Goal: Task Accomplishment & Management: Complete application form

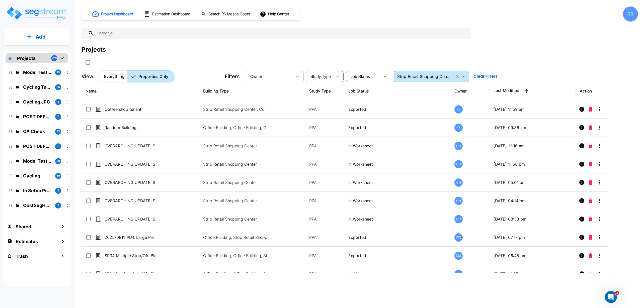
click at [454, 76] on button "Clear" at bounding box center [456, 76] width 7 height 7
click at [452, 77] on input "Strip Retail Shopping Center" at bounding box center [423, 76] width 57 height 7
click at [491, 76] on button "Clear Filters" at bounding box center [485, 76] width 28 height 10
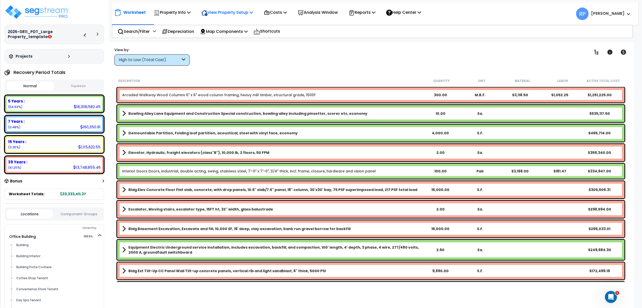
click at [190, 13] on p "View Property Setup" at bounding box center [172, 12] width 37 height 7
click at [169, 15] on p "Property Info" at bounding box center [172, 12] width 37 height 7
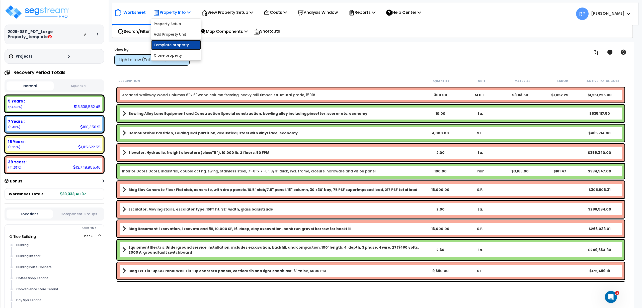
click at [177, 41] on link "Template property" at bounding box center [176, 45] width 50 height 10
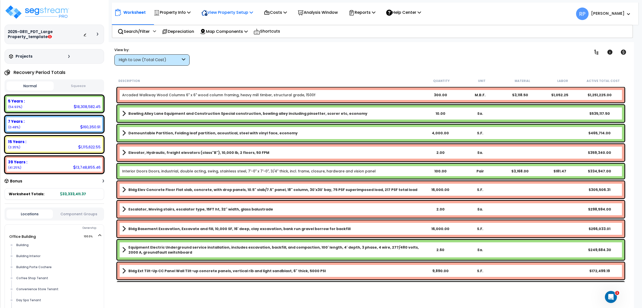
click at [190, 14] on p "View Property Setup" at bounding box center [172, 12] width 37 height 7
click at [235, 32] on link "View Questionnaire" at bounding box center [224, 34] width 50 height 10
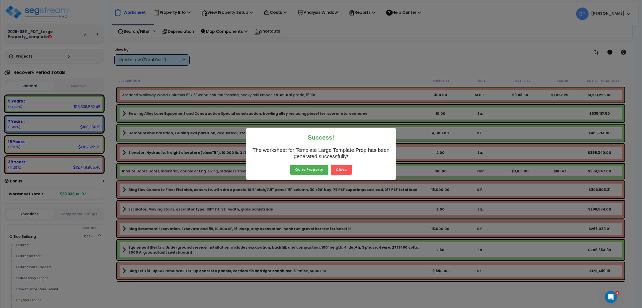
click at [339, 169] on button "Close" at bounding box center [341, 170] width 21 height 11
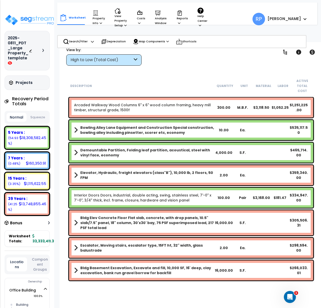
drag, startPoint x: 193, startPoint y: 73, endPoint x: 189, endPoint y: 72, distance: 3.3
click at [193, 73] on div "Worksheet Property Info Property Setup Add Property Unit Template property Clon…" at bounding box center [190, 196] width 263 height 308
click at [105, 21] on p "View Property Setup" at bounding box center [98, 17] width 12 height 15
click at [92, 20] on p "Property Info" at bounding box center [98, 17] width 12 height 15
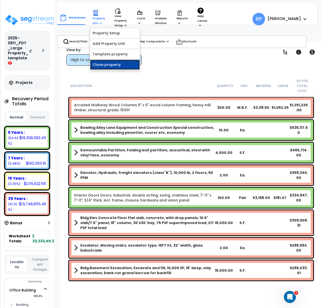
click at [111, 65] on link "Clone property" at bounding box center [115, 65] width 50 height 10
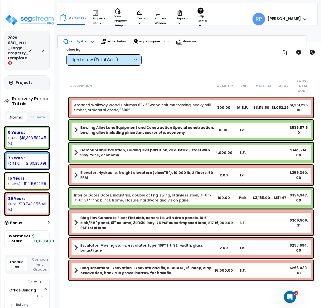
click at [80, 41] on p "Search/Filter" at bounding box center [75, 42] width 25 height 6
click at [86, 60] on div "High to Low (Total Cost)" at bounding box center [101, 60] width 62 height 6
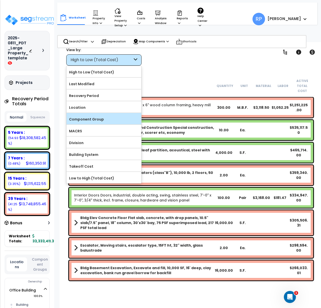
click at [92, 118] on label "Component Group" at bounding box center [103, 120] width 75 height 8
click at [0, 0] on input "Component Group" at bounding box center [0, 0] width 0 height 0
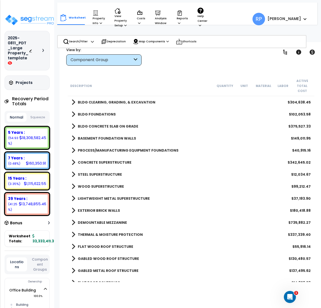
scroll to position [0, 0]
click at [129, 60] on div "Component Group" at bounding box center [101, 60] width 62 height 6
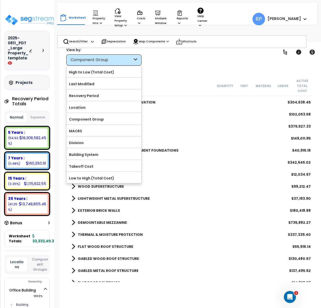
click at [129, 60] on div "Component Group" at bounding box center [101, 60] width 62 height 6
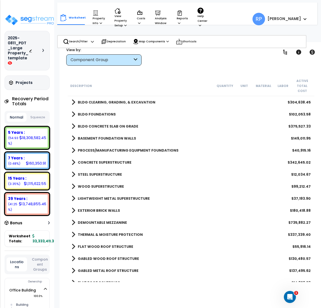
click at [103, 61] on div "Component Group" at bounding box center [101, 60] width 62 height 6
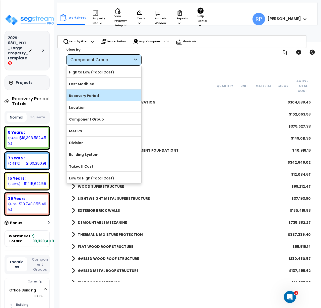
click at [97, 94] on label "Recovery Period" at bounding box center [103, 96] width 75 height 8
click at [0, 0] on input "Recovery Period" at bounding box center [0, 0] width 0 height 0
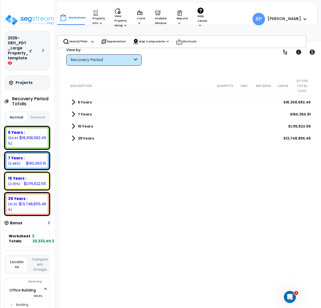
click at [72, 99] on span at bounding box center [73, 102] width 4 height 7
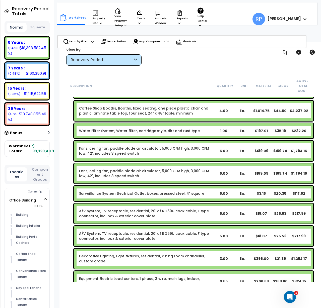
scroll to position [125, 0]
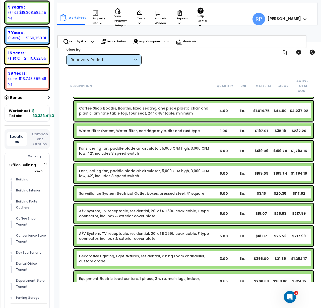
click at [39, 133] on button "Component Groups" at bounding box center [40, 139] width 21 height 16
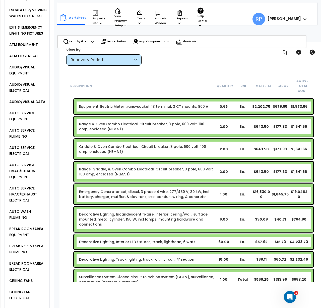
scroll to position [2679, 0]
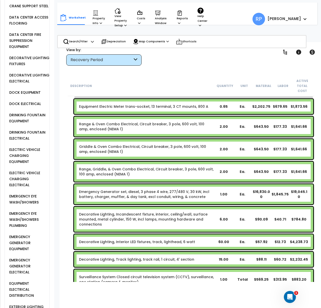
click at [27, 234] on div "EMERGENCY GENERATOR EQUIPMENT" at bounding box center [28, 243] width 41 height 18
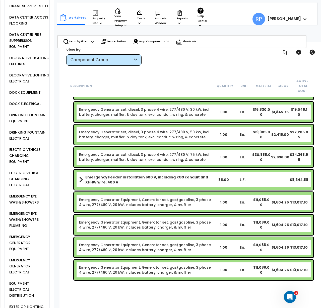
scroll to position [3185, 0]
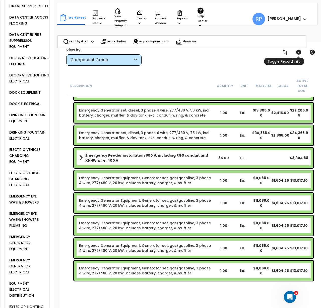
click at [299, 52] on icon at bounding box center [298, 52] width 5 height 5
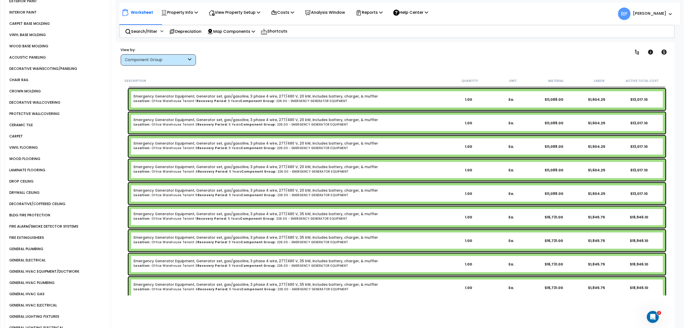
scroll to position [1176, 0]
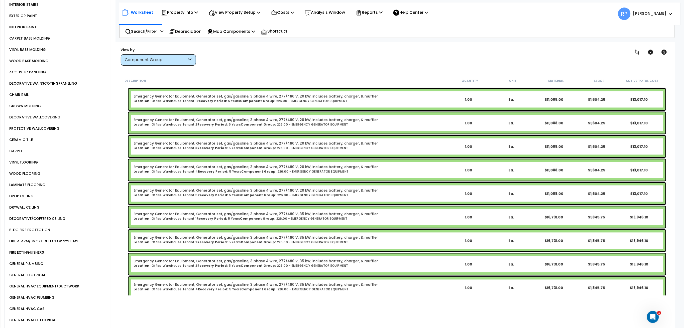
click at [147, 10] on p "Worksheet" at bounding box center [142, 12] width 22 height 7
click at [177, 12] on p "Property Info" at bounding box center [179, 12] width 37 height 7
click at [183, 55] on link "Clone property" at bounding box center [184, 55] width 50 height 10
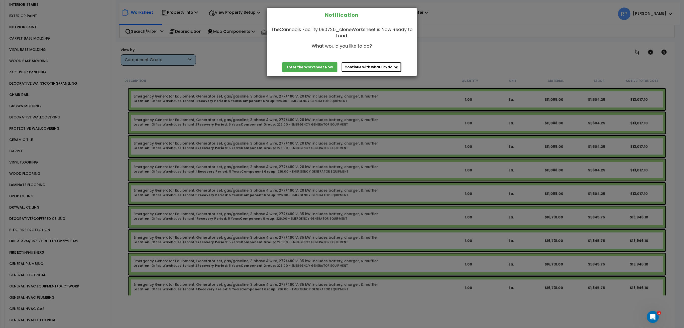
click at [382, 68] on button "Continue with what I'm doing" at bounding box center [371, 67] width 60 height 11
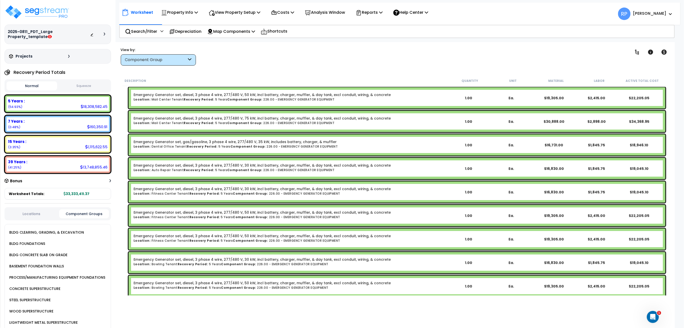
scroll to position [2532, 0]
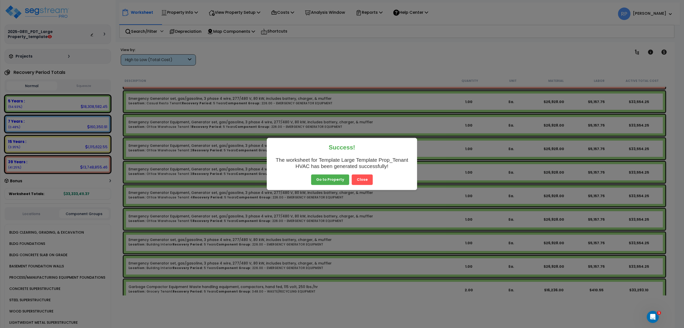
click at [363, 181] on button "Close" at bounding box center [362, 180] width 21 height 11
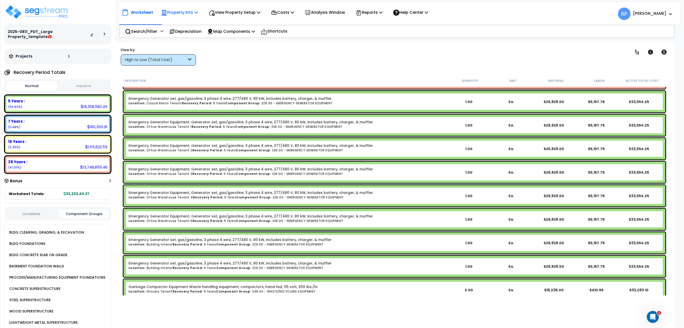
click at [176, 14] on p "Property Info" at bounding box center [179, 12] width 37 height 7
click at [186, 54] on link "Clone property" at bounding box center [184, 55] width 50 height 10
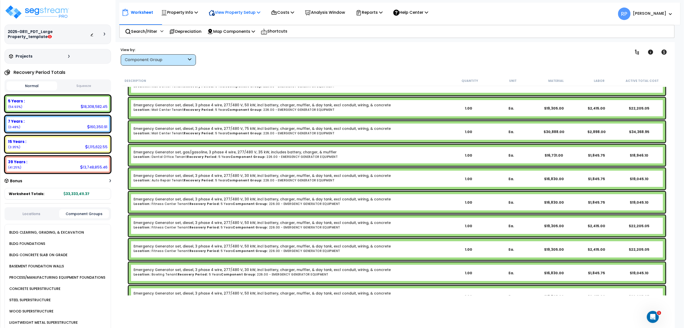
click at [198, 11] on p "View Property Setup" at bounding box center [179, 12] width 37 height 7
click at [233, 33] on link "View Questionnaire" at bounding box center [231, 34] width 50 height 10
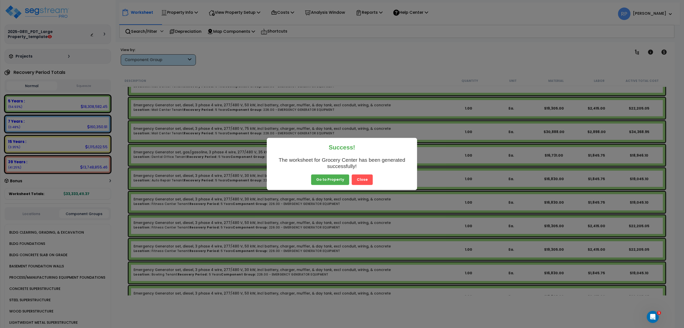
click at [367, 182] on button "Close" at bounding box center [362, 180] width 21 height 11
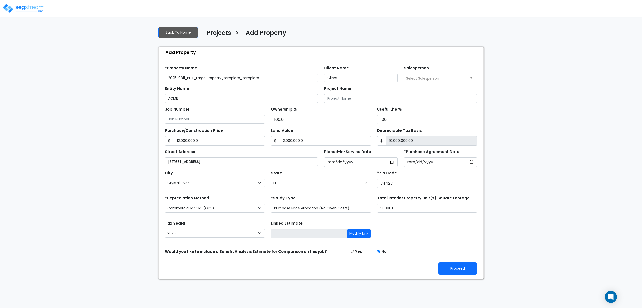
select select "Crystal River"
select select "FL"
select select "2025"
type input "Template Large Template Prop"
click at [450, 269] on button "Proceed" at bounding box center [457, 268] width 39 height 13
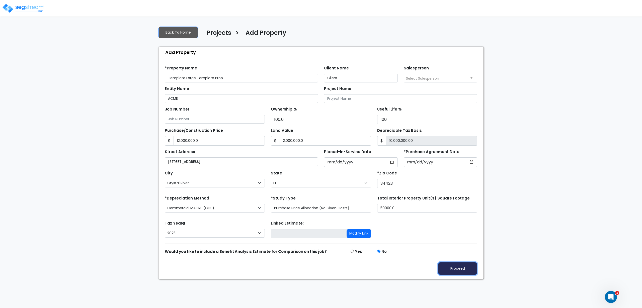
type input "12000000"
type input "2000000"
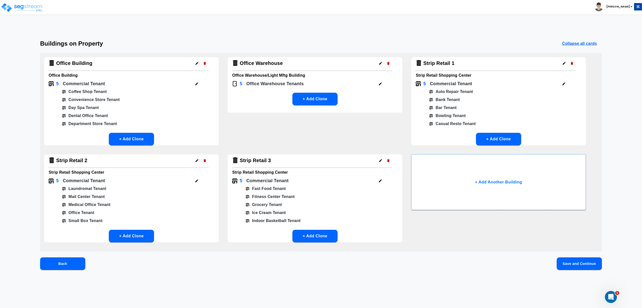
click at [580, 265] on button "Save and Continue" at bounding box center [578, 263] width 45 height 13
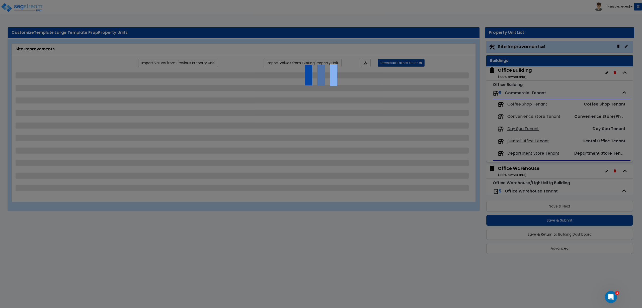
select select "2"
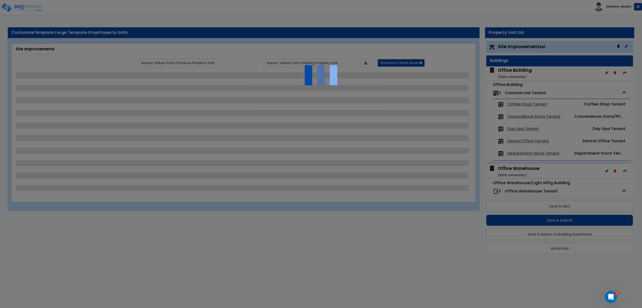
select select "2"
select select "1"
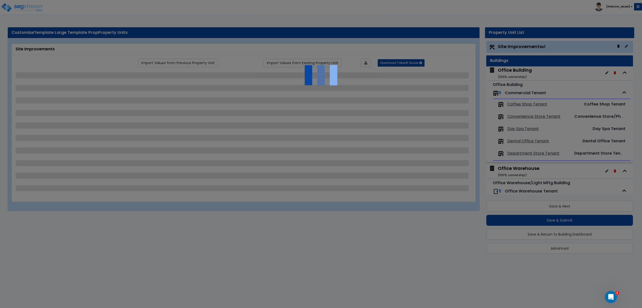
select select "1"
select select "2"
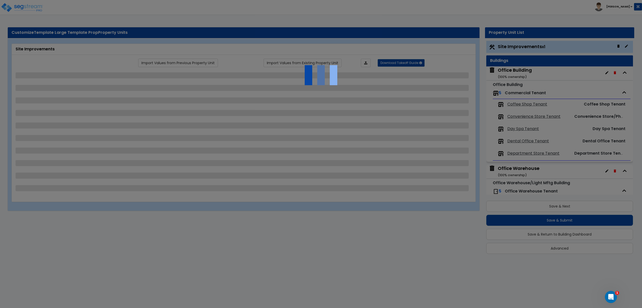
select select "1"
select select "3"
select select "2"
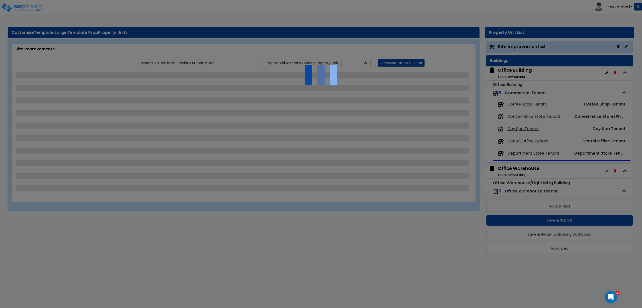
select select "3"
select select "2"
select select "1"
select select "2"
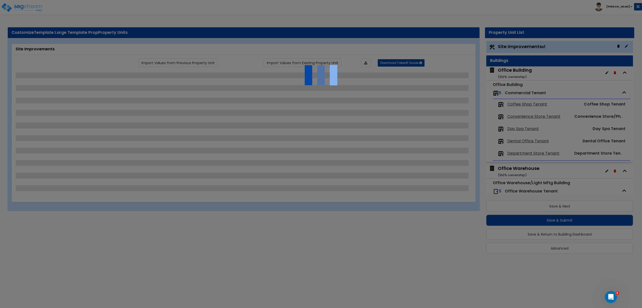
select select "4"
select select "1"
select select "3"
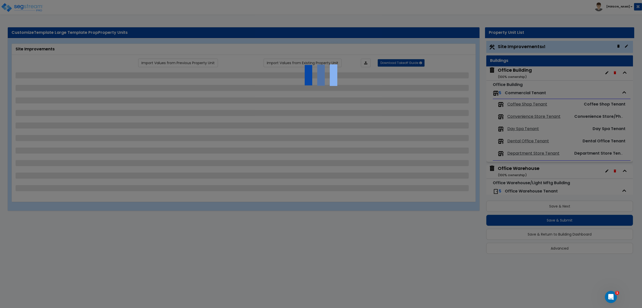
select select "6"
select select "11"
select select "1"
select select "3"
select select "1"
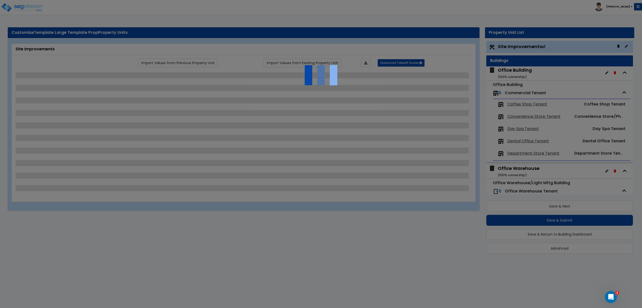
select select "2"
select select "3"
select select "2"
select select "3"
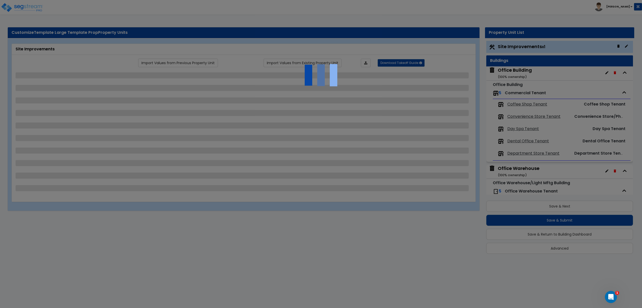
select select "1"
select select "5"
select select "7"
select select "3"
select select "2"
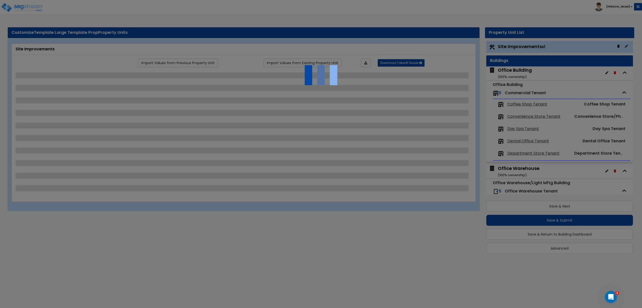
select select "7"
select select "3"
select select "2"
select select "3"
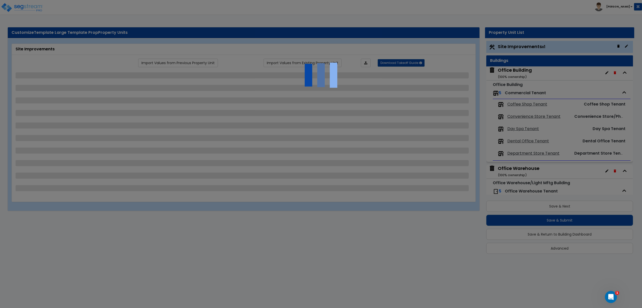
select select "1"
select select "2"
select select "1"
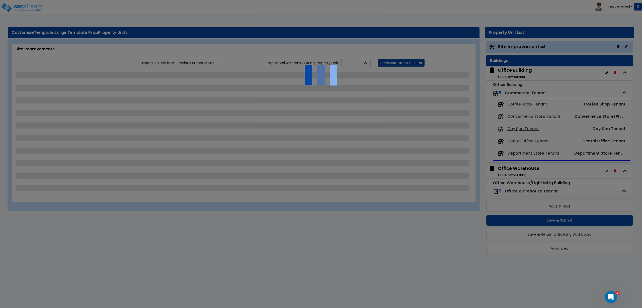
select select "2"
select select "7"
select select "1"
select select "2"
select select "1"
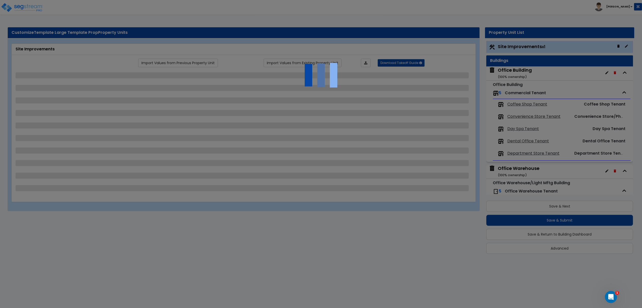
select select "3"
select select "18"
select select "15"
select select "16"
select select "1"
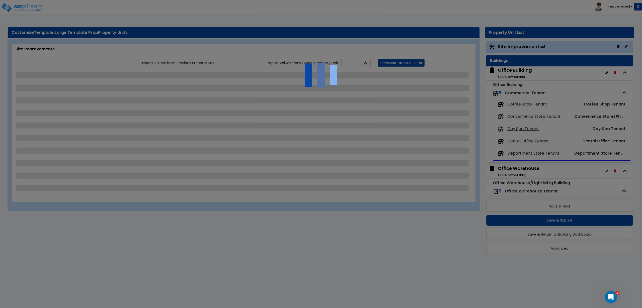
select select "3"
select select "1"
select select "2"
select select "1"
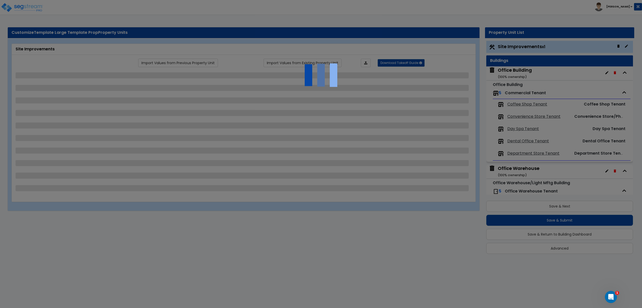
select select "1"
select select "4"
select select "2"
select select "1"
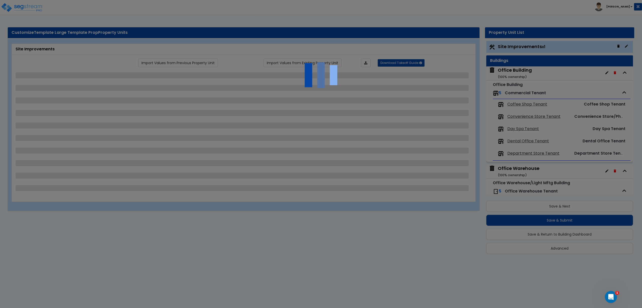
select select "1"
select select "2"
select select "1"
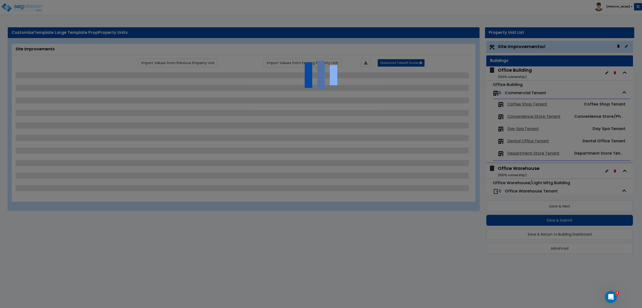
select select "1"
select select "2"
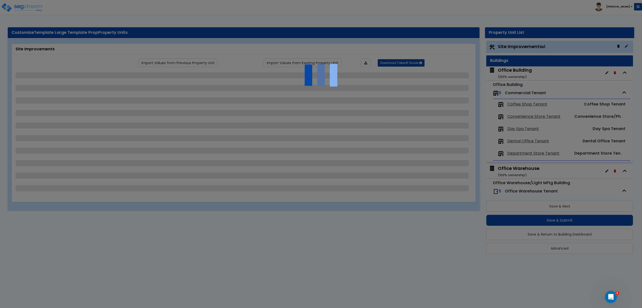
select select "3"
select select "2"
select select "4"
select select "3"
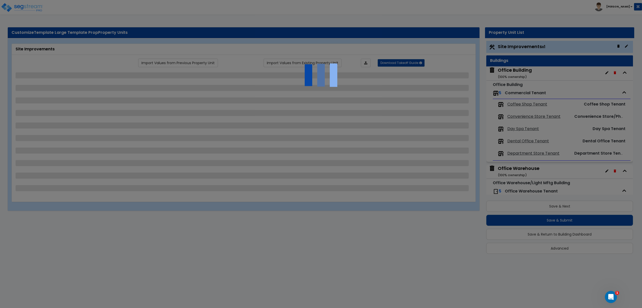
select select "2"
select select "1"
select select "3"
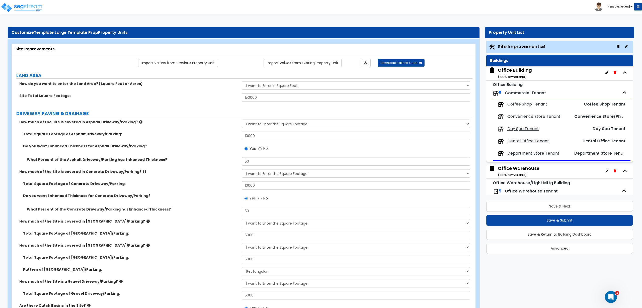
click at [521, 105] on span "Coffee Shop Tenant" at bounding box center [527, 105] width 40 height 6
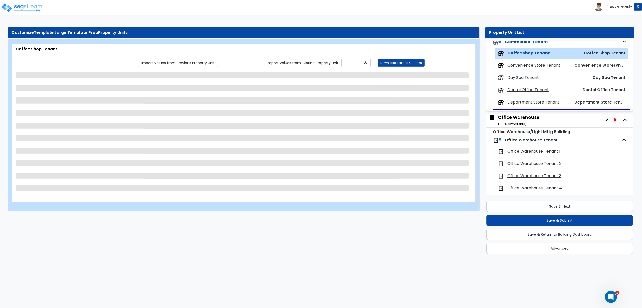
scroll to position [58, 0]
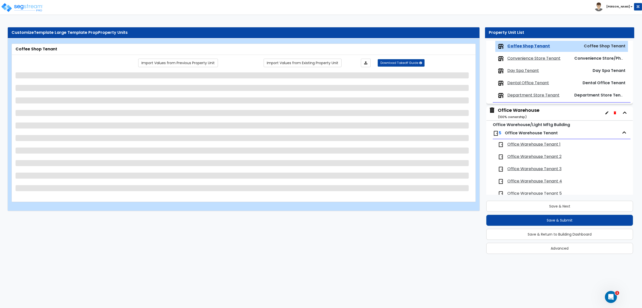
select select "1"
select select "4"
select select "3"
select select "2"
select select "1"
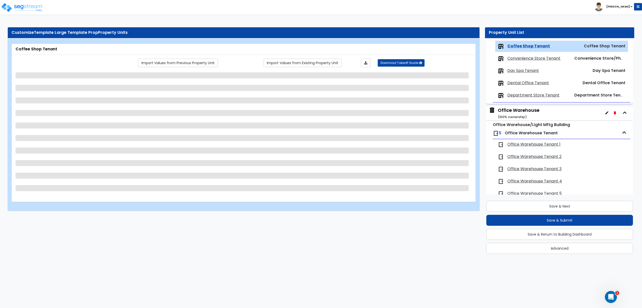
select select "3"
select select "4"
select select "2"
select select "3"
select select "4"
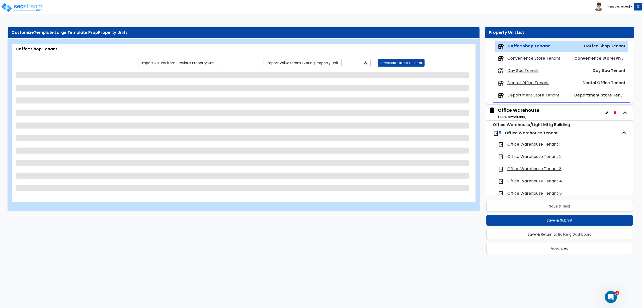
select select "5"
select select "1"
select select "2"
select select "1"
select select "2"
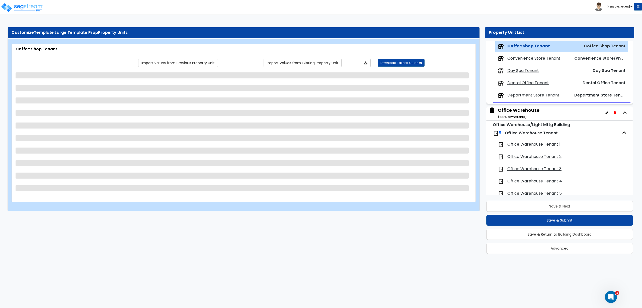
select select "2"
select select "3"
select select "1"
select select "2"
select select "3"
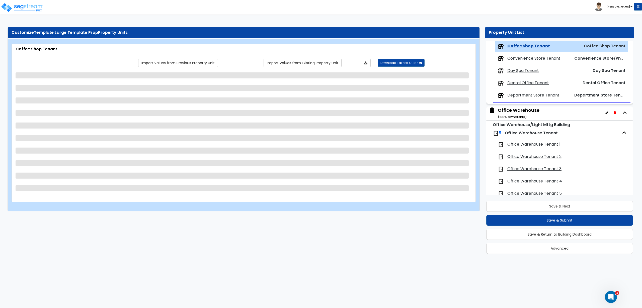
select select "3"
select select "2"
select select "3"
select select "4"
select select "1"
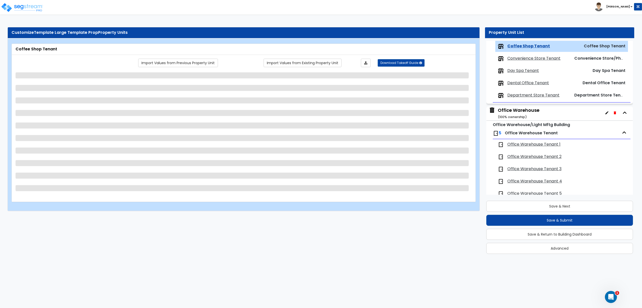
select select "4"
select select "1"
select select "2"
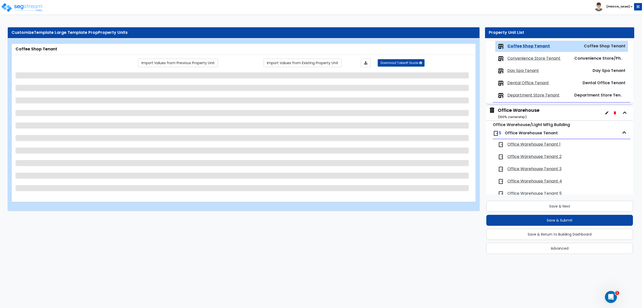
select select "3"
select select "8"
select select "2"
select select "1"
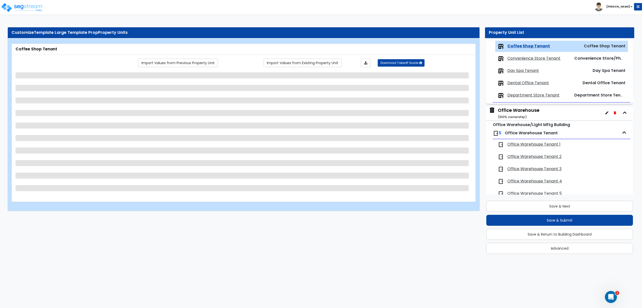
select select "1"
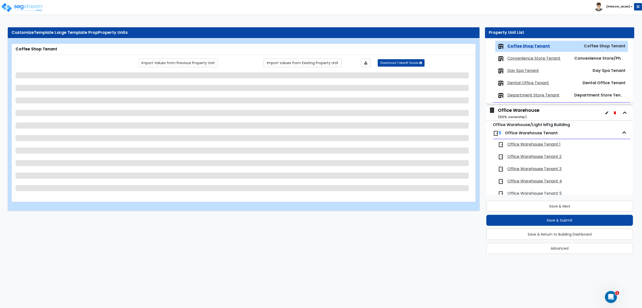
select select "1"
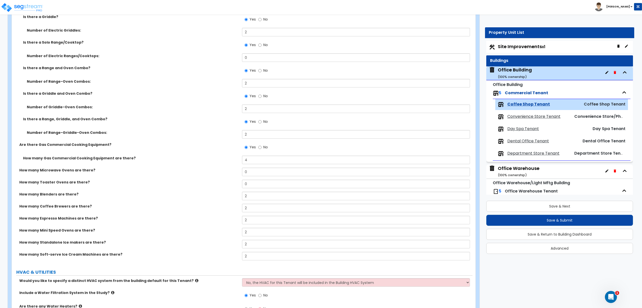
scroll to position [2106, 0]
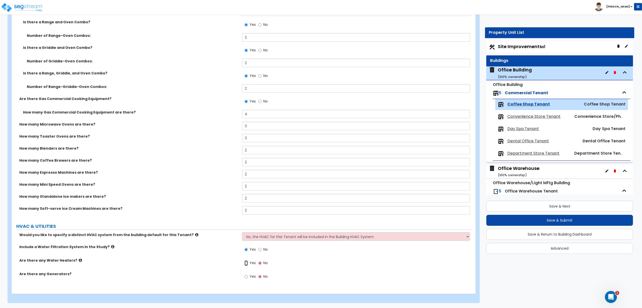
click at [247, 261] on input "Yes" at bounding box center [245, 263] width 3 height 6
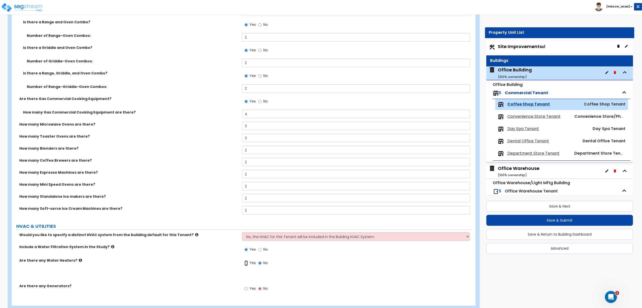
radio input "true"
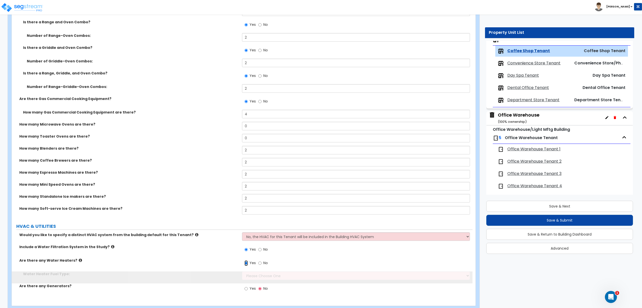
scroll to position [58, 0]
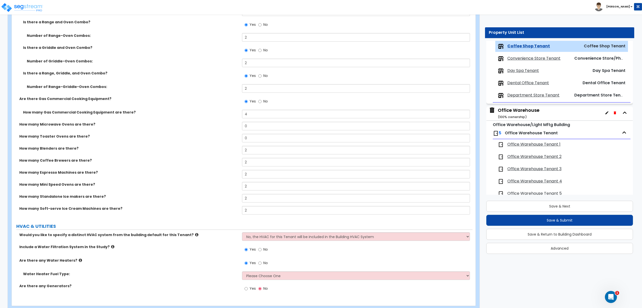
click at [269, 272] on div "Would you like to specify a distinct HVAC system from the building default for …" at bounding box center [242, 264] width 453 height 65
click at [270, 274] on select "Please Choose One Gas Electric" at bounding box center [356, 275] width 228 height 9
select select "2"
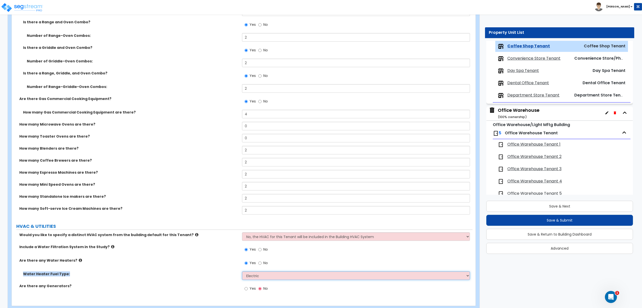
click at [242, 271] on select "Please Choose One Gas Electric" at bounding box center [356, 275] width 228 height 9
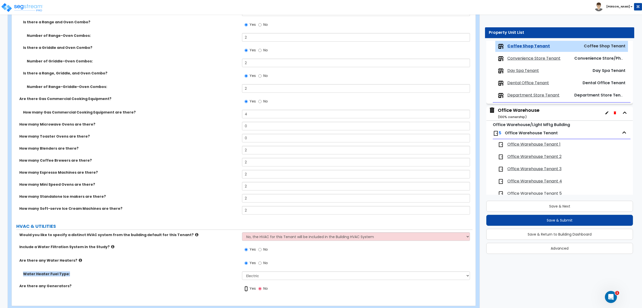
click at [246, 289] on input "Yes" at bounding box center [245, 289] width 3 height 6
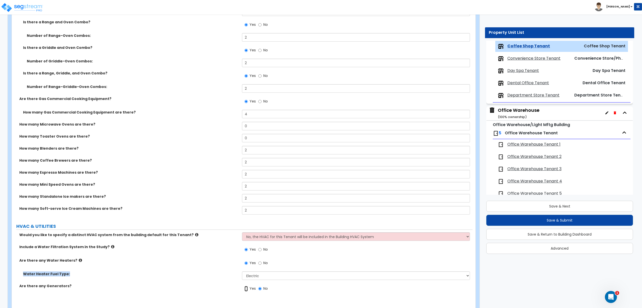
radio input "true"
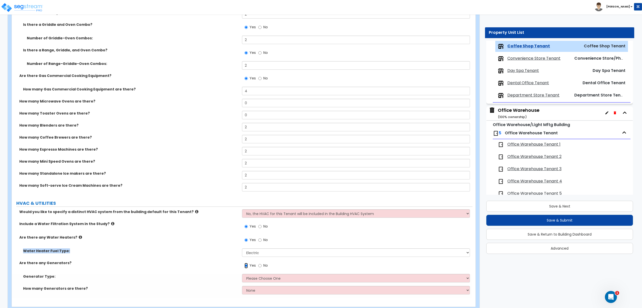
scroll to position [2142, 0]
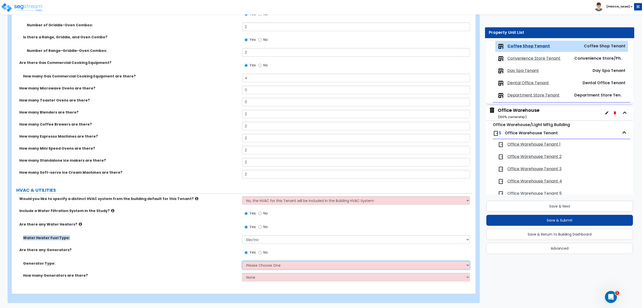
click at [304, 267] on select "Please Choose One Gas Diesel" at bounding box center [356, 265] width 228 height 9
select select "2"
click at [242, 261] on select "Please Choose One Gas Diesel" at bounding box center [356, 265] width 228 height 9
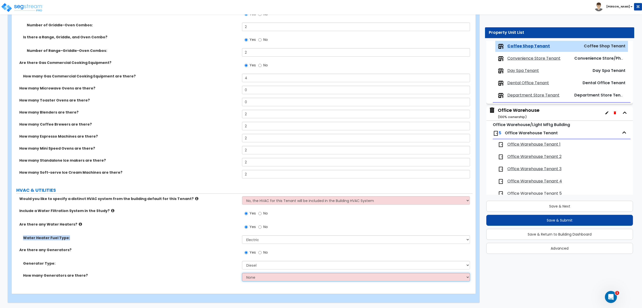
click at [265, 277] on select "None 1 2 3" at bounding box center [356, 277] width 228 height 9
select select "1"
click at [242, 273] on select "None 1 2 3" at bounding box center [356, 277] width 228 height 9
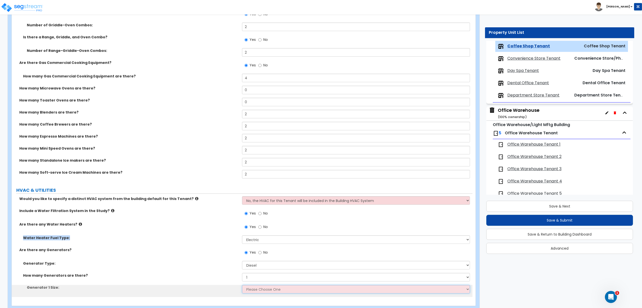
drag, startPoint x: 257, startPoint y: 288, endPoint x: 258, endPoint y: 292, distance: 4.3
click at [258, 291] on select "Please Choose One 30kW 50kW 75kW 100kW 125 kW 150 kW 175 kW 200 kW 250 kW 300 k…" at bounding box center [356, 289] width 228 height 9
select select "1"
click at [242, 285] on select "Please Choose One 30kW 50kW 75kW 100kW 125 kW 150 kW 175 kW 200 kW 250 kW 300 k…" at bounding box center [356, 289] width 228 height 9
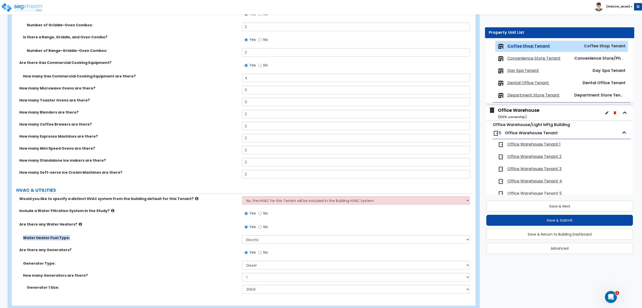
click at [528, 59] on span "Convenience Store Tenant" at bounding box center [533, 59] width 53 height 6
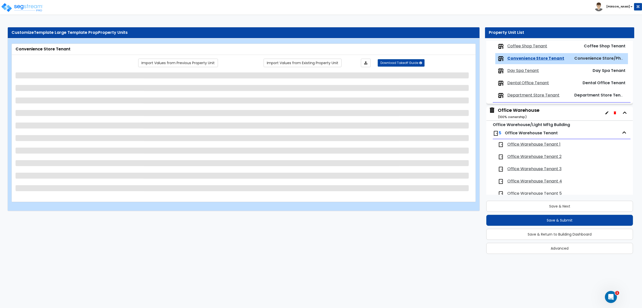
scroll to position [70, 0]
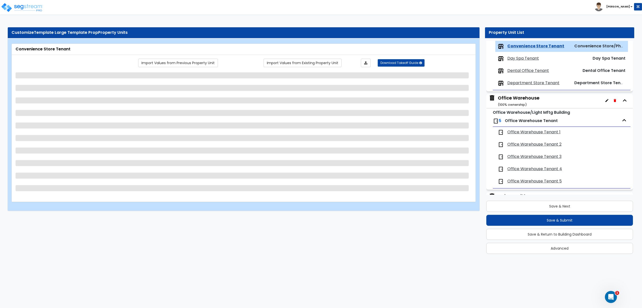
select select "1"
select select "4"
select select "1"
select select "3"
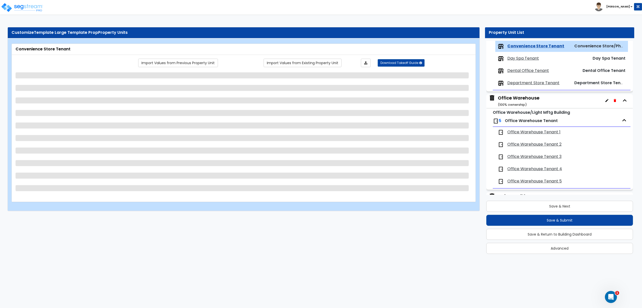
select select "2"
select select "1"
select select "6"
select select "5"
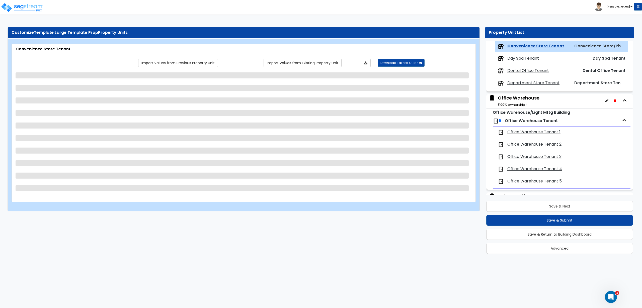
select select "6"
select select "4"
select select "2"
select select "5"
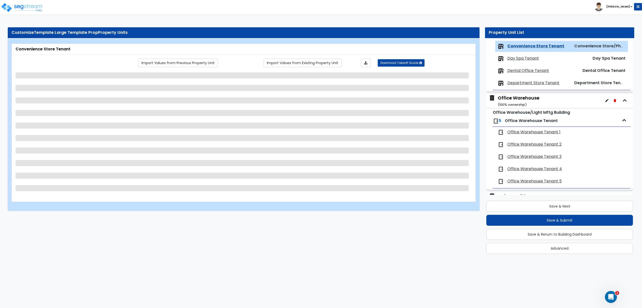
select select "6"
select select "2"
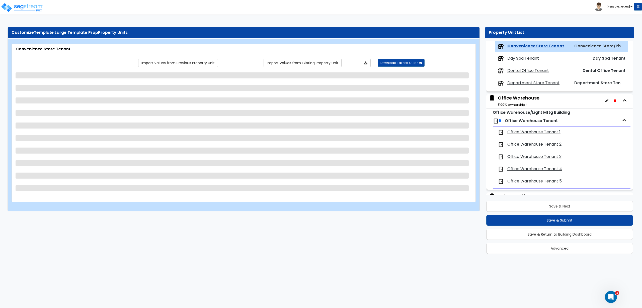
select select "4"
select select "1"
select select "2"
select select "1"
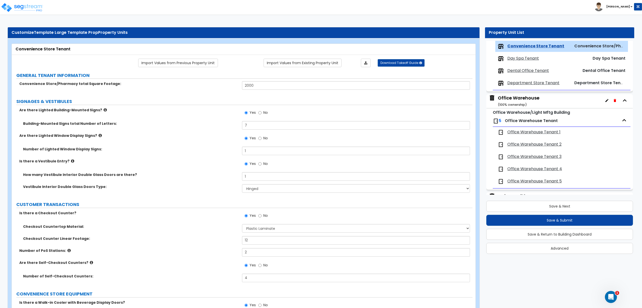
click at [202, 207] on label "CUSTOMER TRANSACTIONS" at bounding box center [244, 204] width 456 height 7
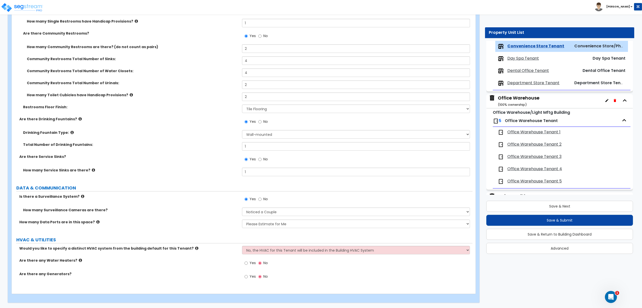
click at [251, 262] on span "Yes" at bounding box center [252, 262] width 6 height 5
click at [248, 262] on input "Yes" at bounding box center [245, 263] width 3 height 6
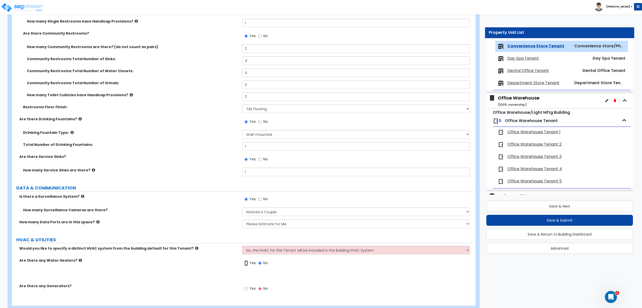
radio input "true"
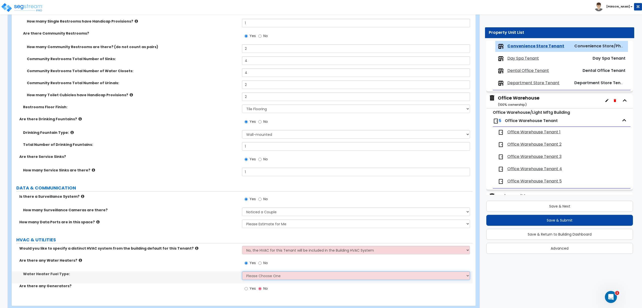
click at [260, 276] on select "Please Choose One Gas Electric" at bounding box center [356, 275] width 228 height 9
select select "1"
click at [242, 271] on select "Please Choose One Gas Electric" at bounding box center [356, 275] width 228 height 9
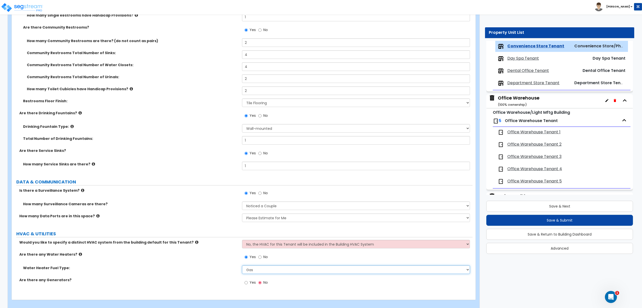
scroll to position [1591, 0]
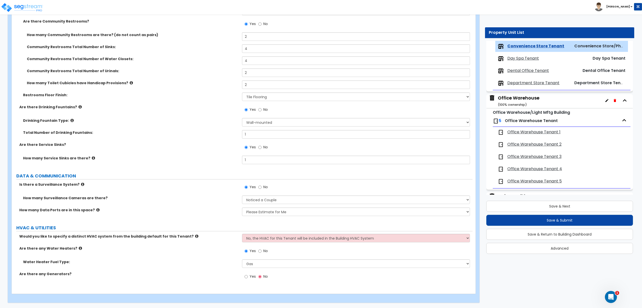
click at [248, 277] on label "Yes" at bounding box center [249, 277] width 11 height 9
click at [248, 277] on input "Yes" at bounding box center [245, 277] width 3 height 6
radio input "true"
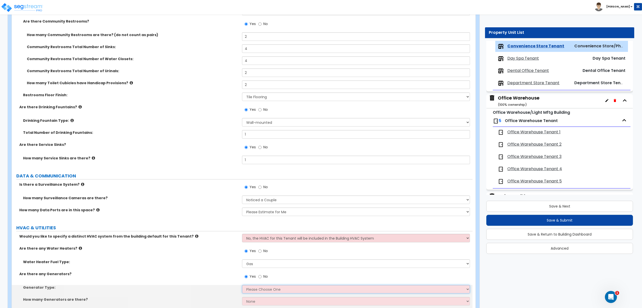
click at [252, 293] on select "Please Choose One Gas Diesel" at bounding box center [356, 289] width 228 height 9
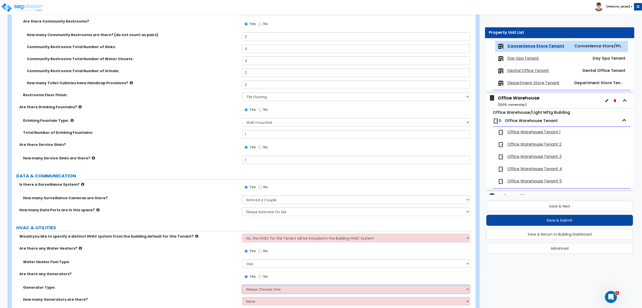
select select "1"
click at [242, 285] on select "Please Choose One Gas Diesel" at bounding box center [356, 289] width 228 height 9
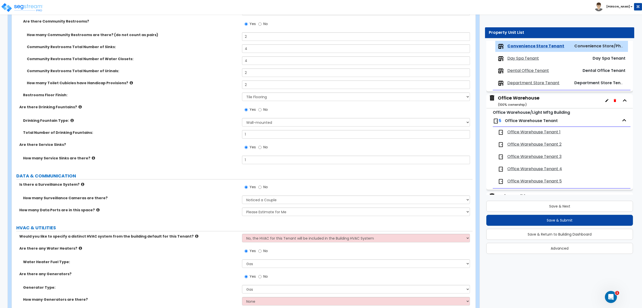
click at [250, 307] on div "How many Generators are there? None 1 2 3" at bounding box center [242, 303] width 460 height 12
click at [250, 303] on select "None 1 2 3" at bounding box center [356, 301] width 228 height 9
select select "1"
click at [242, 297] on select "None 1 2 3" at bounding box center [356, 301] width 228 height 9
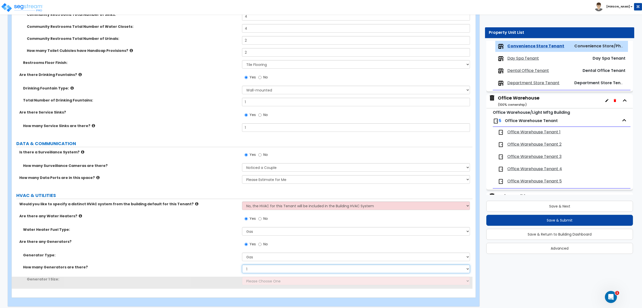
scroll to position [1627, 0]
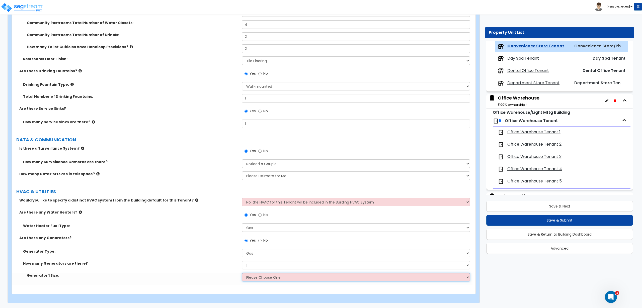
click at [257, 276] on select "Please Choose One 20kW 35 kW 80 kW 100 kW 125 kW 185 kW" at bounding box center [356, 277] width 228 height 9
select select "2"
click at [242, 273] on select "Please Choose One 20kW 35 kW 80 kW 100 kW 125 kW 185 kW" at bounding box center [356, 277] width 228 height 9
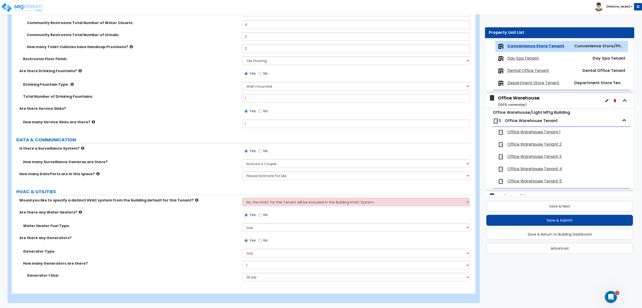
click at [524, 59] on span "Day Spa Tenant" at bounding box center [523, 59] width 32 height 6
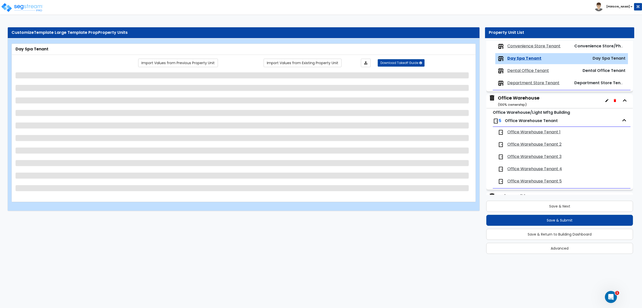
scroll to position [83, 0]
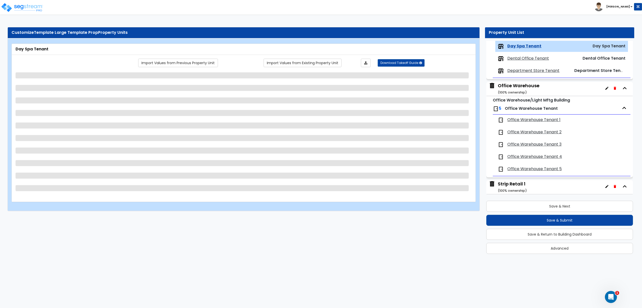
select select "1"
select select "2"
select select "3"
select select "1"
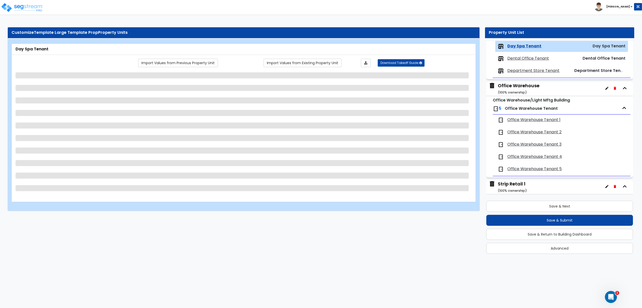
select select "1"
select select "3"
select select "4"
select select "1"
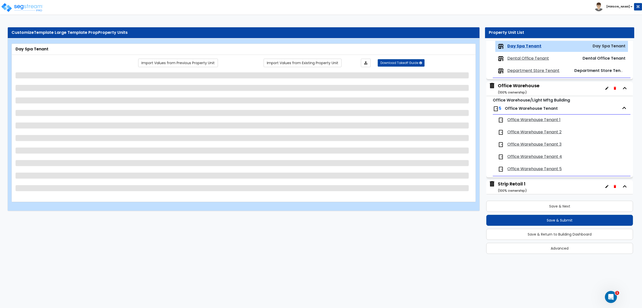
select select "1"
select select "5"
select select "6"
select select "2"
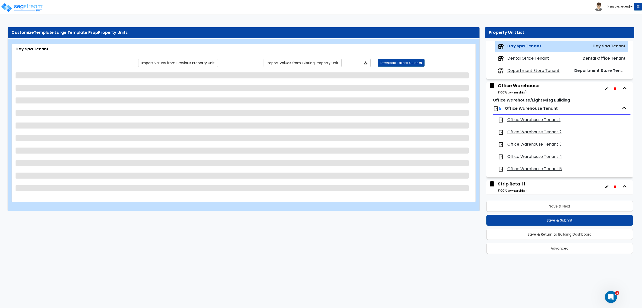
select select "1"
select select "6"
select select "2"
select select "5"
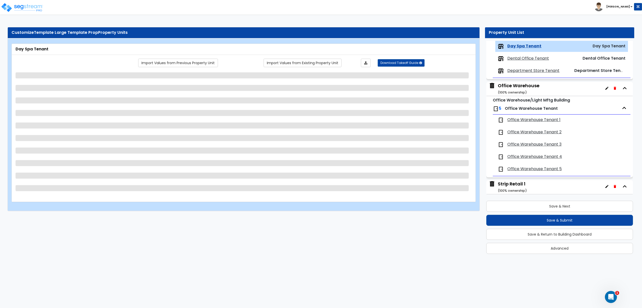
select select "6"
select select "3"
select select "1"
select select "3"
select select "2"
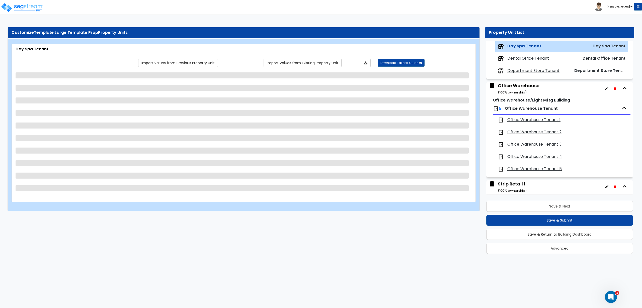
select select "1"
select select "2"
select select "4"
select select "1"
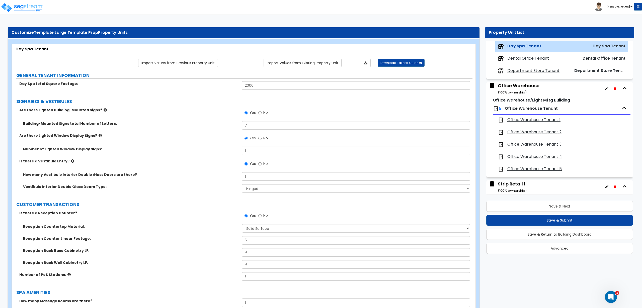
click at [226, 188] on label "Vestibule Interior Double Glass Doors Type:" at bounding box center [130, 186] width 215 height 5
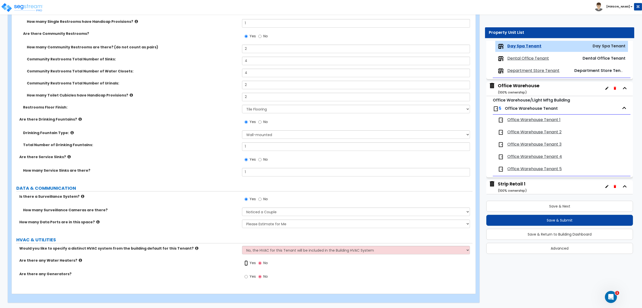
drag, startPoint x: 247, startPoint y: 263, endPoint x: 248, endPoint y: 267, distance: 4.0
click at [248, 267] on label "Yes" at bounding box center [249, 263] width 11 height 9
click at [248, 266] on input "Yes" at bounding box center [245, 263] width 3 height 6
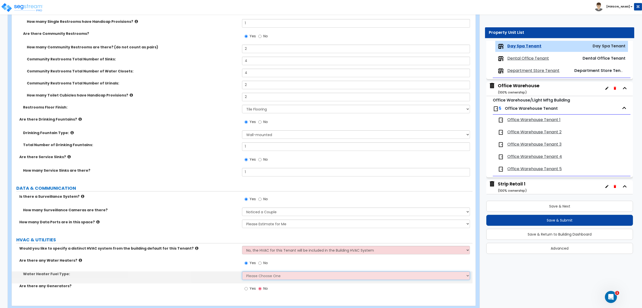
click at [257, 278] on select "Please Choose One Gas Electric" at bounding box center [356, 275] width 228 height 9
click at [242, 271] on select "Please Choose One Gas Electric" at bounding box center [356, 275] width 228 height 9
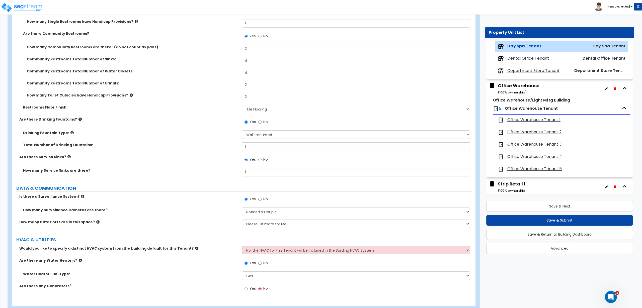
click at [251, 288] on span "Yes" at bounding box center [252, 288] width 6 height 5
click at [248, 288] on input "Yes" at bounding box center [245, 289] width 3 height 6
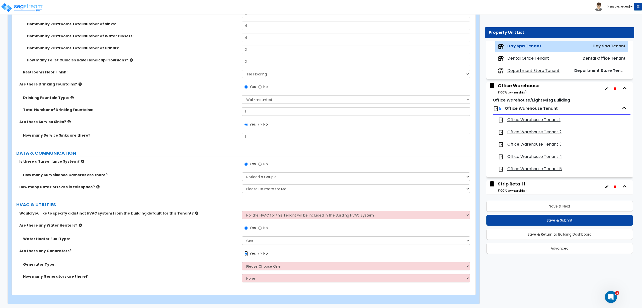
scroll to position [1859, 0]
click at [286, 267] on select "Please Choose One Gas Diesel" at bounding box center [356, 265] width 228 height 9
click at [242, 261] on select "Please Choose One Gas Diesel" at bounding box center [356, 265] width 228 height 9
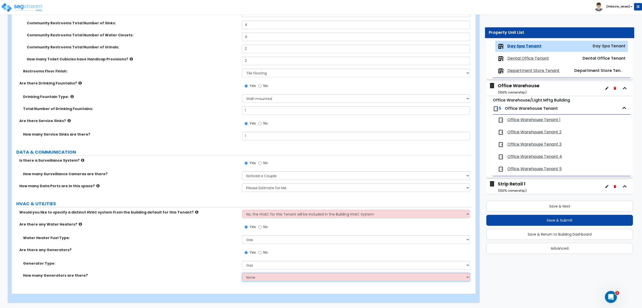
click at [259, 276] on select "None 1 2 3" at bounding box center [356, 277] width 228 height 9
click at [242, 273] on select "None 1 2 3" at bounding box center [356, 277] width 228 height 9
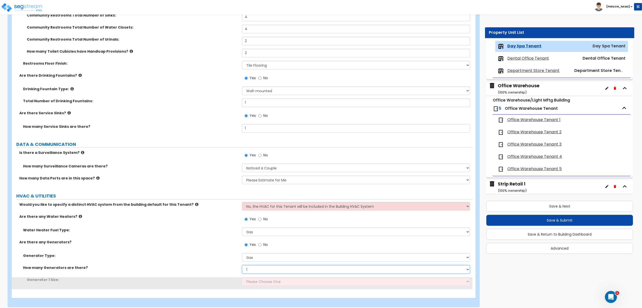
scroll to position [1871, 0]
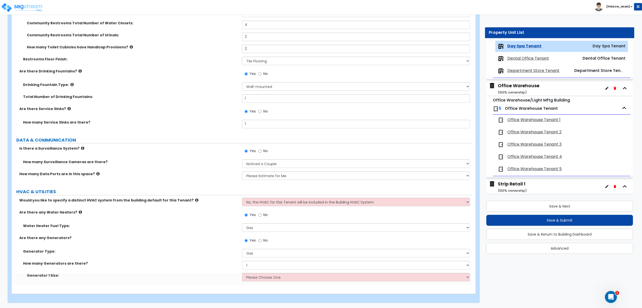
click at [260, 281] on div "Generator 1 Size: Please Choose One 20kW 35 kW 80 kW 100 kW 125 kW 185 kW" at bounding box center [242, 279] width 460 height 12
click at [260, 278] on select "Please Choose One 20kW 35 kW 80 kW 100 kW 125 kW 185 kW" at bounding box center [356, 277] width 228 height 9
click at [242, 273] on select "Please Choose One 20kW 35 kW 80 kW 100 kW 125 kW 185 kW" at bounding box center [356, 277] width 228 height 9
click at [531, 56] on span "Dental Office Tenant" at bounding box center [528, 59] width 42 height 6
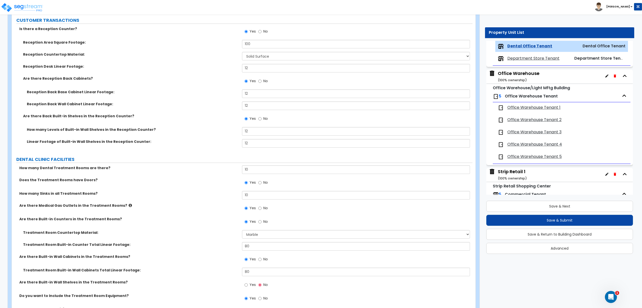
scroll to position [188, 0]
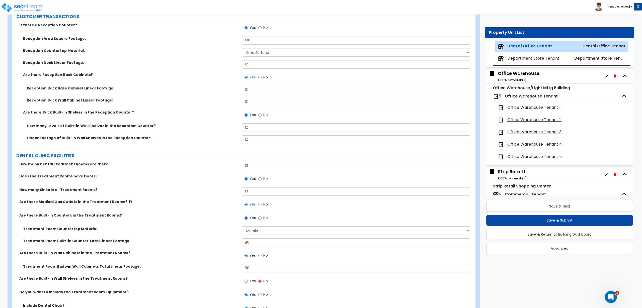
click at [206, 247] on div "Treatment Room Built-in Counter Total Linear Footage: 80" at bounding box center [242, 244] width 460 height 12
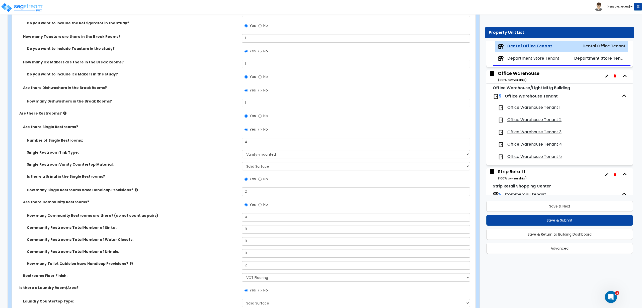
scroll to position [2313, 0]
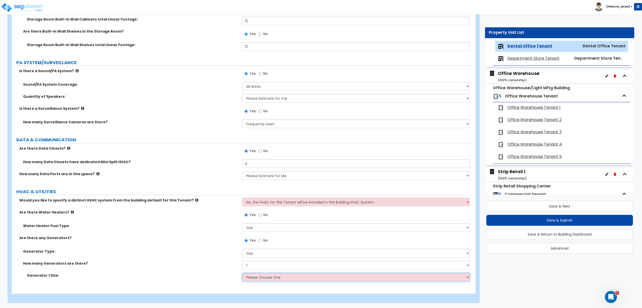
click at [255, 277] on select "Please Choose One 20kW 35 kW 80 kW 100 kW 125 kW 185 kW" at bounding box center [356, 277] width 228 height 9
click at [242, 273] on select "Please Choose One 20kW 35 kW 80 kW 100 kW 125 kW 185 kW" at bounding box center [356, 277] width 228 height 9
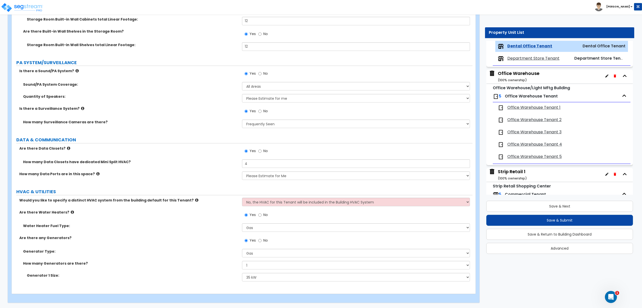
click at [539, 57] on span "Department Store Tenant" at bounding box center [533, 59] width 52 height 6
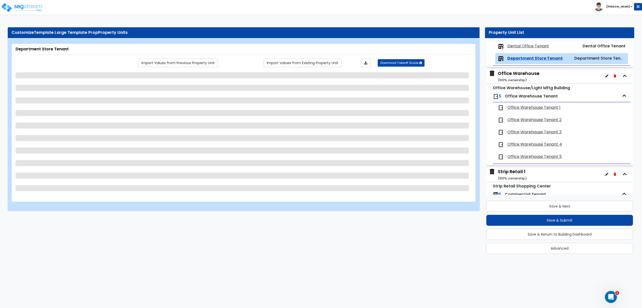
scroll to position [107, 0]
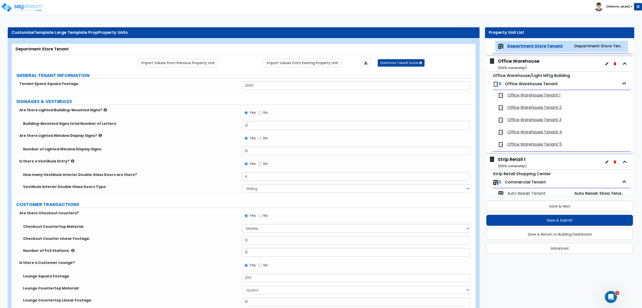
click at [212, 212] on label "Are there Checkout Counters?" at bounding box center [128, 213] width 219 height 5
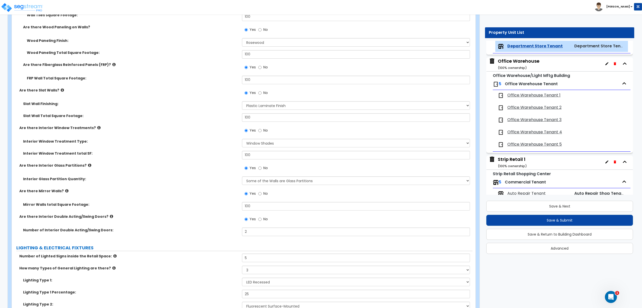
scroll to position [2188, 0]
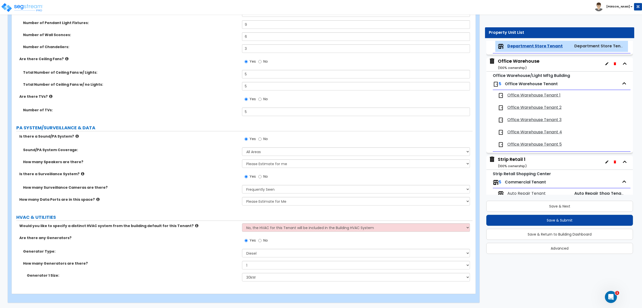
click at [195, 239] on label "Are there any Generators?" at bounding box center [128, 237] width 219 height 5
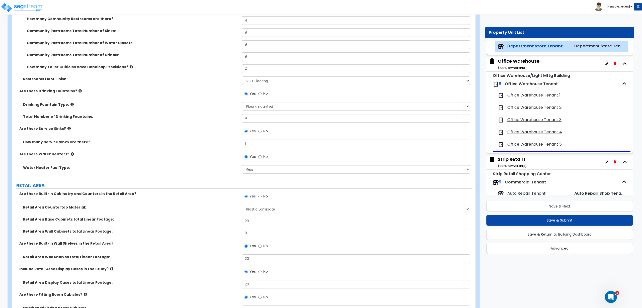
click at [234, 182] on label "RETAIL AREA" at bounding box center [244, 185] width 456 height 7
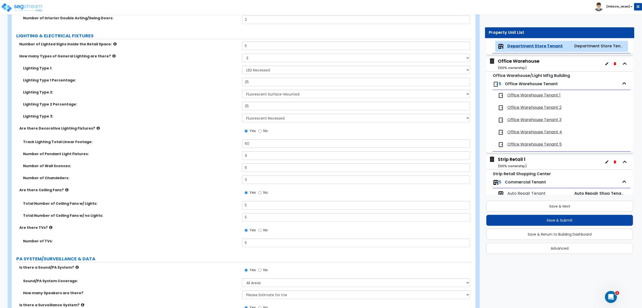
scroll to position [2188, 0]
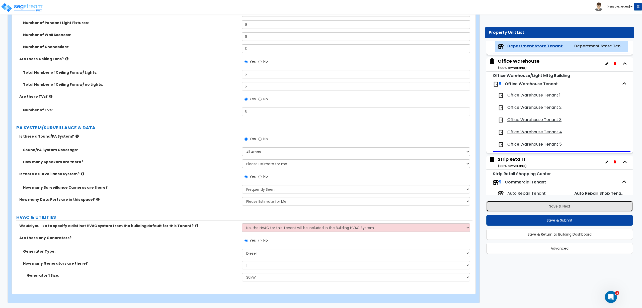
click at [536, 207] on button "Save & Next" at bounding box center [559, 206] width 147 height 11
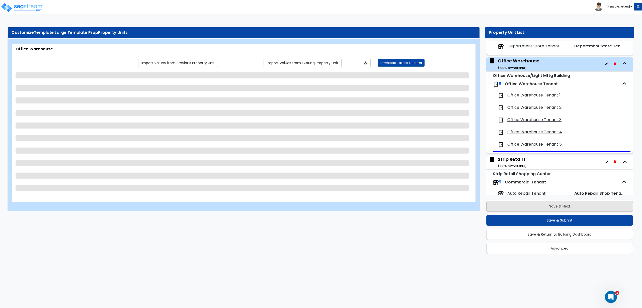
scroll to position [124, 0]
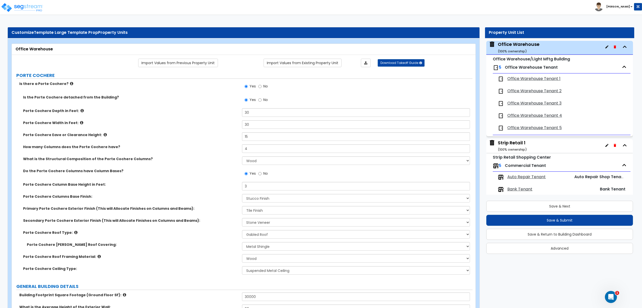
click at [226, 223] on div "Secondary Porte Cochere Exterior Finish (This will Allocate Finishes on Columns…" at bounding box center [242, 224] width 460 height 12
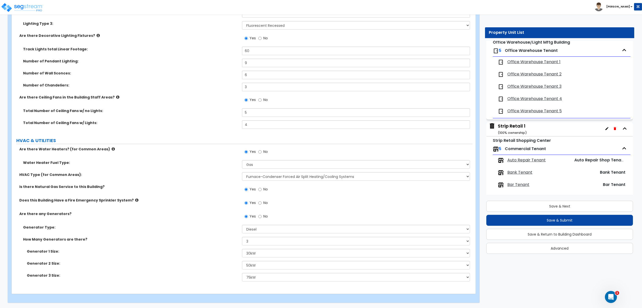
scroll to position [155, 0]
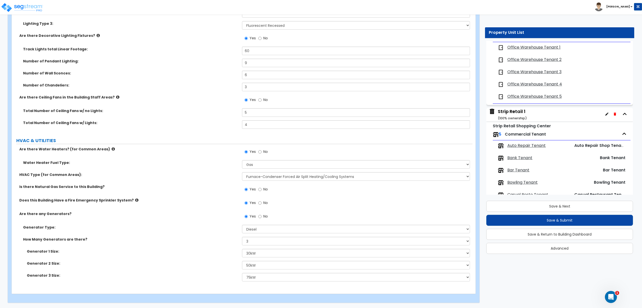
click at [532, 146] on span "Auto Repair Tenant" at bounding box center [526, 146] width 38 height 6
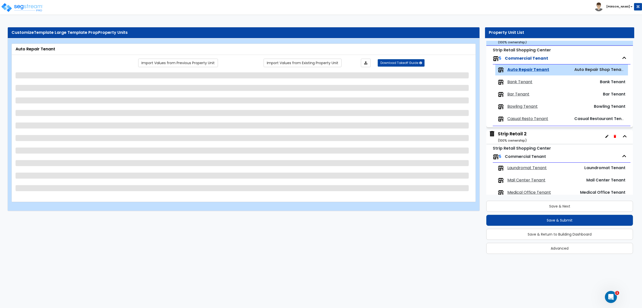
scroll to position [255, 0]
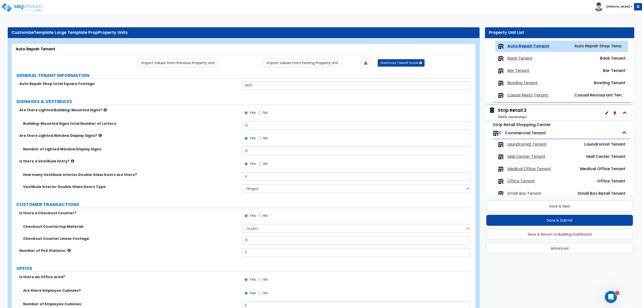
click at [196, 176] on label "How many Vestibule Interior Double Glass Doors are there?" at bounding box center [130, 174] width 215 height 5
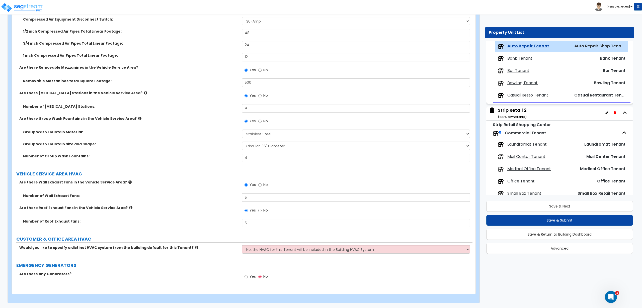
click at [194, 211] on div "Are there Roof Exhaust Fans in the Vehicle Service Area? Yes No" at bounding box center [242, 212] width 460 height 14
click at [249, 277] on label "Yes" at bounding box center [249, 277] width 11 height 9
click at [248, 277] on input "Yes" at bounding box center [245, 277] width 3 height 6
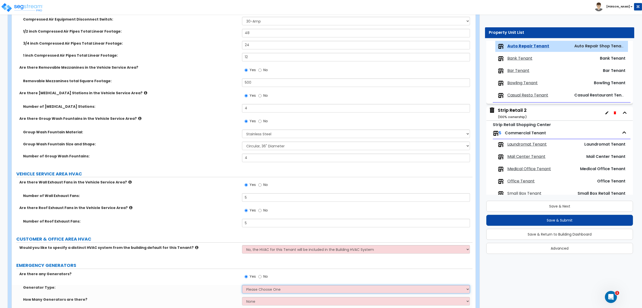
click at [254, 289] on select "Please Choose One Gas Diesel" at bounding box center [356, 289] width 228 height 9
click at [242, 285] on select "Please Choose One Gas Diesel" at bounding box center [356, 289] width 228 height 9
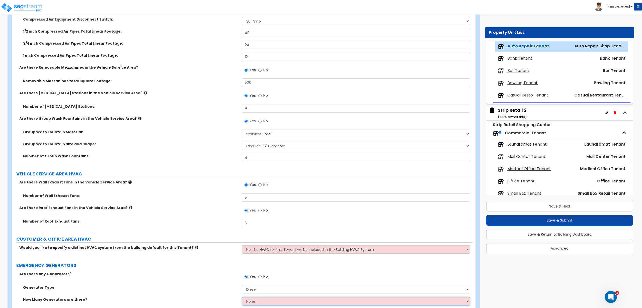
click at [257, 301] on select "None 1 2 3" at bounding box center [356, 301] width 228 height 9
click at [242, 297] on select "None 1 2 3" at bounding box center [356, 301] width 228 height 9
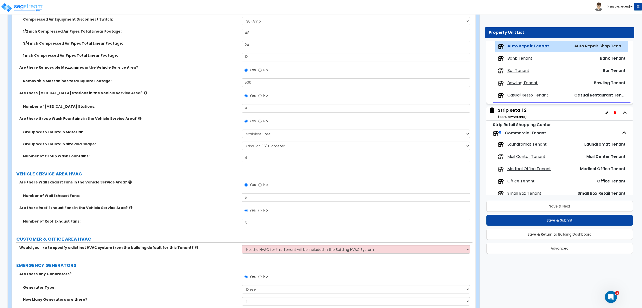
click at [215, 282] on div "Are there any Generators? Yes No" at bounding box center [242, 278] width 460 height 14
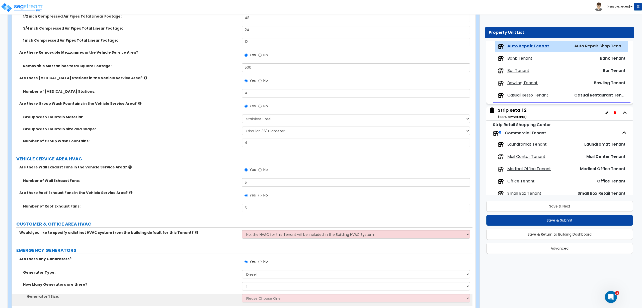
scroll to position [2605, 0]
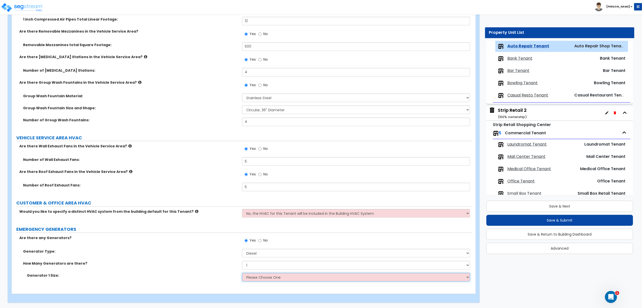
click at [254, 274] on select "Please Choose One 30kW 50kW 75kW 100kW 125 kW 150 kW 175 kW 200 kW 250 kW 300 k…" at bounding box center [356, 277] width 228 height 9
click at [242, 273] on select "Please Choose One 30kW 50kW 75kW 100kW 125 kW 150 kW 175 kW 200 kW 250 kW 300 k…" at bounding box center [356, 277] width 228 height 9
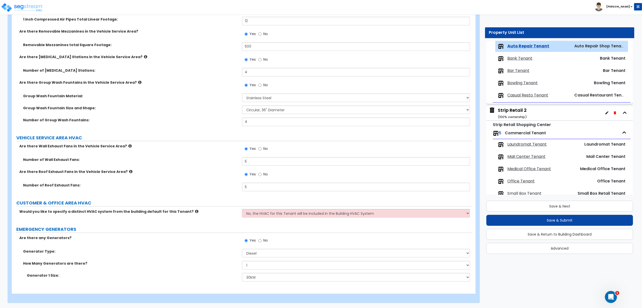
click at [524, 60] on span "Bank Tenant" at bounding box center [519, 59] width 25 height 6
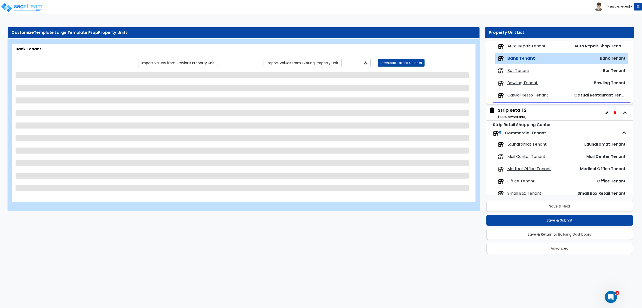
scroll to position [267, 0]
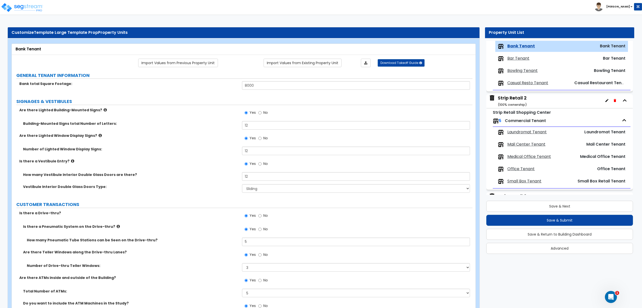
click at [217, 157] on div "Number of Lighted Window Display Signs: 12" at bounding box center [242, 153] width 460 height 12
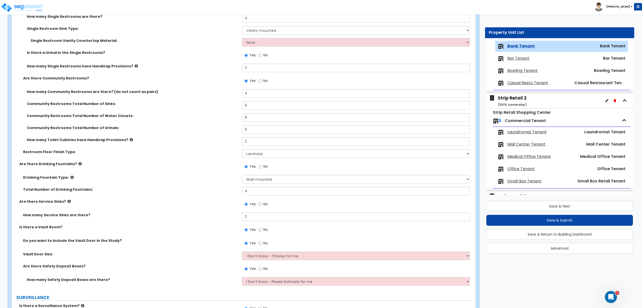
scroll to position [1703, 0]
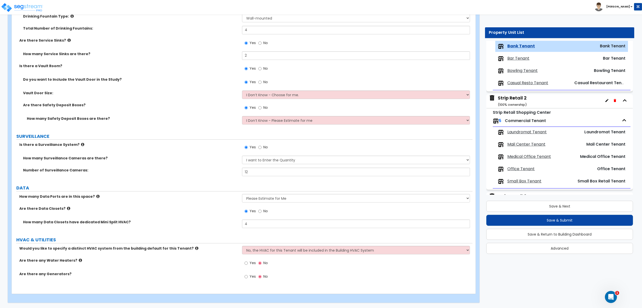
click at [163, 191] on div "DATA" at bounding box center [244, 188] width 456 height 7
click at [187, 219] on div "Are there Data Closets? Yes No" at bounding box center [242, 213] width 460 height 14
click at [246, 265] on input "Yes" at bounding box center [245, 263] width 3 height 6
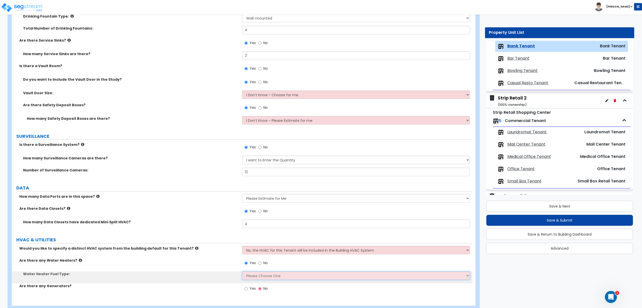
click at [258, 276] on select "Please Choose One Gas Electric" at bounding box center [356, 275] width 228 height 9
click at [242, 271] on select "Please Choose One Gas Electric" at bounding box center [356, 275] width 228 height 9
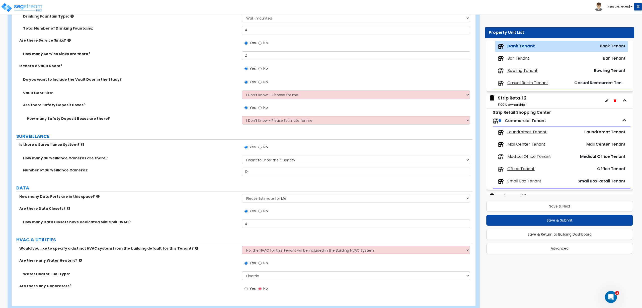
click at [249, 290] on label "Yes" at bounding box center [249, 289] width 11 height 9
click at [248, 290] on input "Yes" at bounding box center [245, 289] width 3 height 6
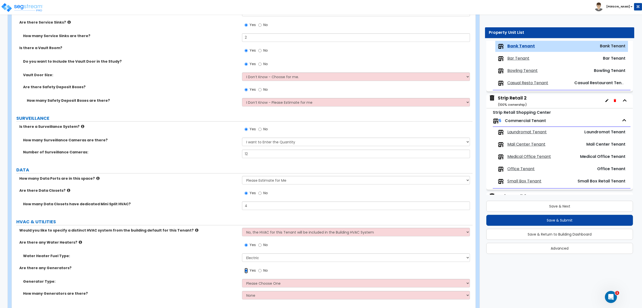
scroll to position [1740, 0]
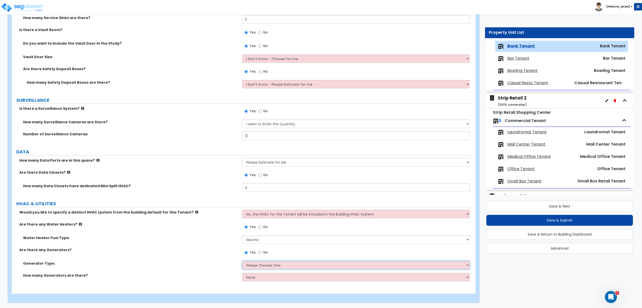
click at [258, 265] on select "Please Choose One Gas Diesel" at bounding box center [356, 265] width 228 height 9
click at [242, 261] on select "Please Choose One Gas Diesel" at bounding box center [356, 265] width 228 height 9
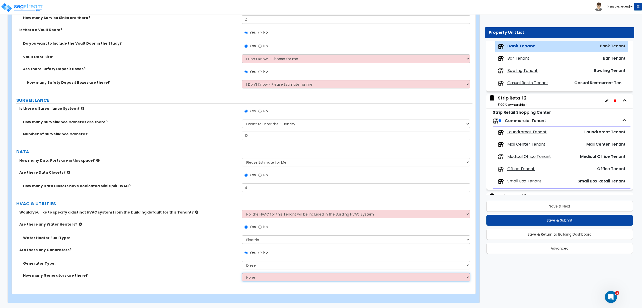
click at [261, 278] on select "None 1 2 3" at bounding box center [356, 277] width 228 height 9
click at [242, 273] on select "None 1 2 3" at bounding box center [356, 277] width 228 height 9
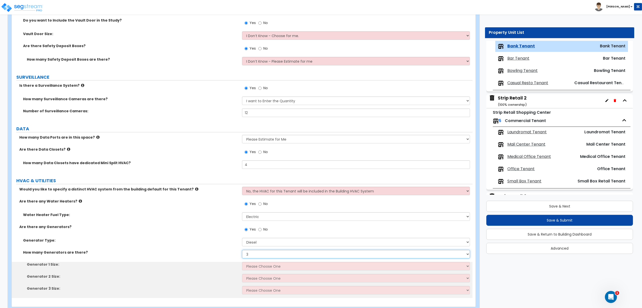
scroll to position [1776, 0]
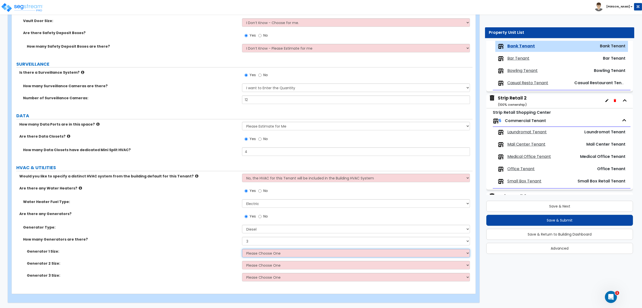
click at [252, 253] on select "Please Choose One 30kW 50kW 75kW 100kW 125 kW 150 kW 175 kW 200 kW 250 kW 300 k…" at bounding box center [356, 253] width 228 height 9
click at [242, 249] on select "Please Choose One 30kW 50kW 75kW 100kW 125 kW 150 kW 175 kW 200 kW 250 kW 300 k…" at bounding box center [356, 253] width 228 height 9
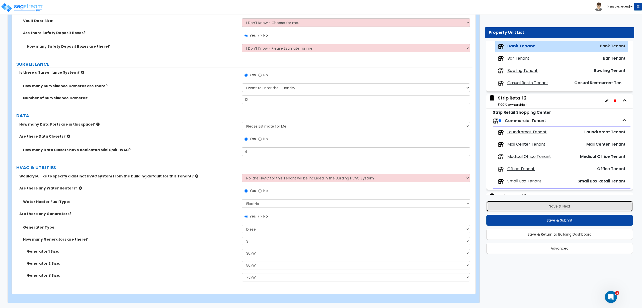
click at [548, 206] on button "Save & Next" at bounding box center [559, 206] width 147 height 11
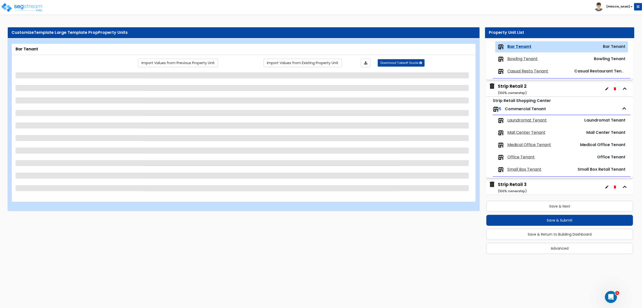
scroll to position [279, 0]
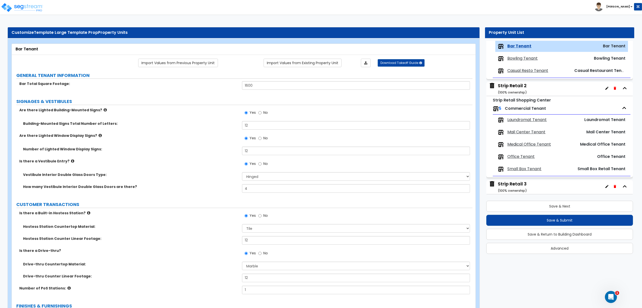
click at [192, 148] on label "Number of Lighted Window Display Signs:" at bounding box center [130, 149] width 215 height 5
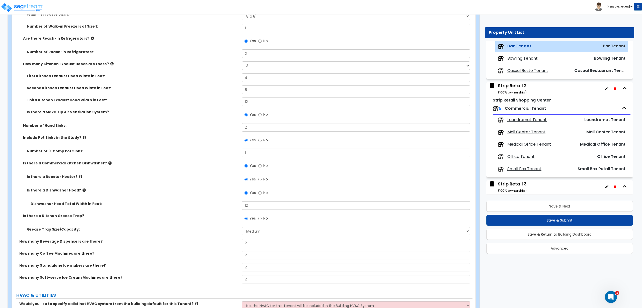
scroll to position [2266, 0]
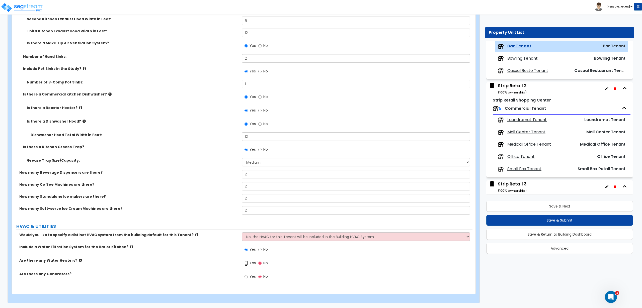
click at [245, 264] on input "Yes" at bounding box center [245, 263] width 3 height 6
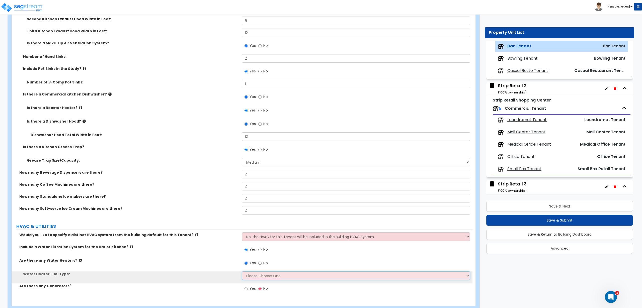
click at [259, 274] on select "Please Choose One Gas Electric" at bounding box center [356, 275] width 228 height 9
click at [242, 271] on select "Please Choose One Gas Electric" at bounding box center [356, 275] width 228 height 9
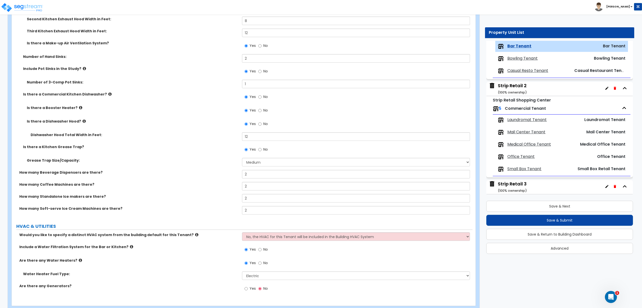
click at [250, 290] on span "Yes" at bounding box center [252, 288] width 6 height 5
click at [248, 290] on input "Yes" at bounding box center [245, 289] width 3 height 6
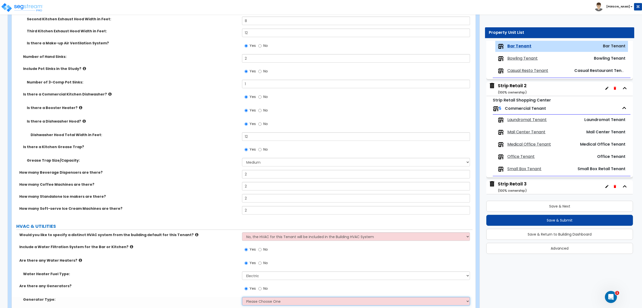
click at [260, 299] on select "Please Choose One Gas Diesel" at bounding box center [356, 301] width 228 height 9
click at [242, 297] on select "Please Choose One Gas Diesel" at bounding box center [356, 301] width 228 height 9
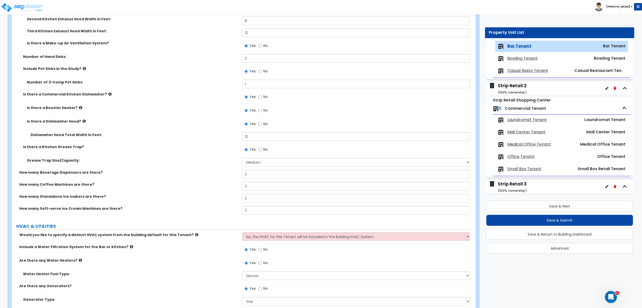
click at [193, 285] on label "Are there any Generators?" at bounding box center [128, 285] width 219 height 5
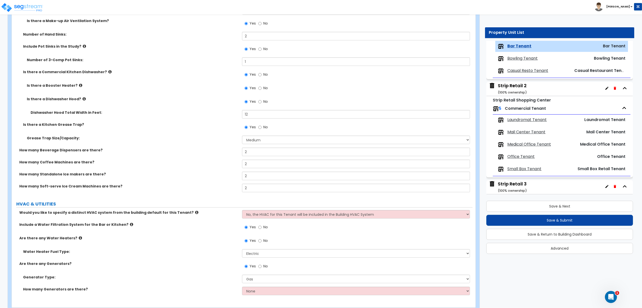
scroll to position [2302, 0]
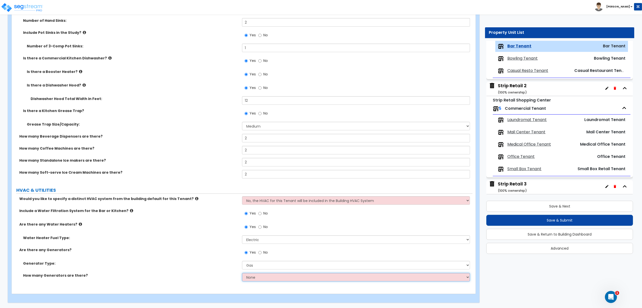
click at [249, 277] on select "None 1 2 3" at bounding box center [356, 277] width 228 height 9
click at [242, 273] on select "None 1 2 3" at bounding box center [356, 277] width 228 height 9
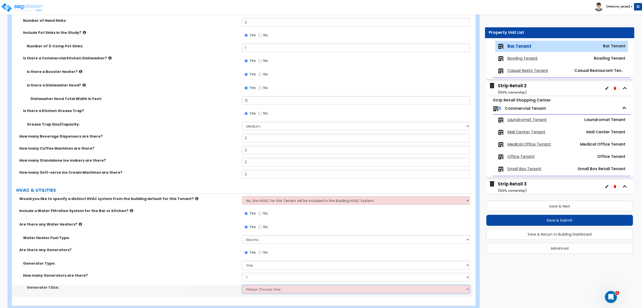
click at [262, 287] on select "Please Choose One 20kW 35 kW 80 kW 100 kW 125 kW 185 kW" at bounding box center [356, 289] width 228 height 9
click at [242, 285] on select "Please Choose One 20kW 35 kW 80 kW 100 kW 125 kW 185 kW" at bounding box center [356, 289] width 228 height 9
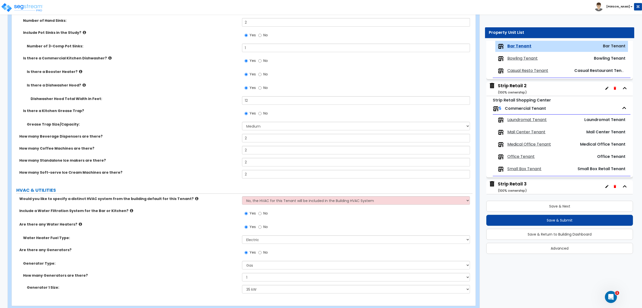
click at [528, 57] on span "Bowling Tenant" at bounding box center [522, 59] width 30 height 6
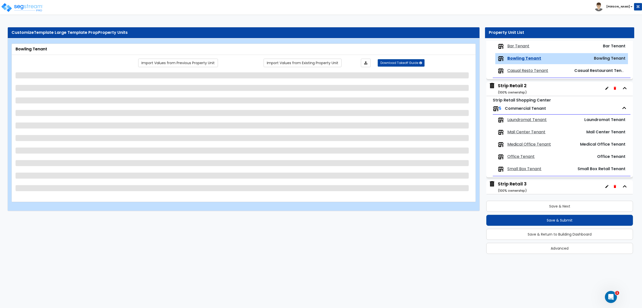
scroll to position [292, 0]
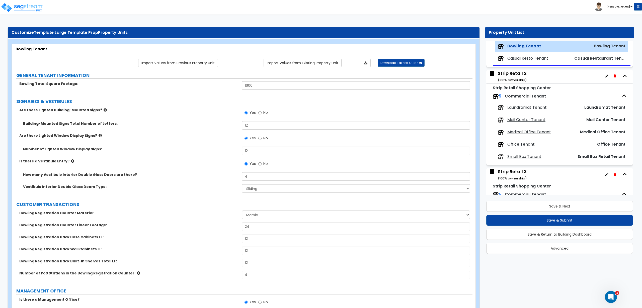
click at [206, 137] on label "Are there Lighted Window Display Signs?" at bounding box center [128, 135] width 219 height 5
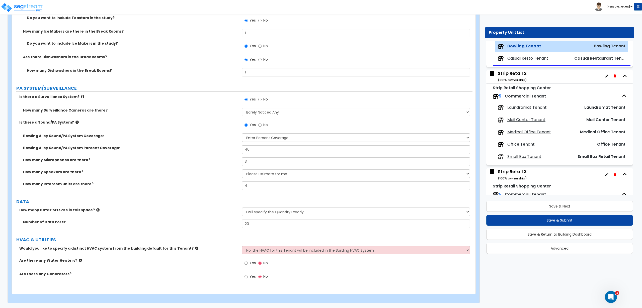
click at [254, 264] on span "Yes" at bounding box center [252, 262] width 6 height 5
click at [248, 264] on input "Yes" at bounding box center [245, 263] width 3 height 6
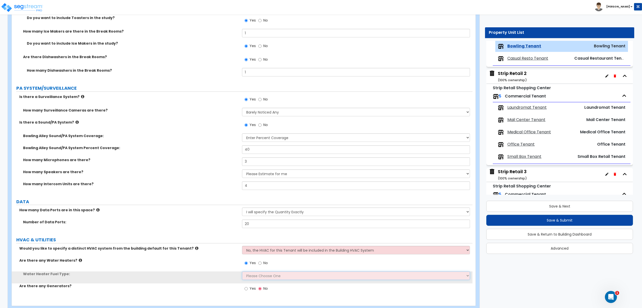
click at [257, 275] on select "Please Choose One Gas Electric" at bounding box center [356, 275] width 228 height 9
click at [242, 271] on select "Please Choose One Gas Electric" at bounding box center [356, 275] width 228 height 9
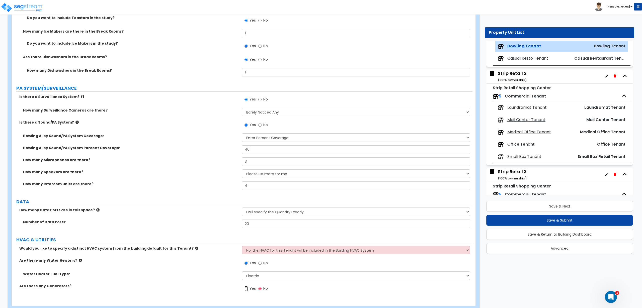
click at [245, 290] on input "Yes" at bounding box center [245, 289] width 3 height 6
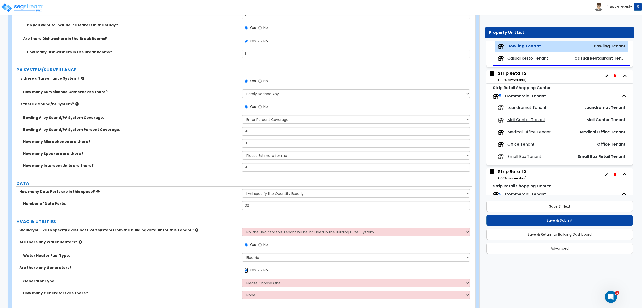
scroll to position [2415, 0]
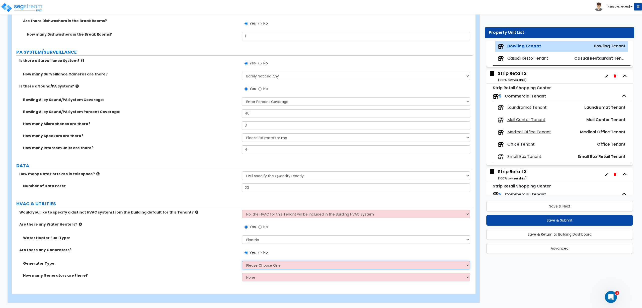
click at [262, 266] on select "Please Choose One Gas Diesel" at bounding box center [356, 265] width 228 height 9
click at [242, 261] on select "Please Choose One Gas Diesel" at bounding box center [356, 265] width 228 height 9
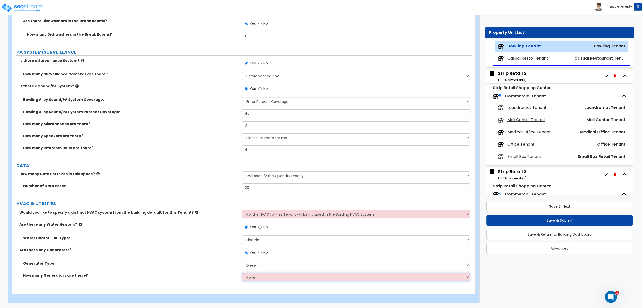
click at [259, 280] on select "None 1 2 3" at bounding box center [356, 277] width 228 height 9
click at [242, 273] on select "None 1 2 3" at bounding box center [356, 277] width 228 height 9
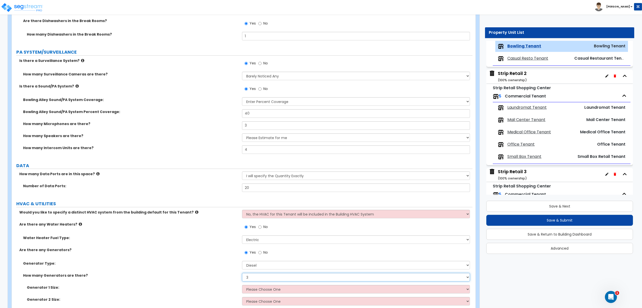
scroll to position [2451, 0]
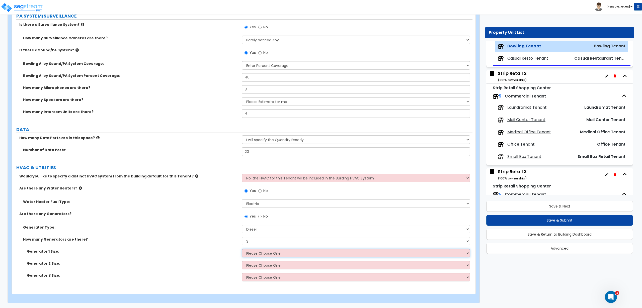
click at [267, 253] on select "Please Choose One 30kW 50kW 75kW 100kW 125 kW 150 kW 175 kW 200 kW 250 kW 300 k…" at bounding box center [356, 253] width 228 height 9
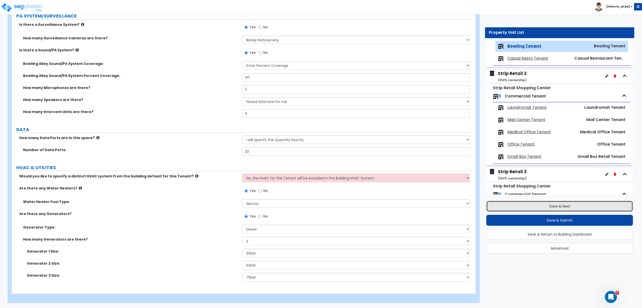
click at [529, 211] on button "Save & Next" at bounding box center [559, 206] width 147 height 11
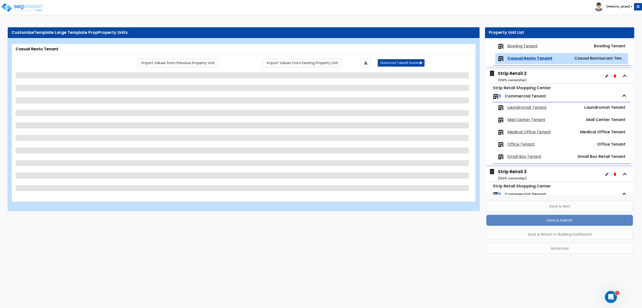
scroll to position [304, 0]
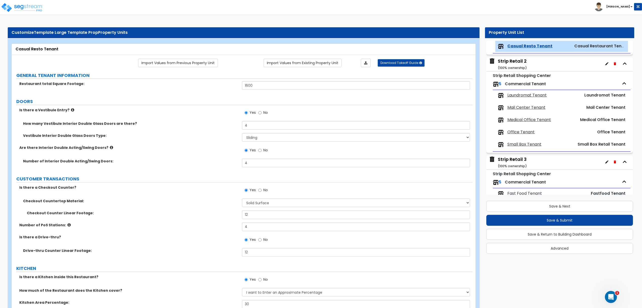
click at [198, 188] on label "Is there a Checkout Counter?" at bounding box center [128, 187] width 219 height 5
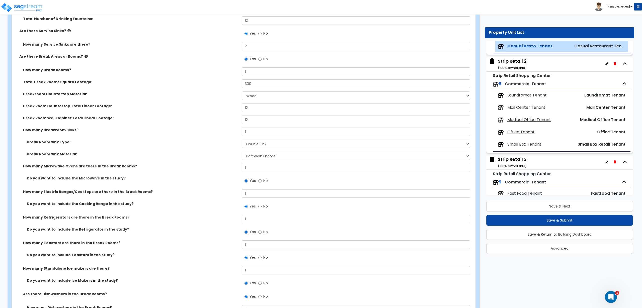
scroll to position [2600, 0]
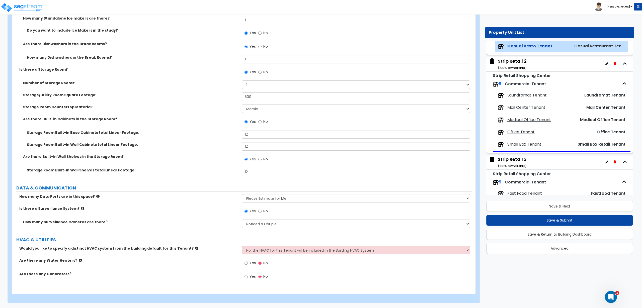
click at [248, 264] on label "Yes" at bounding box center [249, 263] width 11 height 9
click at [248, 264] on input "Yes" at bounding box center [245, 263] width 3 height 6
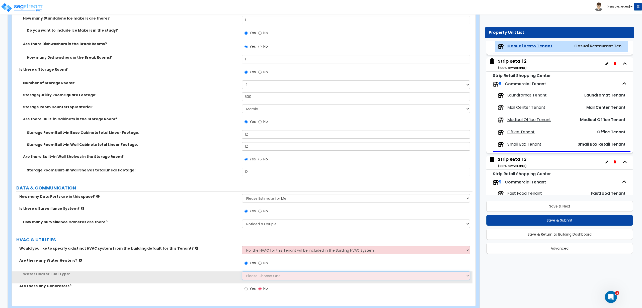
click at [253, 276] on select "Please Choose One Gas Electric" at bounding box center [356, 275] width 228 height 9
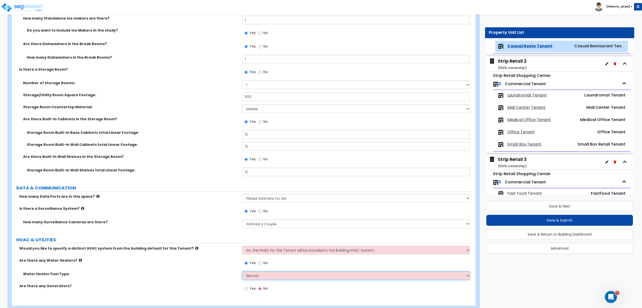
click at [242, 271] on select "Please Choose One Gas Electric" at bounding box center [356, 275] width 228 height 9
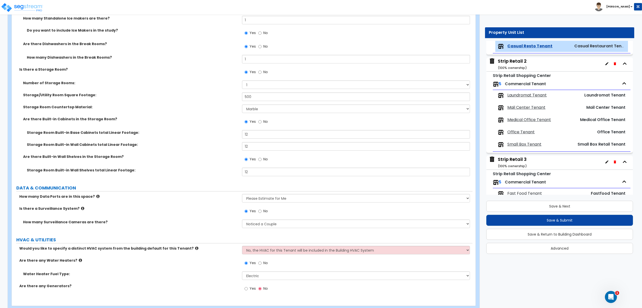
click at [250, 288] on span "Yes" at bounding box center [252, 288] width 6 height 5
click at [248, 288] on input "Yes" at bounding box center [245, 289] width 3 height 6
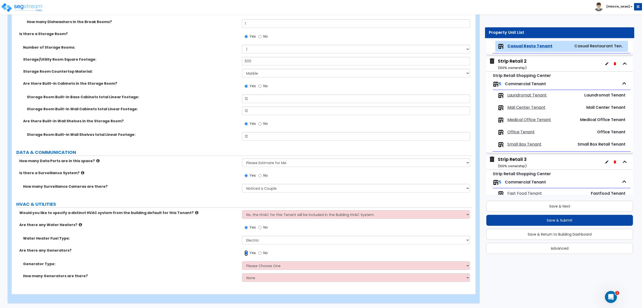
scroll to position [2636, 0]
click at [254, 266] on select "Please Choose One Gas Diesel" at bounding box center [356, 265] width 228 height 9
click at [242, 261] on select "Please Choose One Gas Diesel" at bounding box center [356, 265] width 228 height 9
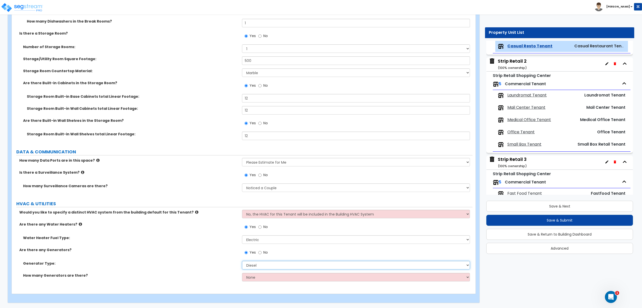
click at [261, 267] on select "Please Choose One Gas Diesel" at bounding box center [356, 265] width 228 height 9
click at [242, 261] on select "Please Choose One Gas Diesel" at bounding box center [356, 265] width 228 height 9
click at [267, 274] on select "None 1 2 3" at bounding box center [356, 277] width 228 height 9
click at [242, 273] on select "None 1 2 3" at bounding box center [356, 277] width 228 height 9
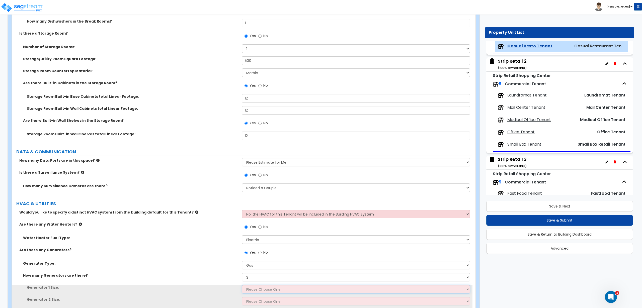
click at [249, 288] on select "Please Choose One 20kW 35 kW 80 kW 100 kW 125 kW 185 kW" at bounding box center [356, 289] width 228 height 9
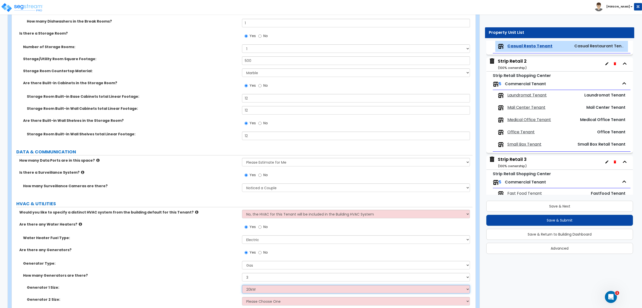
click at [242, 285] on select "Please Choose One 20kW 35 kW 80 kW 100 kW 125 kW 185 kW" at bounding box center [356, 289] width 228 height 9
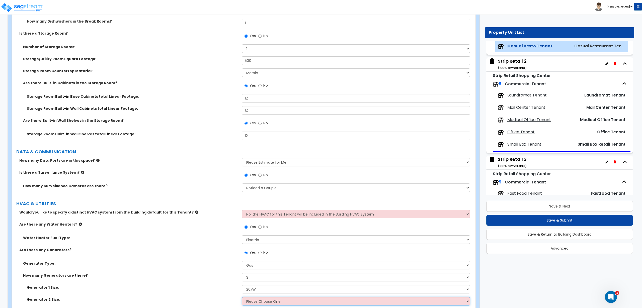
click at [252, 304] on select "Please Choose One 20 kW 35 kW 80 kW 100 kW 125 kW 185 kW" at bounding box center [356, 301] width 228 height 9
click at [242, 297] on select "Please Choose One 20 kW 35 kW 80 kW 100 kW 125 kW 185 kW" at bounding box center [356, 301] width 228 height 9
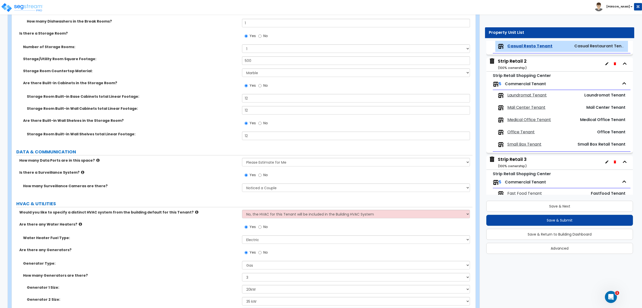
scroll to position [2672, 0]
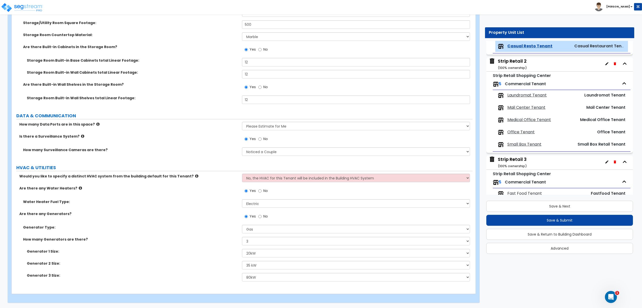
click at [212, 202] on label "Water Heater Fuel Type:" at bounding box center [130, 201] width 215 height 5
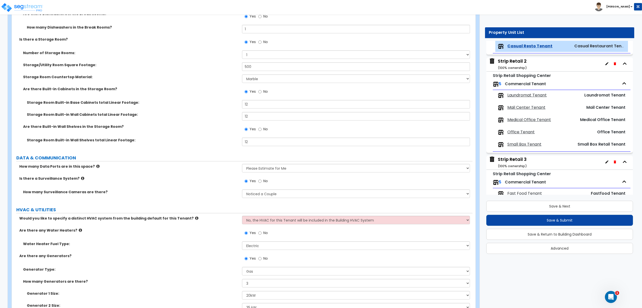
scroll to position [2609, 0]
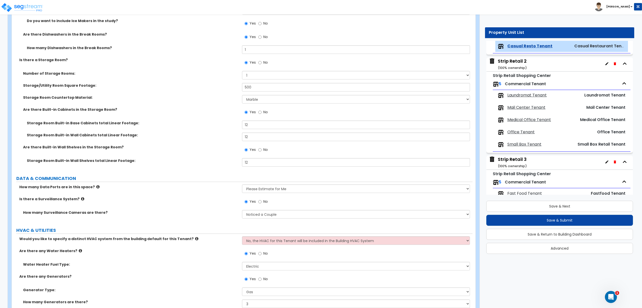
click at [184, 160] on label "Storage Room Built-in Wall Shelves total Linear Footage:" at bounding box center [132, 160] width 211 height 5
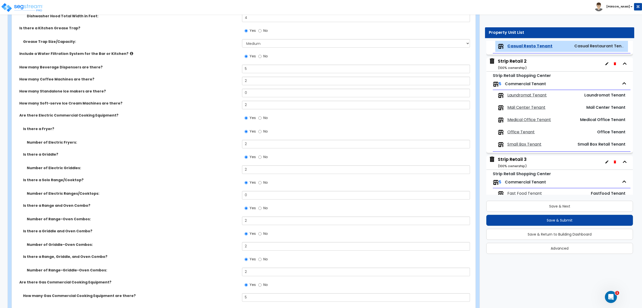
scroll to position [0, 0]
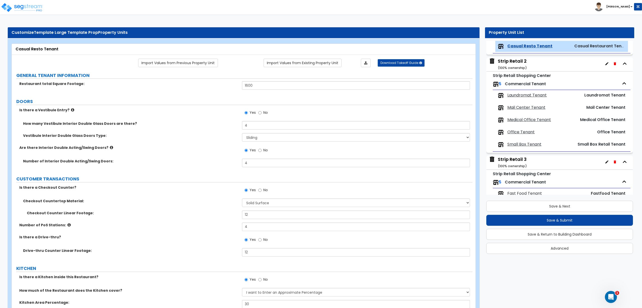
click at [202, 138] on div "Vestibule Interior Double Glass Doors Type: Please Choose One Hinged Sliding" at bounding box center [242, 139] width 460 height 12
click at [517, 97] on span "Laundromat Tenant" at bounding box center [526, 95] width 39 height 6
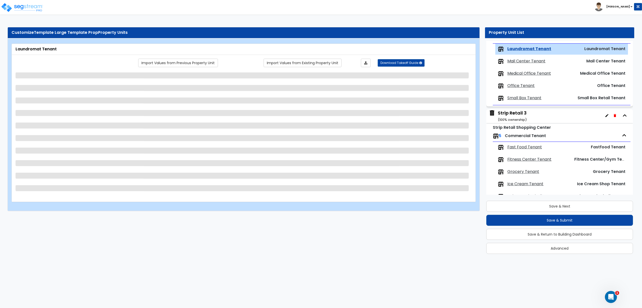
scroll to position [353, 0]
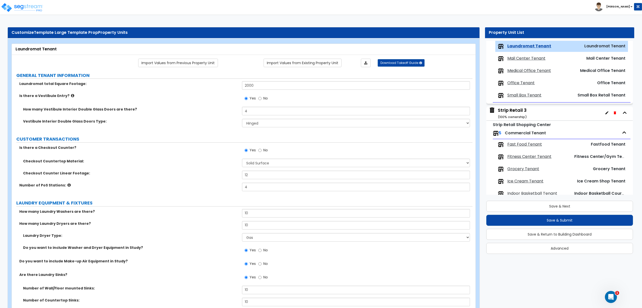
click at [196, 188] on div "Number of PoS Stations: 4" at bounding box center [242, 189] width 460 height 12
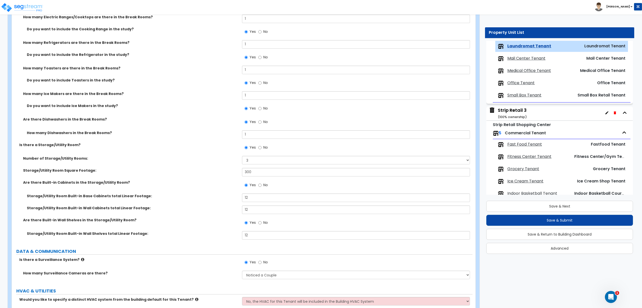
scroll to position [1676, 0]
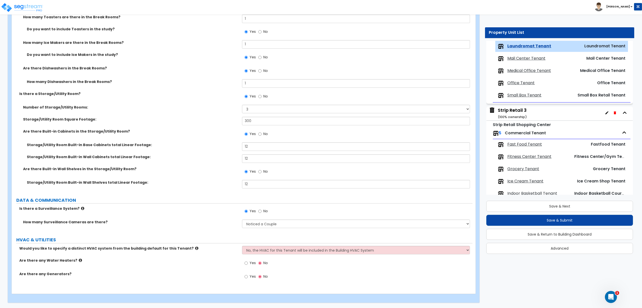
click at [515, 58] on span "Mail Center Tenant" at bounding box center [526, 59] width 38 height 6
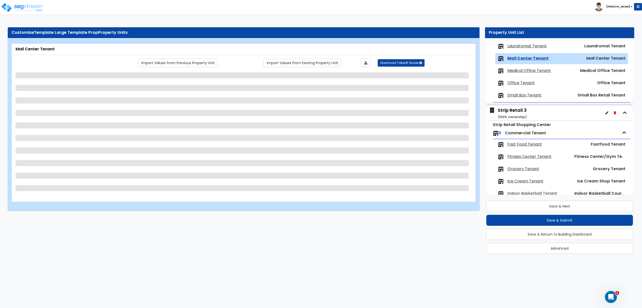
scroll to position [363, 0]
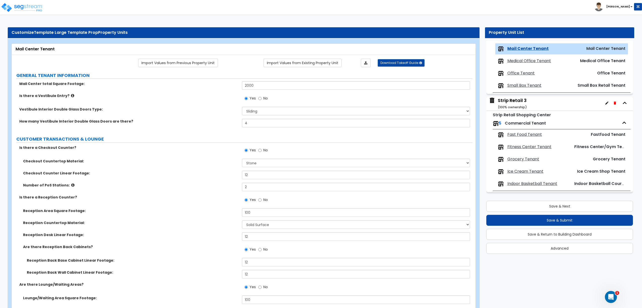
click at [145, 211] on label "Reception Area Square Footage:" at bounding box center [130, 210] width 215 height 5
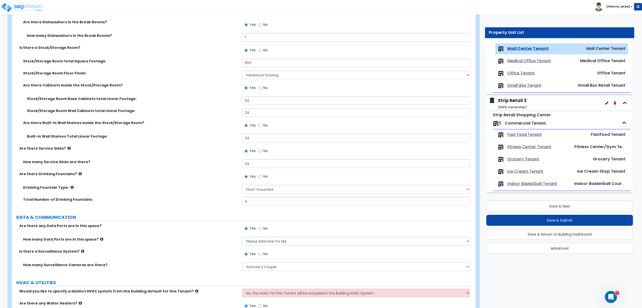
scroll to position [2049, 0]
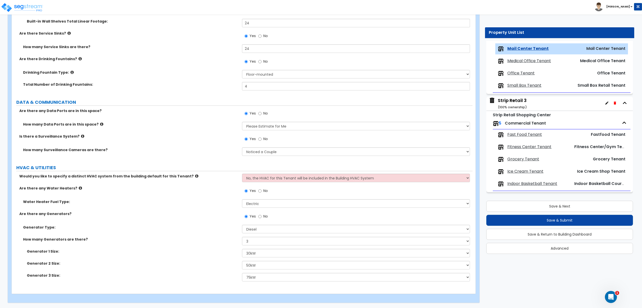
click at [532, 60] on span "Medical Office Tenant" at bounding box center [529, 61] width 44 height 6
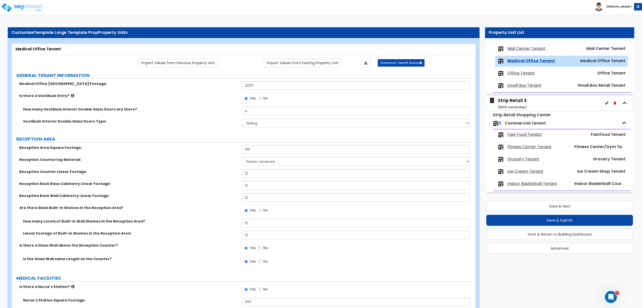
click at [213, 127] on div "Vestibule Interior Double Glass Doors Type: Please Choose One Hinged Sliding" at bounding box center [242, 125] width 460 height 12
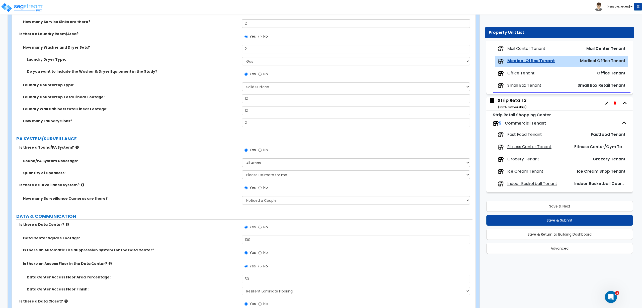
scroll to position [2906, 0]
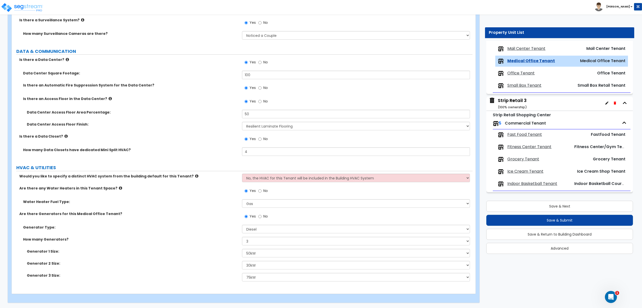
click at [521, 71] on span "Office Tenant" at bounding box center [520, 73] width 27 height 6
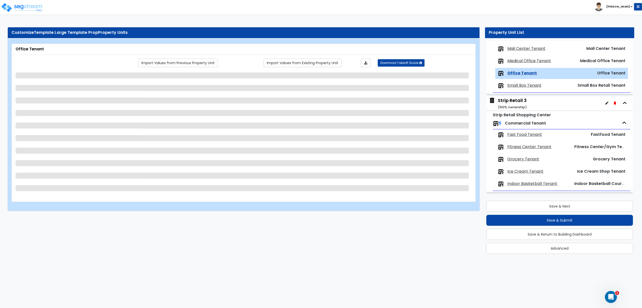
scroll to position [0, 0]
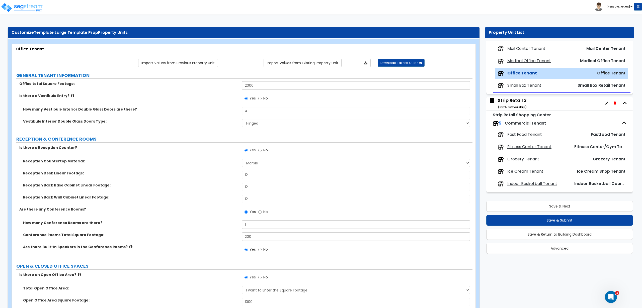
click at [193, 126] on div "Vestibule Interior Double Glass Doors Type: Please Choose One Hinged Sliding" at bounding box center [242, 125] width 460 height 12
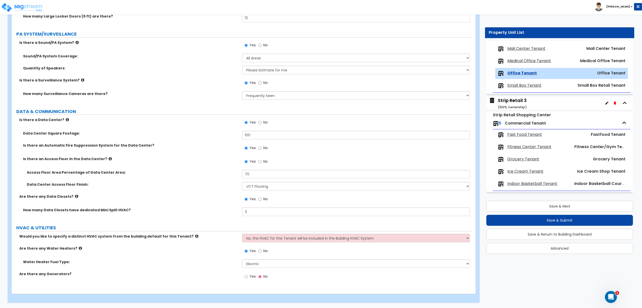
click at [529, 87] on span "Small Box Tenant" at bounding box center [524, 86] width 34 height 6
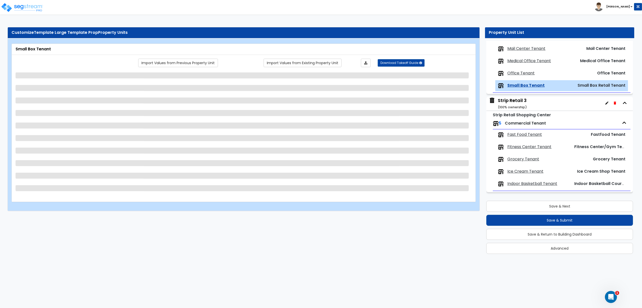
scroll to position [0, 0]
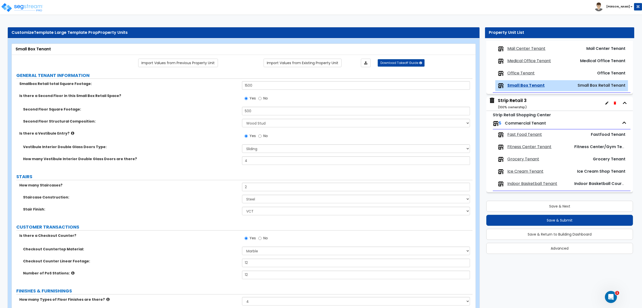
click at [177, 187] on label "How many Staircases?" at bounding box center [128, 185] width 219 height 5
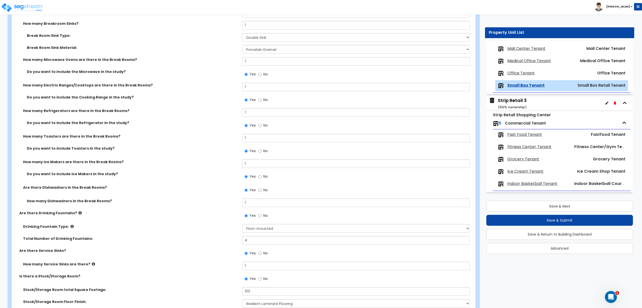
scroll to position [1770, 0]
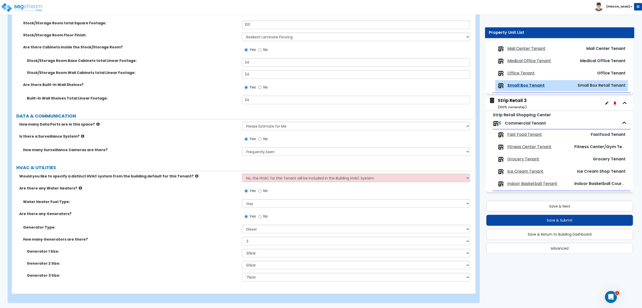
click at [513, 135] on span "Fast Food Tenant" at bounding box center [524, 135] width 35 height 6
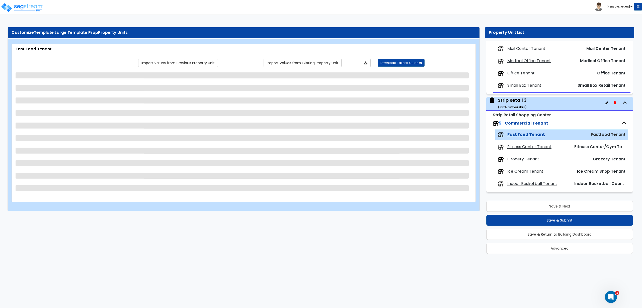
scroll to position [0, 0]
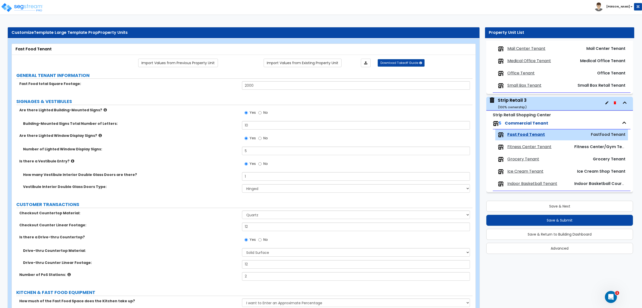
click at [217, 128] on div "Building-Mounted Signs Total Number of Letters: 10" at bounding box center [242, 127] width 460 height 12
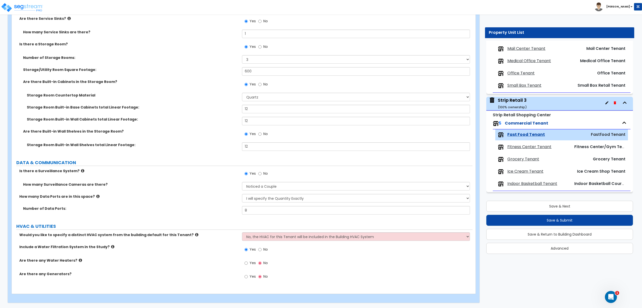
click at [251, 264] on span "Yes" at bounding box center [252, 262] width 6 height 5
click at [248, 264] on input "Yes" at bounding box center [245, 263] width 3 height 6
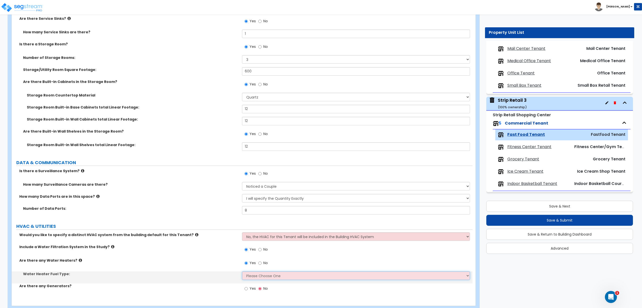
click at [268, 280] on select "Please Choose One Gas Electric" at bounding box center [356, 275] width 228 height 9
click at [242, 271] on select "Please Choose One Gas Electric" at bounding box center [356, 275] width 228 height 9
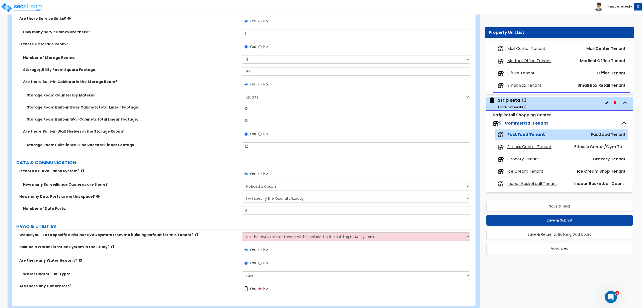
click at [248, 290] on input "Yes" at bounding box center [245, 289] width 3 height 6
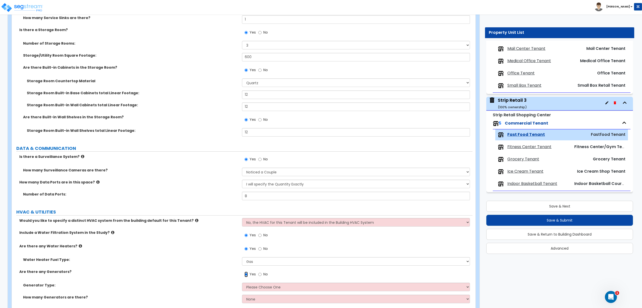
scroll to position [2319, 0]
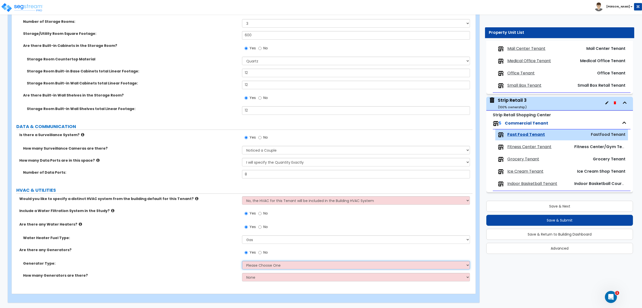
click at [254, 265] on select "Please Choose One Gas Diesel" at bounding box center [356, 265] width 228 height 9
click at [242, 261] on select "Please Choose One Gas Diesel" at bounding box center [356, 265] width 228 height 9
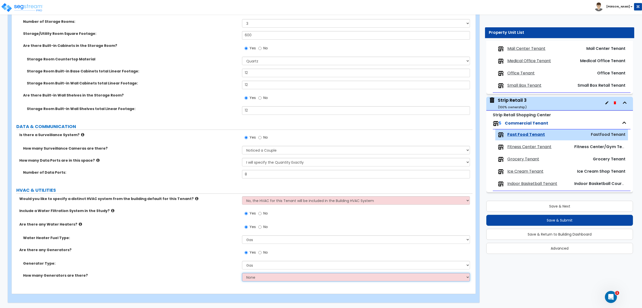
click at [254, 281] on select "None 1 2 3" at bounding box center [356, 277] width 228 height 9
click at [242, 273] on select "None 1 2 3" at bounding box center [356, 277] width 228 height 9
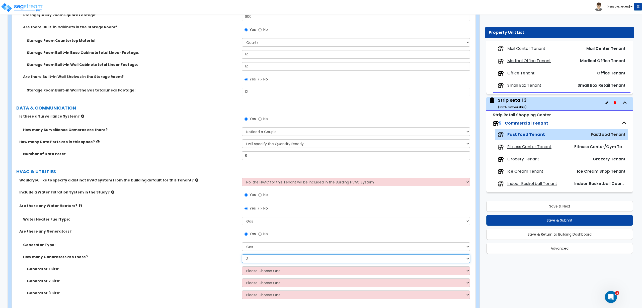
scroll to position [2355, 0]
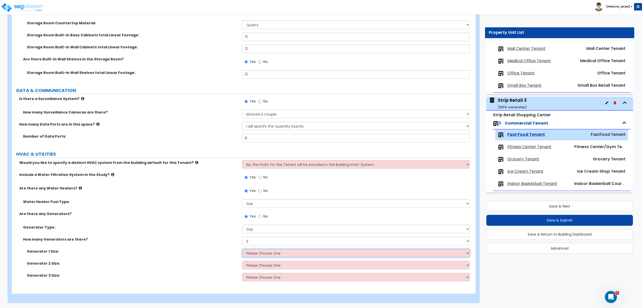
click at [262, 251] on select "Please Choose One 20kW 35 kW 80 kW 100 kW 125 kW 185 kW" at bounding box center [356, 253] width 228 height 9
click at [242, 249] on select "Please Choose One 20kW 35 kW 80 kW 100 kW 125 kW 185 kW" at bounding box center [356, 253] width 228 height 9
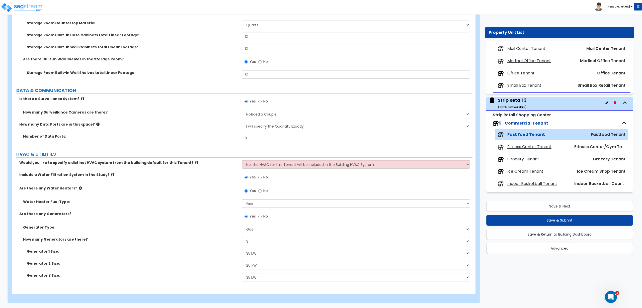
click at [516, 148] on span "Fitness Center Tenant" at bounding box center [529, 147] width 44 height 6
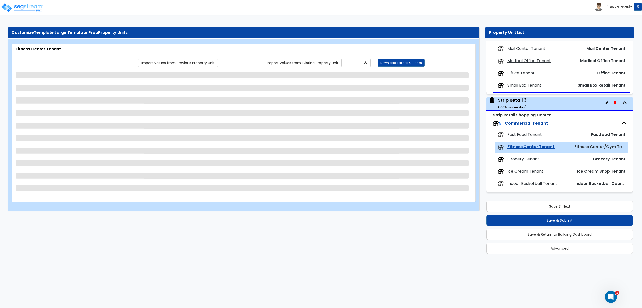
scroll to position [0, 0]
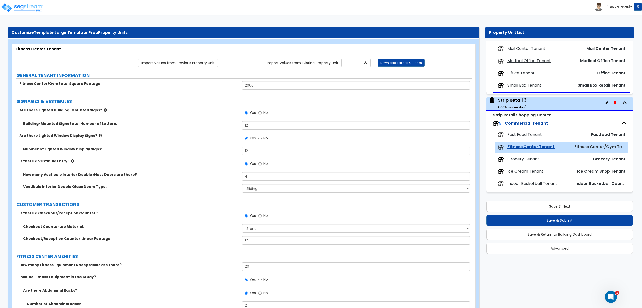
click at [225, 145] on div "Are there Lighted Window Display Signs? Yes No" at bounding box center [242, 140] width 460 height 14
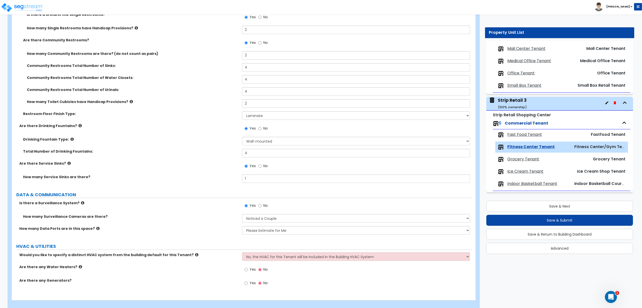
scroll to position [1850, 0]
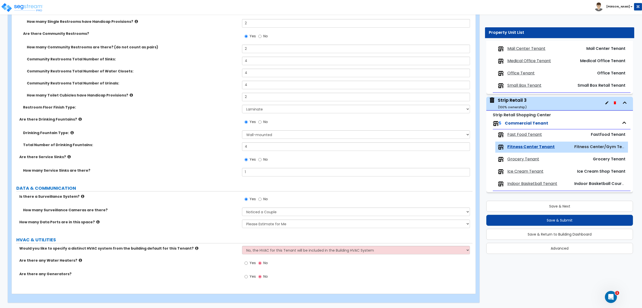
click at [215, 151] on div "Total Number of Drinking Fountains: 4" at bounding box center [242, 148] width 460 height 12
click at [251, 266] on label "Yes" at bounding box center [249, 263] width 11 height 9
click at [248, 266] on input "Yes" at bounding box center [245, 263] width 3 height 6
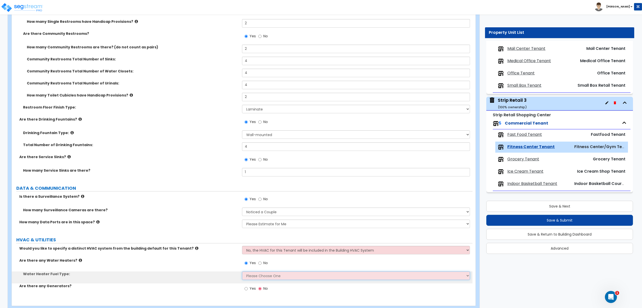
click at [253, 273] on select "Please Choose One Gas Electric" at bounding box center [356, 275] width 228 height 9
click at [242, 271] on select "Please Choose One Gas Electric" at bounding box center [356, 275] width 228 height 9
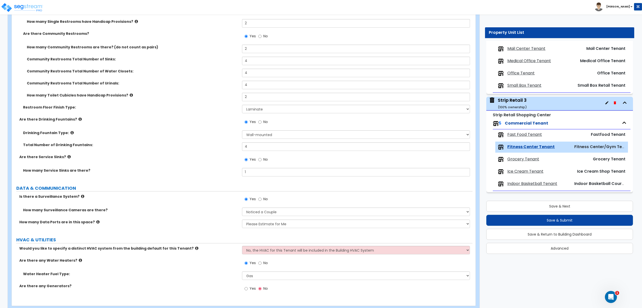
click at [253, 289] on span "Yes" at bounding box center [252, 288] width 6 height 5
click at [248, 289] on input "Yes" at bounding box center [245, 289] width 3 height 6
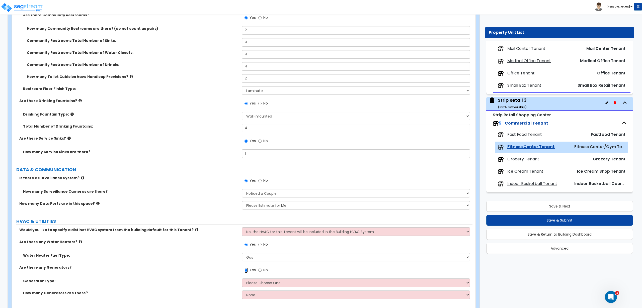
scroll to position [1886, 0]
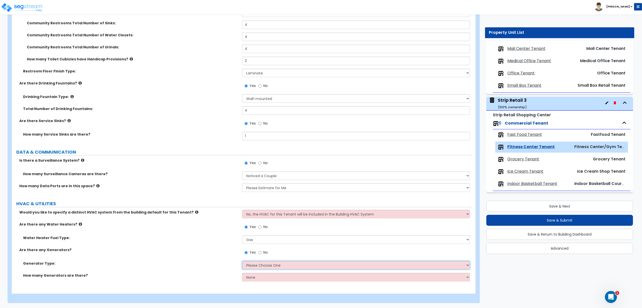
click at [285, 262] on select "Please Choose One Gas Diesel" at bounding box center [356, 265] width 228 height 9
click at [250, 269] on div "Generator Type: Please Choose One Gas Diesel" at bounding box center [242, 267] width 460 height 12
click at [255, 265] on select "Please Choose One Gas Diesel" at bounding box center [356, 265] width 228 height 9
click at [242, 261] on select "Please Choose One Gas Diesel" at bounding box center [356, 265] width 228 height 9
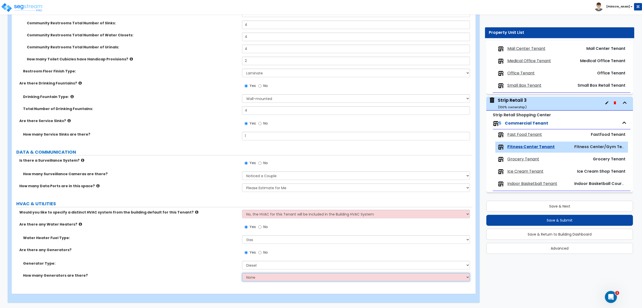
click at [262, 277] on select "None 1 2 3" at bounding box center [356, 277] width 228 height 9
click at [242, 273] on select "None 1 2 3" at bounding box center [356, 277] width 228 height 9
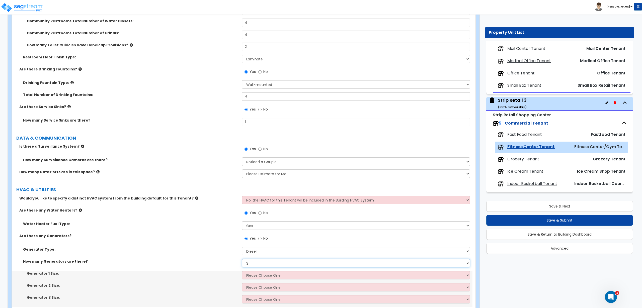
scroll to position [1922, 0]
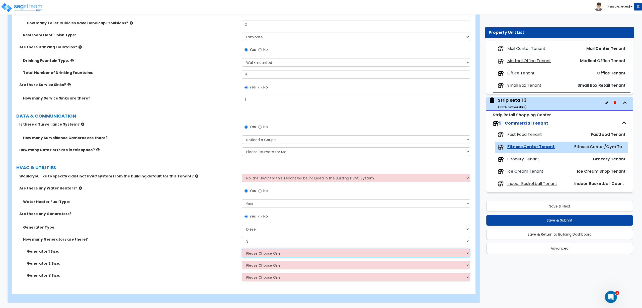
click at [266, 255] on select "Please Choose One 30kW 50kW 75kW 100kW 125 kW 150 kW 175 kW 200 kW 250 kW 300 k…" at bounding box center [356, 253] width 228 height 9
click at [242, 249] on select "Please Choose One 30kW 50kW 75kW 100kW 125 kW 150 kW 175 kW 200 kW 250 kW 300 k…" at bounding box center [356, 253] width 228 height 9
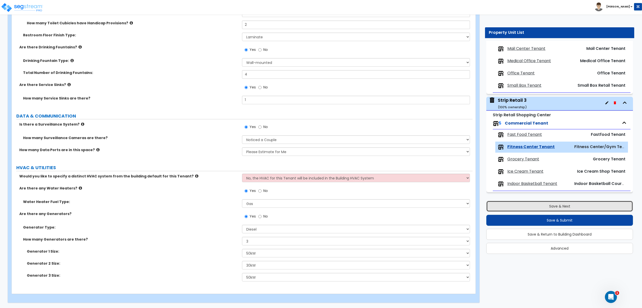
click at [550, 209] on button "Save & Next" at bounding box center [559, 206] width 147 height 11
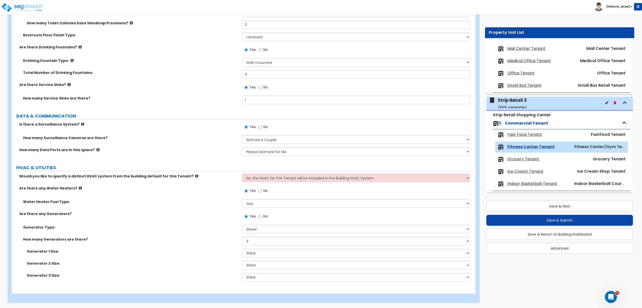
scroll to position [0, 0]
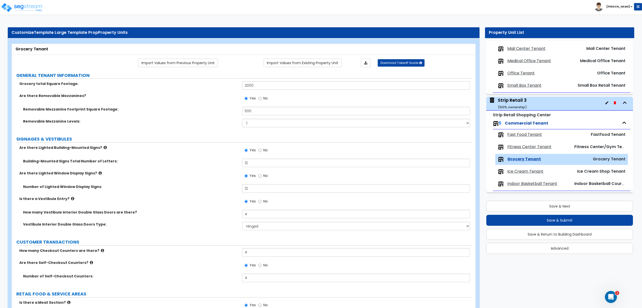
click at [171, 174] on label "Are there Lighted Window Display Signs?" at bounding box center [128, 173] width 219 height 5
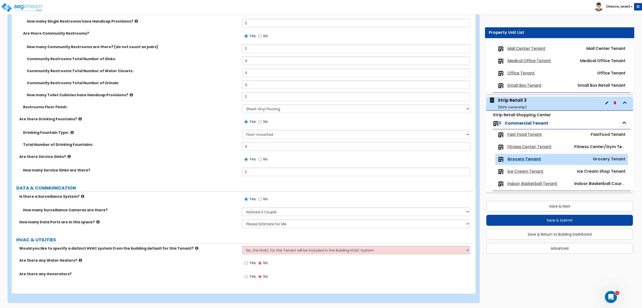
click at [251, 262] on span "Yes" at bounding box center [252, 262] width 6 height 5
click at [248, 262] on input "Yes" at bounding box center [245, 263] width 3 height 6
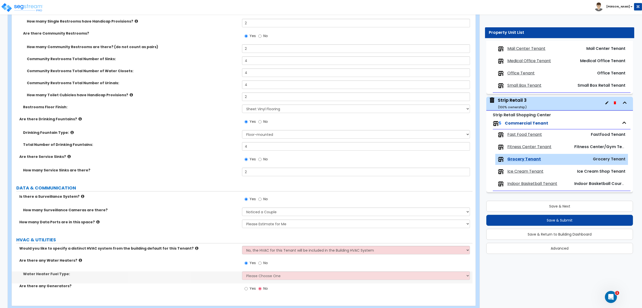
click at [260, 280] on div "Water Heater Fuel Type: Please Choose One Gas Electric" at bounding box center [242, 277] width 460 height 12
click at [262, 276] on select "Please Choose One Gas Electric" at bounding box center [356, 275] width 228 height 9
click at [242, 271] on select "Please Choose One Gas Electric" at bounding box center [356, 275] width 228 height 9
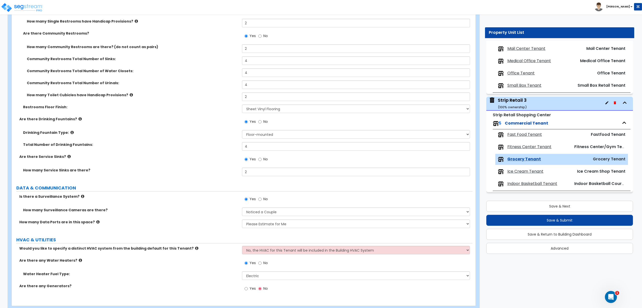
click at [248, 286] on label "Yes" at bounding box center [249, 289] width 11 height 9
click at [248, 286] on input "Yes" at bounding box center [245, 289] width 3 height 6
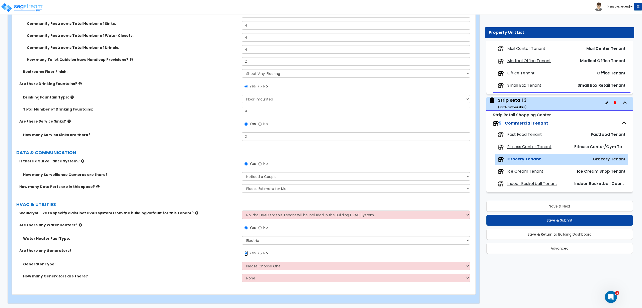
scroll to position [3031, 0]
click at [273, 260] on div "Yes No" at bounding box center [357, 254] width 230 height 14
click at [265, 268] on select "Please Choose One Gas Diesel" at bounding box center [356, 265] width 228 height 9
click at [242, 261] on select "Please Choose One Gas Diesel" at bounding box center [356, 265] width 228 height 9
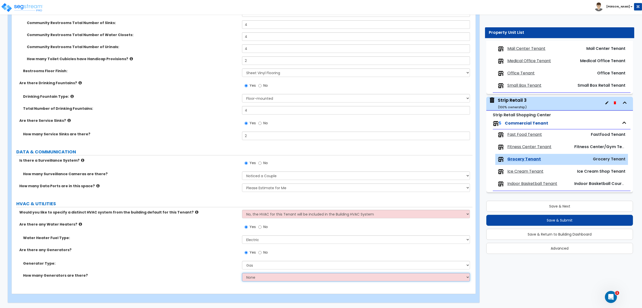
click at [252, 278] on select "None 1 2 3" at bounding box center [356, 277] width 228 height 9
click at [242, 273] on select "None 1 2 3" at bounding box center [356, 277] width 228 height 9
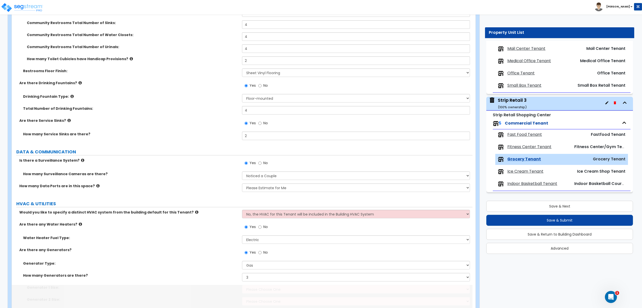
click at [207, 293] on div "Generator 1 Size: Please Choose One 20kW 35 kW 80 kW 100 kW 125 kW 185 kW" at bounding box center [242, 291] width 460 height 12
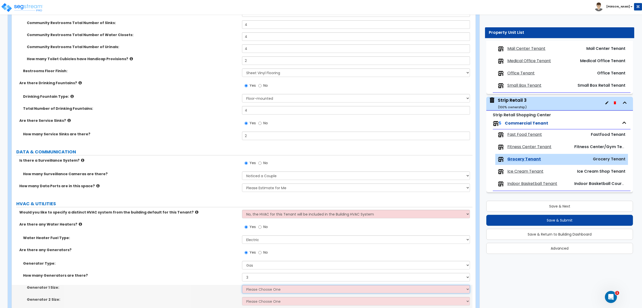
click at [249, 293] on select "Please Choose One 20kW 35 kW 80 kW 100 kW 125 kW 185 kW" at bounding box center [356, 289] width 228 height 9
click at [242, 285] on select "Please Choose One 20kW 35 kW 80 kW 100 kW 125 kW 185 kW" at bounding box center [356, 289] width 228 height 9
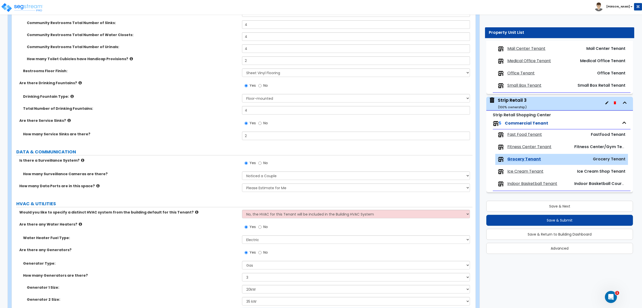
scroll to position [3067, 0]
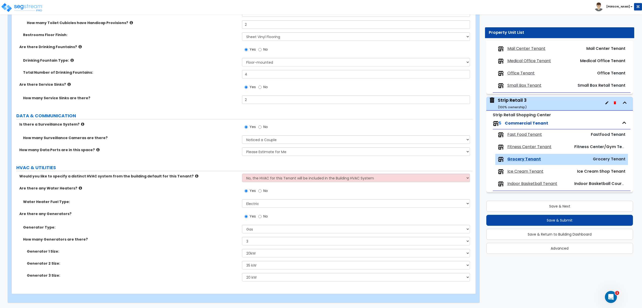
click at [514, 169] on span "Ice Cream Tenant" at bounding box center [525, 172] width 36 height 6
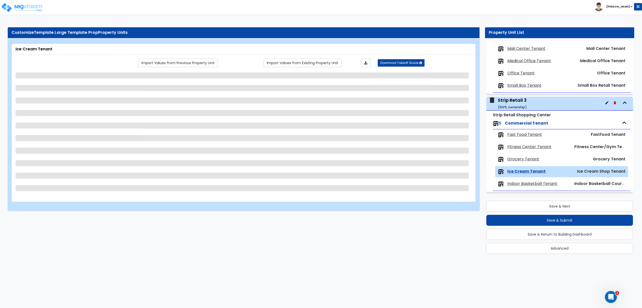
scroll to position [0, 0]
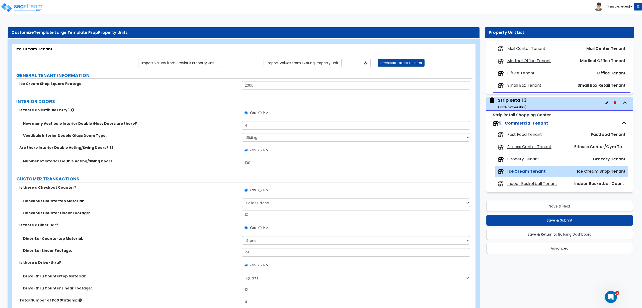
click at [282, 149] on div "Yes No" at bounding box center [357, 152] width 230 height 14
drag, startPoint x: 193, startPoint y: 140, endPoint x: 199, endPoint y: 145, distance: 8.5
click at [193, 140] on div "Vestibule Interior Double Glass Doors Type: Hinged Sliding" at bounding box center [242, 139] width 460 height 12
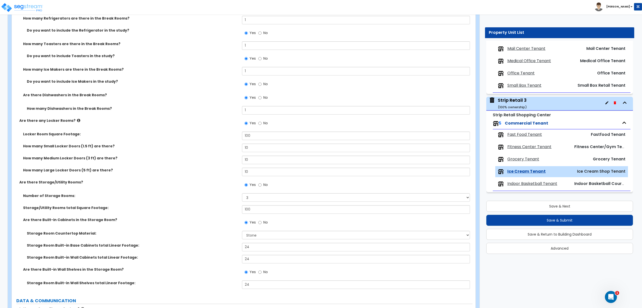
scroll to position [2476, 0]
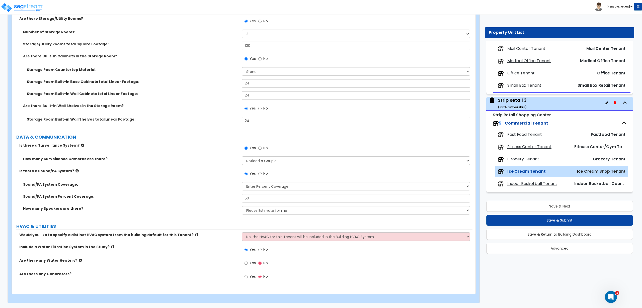
click at [249, 262] on label "Yes" at bounding box center [249, 263] width 11 height 9
click at [248, 262] on input "Yes" at bounding box center [245, 263] width 3 height 6
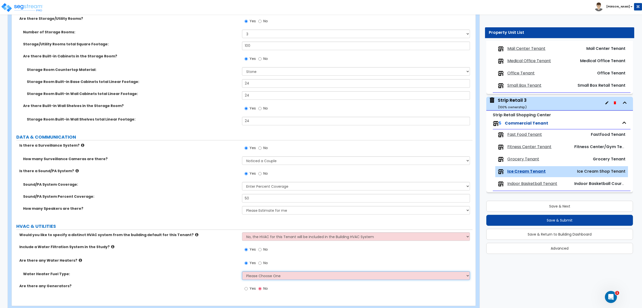
click at [255, 276] on select "Please Choose One Gas Electric" at bounding box center [356, 275] width 228 height 9
click at [242, 271] on select "Please Choose One Gas Electric" at bounding box center [356, 275] width 228 height 9
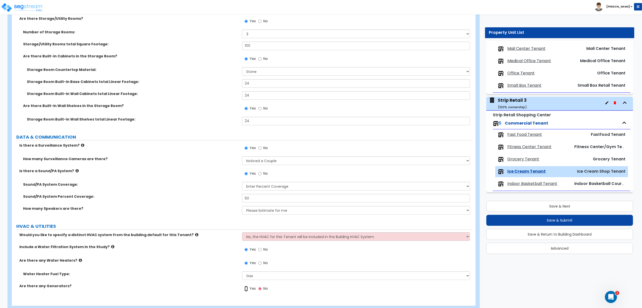
click at [248, 288] on input "Yes" at bounding box center [245, 289] width 3 height 6
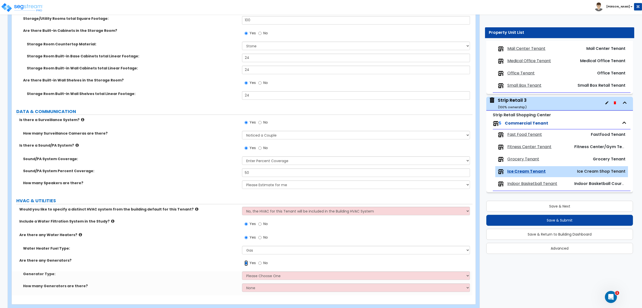
scroll to position [2512, 0]
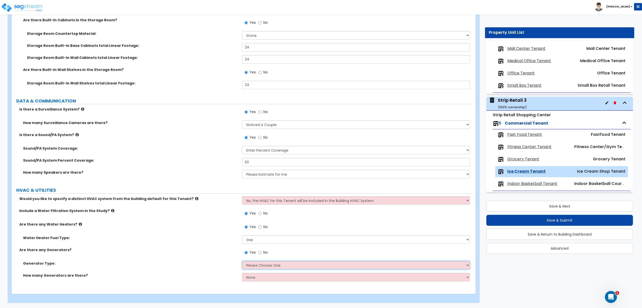
click at [274, 268] on select "Please Choose One Gas Diesel" at bounding box center [356, 265] width 228 height 9
click at [242, 261] on select "Please Choose One Gas Diesel" at bounding box center [356, 265] width 228 height 9
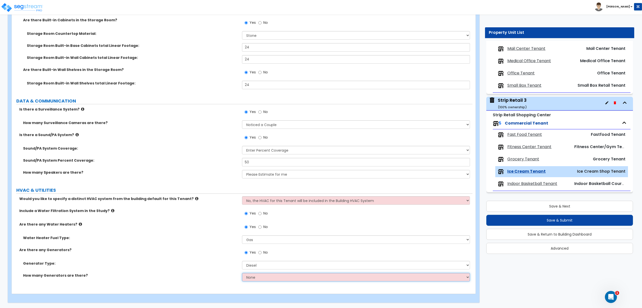
click at [257, 276] on select "None 1 2 3" at bounding box center [356, 277] width 228 height 9
click at [242, 273] on select "None 1 2 3" at bounding box center [356, 277] width 228 height 9
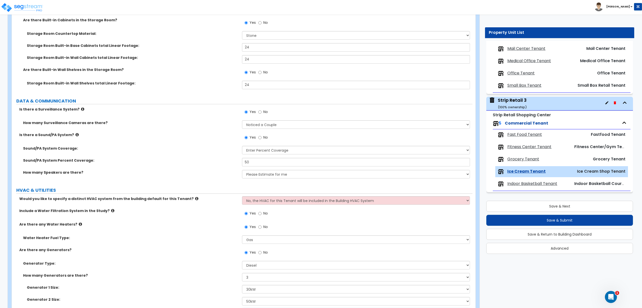
scroll to position [2548, 0]
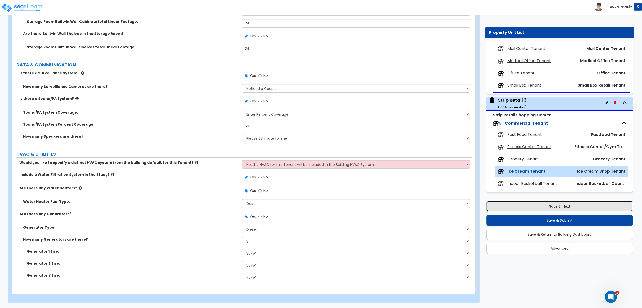
click at [536, 204] on button "Save & Next" at bounding box center [559, 206] width 147 height 11
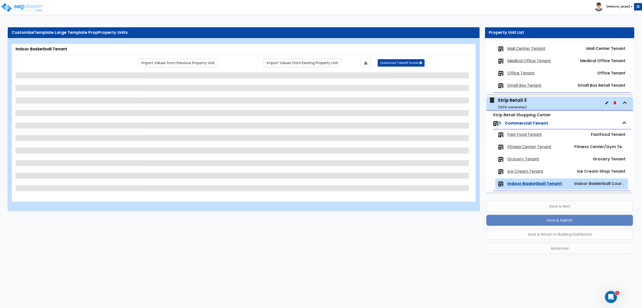
scroll to position [0, 0]
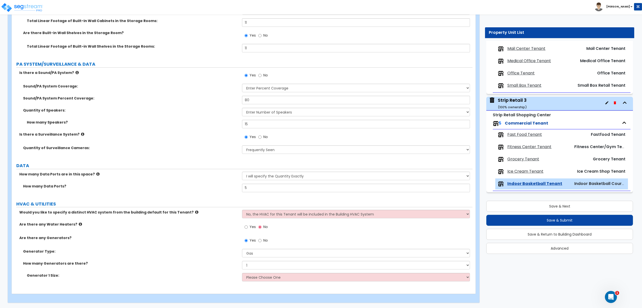
click at [217, 269] on div "How many Generators are there? None 1 2 3" at bounding box center [242, 267] width 460 height 12
click at [261, 241] on input "No" at bounding box center [259, 241] width 3 height 6
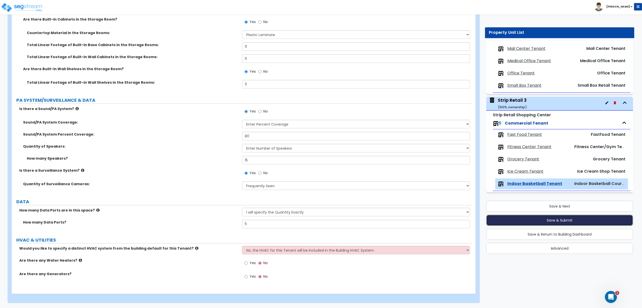
click at [558, 218] on button "Save & Submit" at bounding box center [559, 220] width 147 height 11
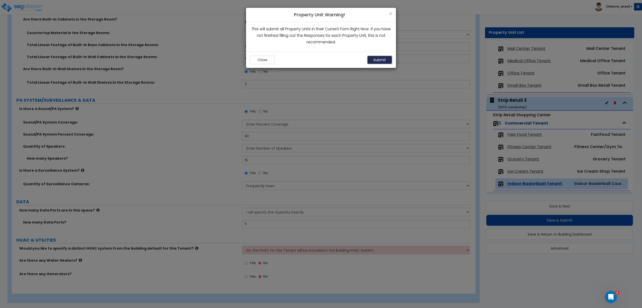
click at [377, 60] on button "Submit" at bounding box center [379, 60] width 25 height 9
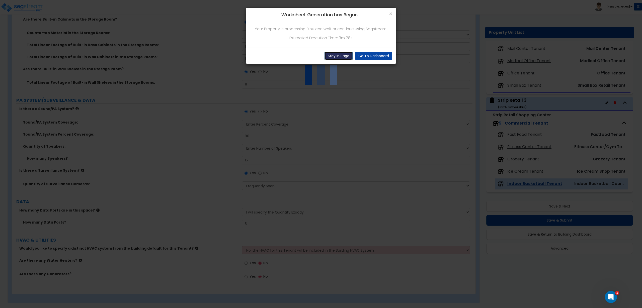
click at [338, 57] on button "Stay In Page" at bounding box center [338, 56] width 28 height 9
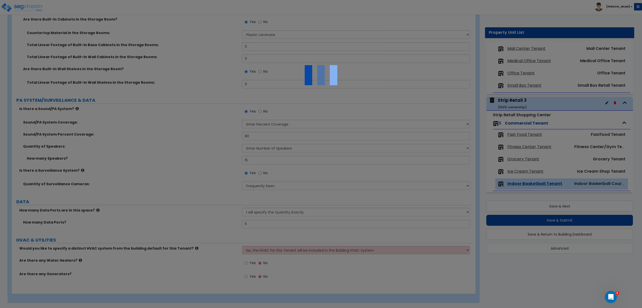
click at [239, 81] on div at bounding box center [321, 154] width 642 height 308
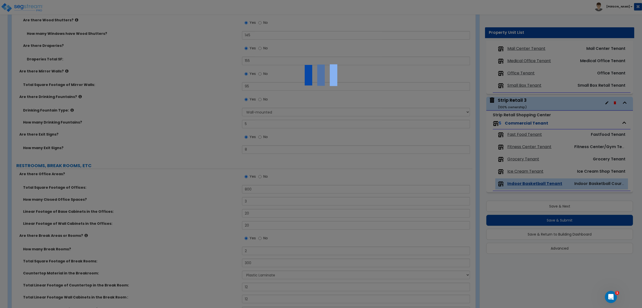
scroll to position [1545, 0]
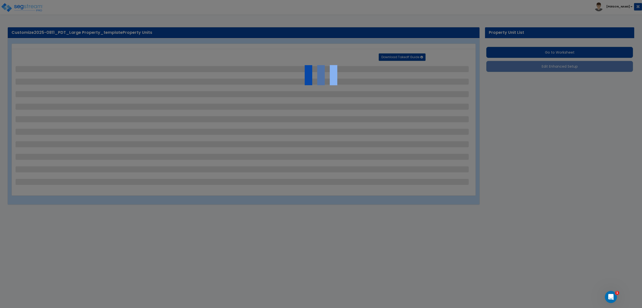
select select "2"
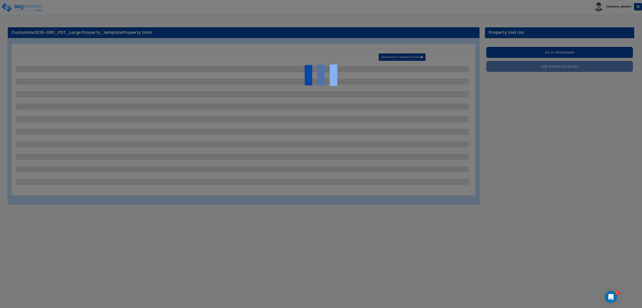
select select "2"
select select "1"
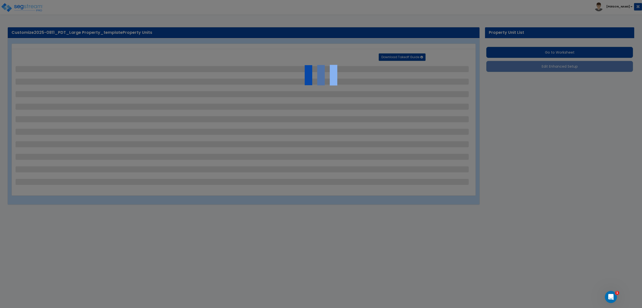
select select "1"
select select "2"
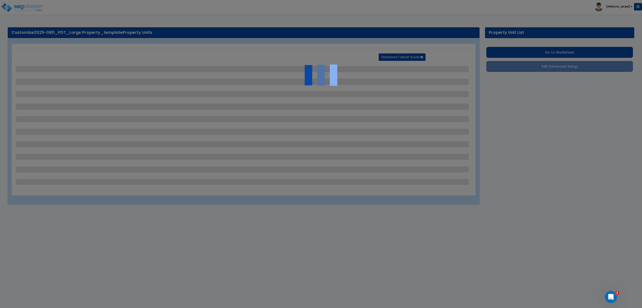
select select "1"
select select "3"
select select "2"
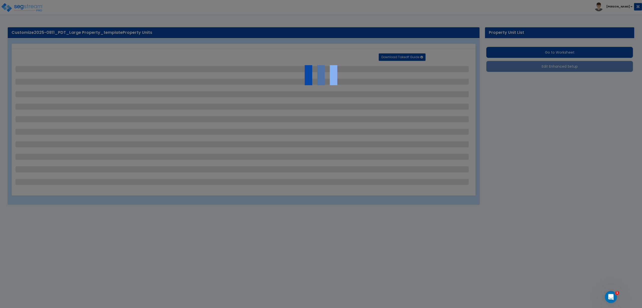
select select "3"
select select "2"
select select "1"
select select "2"
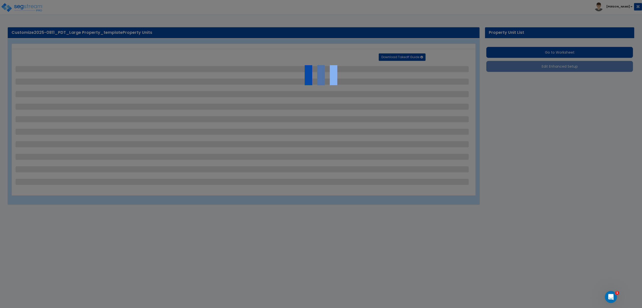
select select "4"
select select "1"
select select "3"
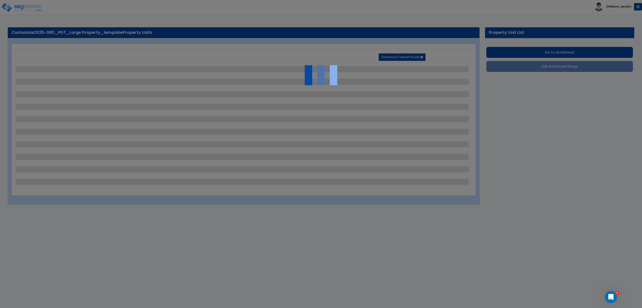
select select "6"
select select "11"
select select "1"
select select "3"
select select "1"
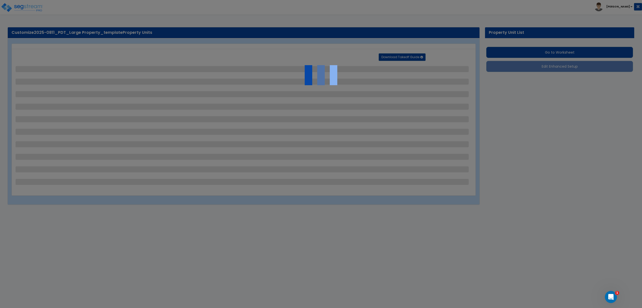
select select "2"
select select "3"
select select "2"
select select "3"
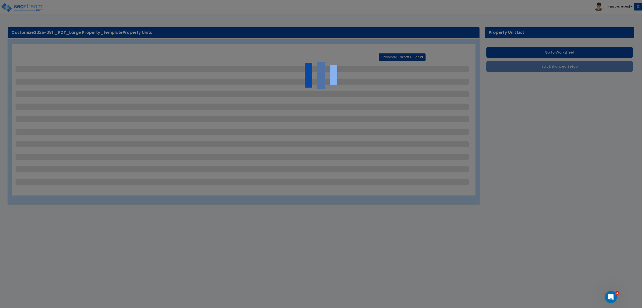
select select "1"
select select "5"
select select "7"
select select "3"
select select "2"
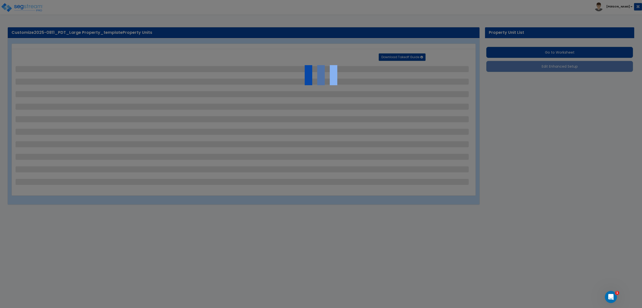
select select "7"
select select "3"
select select "2"
select select "3"
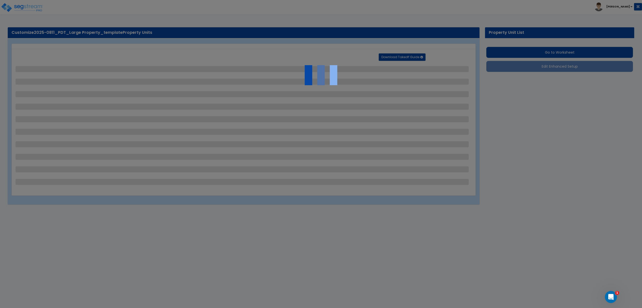
select select "1"
select select "2"
select select "1"
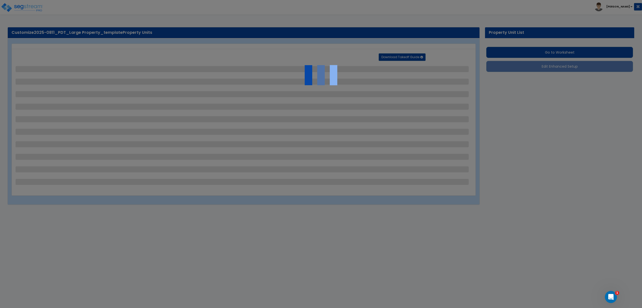
select select "2"
select select "7"
select select "1"
select select "2"
select select "1"
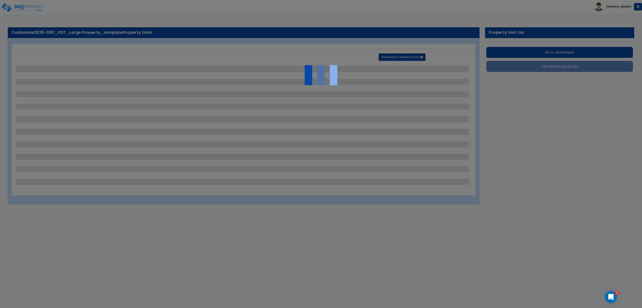
select select "3"
select select "18"
select select "15"
select select "16"
select select "1"
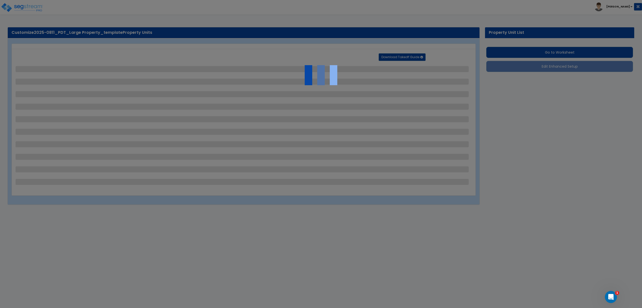
select select "3"
select select "1"
select select "2"
select select "1"
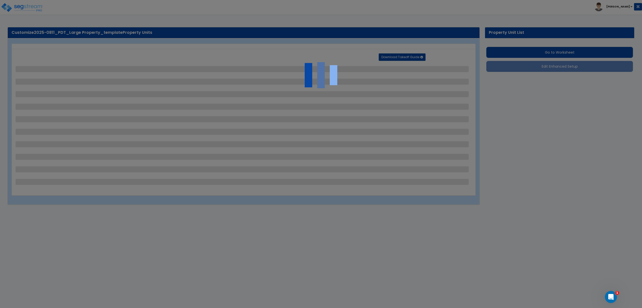
select select "1"
select select "4"
select select "2"
select select "1"
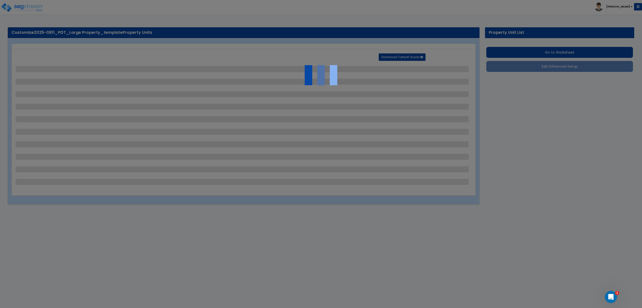
select select "1"
select select "2"
select select "1"
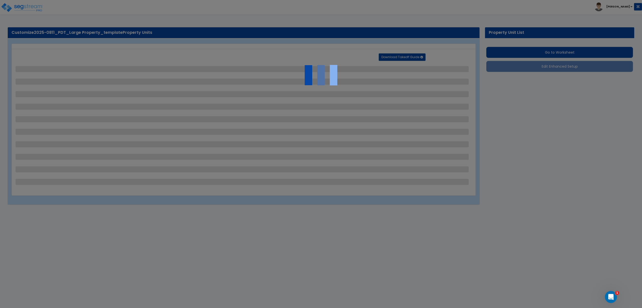
select select "1"
select select "2"
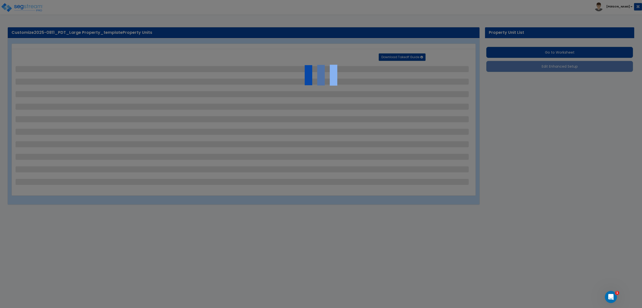
select select "3"
select select "2"
select select "4"
select select "3"
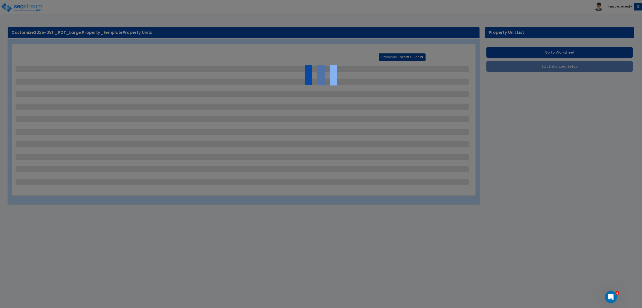
select select "2"
select select "1"
select select "3"
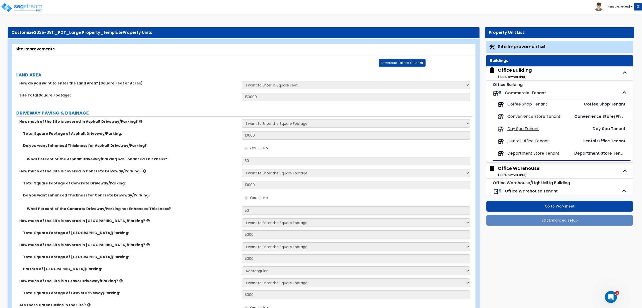
click at [526, 105] on span "Coffee Shop Tenant" at bounding box center [527, 105] width 40 height 6
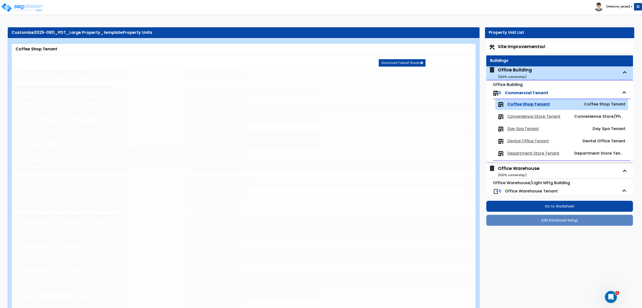
type input "2000"
radio input "true"
type input "12"
radio input "true"
type input "12"
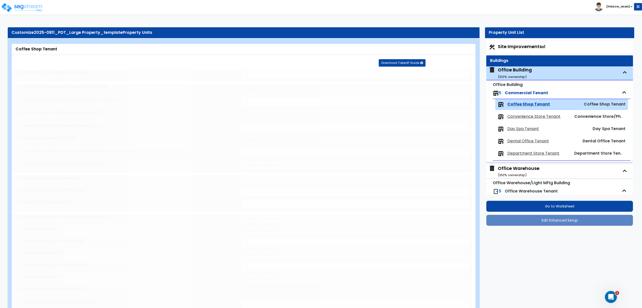
radio input "true"
type input "4"
select select "1"
select select "4"
type input "12"
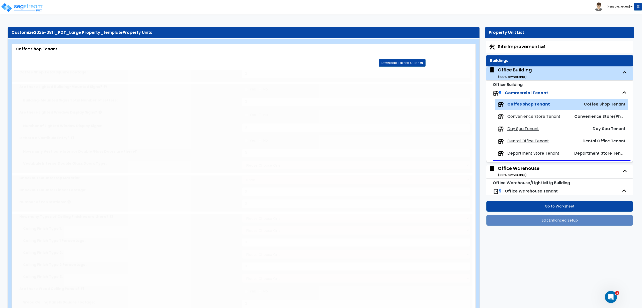
type input "12"
select select "3"
select select "2"
type input "25"
select select "1"
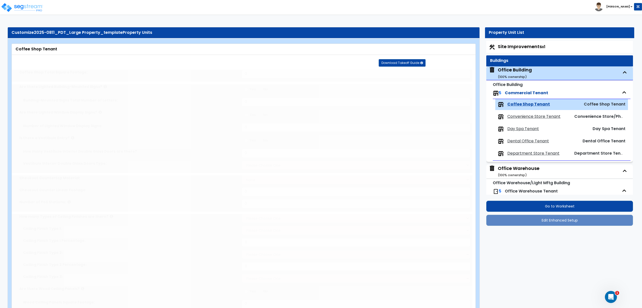
type input "25"
select select "3"
radio input "true"
type input "100"
select select "4"
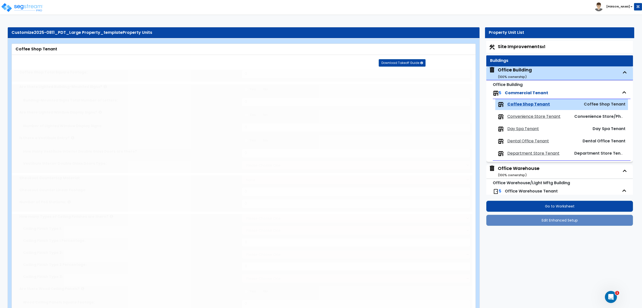
select select "2"
type input "25"
select select "3"
type input "25"
select select "4"
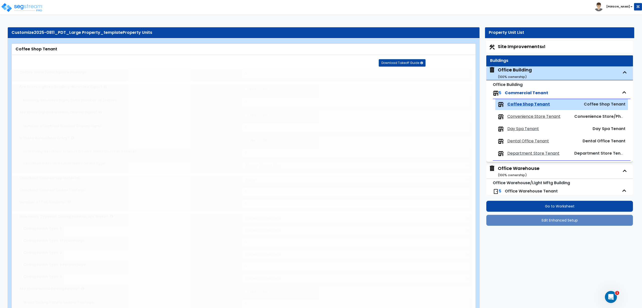
type input "25"
select select "5"
radio input "true"
select select "1"
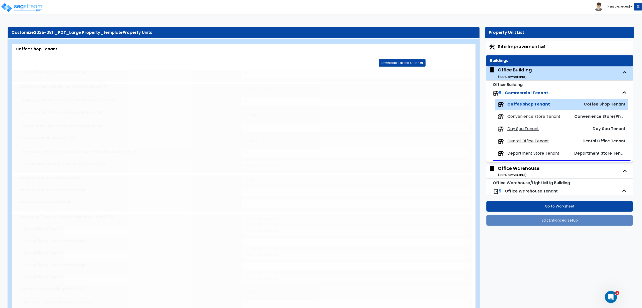
radio input "true"
select select "2"
radio input "true"
type input "100"
radio input "true"
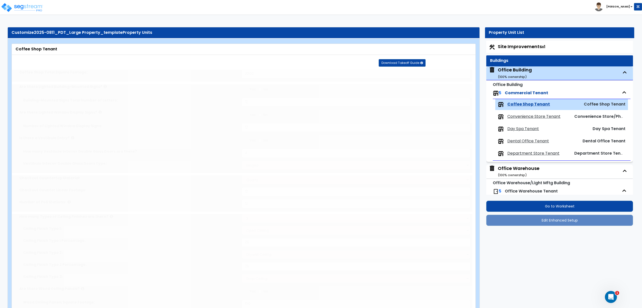
select select "1"
type input "100"
radio input "true"
type input "100"
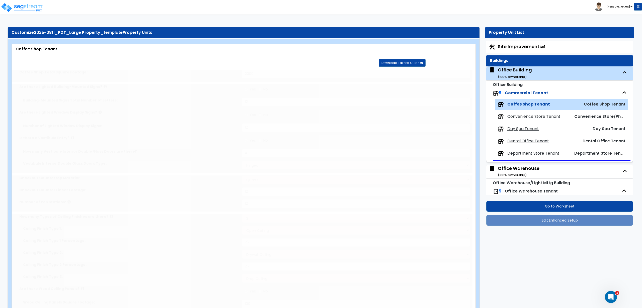
radio input "true"
type input "100"
radio input "true"
select select "2"
radio input "true"
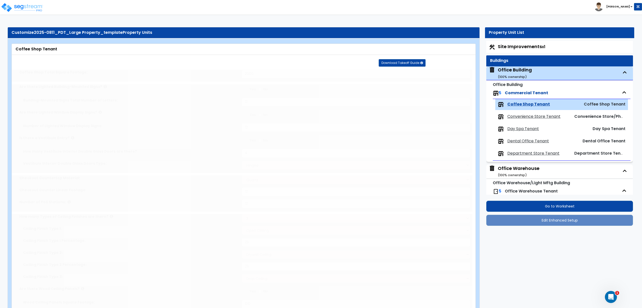
radio input "true"
select select "2"
type input "100"
radio input "true"
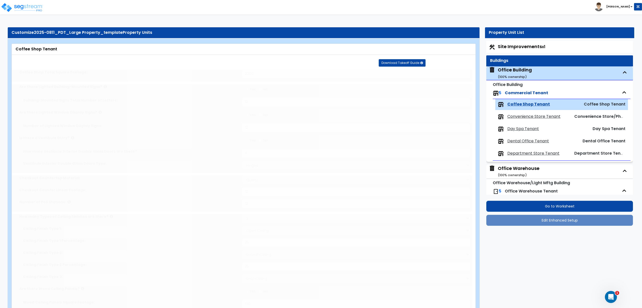
select select "3"
select select "1"
type input "4"
select select "2"
type input "4"
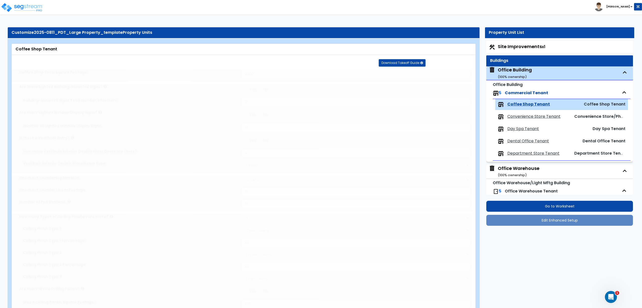
select select "3"
type input "4"
radio input "true"
type input "4"
select select "3"
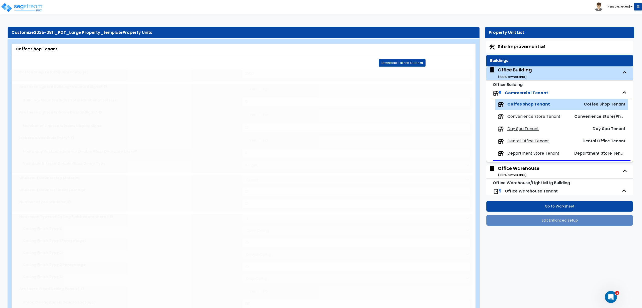
select select "2"
type input "25"
select select "3"
type input "25"
select select "4"
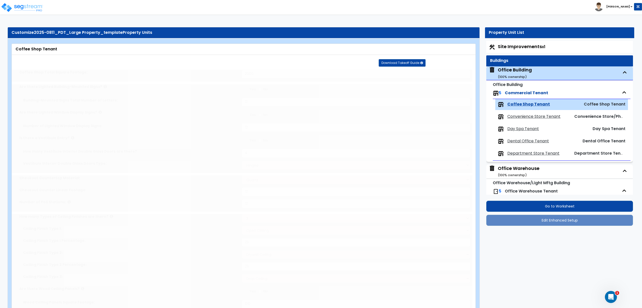
radio input "true"
type input "60"
type input "9"
type input "6"
type input "3"
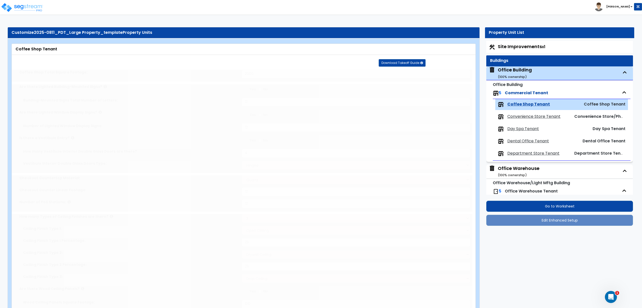
radio input "true"
type input "5"
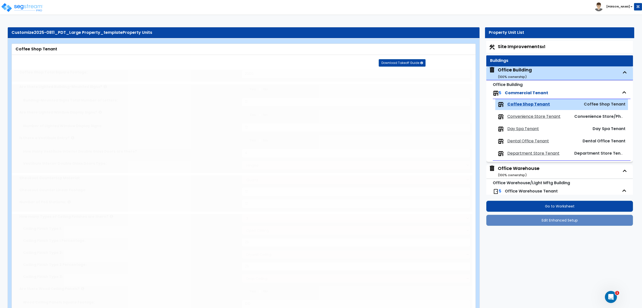
radio input "true"
type input "4"
select select "1"
radio input "true"
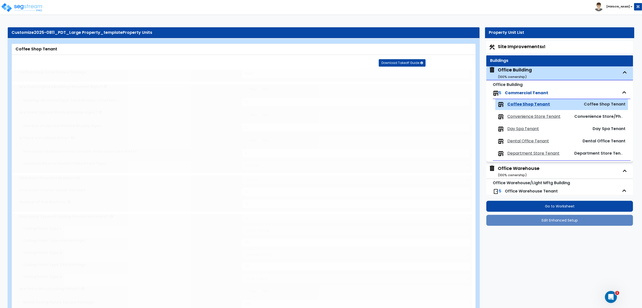
type input "2"
radio input "true"
type input "4"
type input "8"
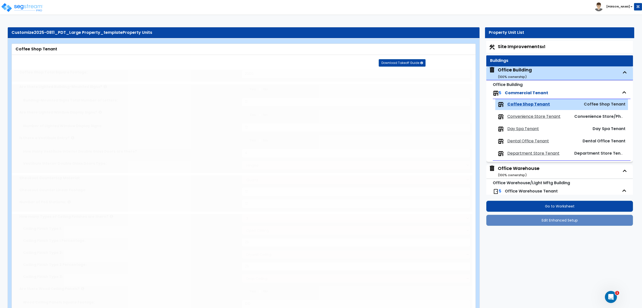
type input "8"
type input "2"
select select "4"
radio input "true"
type input "1"
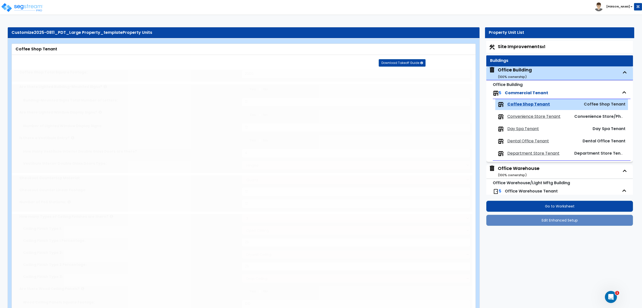
type input "500"
select select "1"
type input "12"
type input "2"
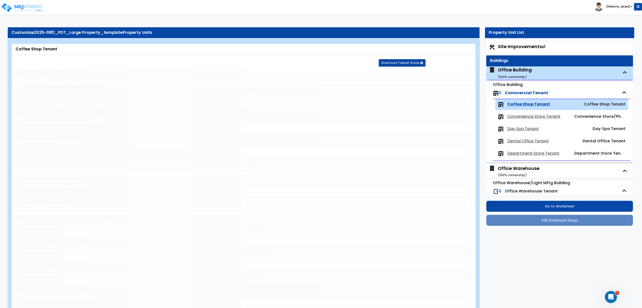
select select "1"
type input "1"
radio input "true"
type input "1"
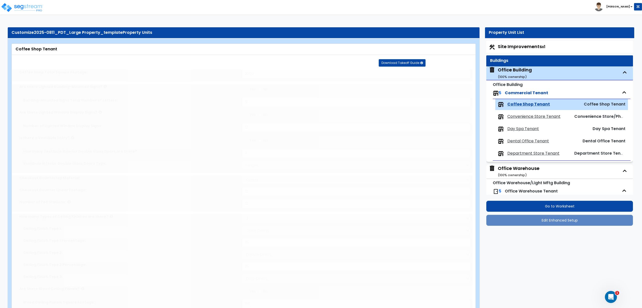
radio input "true"
type input "1"
radio input "true"
type input "1"
radio input "true"
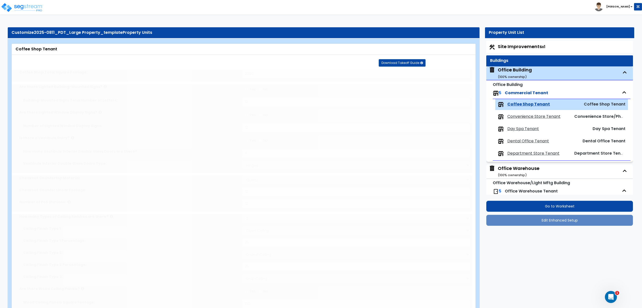
type input "1"
radio input "true"
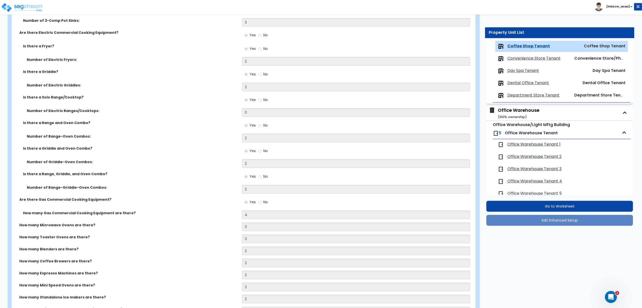
scroll to position [2099, 0]
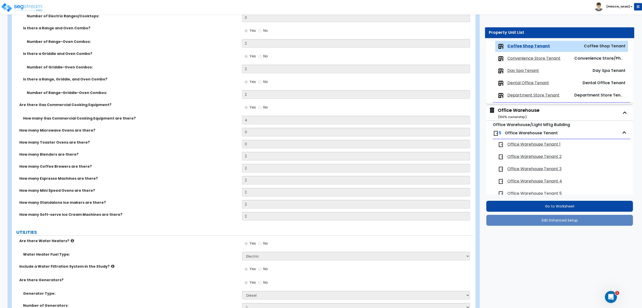
click at [230, 190] on label "How many Mini Speed Ovens are there?" at bounding box center [128, 190] width 219 height 5
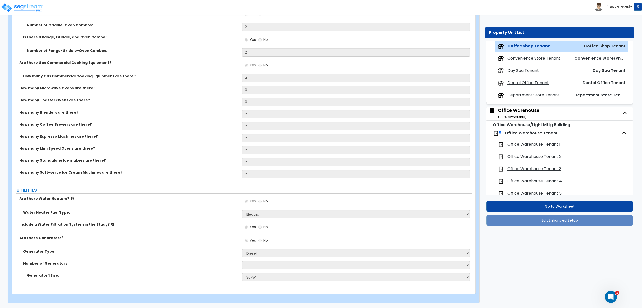
click at [529, 56] on span "Convenience Store Tenant" at bounding box center [533, 59] width 53 height 6
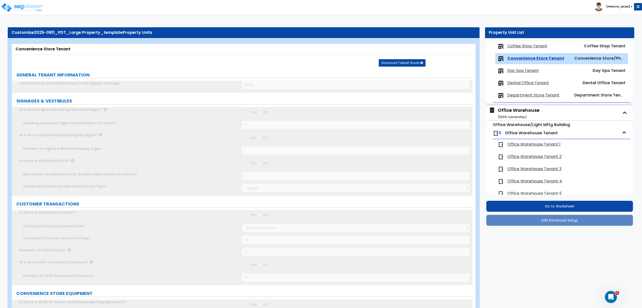
scroll to position [70, 0]
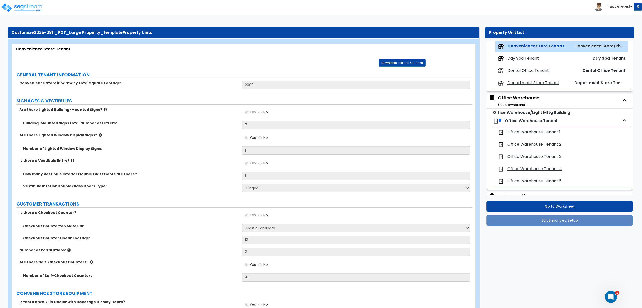
click at [215, 150] on label "Number of Lighted Window Display Signs:" at bounding box center [130, 148] width 215 height 5
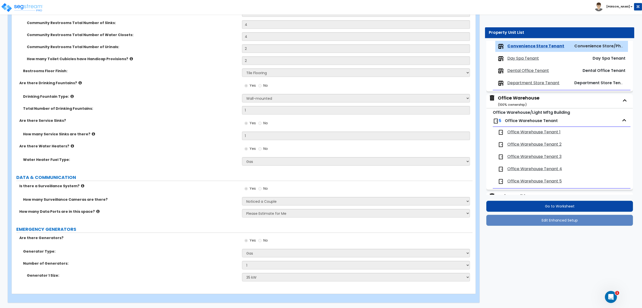
click at [189, 121] on label "Are there Service Sinks?" at bounding box center [128, 120] width 219 height 5
click at [522, 57] on span "Day Spa Tenant" at bounding box center [523, 59] width 32 height 6
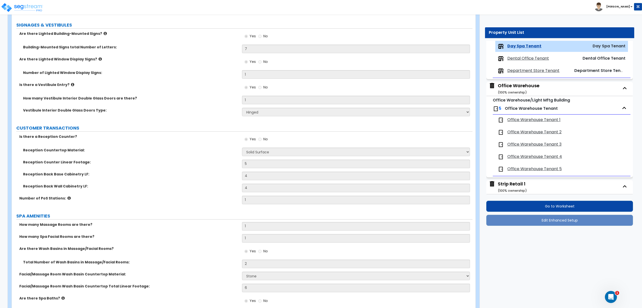
scroll to position [94, 0]
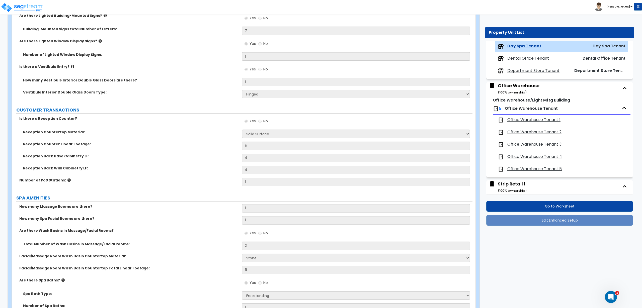
click at [200, 176] on div "Reception Back Wall Cabinetry LF: 4" at bounding box center [242, 172] width 460 height 12
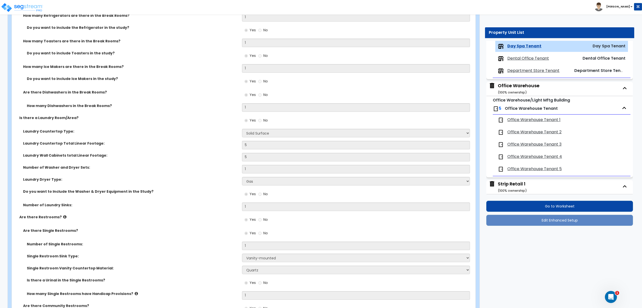
scroll to position [1859, 0]
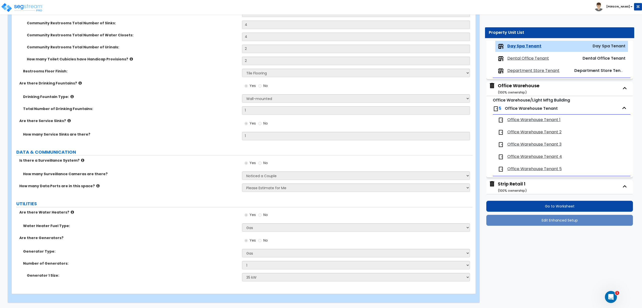
click at [534, 58] on span "Dental Office Tenant" at bounding box center [528, 59] width 42 height 6
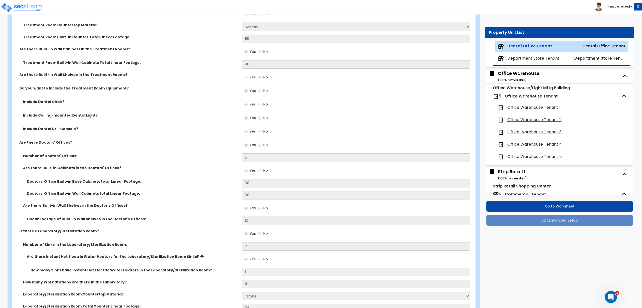
scroll to position [439, 0]
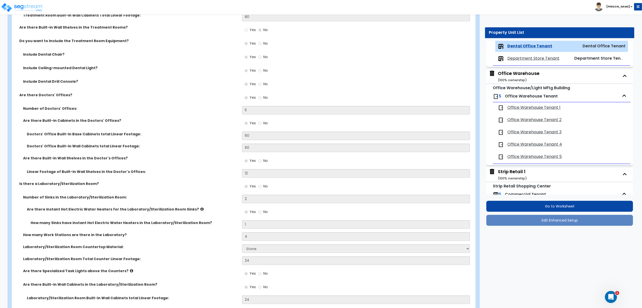
click at [212, 230] on div "How many Sinks have Instant Hot Electric Water Heaters in the Laboratory/Steril…" at bounding box center [242, 226] width 460 height 12
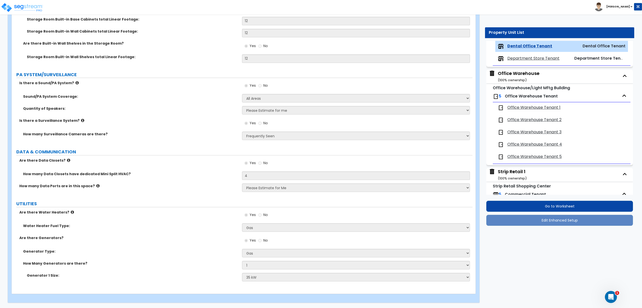
click at [181, 201] on label "UTILITIES" at bounding box center [244, 204] width 456 height 7
click at [518, 56] on span "Department Store Tenant" at bounding box center [533, 59] width 52 height 6
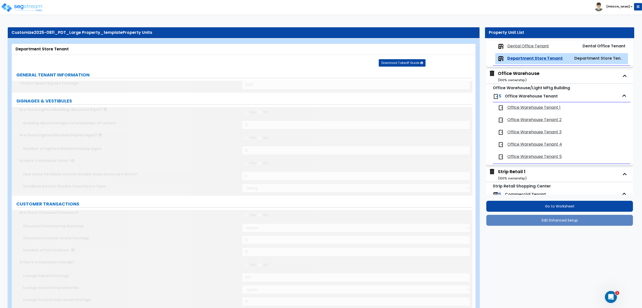
scroll to position [107, 0]
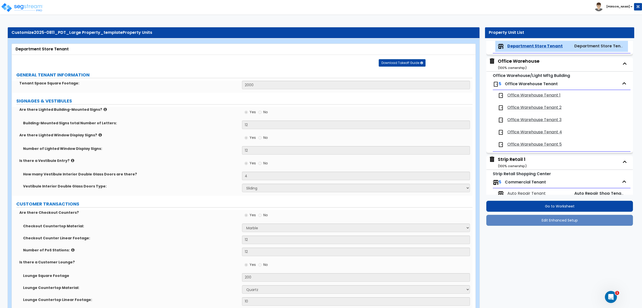
click at [185, 192] on div "Vestibule Interior Double Glass Doors Type: Hinged Sliding" at bounding box center [242, 190] width 460 height 12
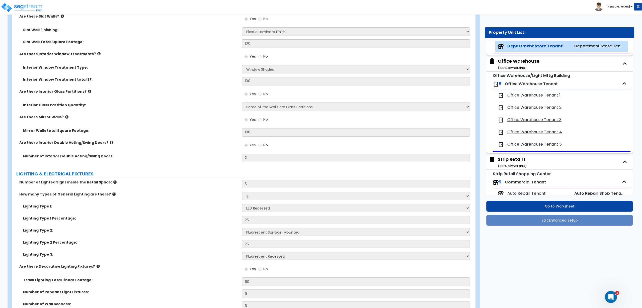
scroll to position [2175, 0]
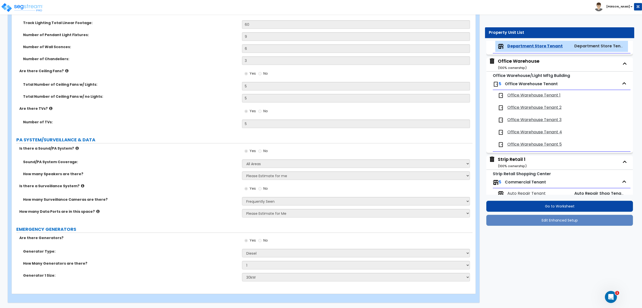
click at [120, 176] on label "How many Speakers are there?" at bounding box center [130, 173] width 215 height 5
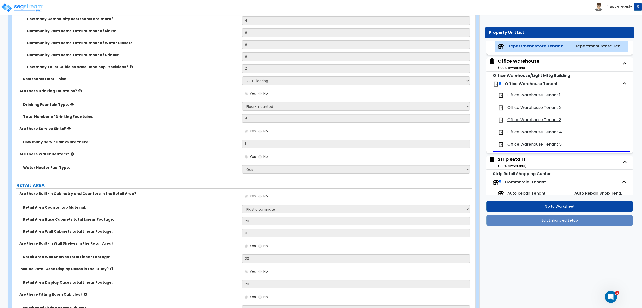
click at [200, 153] on label "Are there Water Heaters?" at bounding box center [128, 154] width 219 height 5
click at [524, 62] on div "Office Warehouse ( 100 % ownership)" at bounding box center [519, 64] width 42 height 13
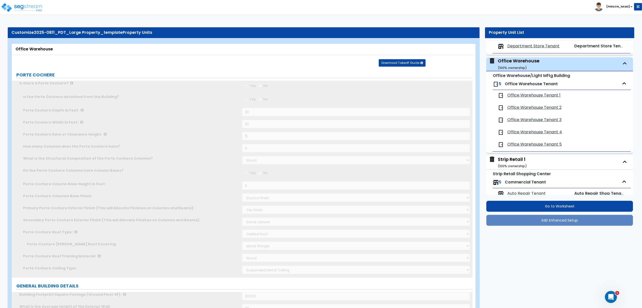
scroll to position [124, 0]
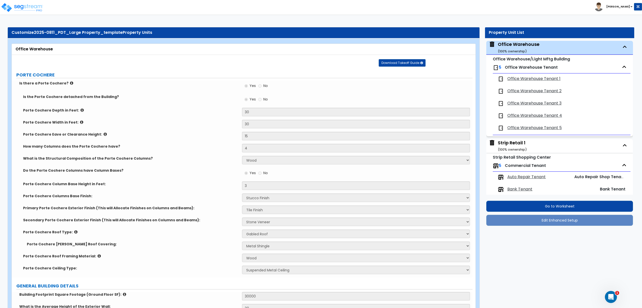
click at [208, 143] on div "Porte Cochere Eave or Clearance Height: 15" at bounding box center [242, 138] width 460 height 12
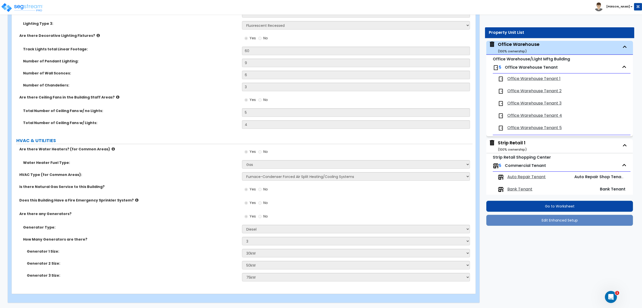
scroll to position [155, 0]
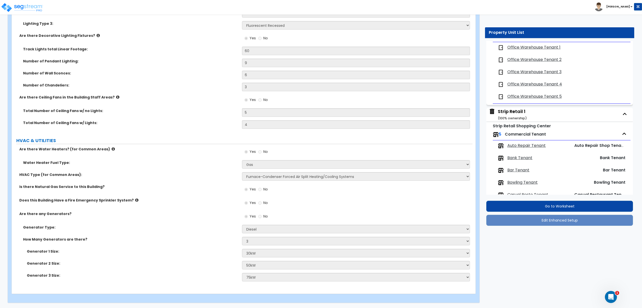
click at [539, 144] on span "Auto Repair Tenant" at bounding box center [526, 146] width 38 height 6
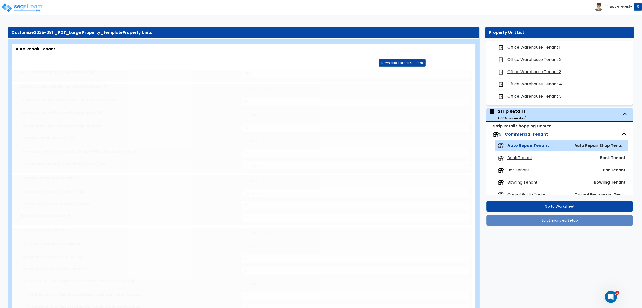
scroll to position [255, 0]
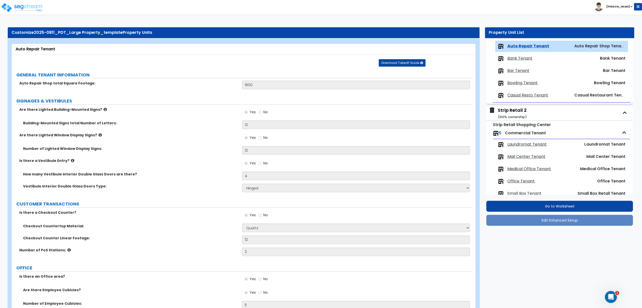
click at [212, 140] on div "Are there Lighted Window Display Signs? Yes No" at bounding box center [242, 140] width 460 height 14
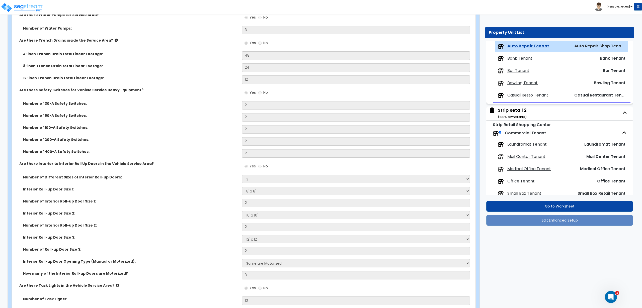
scroll to position [2578, 0]
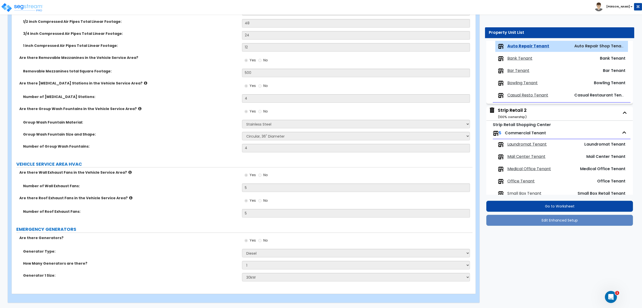
click at [192, 77] on div "Removable Mezzanines total Square Footage: 500" at bounding box center [242, 75] width 460 height 12
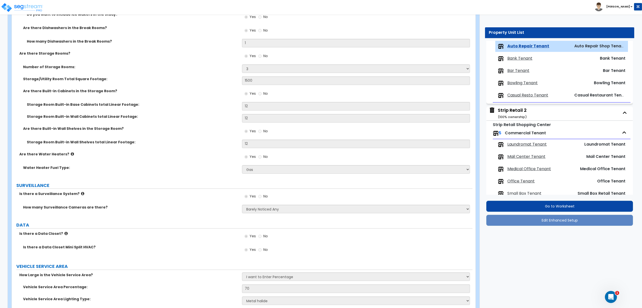
click at [525, 60] on span "Bank Tenant" at bounding box center [519, 59] width 25 height 6
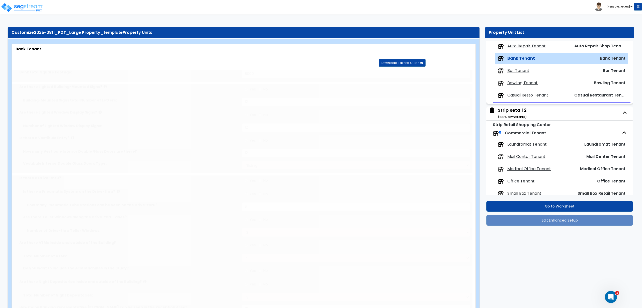
scroll to position [267, 0]
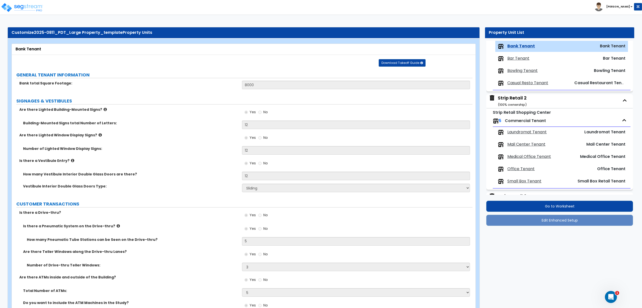
click at [191, 193] on div "Vestibule Interior Double Glass Doors Type: Please Choose One Hinged Sliding" at bounding box center [242, 190] width 460 height 12
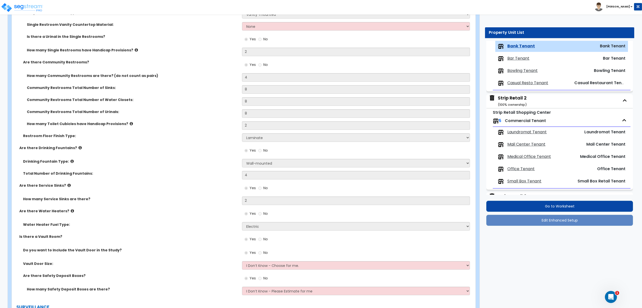
scroll to position [1763, 0]
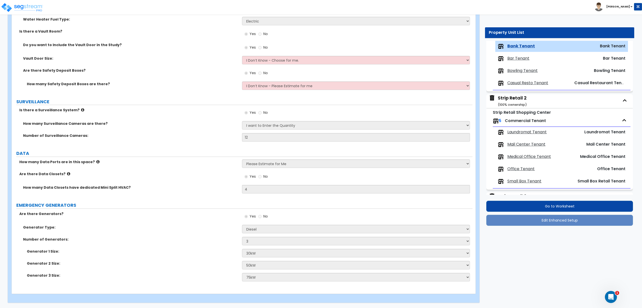
click at [184, 108] on label "Is there a Surveillance System?" at bounding box center [128, 110] width 219 height 5
click at [517, 57] on span "Bar Tenant" at bounding box center [518, 59] width 22 height 6
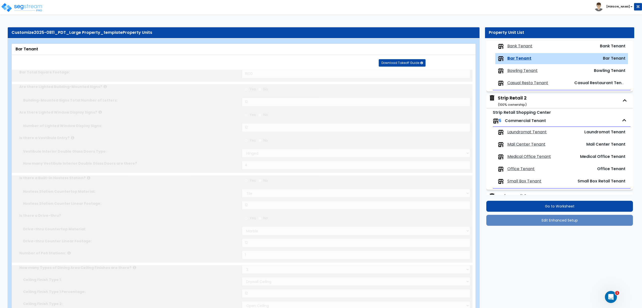
scroll to position [279, 0]
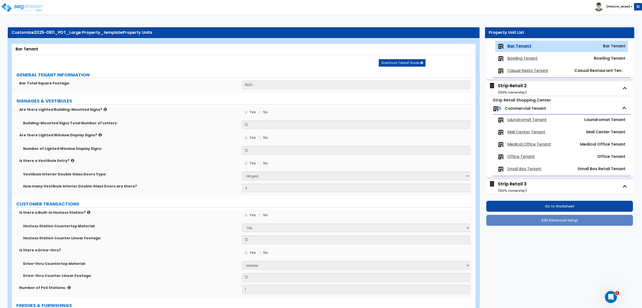
click at [210, 144] on div "Are there Lighted Window Display Signs? Yes No" at bounding box center [242, 140] width 460 height 14
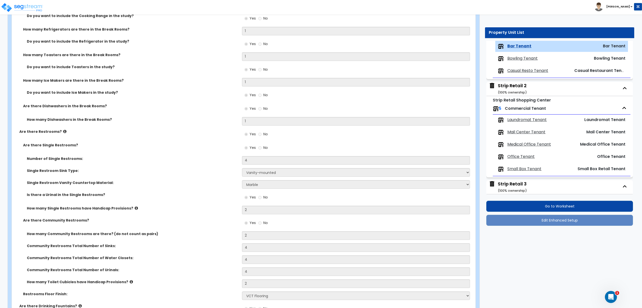
scroll to position [2301, 0]
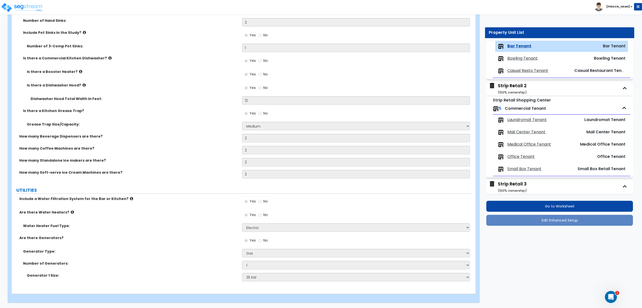
click at [526, 57] on span "Bowling Tenant" at bounding box center [522, 59] width 30 height 6
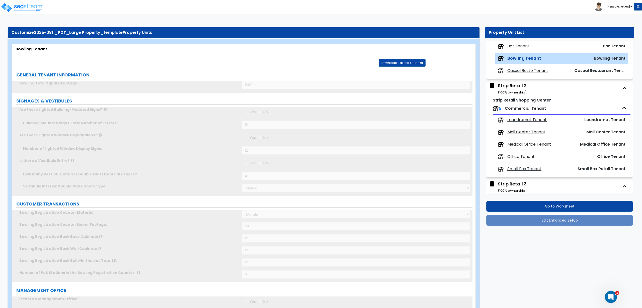
scroll to position [292, 0]
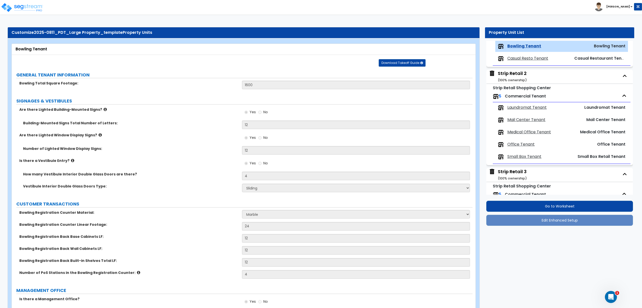
click at [178, 153] on div "Number of Lighted Window Display Signs: 12" at bounding box center [242, 152] width 460 height 12
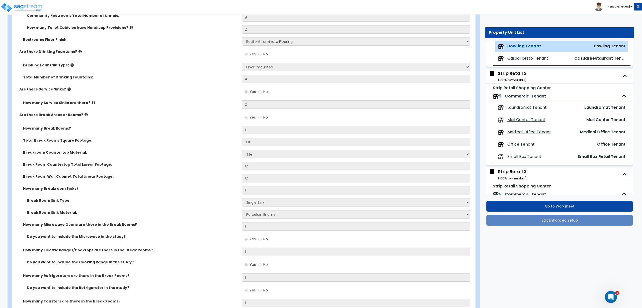
scroll to position [2438, 0]
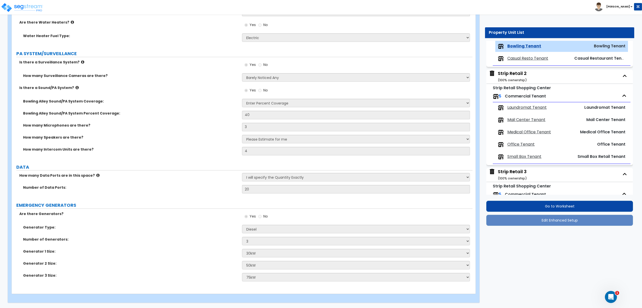
click at [137, 178] on div "How many Data Ports are in this space? None Please Estimate for Me I will speci…" at bounding box center [242, 179] width 460 height 12
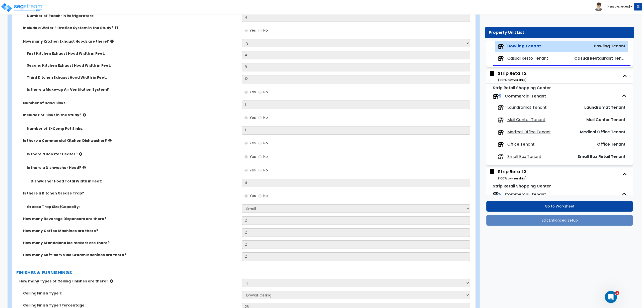
scroll to position [2306, 0]
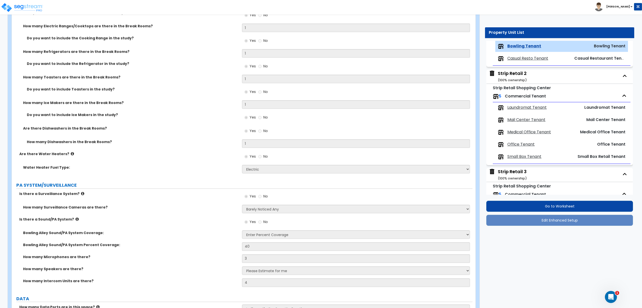
click at [146, 191] on label "Is there a Surveillance System?" at bounding box center [128, 193] width 219 height 5
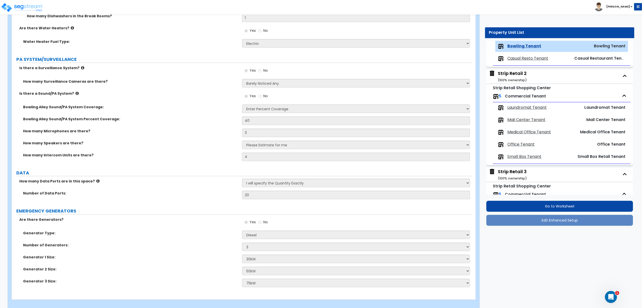
scroll to position [2438, 0]
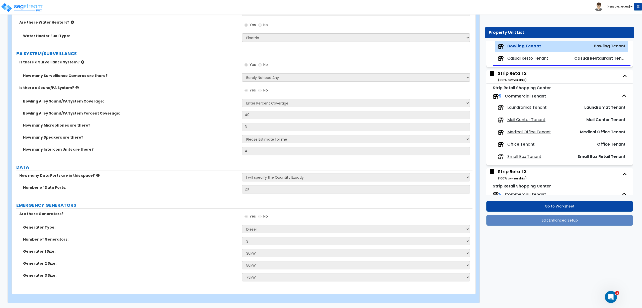
click at [185, 218] on div "Are there Generators? Yes No" at bounding box center [242, 218] width 460 height 14
click at [516, 59] on span "Casual Resto Tenant" at bounding box center [527, 59] width 41 height 6
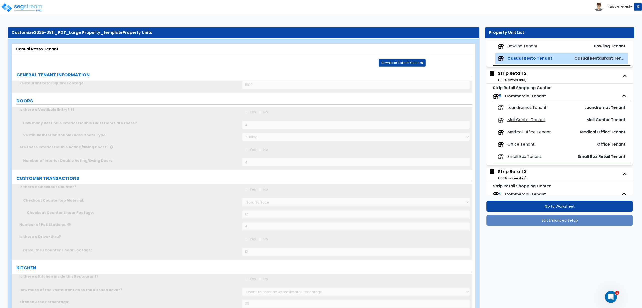
scroll to position [304, 0]
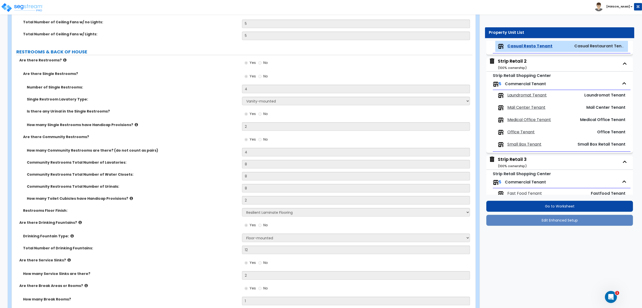
scroll to position [2659, 0]
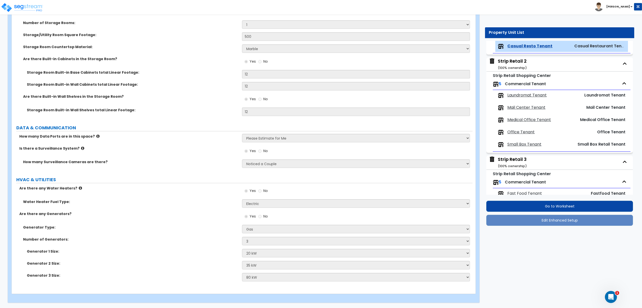
click at [178, 125] on label "DATA & COMMUNICATION" at bounding box center [244, 128] width 456 height 7
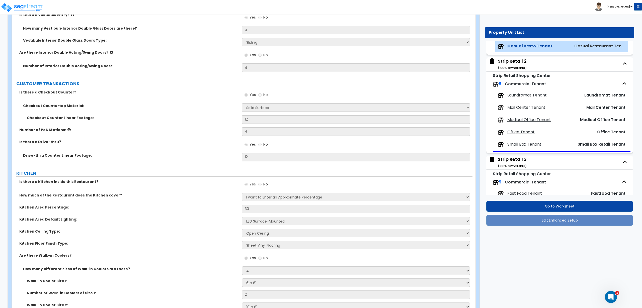
scroll to position [0, 0]
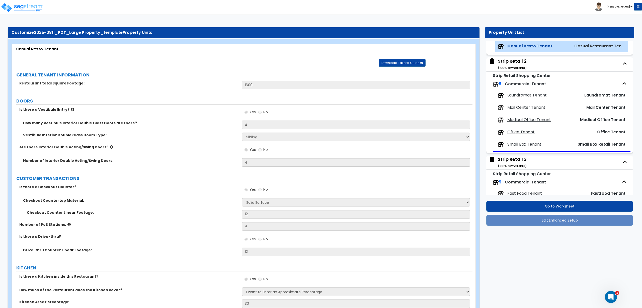
click at [515, 92] on span "Laundromat Tenant" at bounding box center [526, 95] width 39 height 6
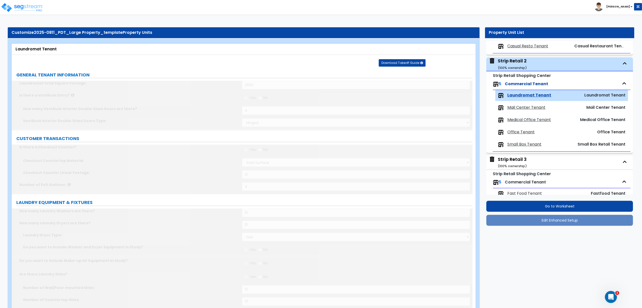
scroll to position [353, 0]
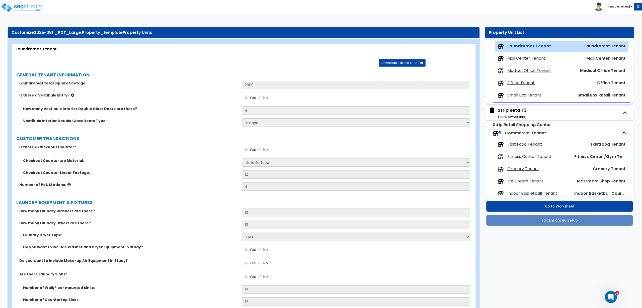
click at [204, 157] on div "Is there a Checkout Counter? Yes No" at bounding box center [242, 152] width 460 height 14
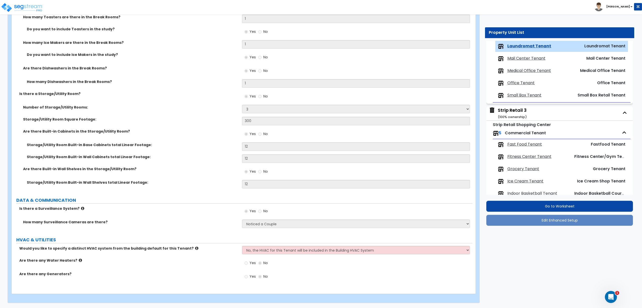
click at [518, 57] on span "Mail Center Tenant" at bounding box center [526, 59] width 38 height 6
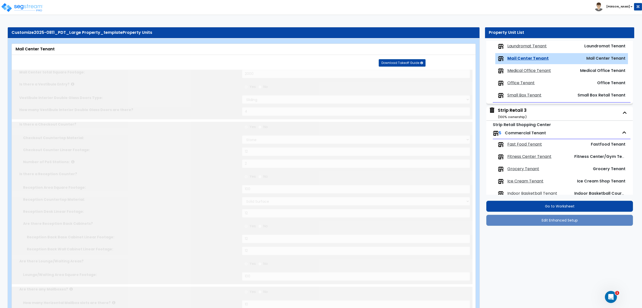
scroll to position [363, 0]
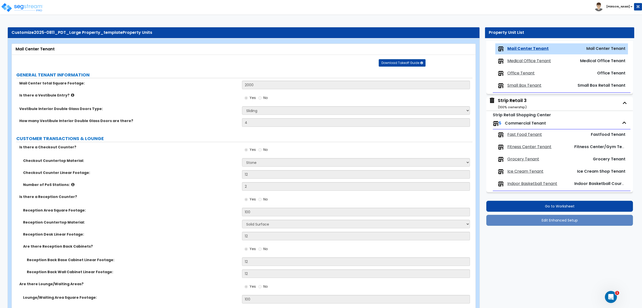
click at [183, 195] on label "Is there a Reception Counter?" at bounding box center [128, 196] width 219 height 5
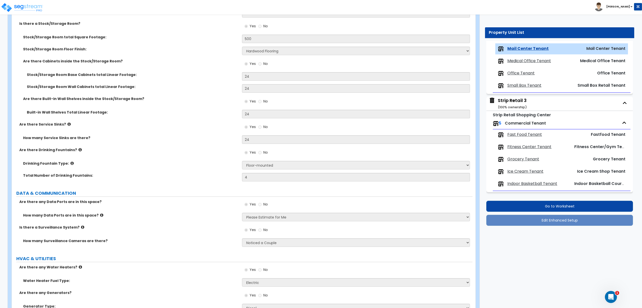
scroll to position [2037, 0]
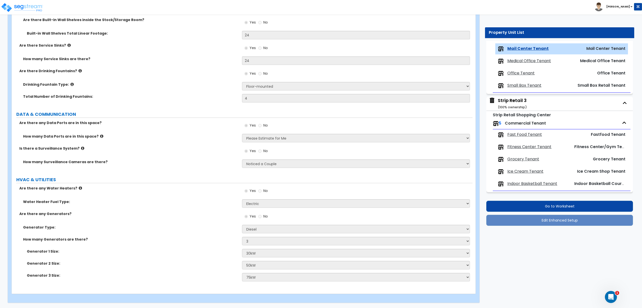
click at [526, 61] on span "Medical Office Tenant" at bounding box center [529, 61] width 44 height 6
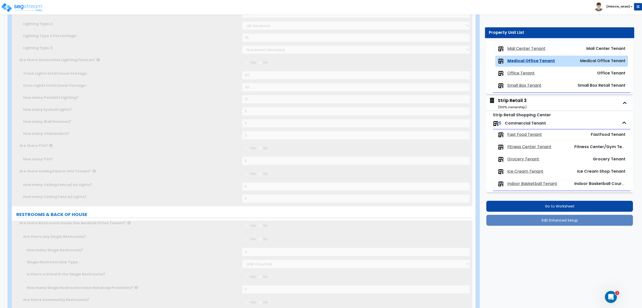
scroll to position [0, 0]
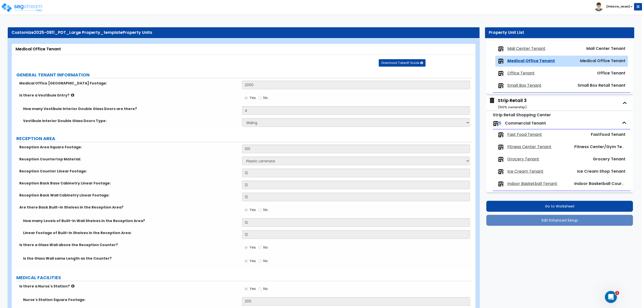
click at [207, 162] on div "Reception Countertop Material: None Plastic Laminate Solid Surface Stone Quartz…" at bounding box center [242, 163] width 460 height 12
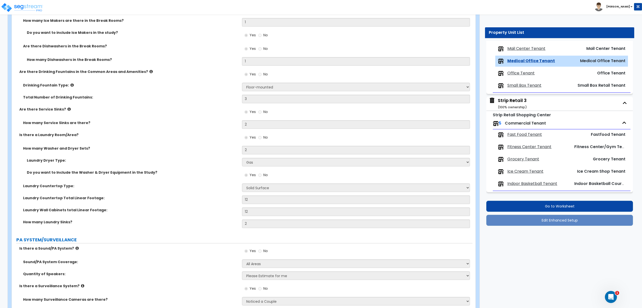
scroll to position [2893, 0]
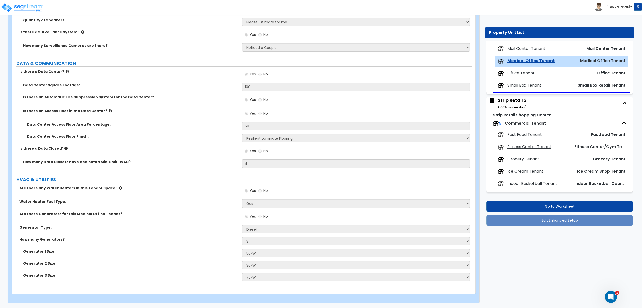
click at [525, 73] on span "Office Tenant" at bounding box center [520, 73] width 27 height 6
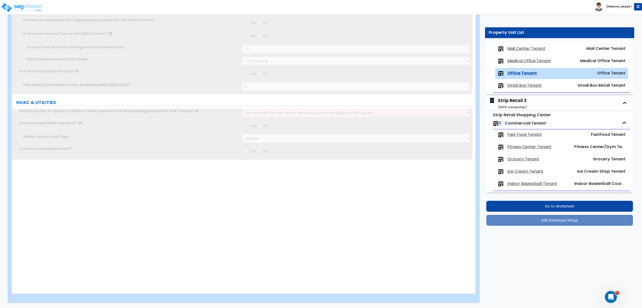
scroll to position [0, 0]
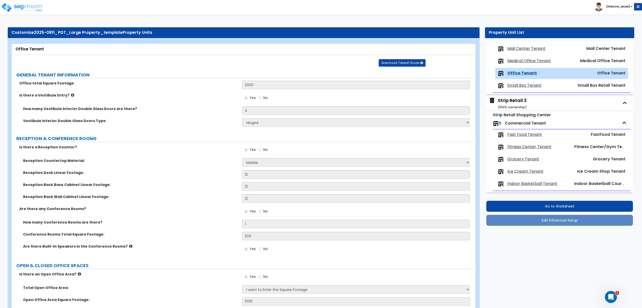
click at [199, 116] on div "How many Vestibule Interior Double Glass Doors are there? 4" at bounding box center [242, 112] width 460 height 12
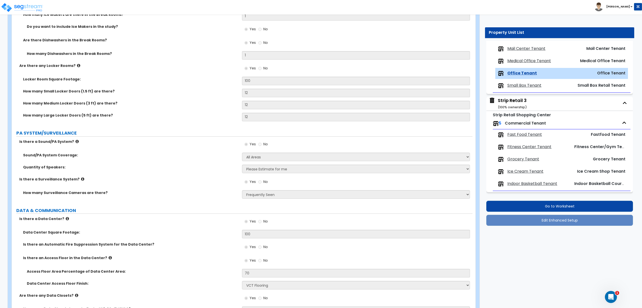
scroll to position [1917, 0]
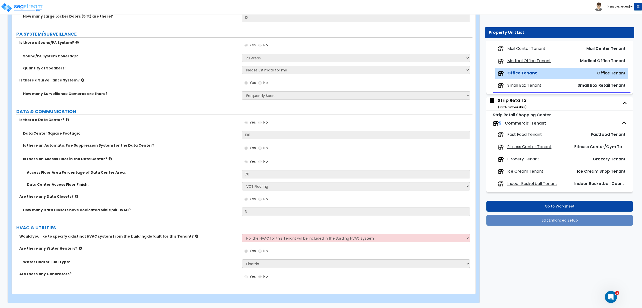
click at [525, 86] on span "Small Box Tenant" at bounding box center [524, 86] width 34 height 6
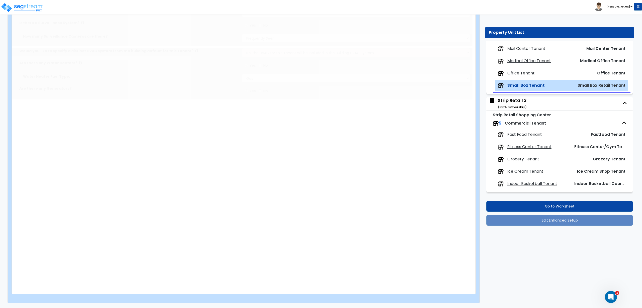
scroll to position [0, 0]
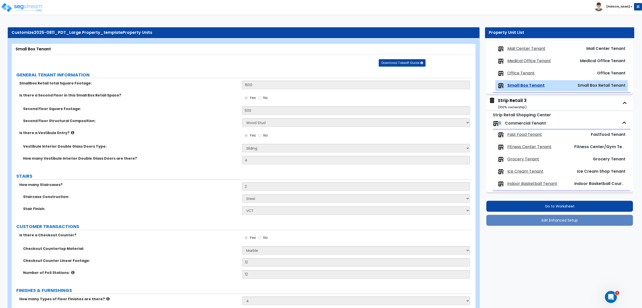
click at [199, 158] on label "How many Vestibule Interior Double Glass Doors are there?" at bounding box center [130, 158] width 215 height 5
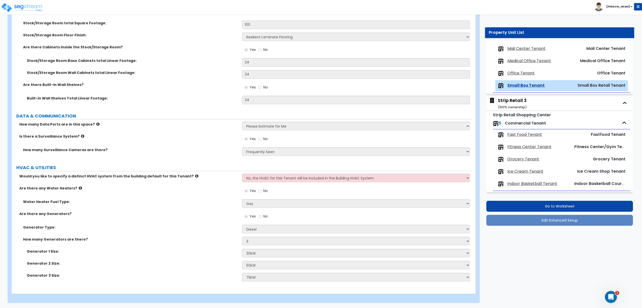
click at [171, 145] on div "Is there a Surveillance System? Yes No" at bounding box center [242, 141] width 460 height 14
click at [534, 135] on span "Fast Food Tenant" at bounding box center [524, 135] width 35 height 6
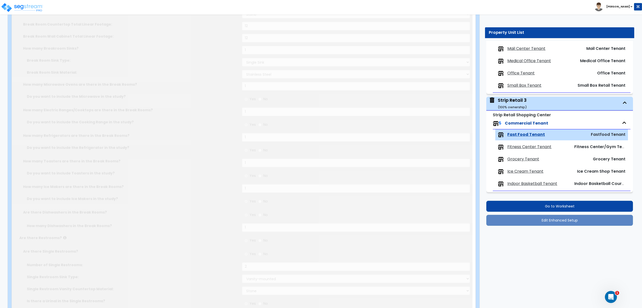
scroll to position [0, 0]
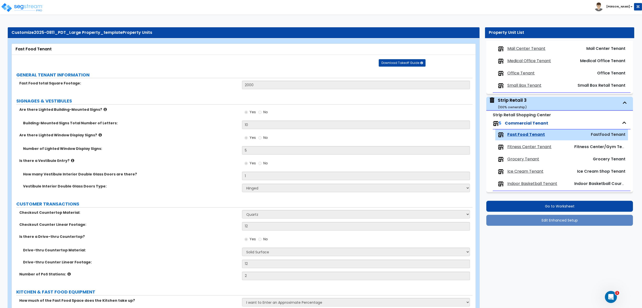
click at [211, 176] on label "How many Vestibule Interior Double Glass Doors are there?" at bounding box center [130, 174] width 215 height 5
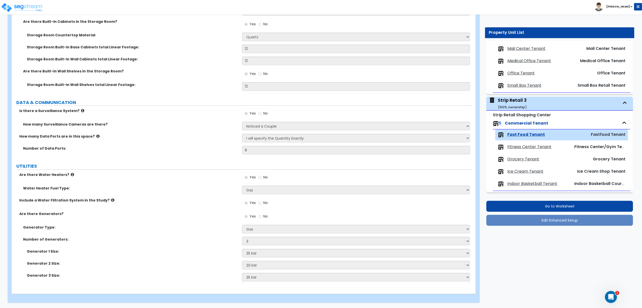
click at [199, 132] on div "How many Surveillance Cameras are there? Please Choose an Approximation Barely …" at bounding box center [242, 128] width 460 height 12
click at [536, 147] on span "Fitness Center Tenant" at bounding box center [529, 147] width 44 height 6
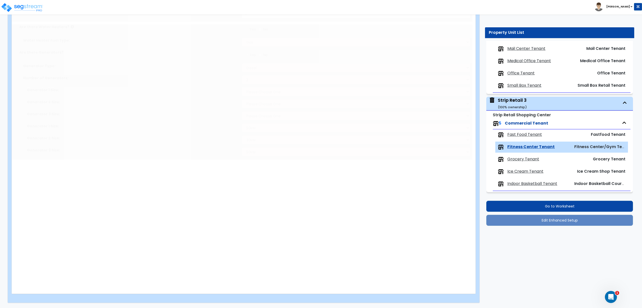
scroll to position [0, 0]
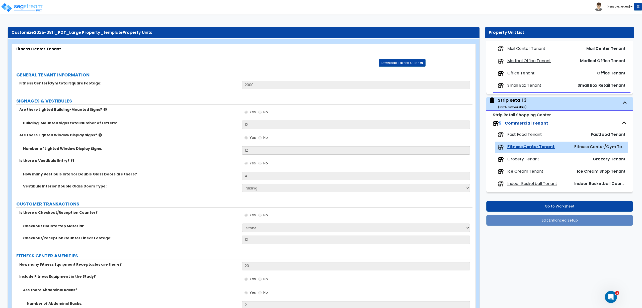
click at [174, 162] on label "Is there a Vestibule Entry?" at bounding box center [128, 160] width 219 height 5
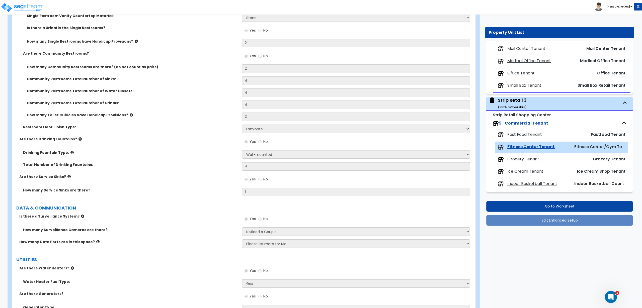
scroll to position [1910, 0]
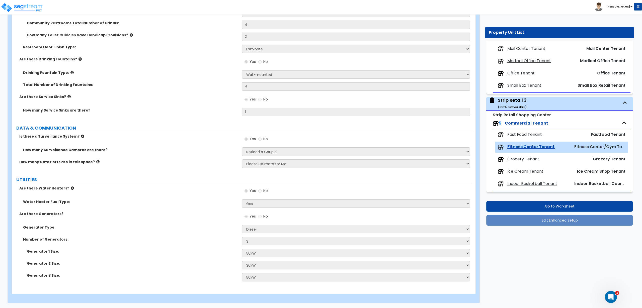
click at [527, 159] on span "Grocery Tenant" at bounding box center [523, 159] width 32 height 6
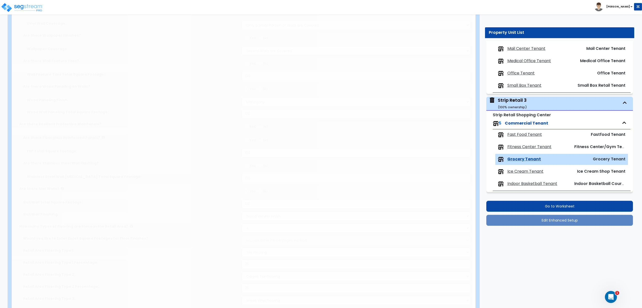
scroll to position [0, 0]
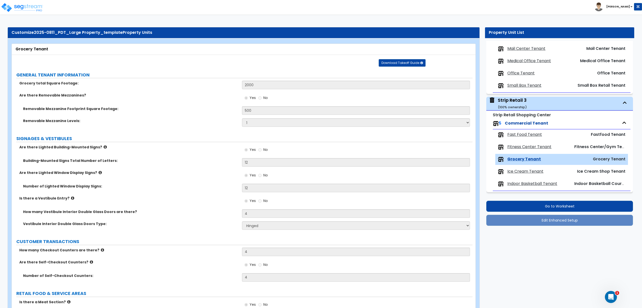
click at [210, 128] on div "Removable Mezzanine Levels: 1 2 3" at bounding box center [242, 124] width 460 height 12
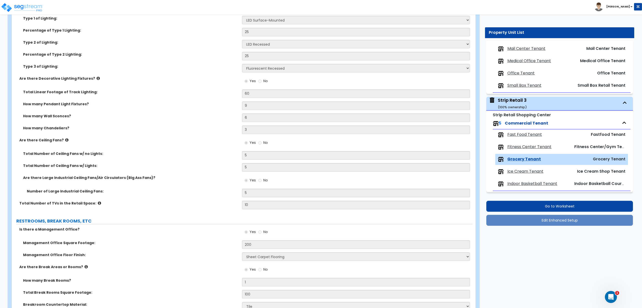
scroll to position [3055, 0]
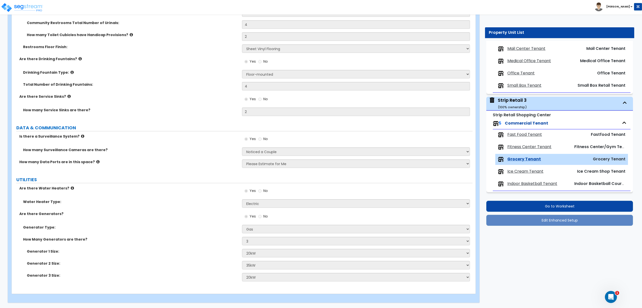
click at [524, 173] on span "Ice Cream Tenant" at bounding box center [525, 172] width 36 height 6
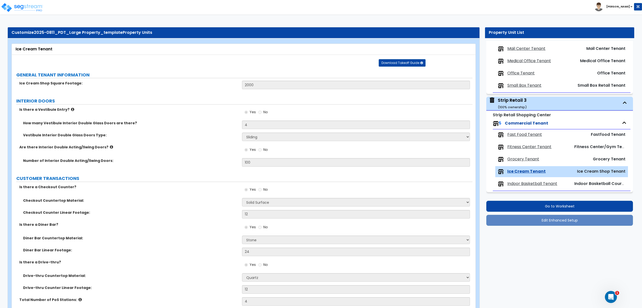
click at [201, 126] on div "How many Vestibule Interior Double Glass Doors are there? 4" at bounding box center [242, 127] width 460 height 12
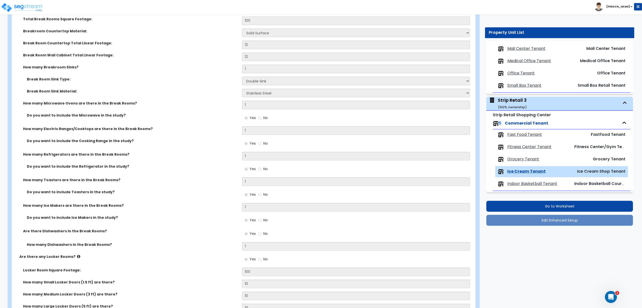
scroll to position [2535, 0]
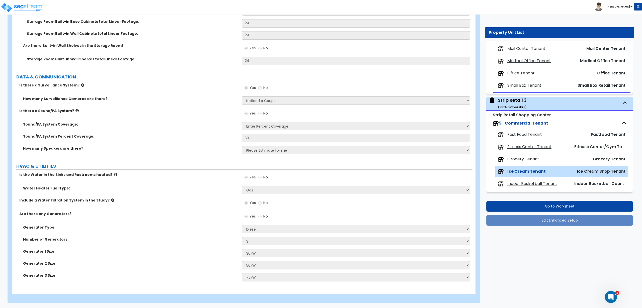
click at [197, 168] on label "HVAC & UTILITIES" at bounding box center [244, 166] width 456 height 7
click at [523, 183] on span "Indoor Basketball Tenant" at bounding box center [532, 184] width 50 height 6
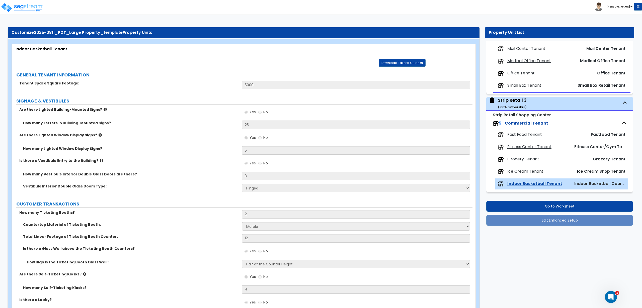
click at [221, 130] on div "How many Letters in Building-Mounted Signs? 25" at bounding box center [242, 127] width 460 height 12
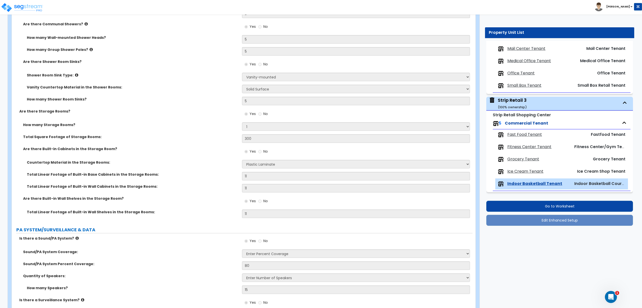
scroll to position [2569, 0]
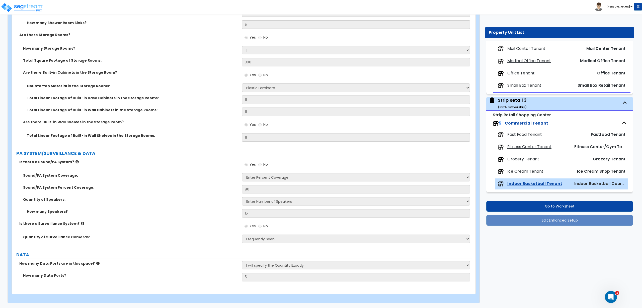
click at [152, 132] on div "Are there Built-in Wall Shelves in the Storage Room? Yes No" at bounding box center [242, 127] width 460 height 14
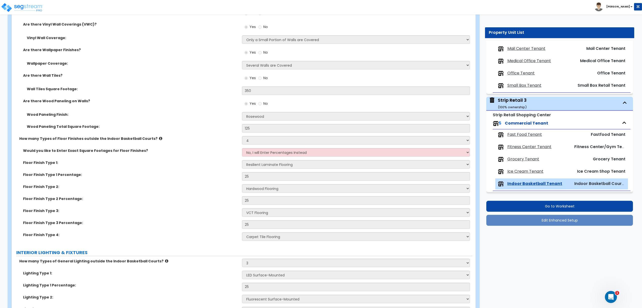
scroll to position [1065, 0]
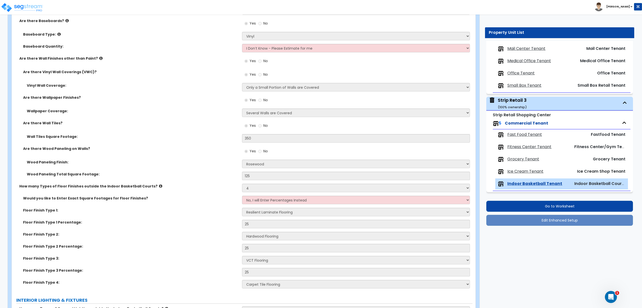
click at [132, 141] on div "Wall Tiles Square Footage: 350" at bounding box center [242, 140] width 460 height 12
click at [155, 150] on label "Are there Wood Paneling on Walls?" at bounding box center [130, 148] width 215 height 5
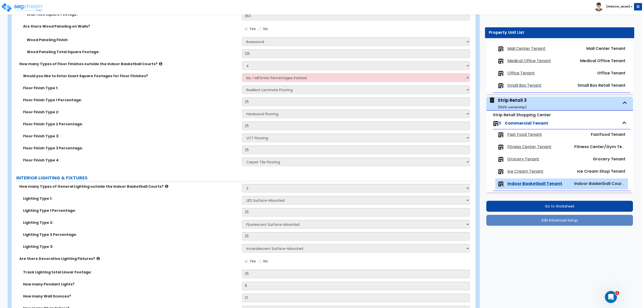
scroll to position [1194, 0]
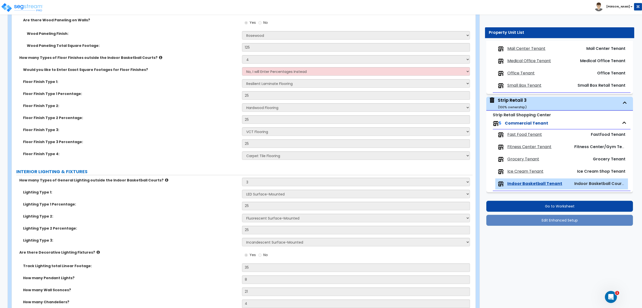
click at [189, 135] on div "Floor Finish Type 3: None Tile Flooring Hardwood Flooring Resilient Laminate Fl…" at bounding box center [242, 133] width 460 height 12
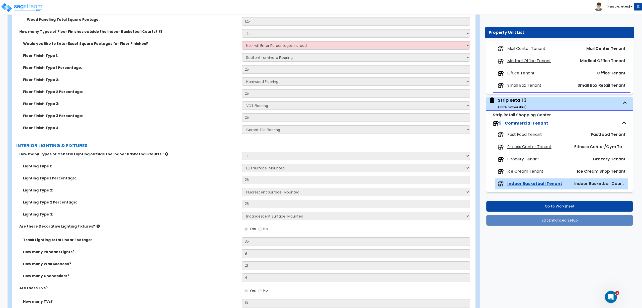
scroll to position [0, 0]
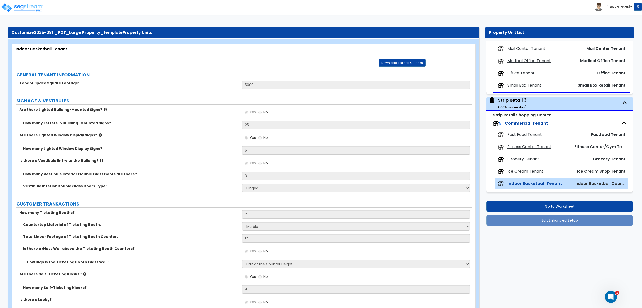
click at [191, 128] on div "How many Letters in Building-Mounted Signs? 25" at bounding box center [242, 127] width 460 height 12
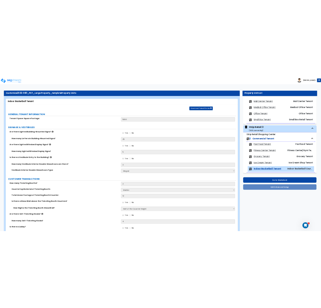
scroll to position [386, 0]
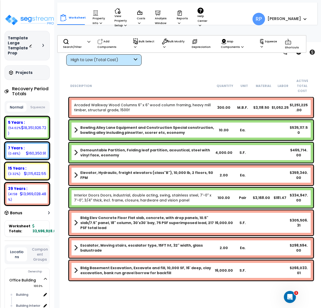
click at [186, 66] on div "Worksheet Property Info Property Setup Add Property Unit Template property Clon…" at bounding box center [190, 196] width 263 height 308
click at [89, 61] on div "High to Low (Total Cost)" at bounding box center [101, 60] width 62 height 6
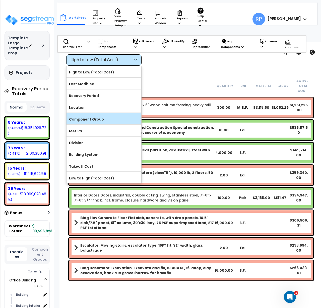
click at [99, 116] on label "Component Group" at bounding box center [103, 120] width 75 height 8
click at [0, 0] on input "Component Group" at bounding box center [0, 0] width 0 height 0
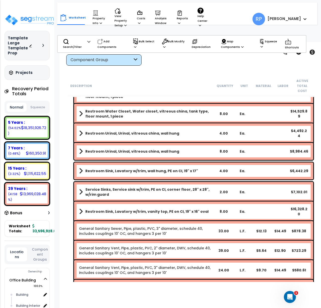
scroll to position [1191, 0]
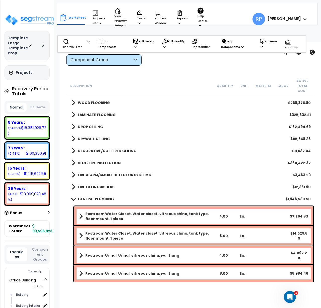
click at [106, 197] on b "GENERAL PLUMBING" at bounding box center [96, 199] width 36 height 5
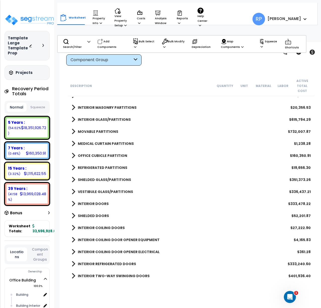
scroll to position [313, 0]
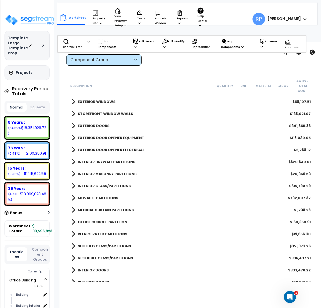
click at [40, 127] on div "18,351,926.72" at bounding box center [33, 127] width 25 height 5
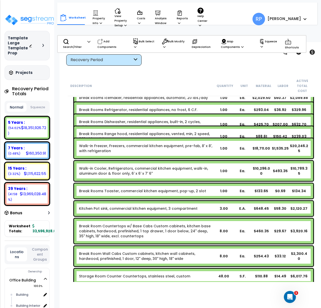
scroll to position [157, 0]
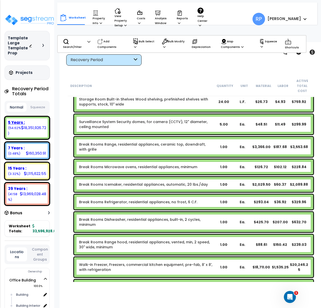
click at [34, 126] on div "18,351,926.72" at bounding box center [33, 127] width 25 height 5
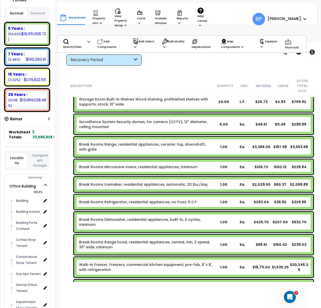
scroll to position [188, 0]
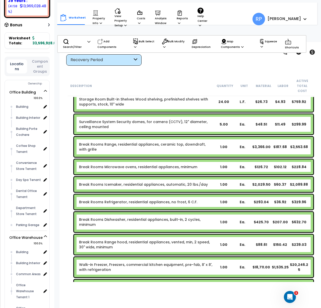
click at [39, 67] on button "Component Groups" at bounding box center [40, 67] width 21 height 16
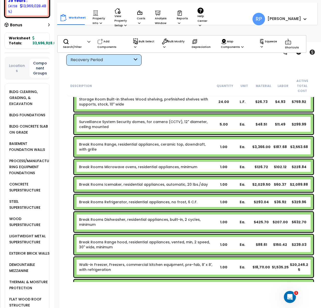
click at [22, 71] on div "Locations Component Groups" at bounding box center [27, 68] width 45 height 23
click at [21, 68] on button "Locations" at bounding box center [17, 68] width 21 height 11
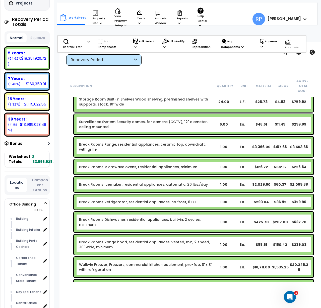
scroll to position [0, 0]
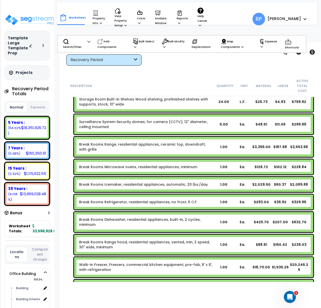
click at [137, 79] on div "Description Quantity Unit Material Labor Active Total Cost" at bounding box center [191, 86] width 246 height 21
click at [65, 154] on div "Description Quantity Unit Material Labor Active Total Cost Wall Sheet metal fla…" at bounding box center [190, 179] width 253 height 206
click at [94, 176] on div "Break Rooms Icemaker, residential appliances, automatic, 20 lbs./day 1.00 Ea. $…" at bounding box center [191, 185] width 246 height 18
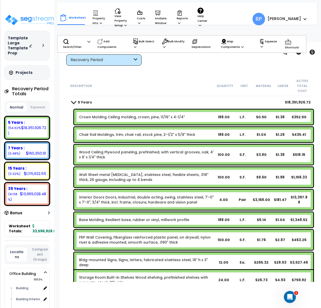
click at [81, 99] on link "5 Years" at bounding box center [81, 102] width 20 height 7
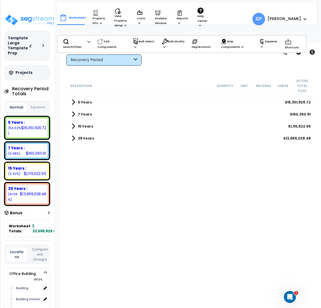
click at [72, 99] on span at bounding box center [73, 102] width 4 height 7
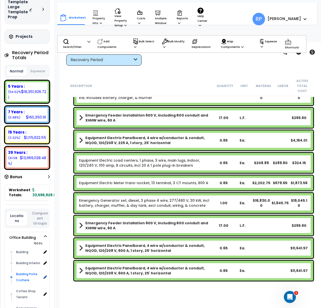
scroll to position [63, 0]
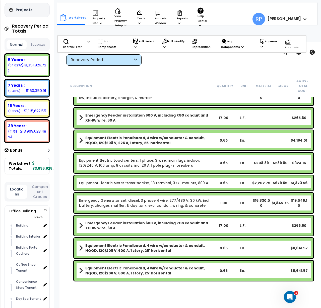
click at [37, 191] on button "Component Groups" at bounding box center [40, 192] width 21 height 16
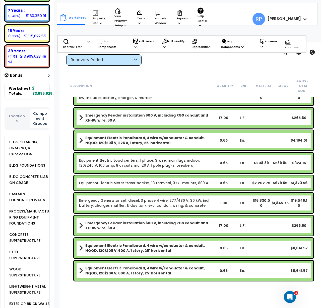
scroll to position [188, 0]
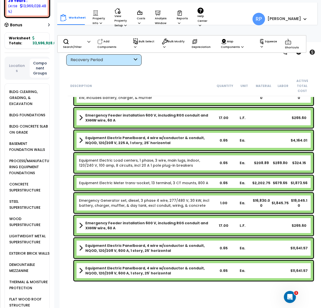
click at [65, 113] on div "Description Quantity Unit Material Labor Active Total Cost Range, Griddle, & Ov…" at bounding box center [190, 179] width 253 height 206
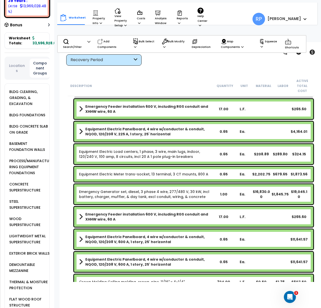
scroll to position [2713, 0]
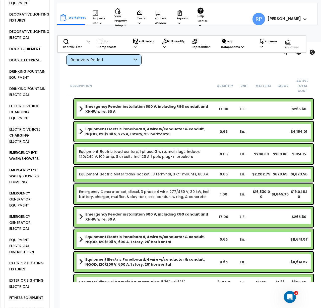
click at [26, 190] on div "EMERGENCY GENERATOR EQUIPMENT" at bounding box center [28, 199] width 41 height 18
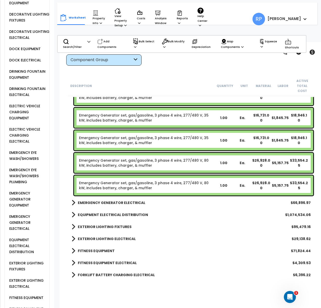
scroll to position [4103, 0]
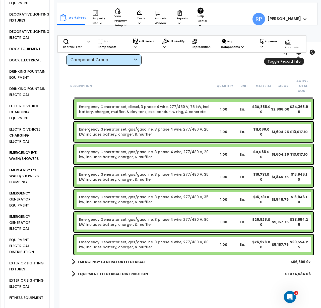
click at [300, 56] on link at bounding box center [298, 52] width 11 height 11
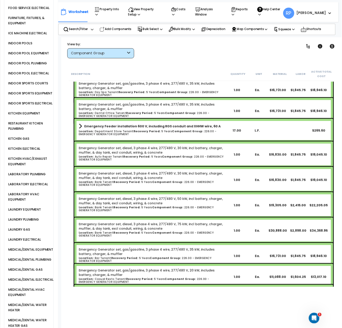
scroll to position [2786, 0]
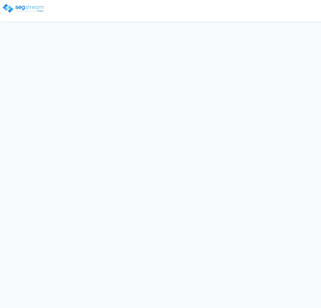
select select "2025"
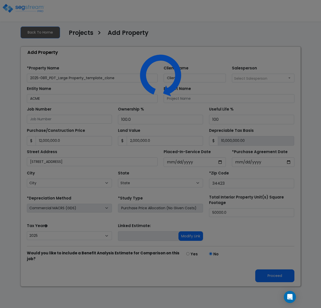
select select "FL"
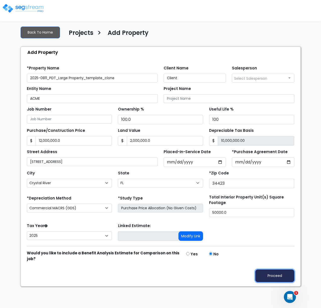
click at [287, 278] on button "Proceed" at bounding box center [274, 275] width 39 height 13
type input "12000000"
type input "2000000"
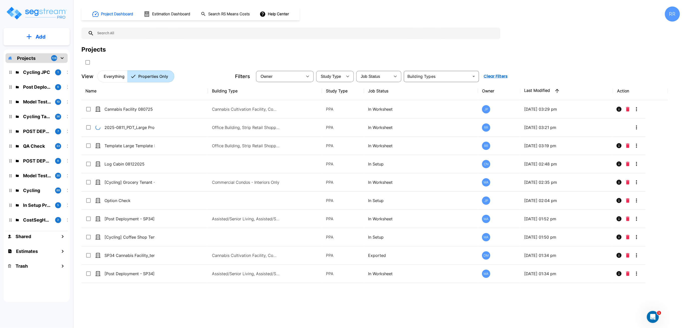
drag, startPoint x: 203, startPoint y: 41, endPoint x: 238, endPoint y: 68, distance: 44.4
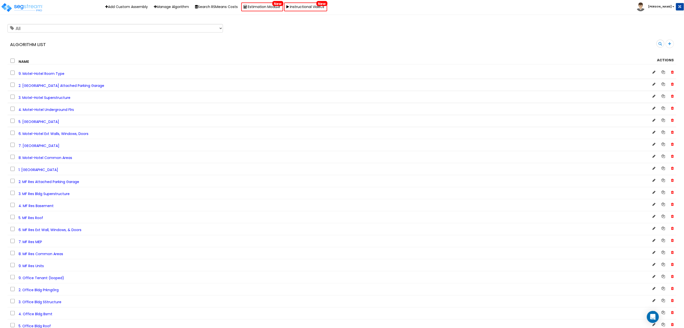
click at [158, 46] on h4 "Algorithm List" at bounding box center [174, 44] width 328 height 5
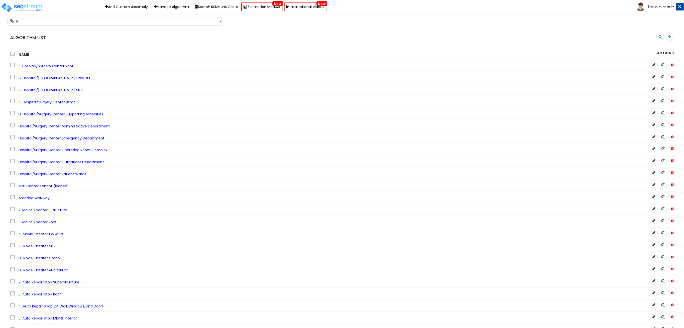
scroll to position [2083, 0]
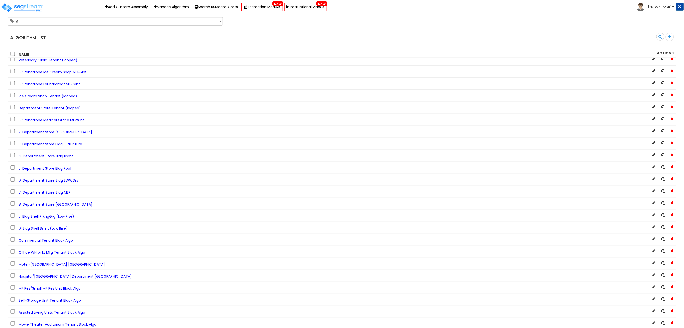
click at [66, 195] on span "7. Department Store Bldg MEP" at bounding box center [45, 192] width 52 height 5
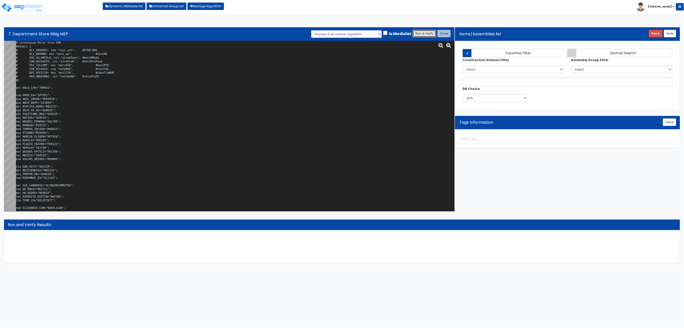
click at [421, 32] on button "Run & Verify" at bounding box center [425, 34] width 24 height 8
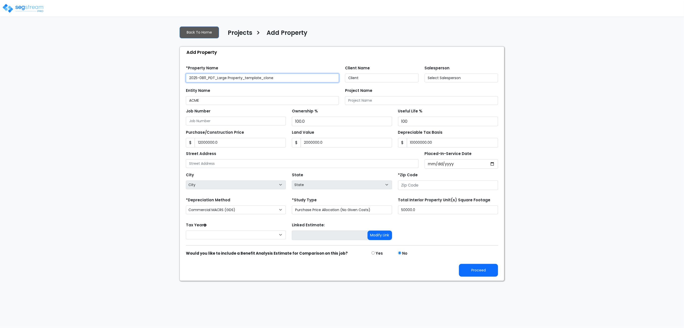
type input "12,000,000.0"
type input "2,000,000.0"
type input "10,000,000.00"
type input "[STREET_ADDRESS]"
type input "34423"
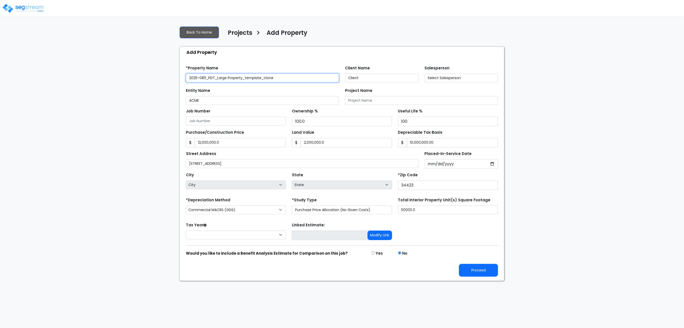
select select "2025"
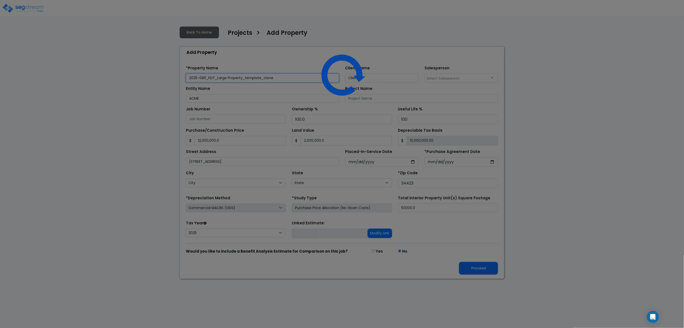
select select "FL"
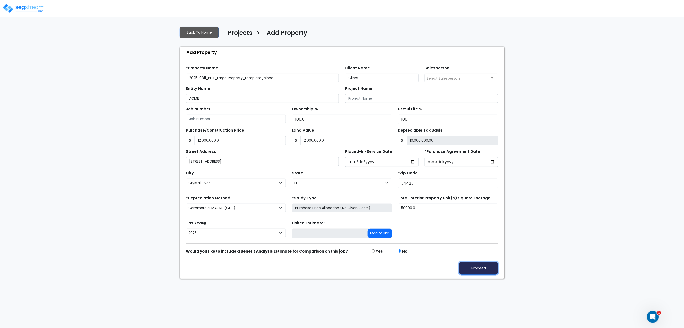
click at [477, 268] on button "Proceed" at bounding box center [478, 268] width 39 height 13
type input "12000000"
type input "2000000"
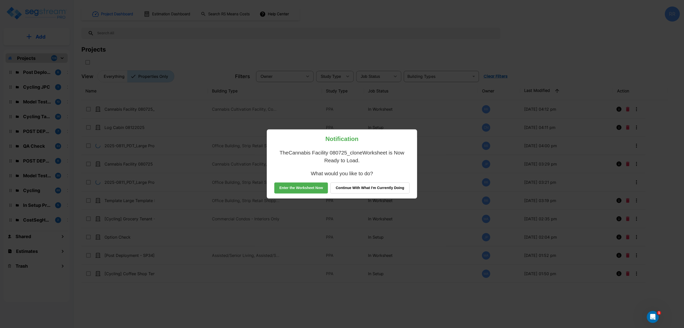
click at [370, 188] on button "Continue With What I'm Currently Doing" at bounding box center [370, 188] width 79 height 11
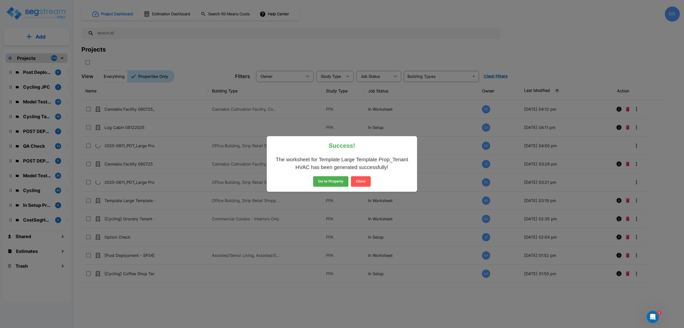
click at [363, 182] on button "Close" at bounding box center [361, 181] width 20 height 11
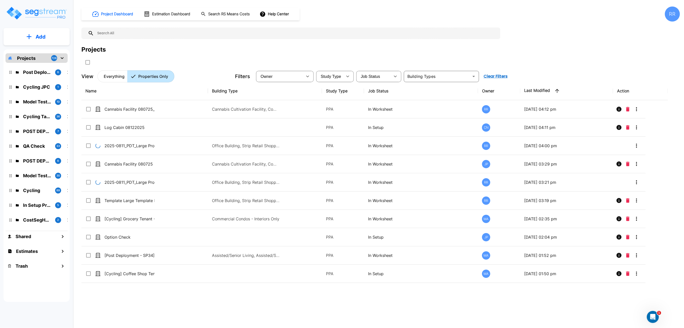
click at [37, 38] on p "Add" at bounding box center [41, 37] width 10 height 8
click at [47, 65] on p "Add Property" at bounding box center [40, 65] width 26 height 6
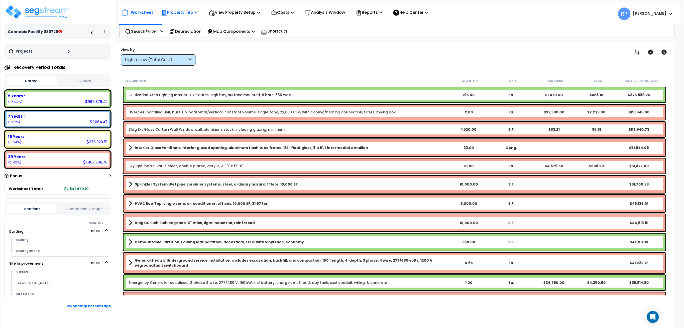
click at [175, 14] on p "Property Info" at bounding box center [179, 12] width 37 height 7
click at [170, 52] on link "Clone property" at bounding box center [184, 55] width 50 height 10
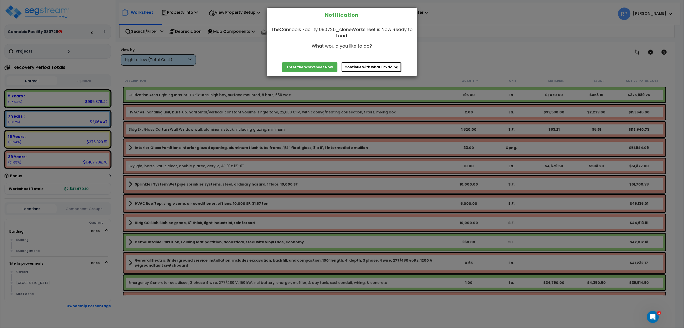
click at [354, 66] on button "Continue with what I'm doing" at bounding box center [371, 67] width 60 height 11
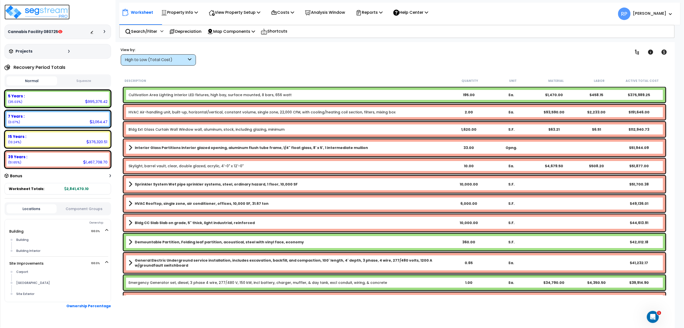
click at [28, 13] on img at bounding box center [37, 12] width 65 height 15
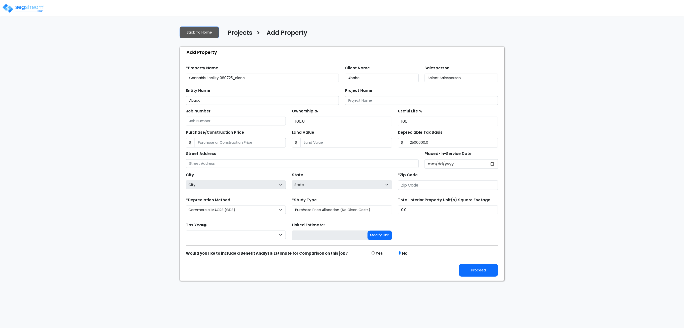
type input "2,500,000.0"
type input "[STREET_ADDRESS]"
type input "81611"
select select "2025"
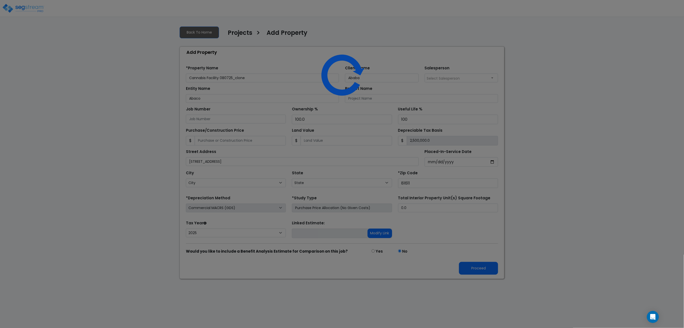
select select "CO"
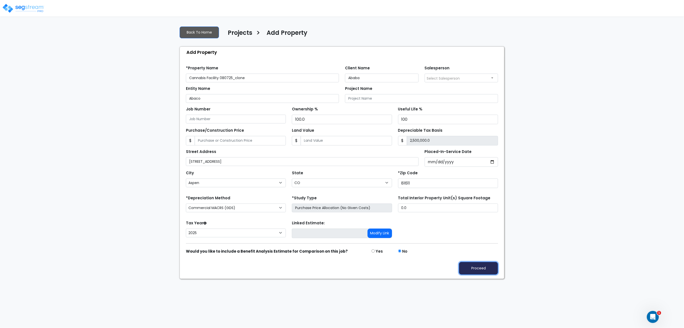
click at [476, 269] on button "Proceed" at bounding box center [478, 268] width 39 height 13
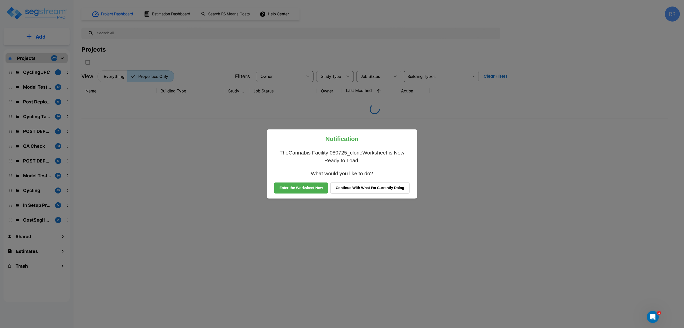
click at [300, 188] on button "Enter the Worksheet Now" at bounding box center [301, 188] width 54 height 11
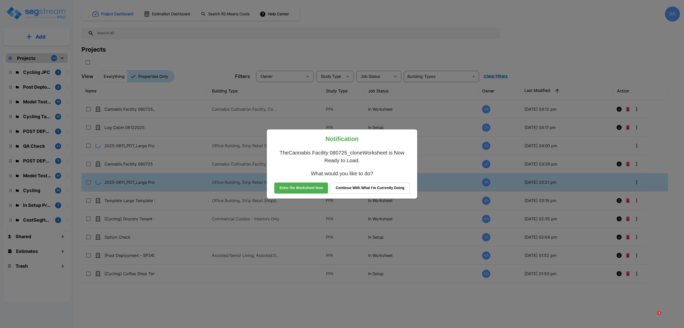
click at [352, 190] on button "Continue With What I'm Currently Doing" at bounding box center [370, 188] width 79 height 11
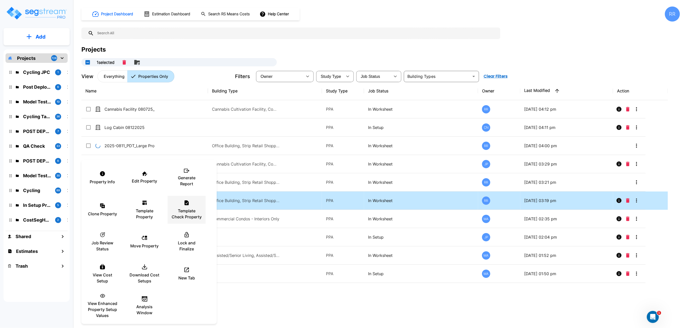
checkbox input "true"
click at [150, 207] on div "Template Property" at bounding box center [145, 210] width 30 height 25
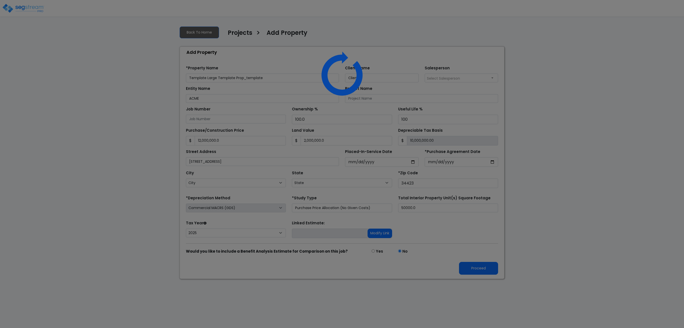
select select "2025"
select select "FL"
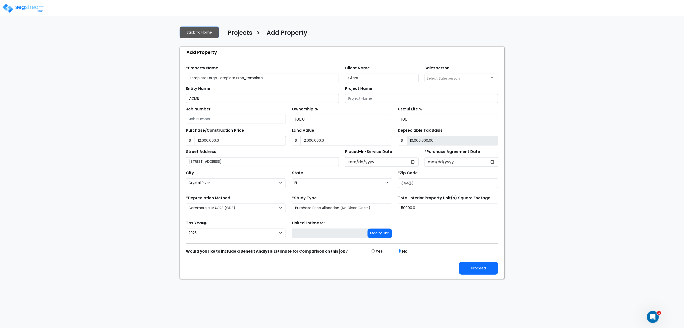
drag, startPoint x: 273, startPoint y: 79, endPoint x: 245, endPoint y: 85, distance: 29.5
click at [245, 85] on form "*Property Name Template Large Template Prop_template Client Name Client Salespe…" at bounding box center [342, 168] width 312 height 213
type input "Template Large Template Prop_Tenant HVAC"
click at [484, 265] on button "Proceed" at bounding box center [478, 268] width 39 height 13
type input "12000000"
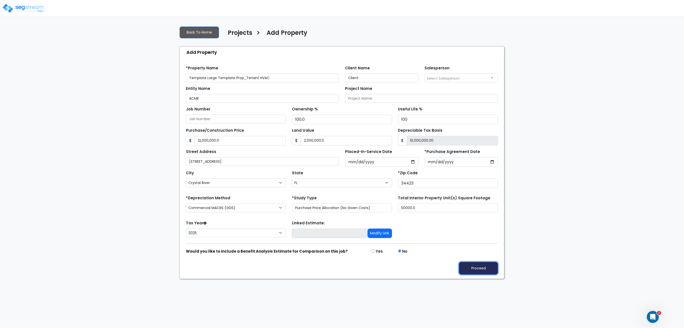
type input "2000000"
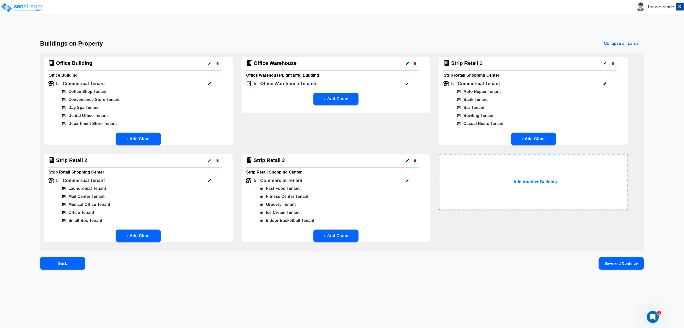
click at [604, 263] on button "Save and Continue" at bounding box center [621, 263] width 45 height 13
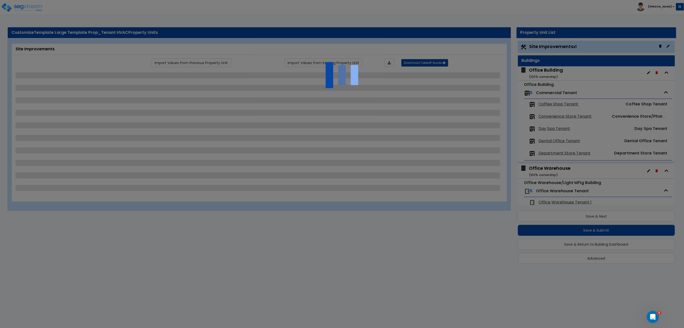
select select "2"
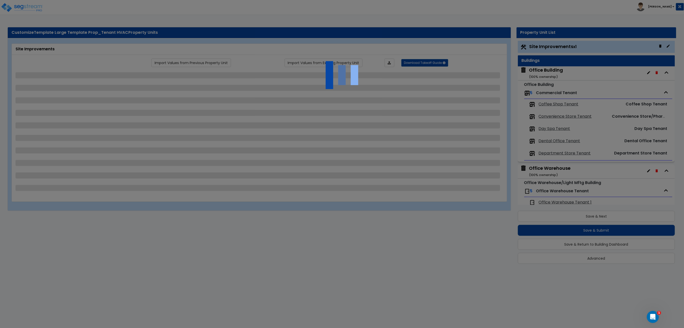
select select "2"
select select "1"
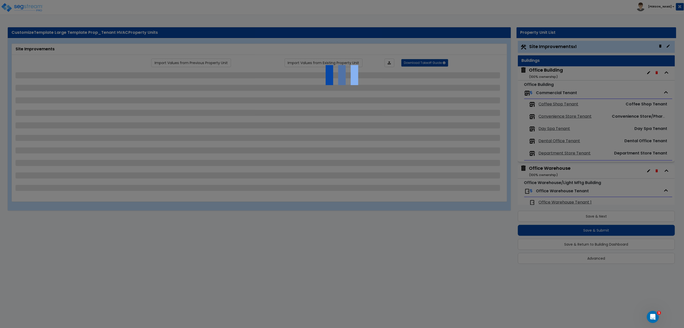
select select "1"
select select "2"
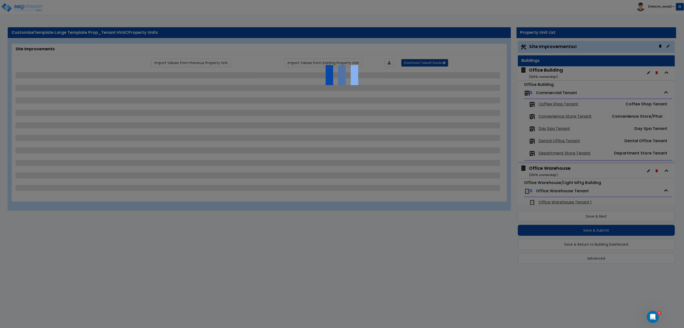
select select "1"
select select "3"
select select "2"
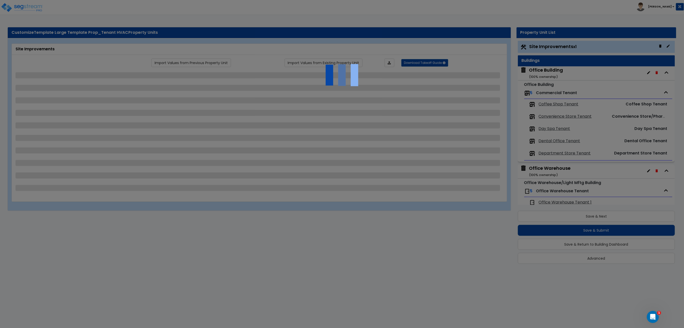
select select "3"
select select "2"
select select "1"
select select "2"
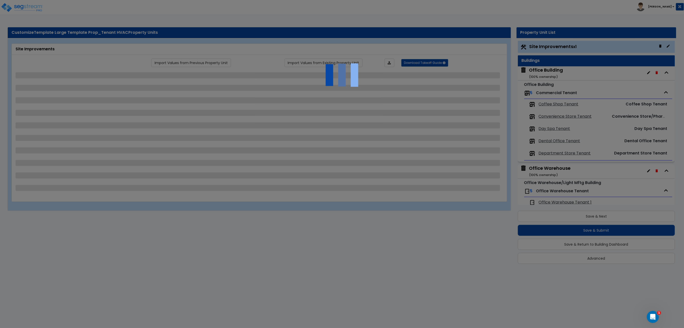
select select "4"
select select "1"
select select "3"
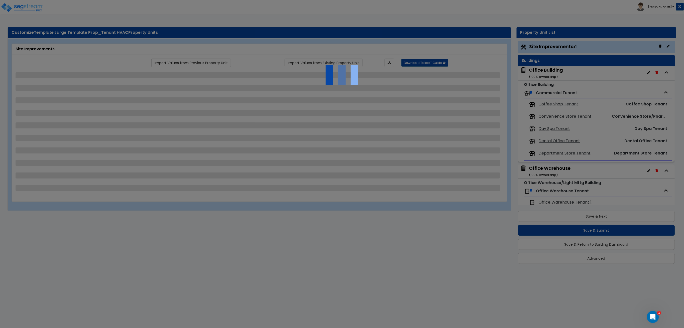
select select "6"
select select "11"
select select "1"
select select "3"
select select "1"
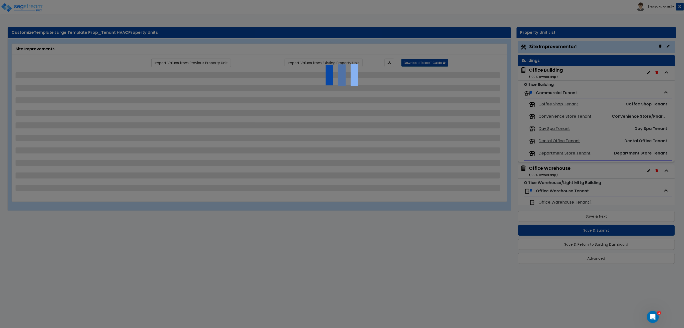
select select "2"
select select "3"
select select "2"
select select "3"
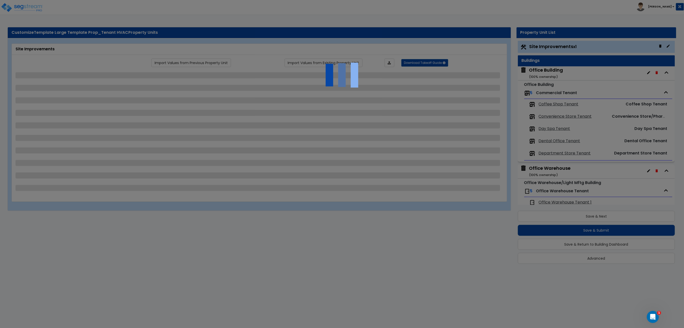
select select "1"
select select "5"
select select "7"
select select "3"
select select "2"
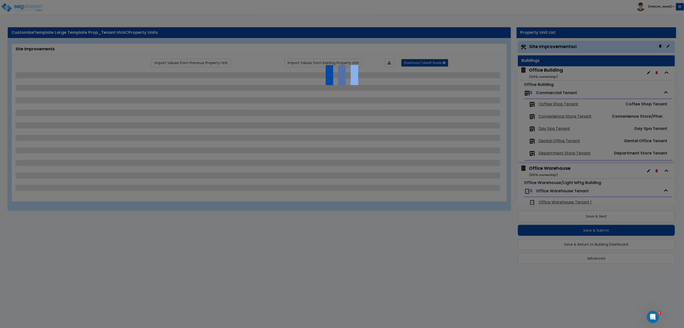
select select "7"
select select "3"
select select "2"
select select "3"
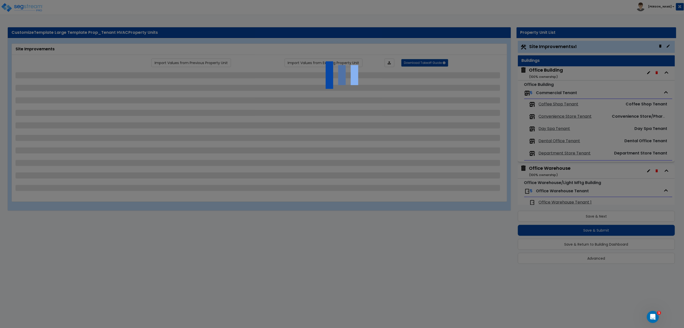
select select "1"
select select "2"
select select "1"
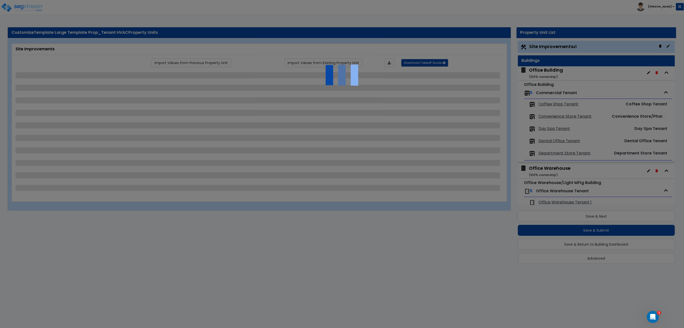
select select "2"
select select "7"
select select "1"
select select "2"
select select "1"
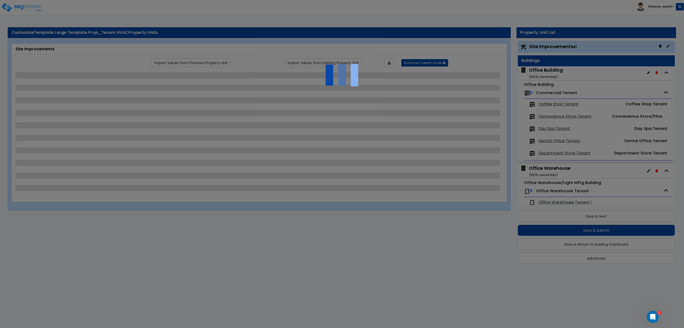
select select "3"
select select "18"
select select "15"
select select "16"
select select "1"
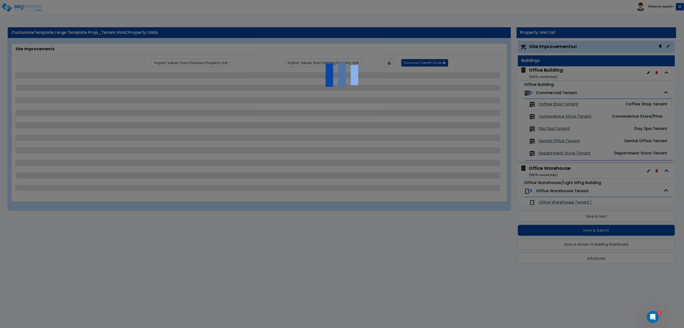
select select "3"
select select "1"
select select "2"
select select "1"
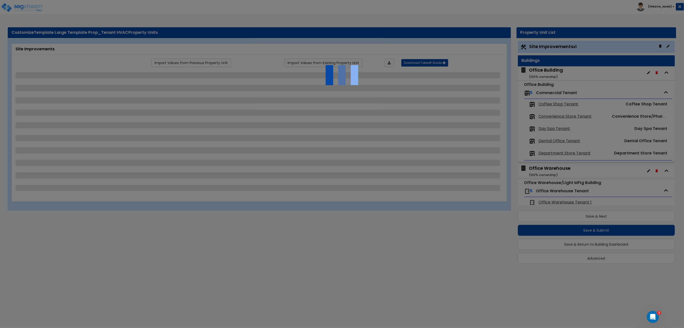
select select "1"
select select "4"
select select "2"
select select "1"
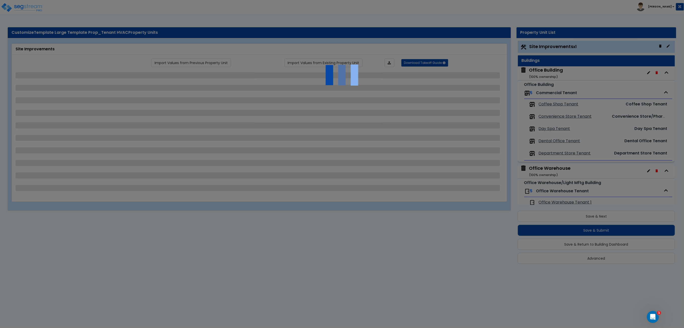
select select "1"
select select "2"
select select "1"
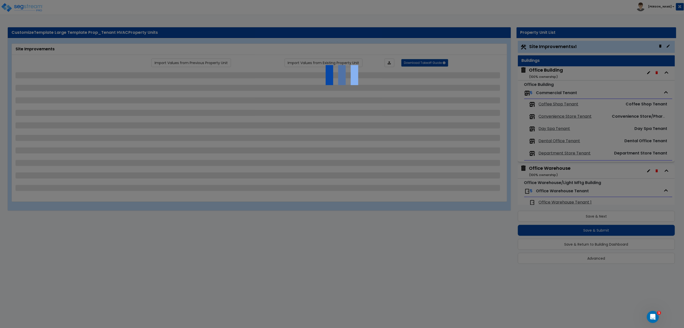
select select "1"
select select "2"
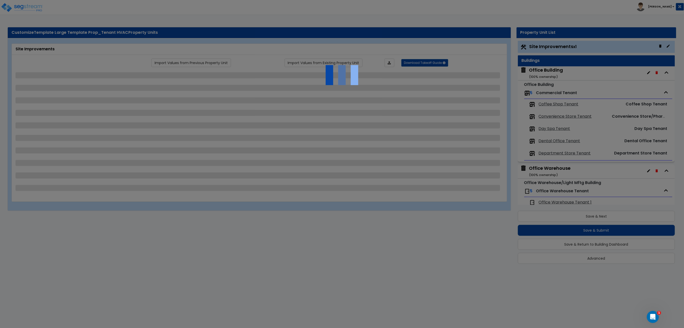
select select "3"
select select "2"
select select "4"
select select "3"
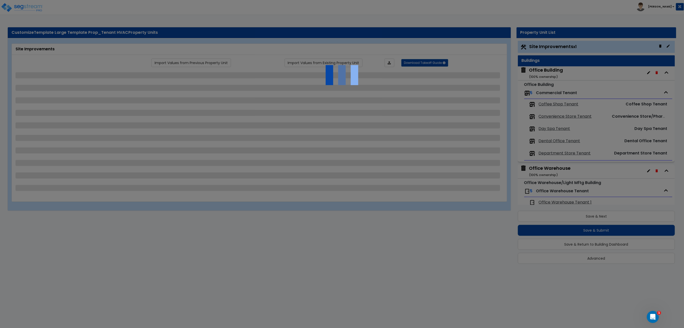
select select "2"
select select "1"
select select "3"
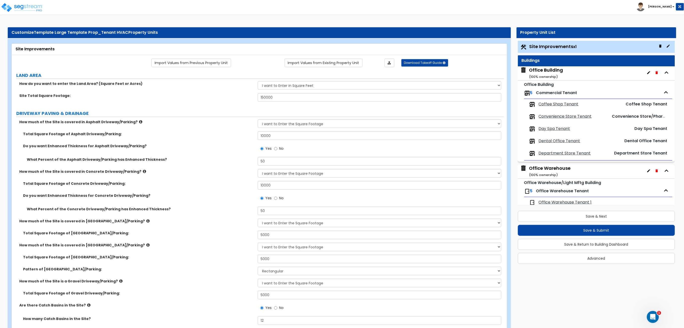
click at [549, 106] on span "Coffee Shop Tenant" at bounding box center [559, 105] width 40 height 6
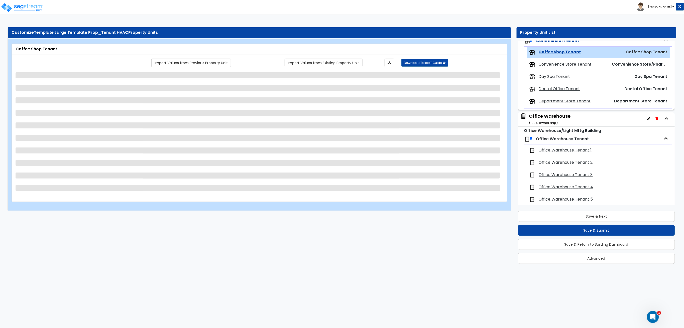
scroll to position [58, 0]
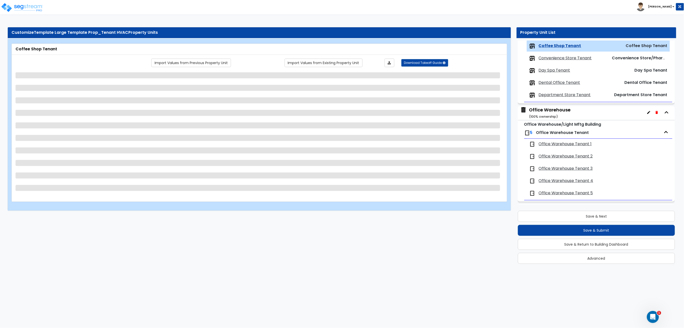
select select "1"
select select "4"
select select "3"
select select "2"
select select "1"
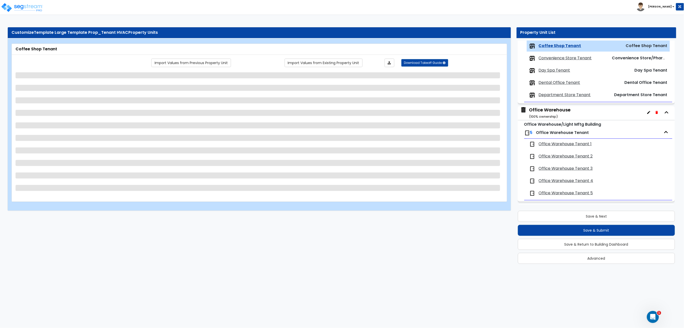
select select "3"
select select "4"
select select "2"
select select "3"
select select "4"
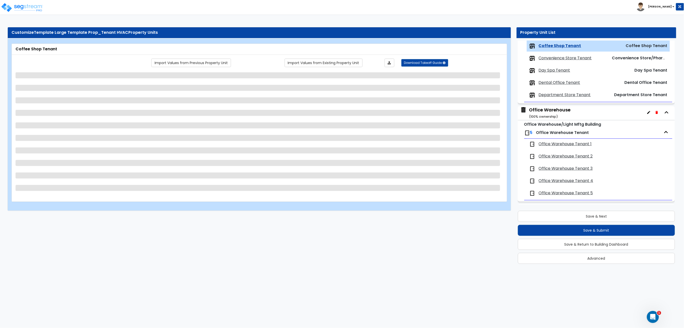
select select "5"
select select "1"
select select "2"
select select "1"
select select "2"
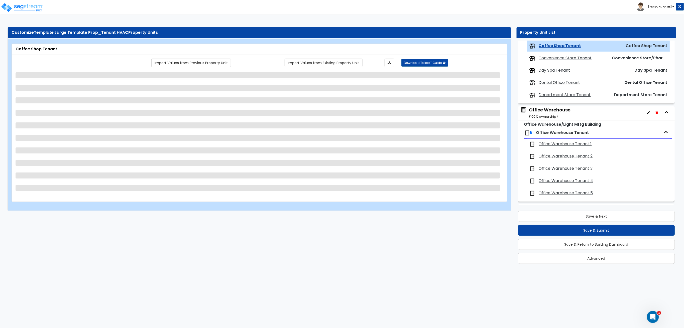
select select "2"
select select "3"
select select "1"
select select "2"
select select "3"
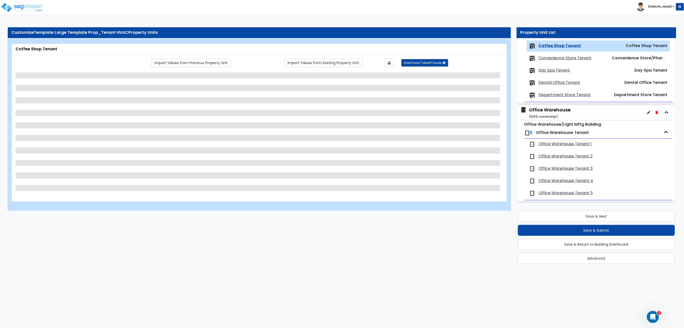
select select "3"
select select "2"
select select "3"
select select "4"
select select "1"
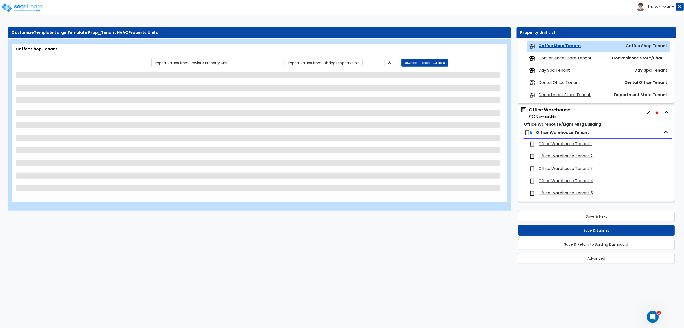
select select "4"
select select "1"
select select "2"
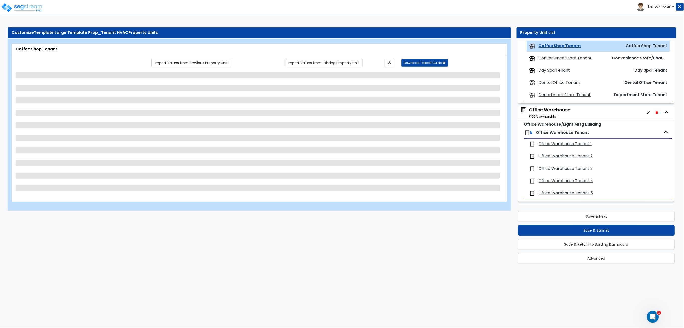
select select "3"
select select "8"
select select "2"
select select "1"
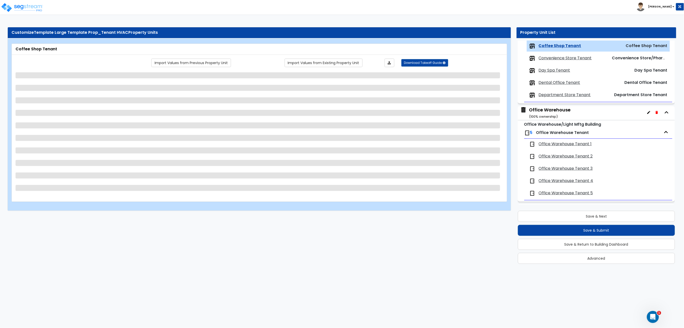
select select "1"
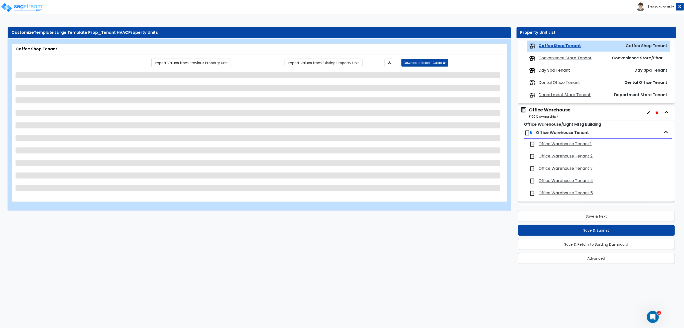
select select "1"
select select "2"
select select "1"
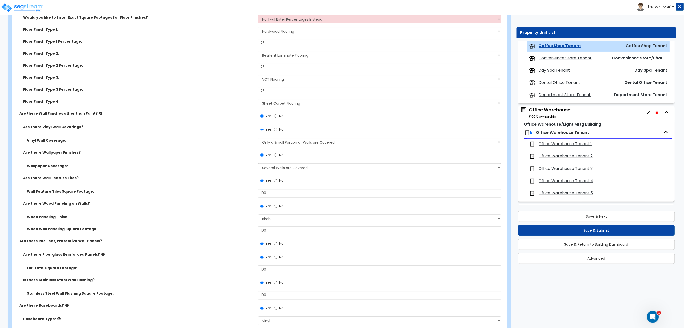
scroll to position [367, 0]
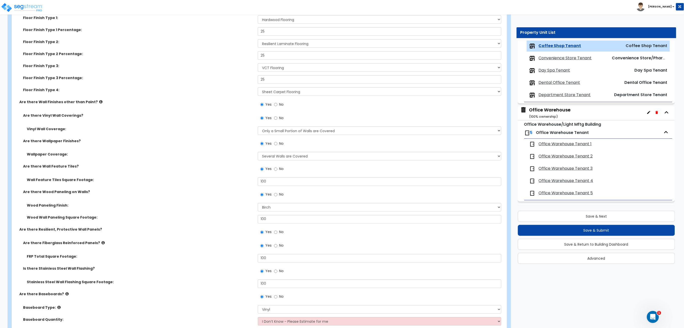
click at [208, 219] on label "Wood Wall Paneling Square Footage:" at bounding box center [140, 217] width 227 height 5
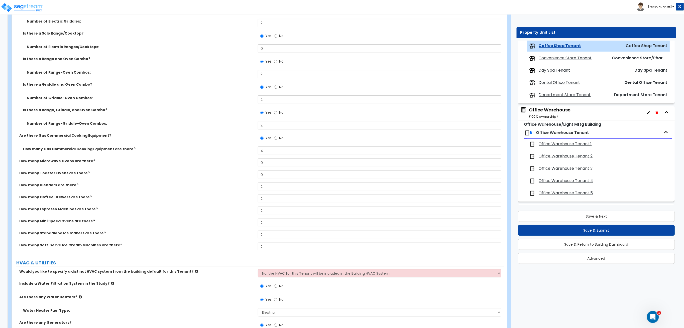
scroll to position [2134, 0]
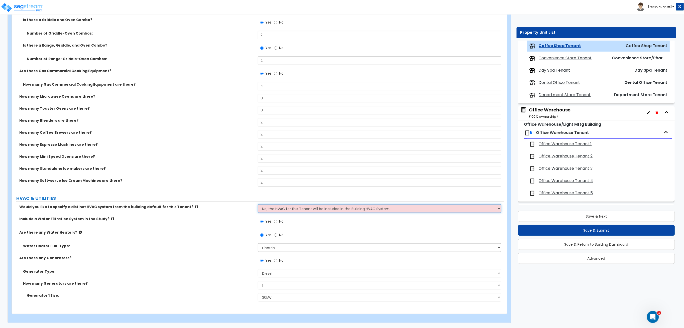
click at [311, 206] on select "No, the HVAC for this Tenant will be included in the Building HVAC System Yes, …" at bounding box center [380, 209] width 244 height 9
select select "1"
click at [258, 205] on select "No, the HVAC for this Tenant will be included in the Building HVAC System Yes, …" at bounding box center [380, 209] width 244 height 9
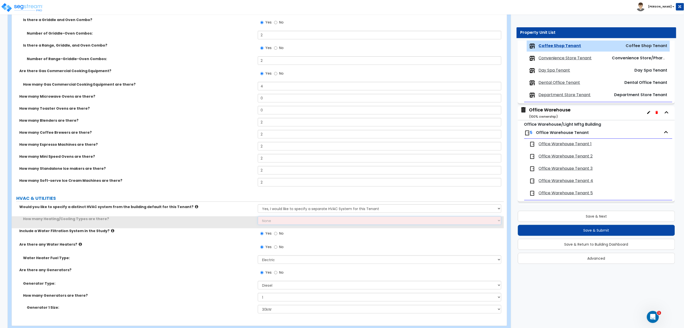
click at [271, 224] on select "None 1 2 3" at bounding box center [380, 221] width 244 height 9
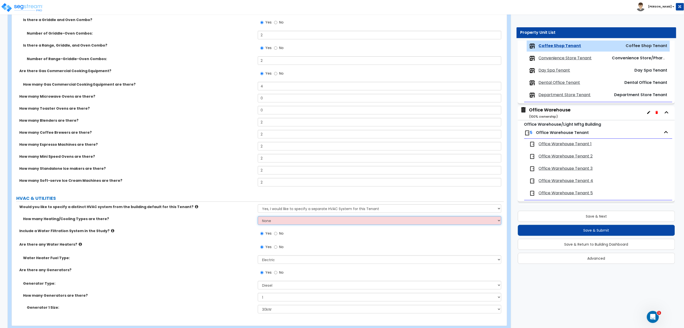
select select "1"
click at [258, 217] on select "None 1 2 3" at bounding box center [380, 221] width 244 height 9
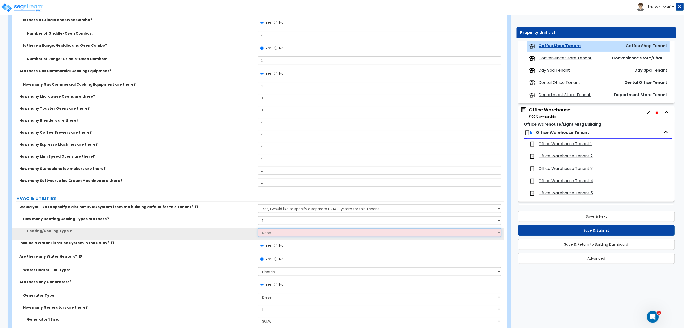
click at [282, 236] on select "None Heat Only Centralized Heating & Cooling Thru Wall Air Conditioners Mini Sp…" at bounding box center [380, 233] width 244 height 9
select select "1"
click at [258, 229] on select "None Heat Only Centralized Heating & Cooling Thru Wall Air Conditioners Mini Sp…" at bounding box center [380, 233] width 244 height 9
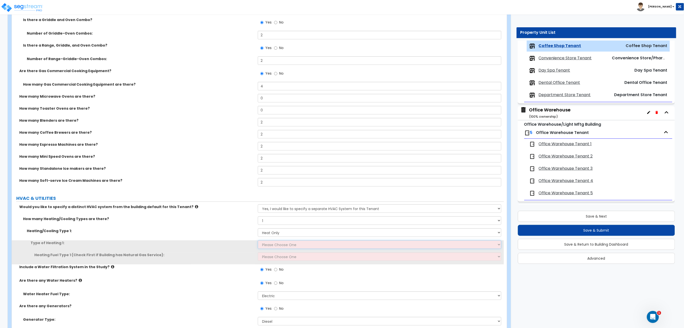
click at [277, 247] on select "Please Choose One Wall Heater Electric Baseboard Heater Hydronic Heating Radian…" at bounding box center [380, 245] width 244 height 9
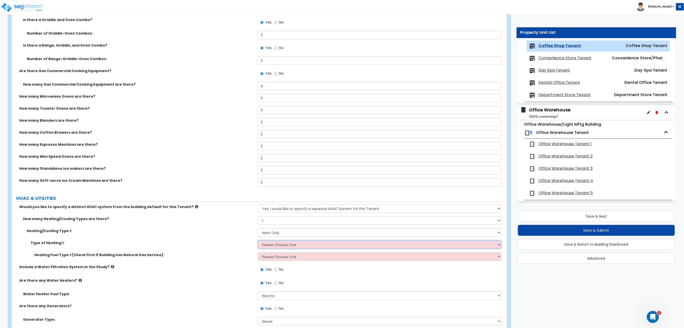
select select "1"
click at [258, 241] on select "Please Choose One Wall Heater Electric Baseboard Heater Hydronic Heating Radian…" at bounding box center [380, 245] width 244 height 9
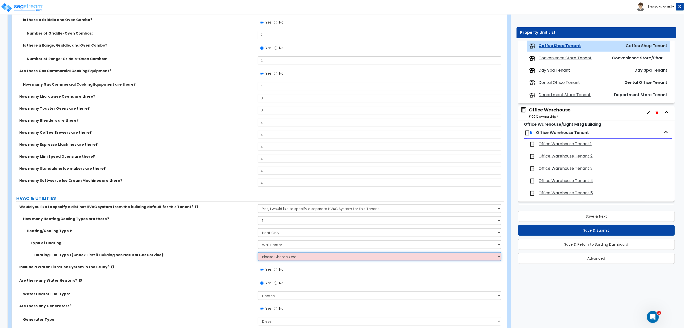
click at [277, 257] on select "Please Choose One Gas Electric" at bounding box center [380, 257] width 244 height 9
select select "1"
click at [258, 253] on select "Please Choose One Gas Electric" at bounding box center [380, 257] width 244 height 9
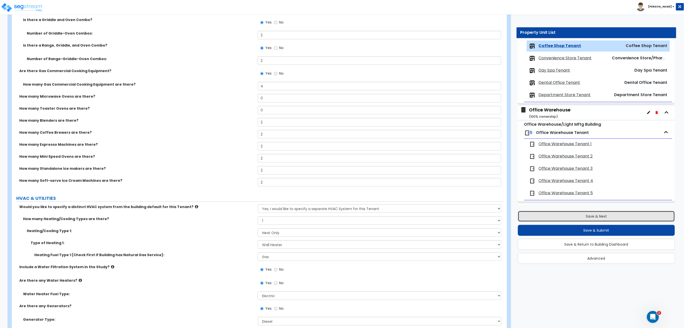
click at [626, 216] on button "Save & Next" at bounding box center [596, 216] width 157 height 11
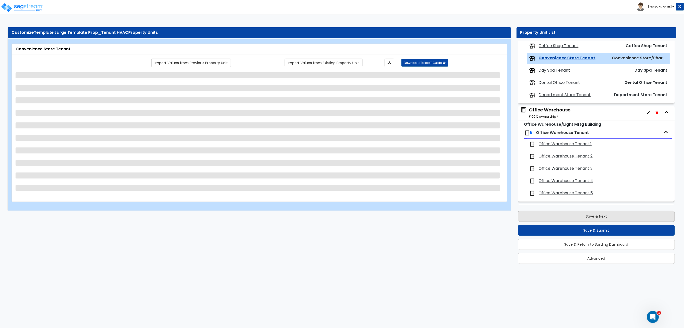
scroll to position [71, 0]
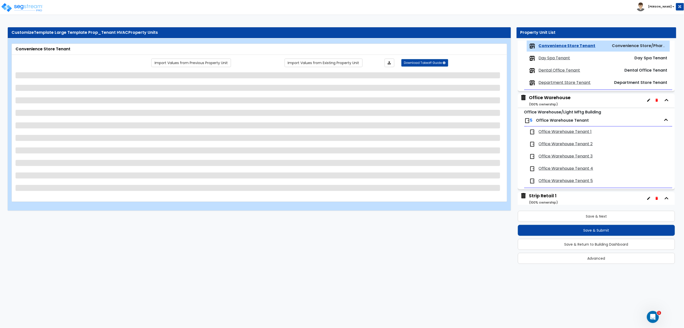
select select "1"
select select "4"
select select "1"
select select "3"
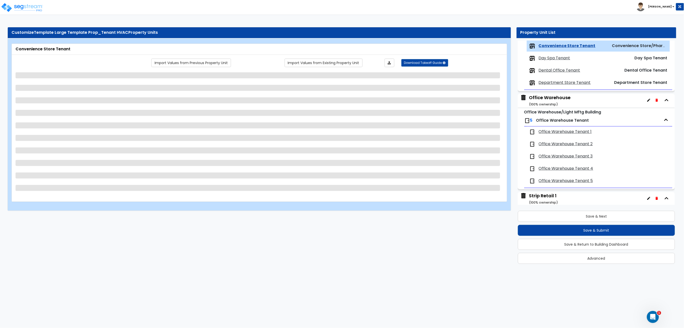
select select "2"
select select "1"
select select "6"
select select "5"
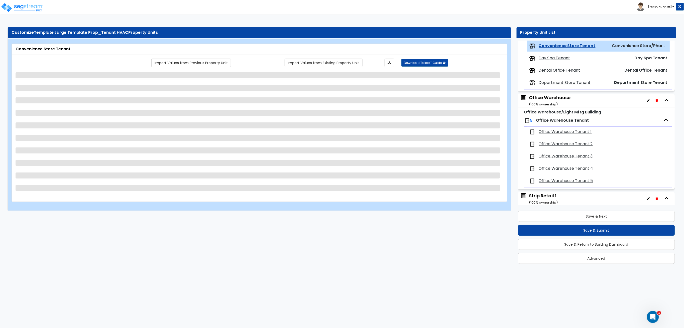
select select "6"
select select "4"
select select "2"
select select "5"
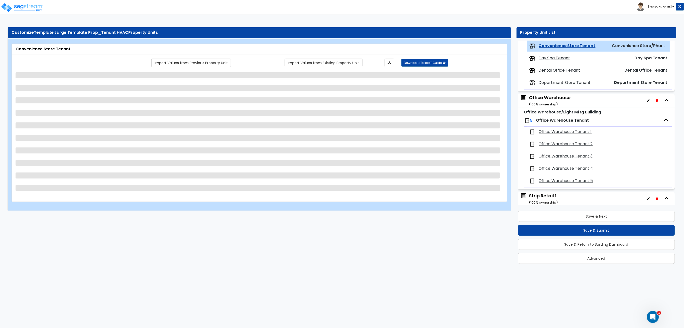
select select "6"
select select "2"
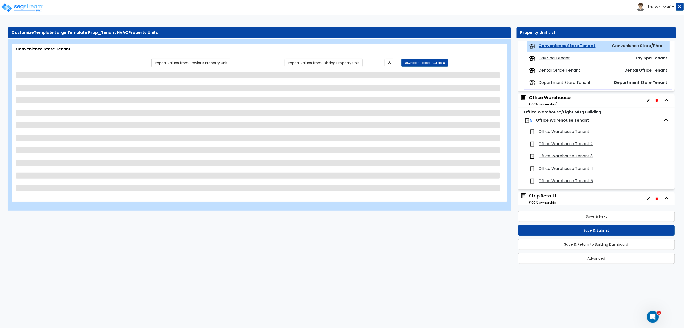
select select "4"
select select "1"
select select "2"
select select "1"
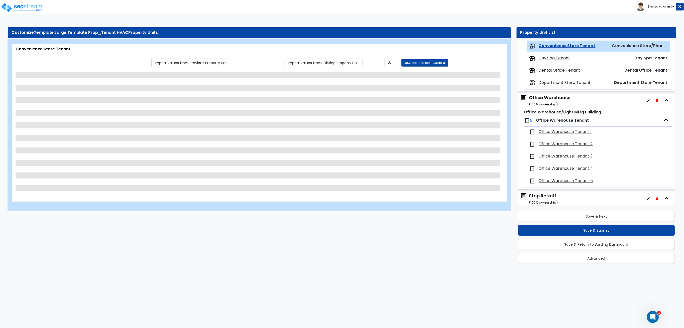
select select "1"
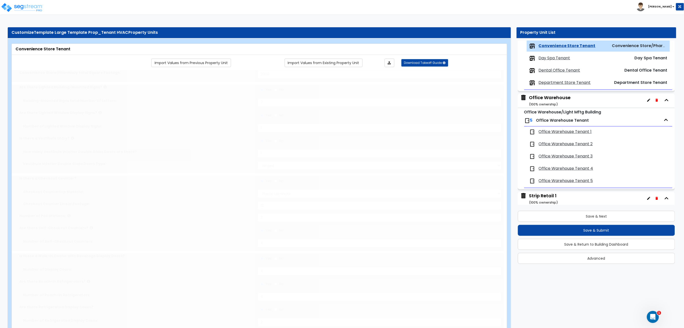
select select "2"
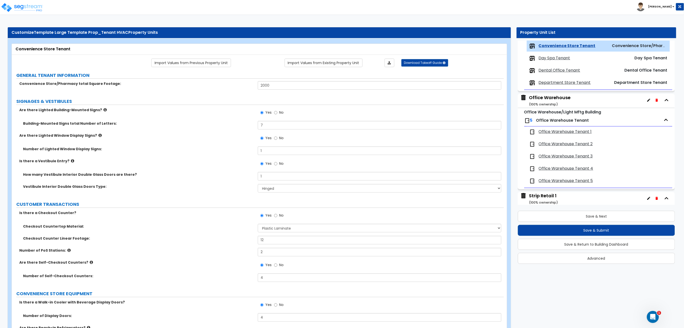
click at [210, 245] on div "Checkout Counter Linear Footage: 12" at bounding box center [258, 242] width 492 height 12
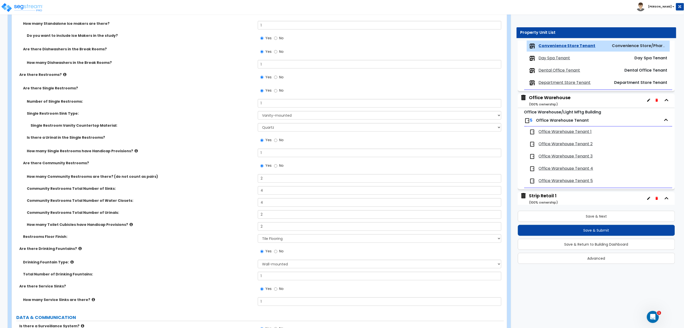
scroll to position [1606, 0]
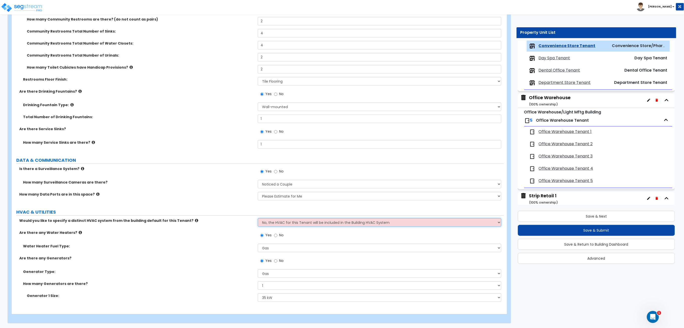
click at [318, 224] on select "No, the HVAC for this Tenant will be included in the Building HVAC System Yes, …" at bounding box center [380, 222] width 244 height 9
select select "1"
click at [258, 218] on select "No, the HVAC for this Tenant will be included in the Building HVAC System Yes, …" at bounding box center [380, 222] width 244 height 9
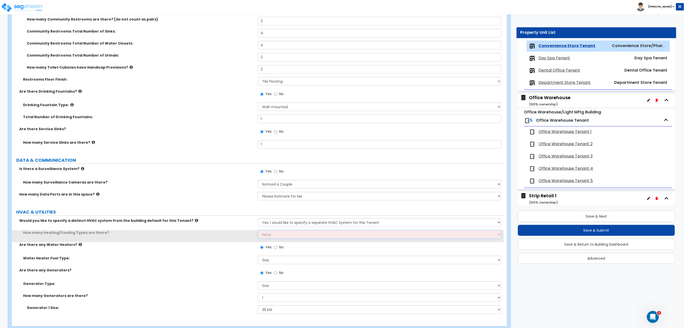
click at [275, 234] on select "None 1 2 3" at bounding box center [380, 234] width 244 height 9
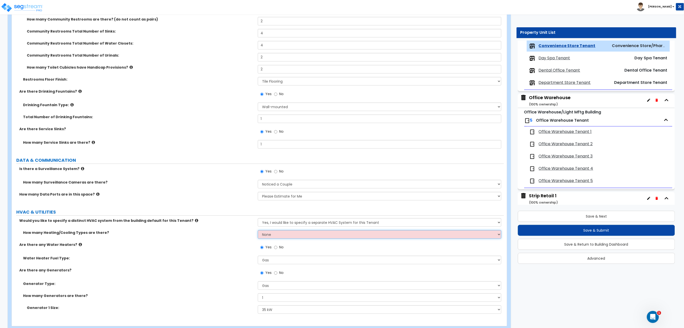
select select "1"
click at [258, 230] on select "None 1 2 3" at bounding box center [380, 234] width 244 height 9
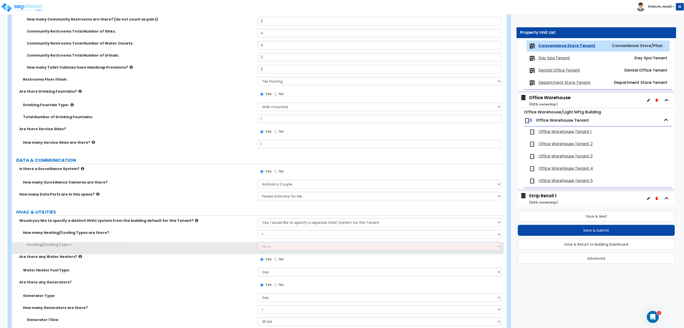
click at [270, 249] on select "None Heat Only Centralized Heating & Cooling Thru Wall Air Conditioners Mini Sp…" at bounding box center [380, 246] width 244 height 9
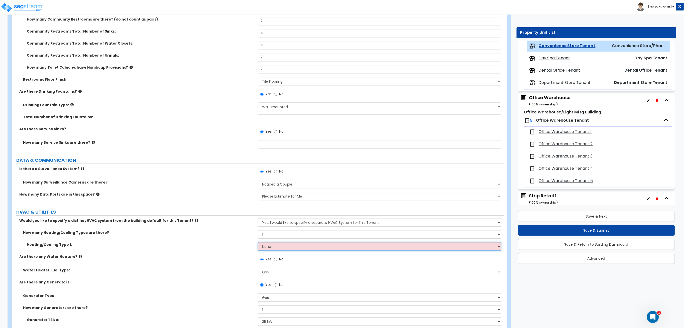
select select "1"
click at [258, 242] on select "None Heat Only Centralized Heating & Cooling Thru Wall Air Conditioners Mini Sp…" at bounding box center [380, 246] width 244 height 9
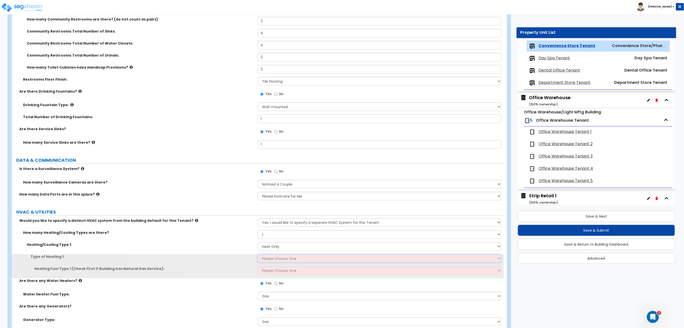
click at [277, 258] on select "Please Choose One Wall Heater Electric Baseboard Heater Hydronic Heating Radian…" at bounding box center [380, 258] width 244 height 9
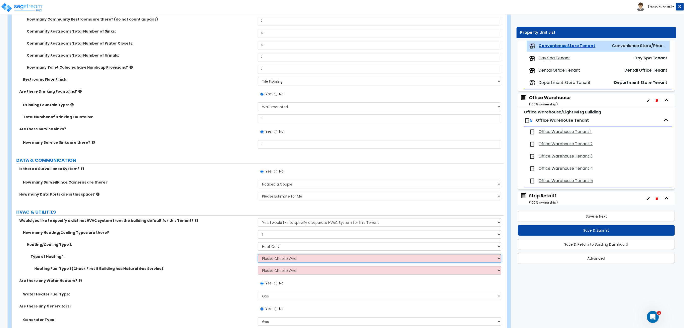
select select "2"
click at [258, 254] on select "Please Choose One Wall Heater Electric Baseboard Heater Hydronic Heating Radian…" at bounding box center [380, 258] width 244 height 9
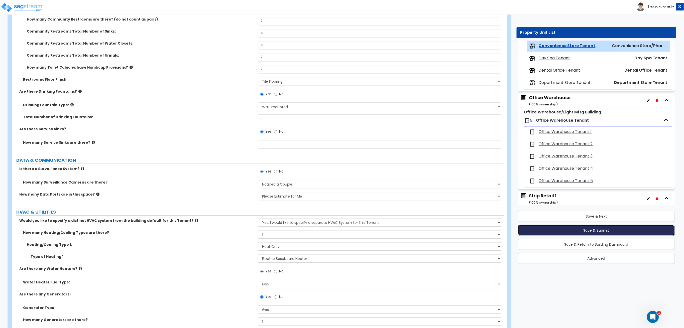
click at [556, 230] on button "Save & Submit" at bounding box center [596, 230] width 157 height 11
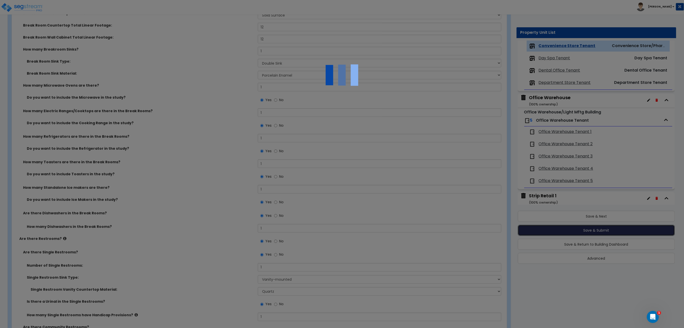
scroll to position [1272, 0]
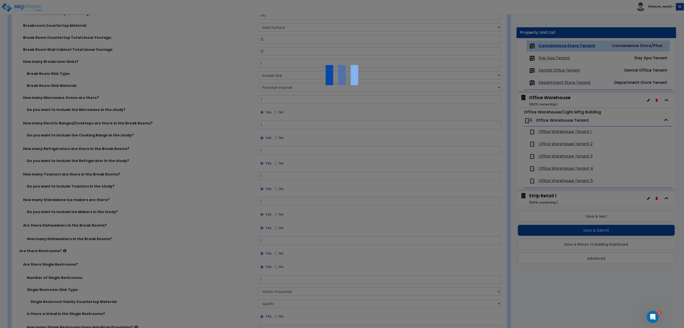
click at [391, 91] on div at bounding box center [342, 164] width 684 height 328
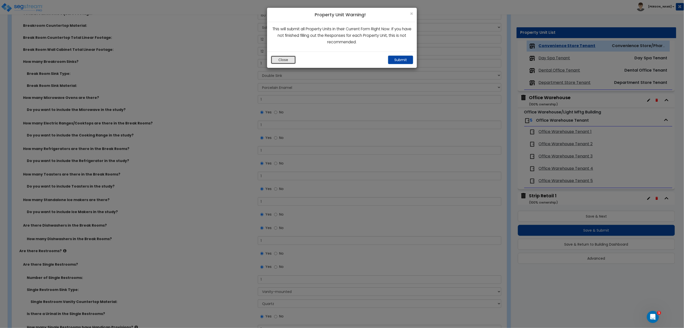
click at [288, 60] on button "Close" at bounding box center [283, 60] width 25 height 9
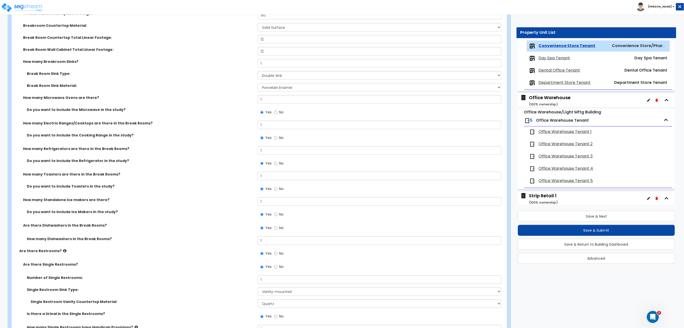
scroll to position [1473, 0]
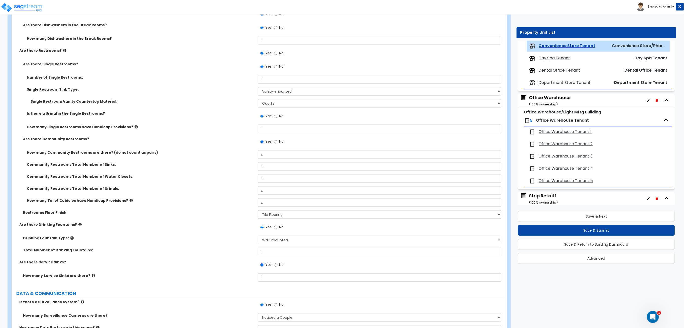
click at [202, 189] on label "Community Restrooms Total Number of Urinals:" at bounding box center [140, 188] width 227 height 5
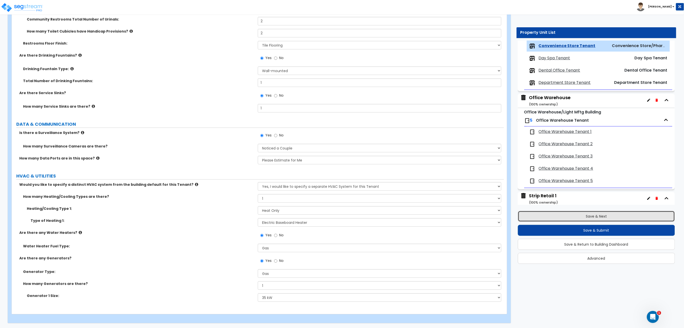
click at [576, 213] on button "Save & Next" at bounding box center [596, 216] width 157 height 11
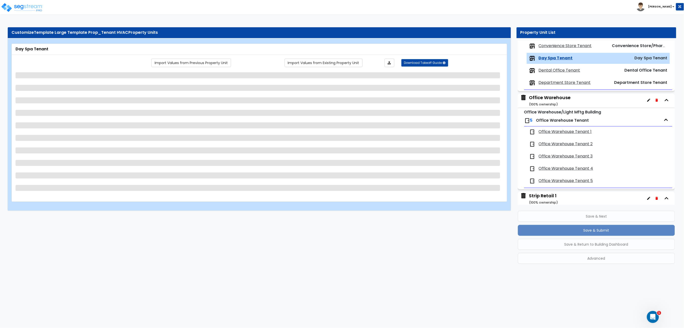
scroll to position [83, 0]
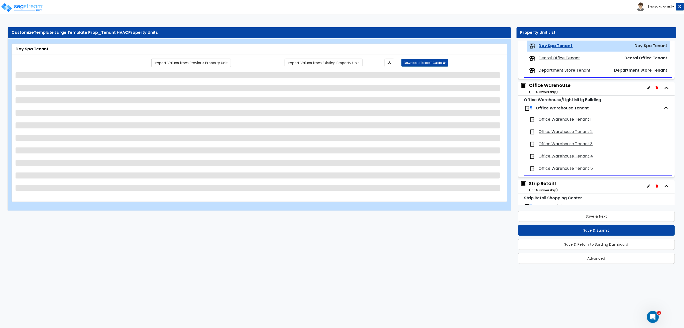
select select "1"
select select "2"
select select "3"
select select "1"
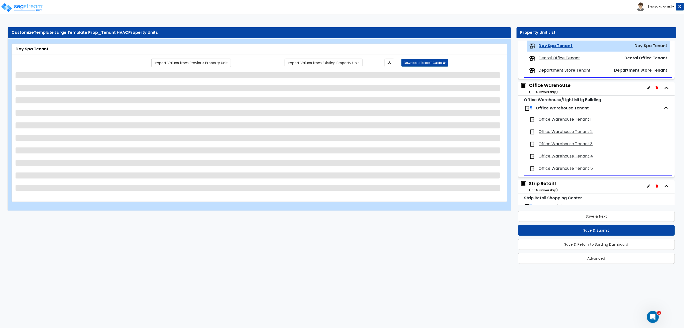
select select "1"
select select "3"
select select "4"
select select "1"
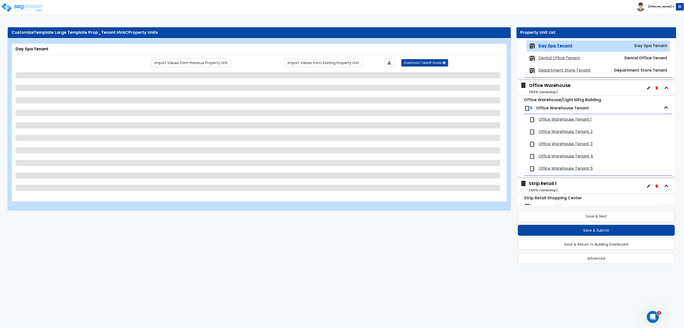
select select "1"
select select "5"
select select "6"
select select "2"
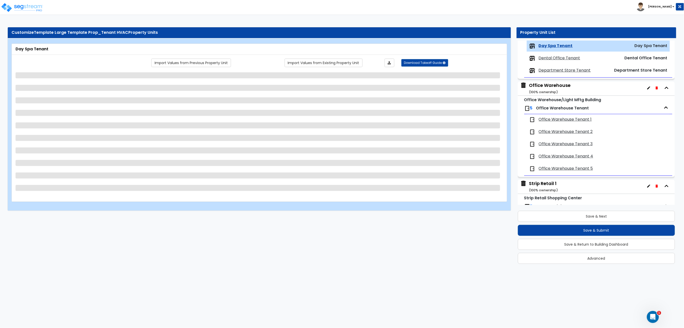
select select "1"
select select "6"
select select "2"
select select "5"
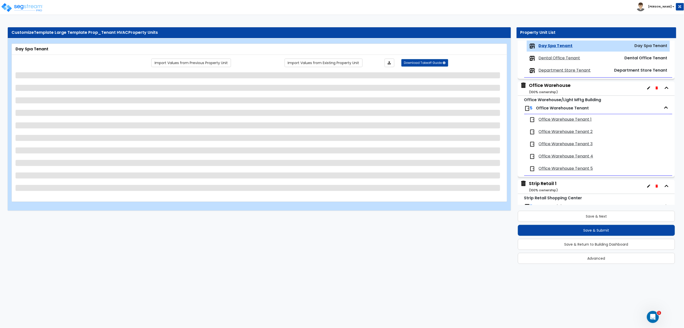
select select "6"
select select "3"
select select "1"
select select "3"
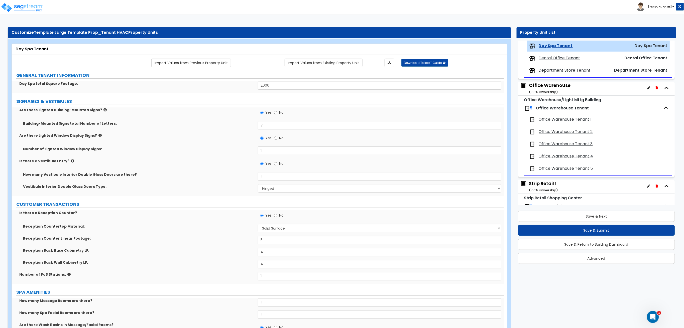
click at [194, 152] on div "Number of Lighted Window Display Signs: 1" at bounding box center [258, 153] width 492 height 12
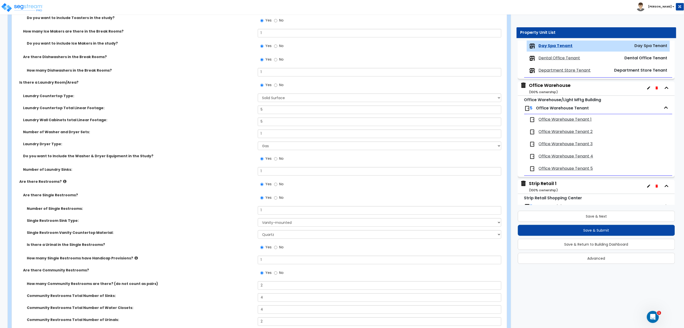
scroll to position [1851, 0]
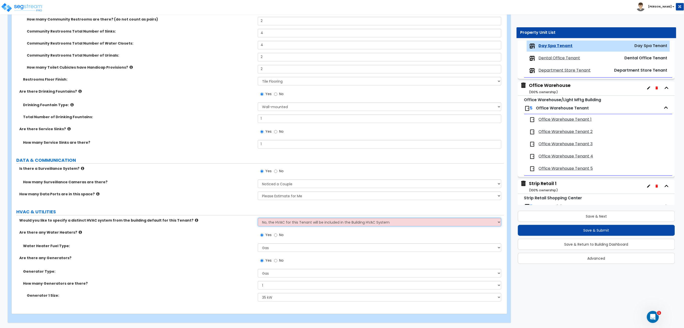
click at [322, 224] on select "No, the HVAC for this Tenant will be included in the Building HVAC System Yes, …" at bounding box center [380, 222] width 244 height 9
click at [258, 218] on select "No, the HVAC for this Tenant will be included in the Building HVAC System Yes, …" at bounding box center [380, 222] width 244 height 9
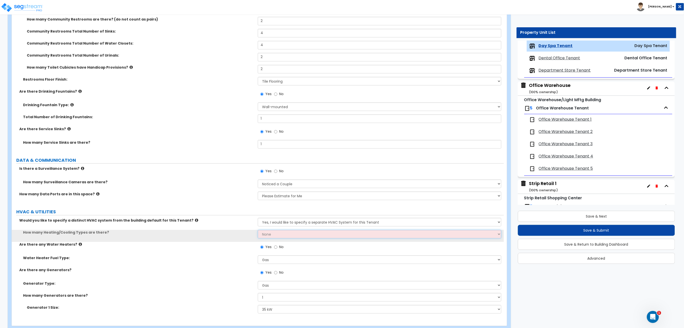
click at [300, 234] on select "None 1 2 3" at bounding box center [380, 234] width 244 height 9
click at [258, 230] on select "None 1 2 3" at bounding box center [380, 234] width 244 height 9
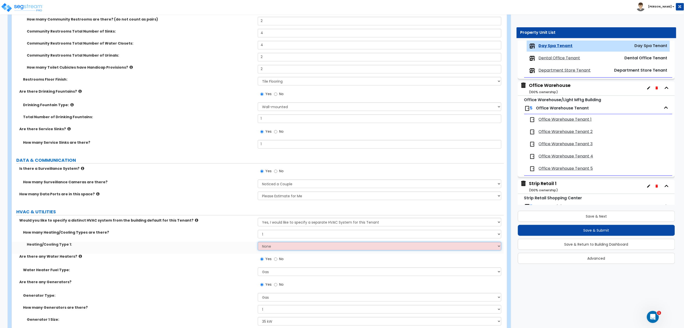
click at [291, 250] on select "None Heat Only Centralized Heating & Cooling Thru Wall Air Conditioners Mini Sp…" at bounding box center [380, 246] width 244 height 9
click at [258, 242] on select "None Heat Only Centralized Heating & Cooling Thru Wall Air Conditioners Mini Sp…" at bounding box center [380, 246] width 244 height 9
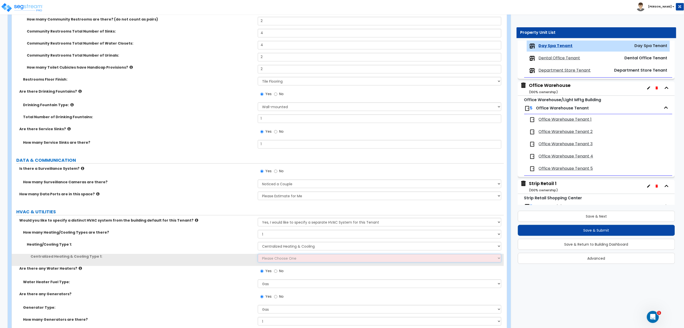
click at [291, 259] on select "Please Choose One Rooftop Unit Furnace-Condenser Forced Air Split Heating/Cooli…" at bounding box center [380, 258] width 244 height 9
click at [258, 254] on select "Please Choose One Rooftop Unit Furnace-Condenser Forced Air Split Heating/Cooli…" at bounding box center [380, 258] width 244 height 9
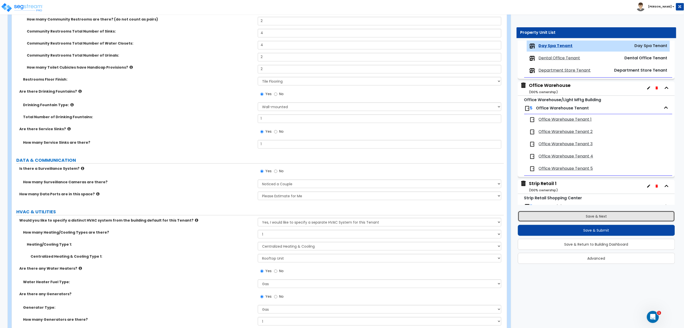
click at [609, 218] on button "Save & Next" at bounding box center [596, 216] width 157 height 11
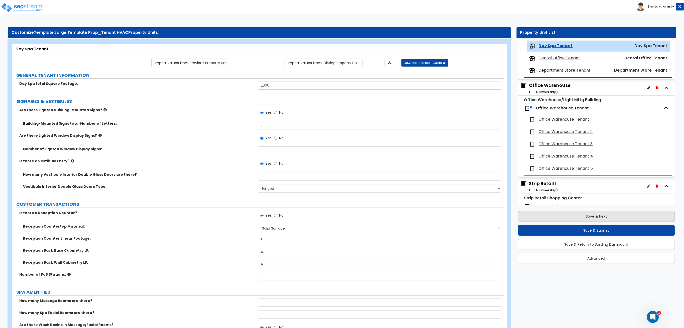
scroll to position [95, 0]
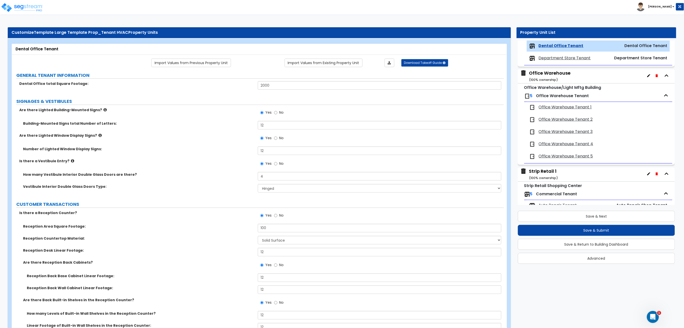
click at [222, 235] on div "Reception Area Square Footage: 100" at bounding box center [258, 230] width 492 height 12
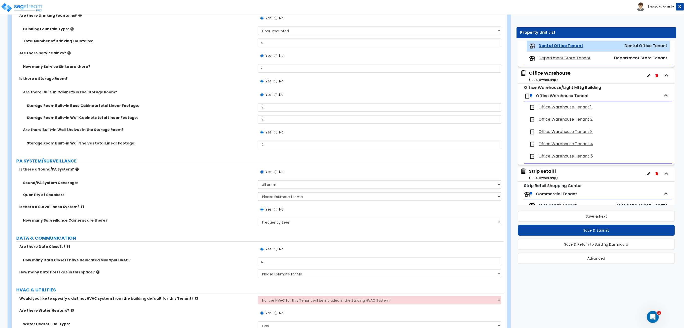
scroll to position [2292, 0]
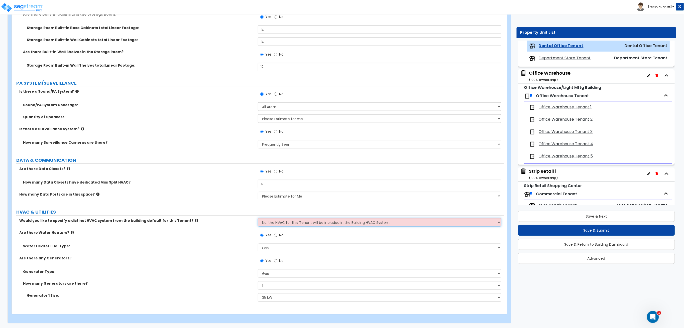
click at [265, 221] on select "No, the HVAC for this Tenant will be included in the Building HVAC System Yes, …" at bounding box center [380, 222] width 244 height 9
click at [258, 218] on select "No, the HVAC for this Tenant will be included in the Building HVAC System Yes, …" at bounding box center [380, 222] width 244 height 9
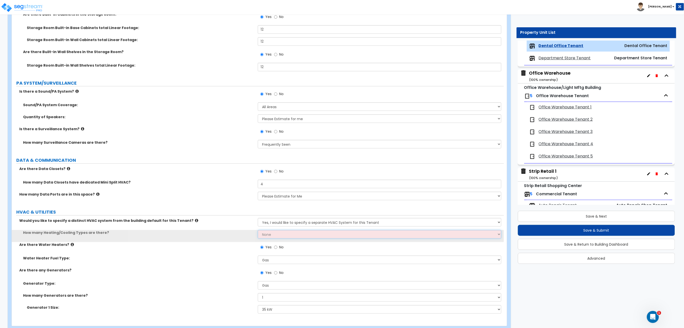
click at [279, 236] on select "None 1 2 3" at bounding box center [380, 234] width 244 height 9
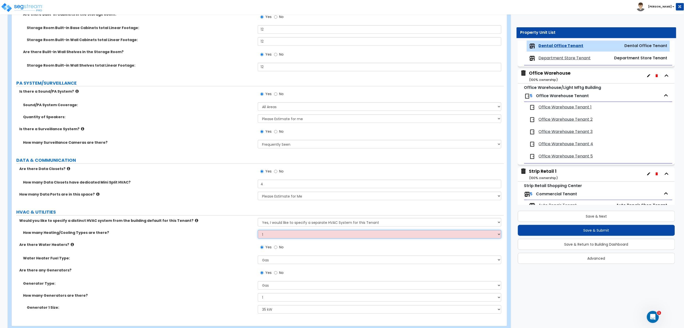
click at [258, 230] on select "None 1 2 3" at bounding box center [380, 234] width 244 height 9
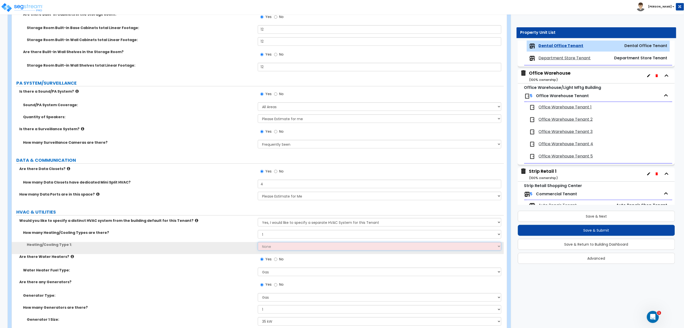
click at [302, 248] on select "None Heat Only Centralized Heating & Cooling Thru Wall Air Conditioners Mini Sp…" at bounding box center [380, 246] width 244 height 9
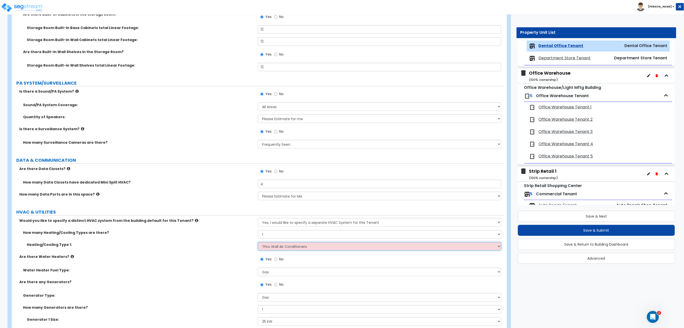
click at [258, 242] on select "None Heat Only Centralized Heating & Cooling Thru Wall Air Conditioners Mini Sp…" at bounding box center [380, 246] width 244 height 9
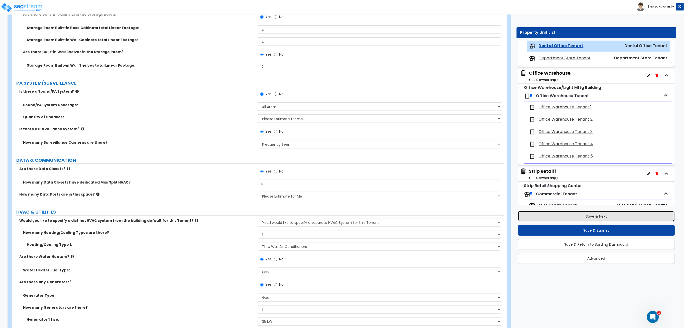
click at [566, 212] on button "Save & Next" at bounding box center [596, 216] width 157 height 11
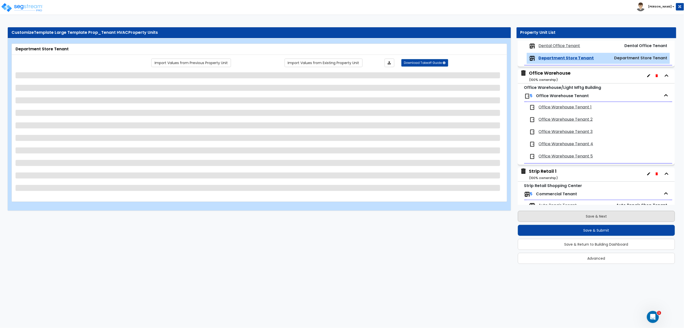
scroll to position [108, 0]
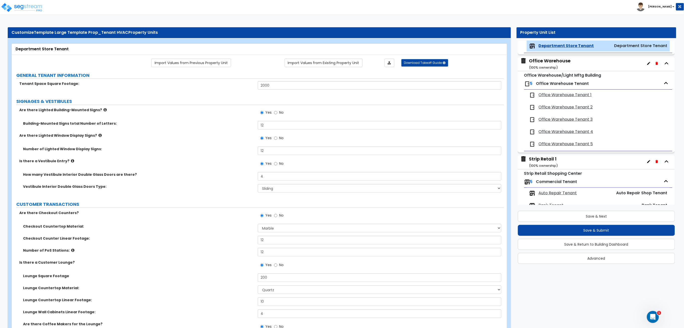
click at [239, 247] on div "Checkout Counter Linear Footage: 12" at bounding box center [258, 242] width 492 height 12
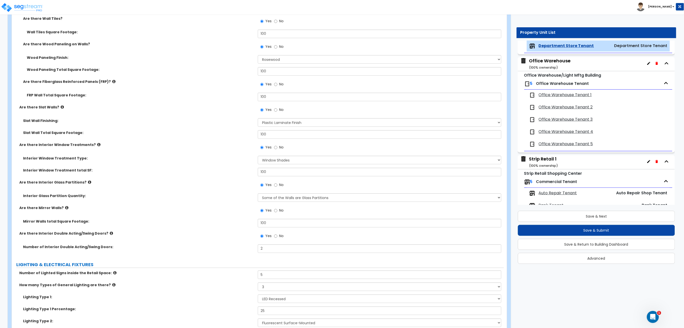
scroll to position [2167, 0]
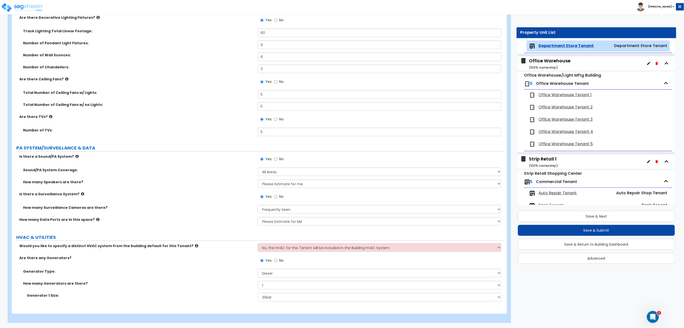
click at [276, 245] on select "No, the HVAC for this Tenant will be included in the Building HVAC System Yes, …" at bounding box center [380, 248] width 244 height 9
click at [258, 244] on select "No, the HVAC for this Tenant will be included in the Building HVAC System Yes, …" at bounding box center [380, 248] width 244 height 9
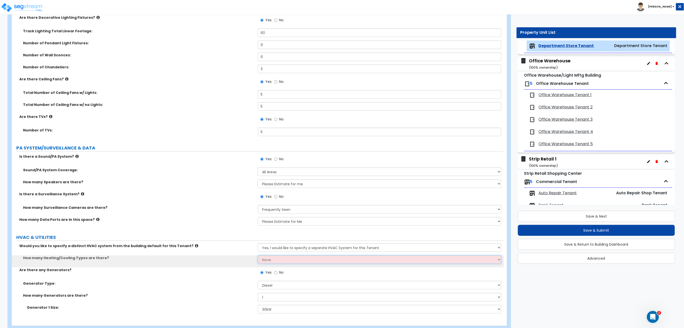
click at [281, 258] on select "None 1 2 3" at bounding box center [380, 260] width 244 height 9
click at [258, 256] on select "None 1 2 3" at bounding box center [380, 260] width 244 height 9
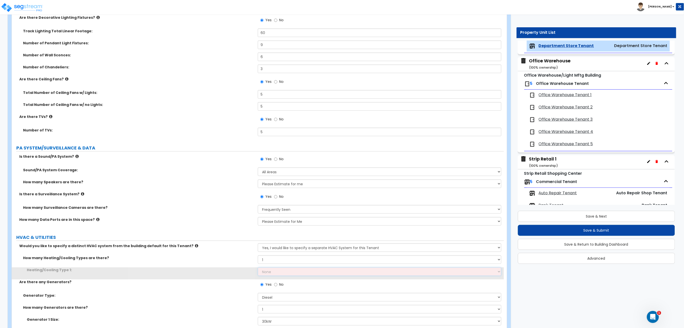
click at [283, 272] on select "None Heat Only Centralized Heating & Cooling Thru Wall Air Conditioners Mini Sp…" at bounding box center [380, 272] width 244 height 9
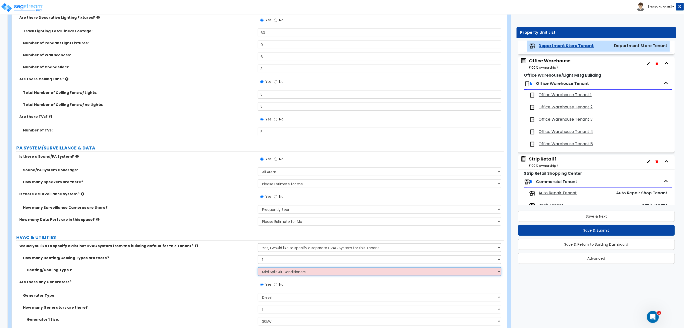
click at [258, 268] on select "None Heat Only Centralized Heating & Cooling Thru Wall Air Conditioners Mini Sp…" at bounding box center [380, 272] width 244 height 9
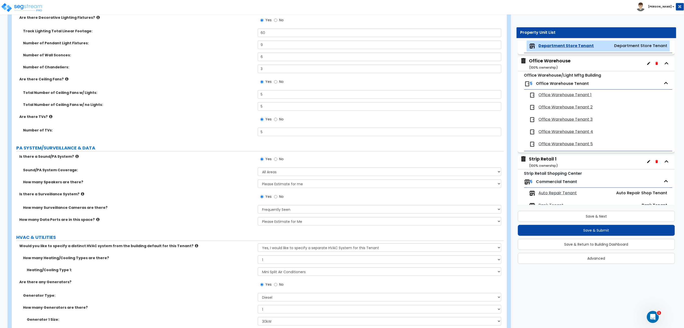
click at [572, 194] on span "Auto Repair Tenant" at bounding box center [558, 193] width 38 height 6
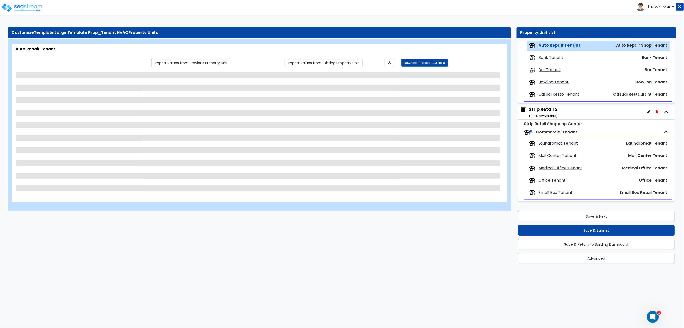
scroll to position [256, 0]
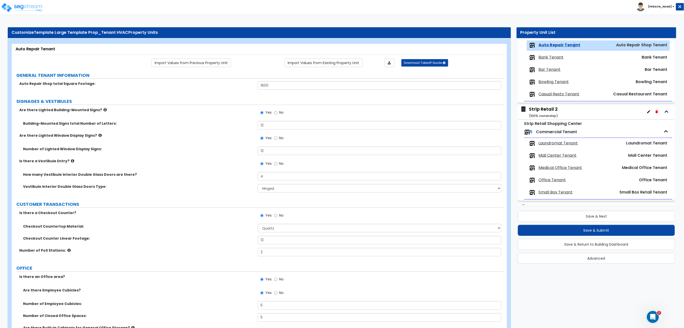
click at [210, 244] on div "Checkout Counter Linear Footage: 12" at bounding box center [258, 242] width 492 height 12
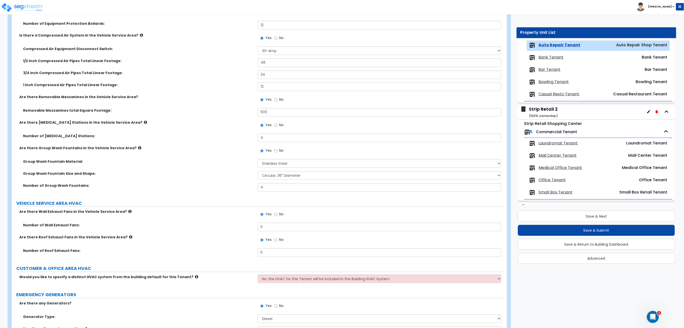
scroll to position [2584, 0]
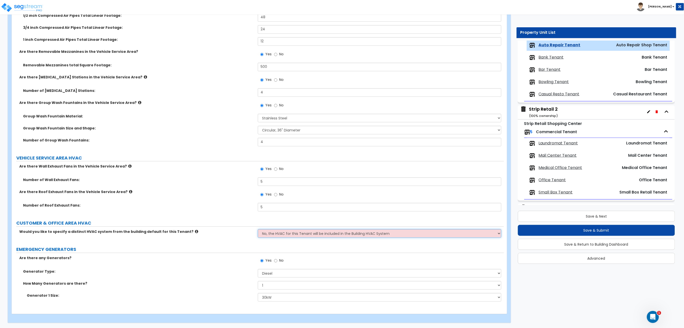
click at [296, 234] on select "No, the HVAC for this Tenant will be included in the Building HVAC System Yes, …" at bounding box center [380, 233] width 244 height 9
click at [258, 229] on select "No, the HVAC for this Tenant will be included in the Building HVAC System Yes, …" at bounding box center [380, 233] width 244 height 9
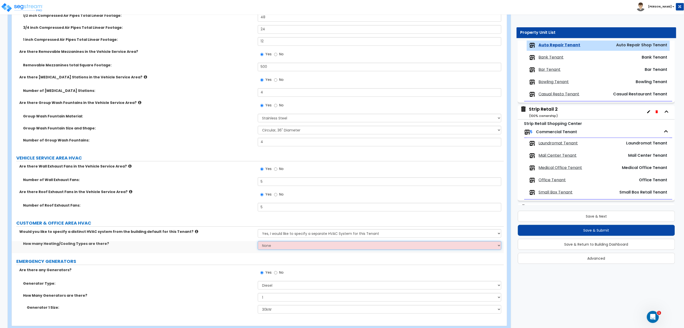
click at [299, 245] on select "None 1 2 3" at bounding box center [380, 245] width 244 height 9
click at [258, 241] on select "None 1 2 3" at bounding box center [380, 245] width 244 height 9
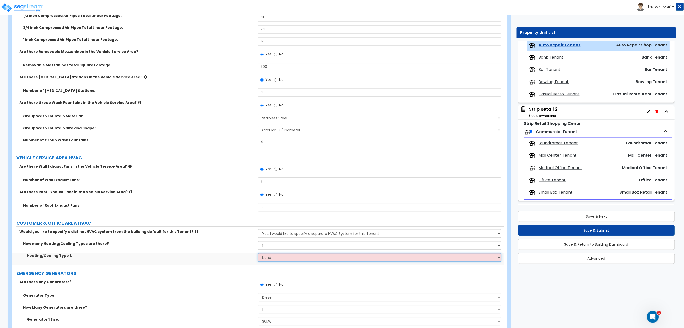
click at [308, 258] on select "None Heat Only Centralized Heating & Cooling Thru Wall Air Conditioners Mini Sp…" at bounding box center [380, 257] width 244 height 9
click at [258, 253] on select "None Heat Only Centralized Heating & Cooling Thru Wall Air Conditioners Mini Sp…" at bounding box center [380, 257] width 244 height 9
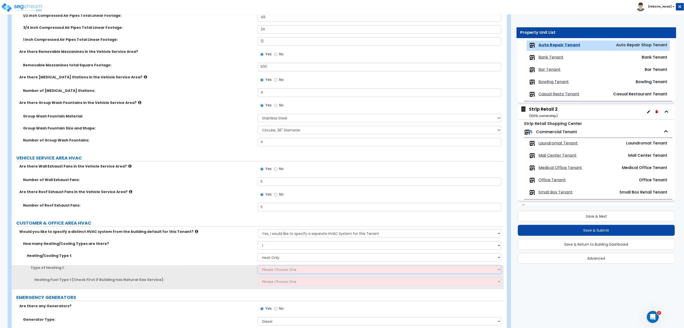
click at [293, 272] on select "Please Choose One Wall Heater Electric Baseboard Heater Hydronic Heating Radian…" at bounding box center [380, 269] width 244 height 9
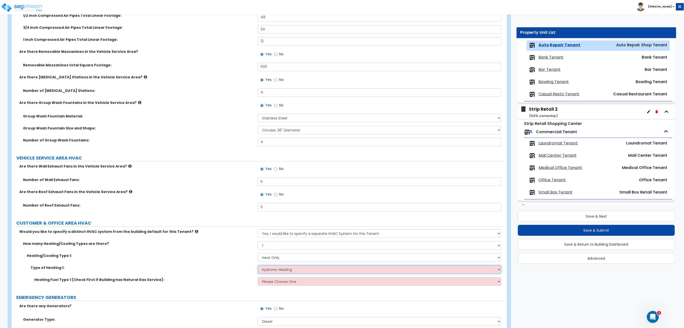
click at [258, 265] on select "Please Choose One Wall Heater Electric Baseboard Heater Hydronic Heating Radian…" at bounding box center [380, 269] width 244 height 9
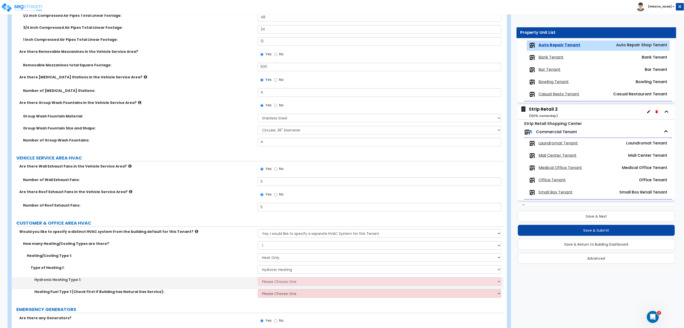
click at [276, 287] on div "Hydronic Heating Type 1: Please Choose One Hydronic Radiator Hydronic Baseboard…" at bounding box center [258, 283] width 492 height 12
click at [282, 277] on div "Type of Heating 1: Please Choose One Wall Heater Electric Baseboard Heater Hydr…" at bounding box center [258, 271] width 492 height 12
click at [280, 281] on select "Please Choose One Hydronic Radiator Hydronic Baseboard Hydronic Fin Tube Radiat…" at bounding box center [380, 281] width 244 height 9
click at [258, 277] on select "Please Choose One Hydronic Radiator Hydronic Baseboard Hydronic Fin Tube Radiat…" at bounding box center [380, 281] width 244 height 9
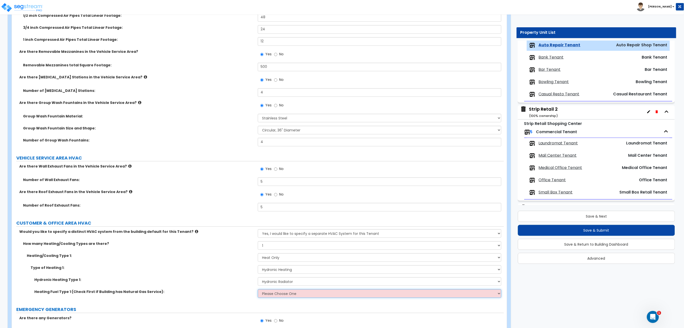
click at [278, 293] on select "Please Choose One Gas Electric" at bounding box center [380, 294] width 244 height 9
click at [258, 290] on select "Please Choose One Gas Electric" at bounding box center [380, 294] width 244 height 9
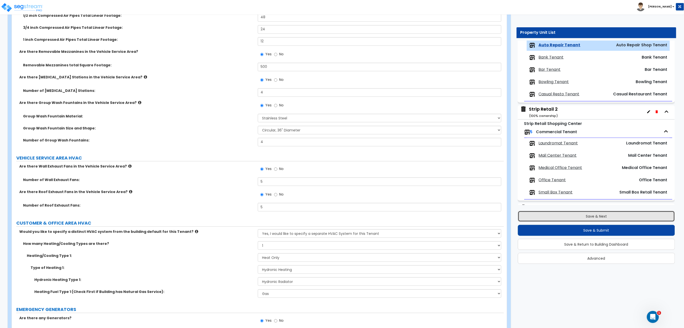
click at [531, 218] on button "Save & Next" at bounding box center [596, 216] width 157 height 11
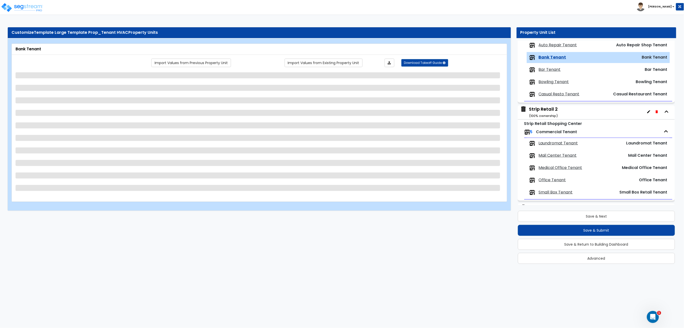
scroll to position [268, 0]
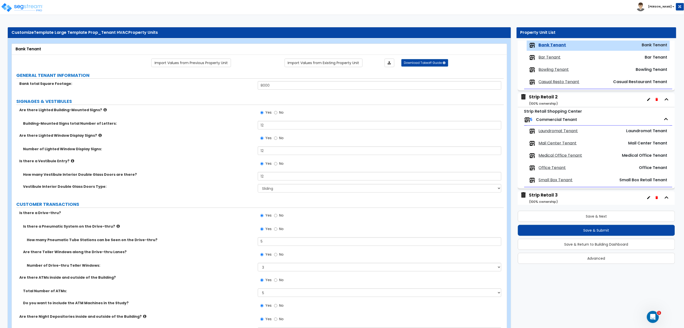
click at [230, 235] on div "Is there a Pneumatic System on the Drive-thru? Yes No" at bounding box center [258, 231] width 492 height 14
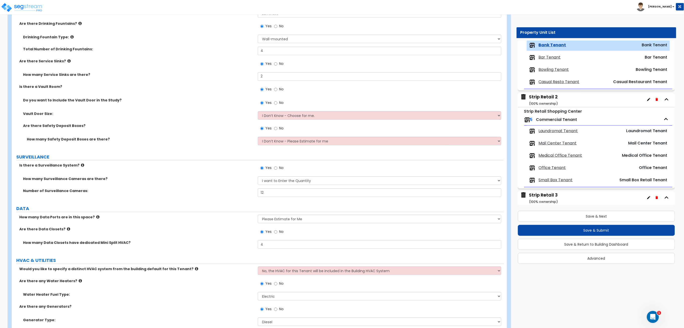
scroll to position [1755, 0]
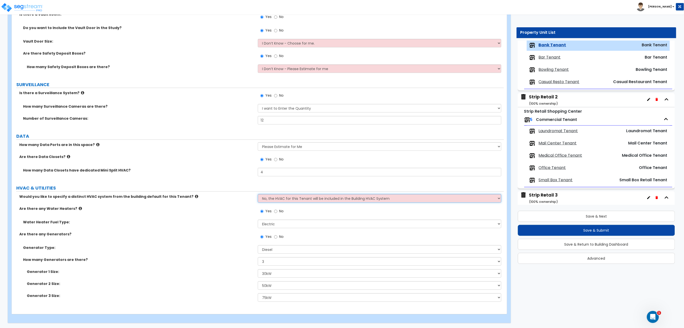
click at [293, 198] on select "No, the HVAC for this Tenant will be included in the Building HVAC System Yes, …" at bounding box center [380, 198] width 244 height 9
click at [258, 194] on select "No, the HVAC for this Tenant will be included in the Building HVAC System Yes, …" at bounding box center [380, 198] width 244 height 9
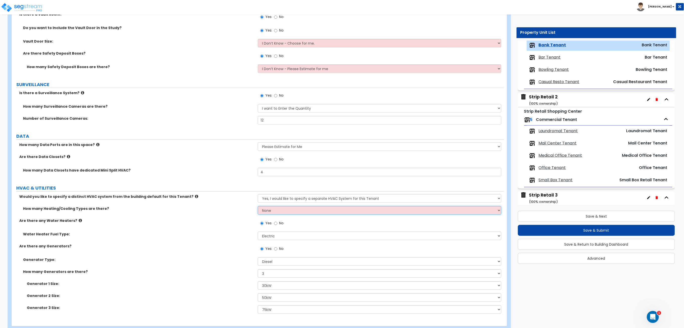
click at [285, 214] on select "None 1 2 3" at bounding box center [380, 210] width 244 height 9
click at [258, 206] on select "None 1 2 3" at bounding box center [380, 210] width 244 height 9
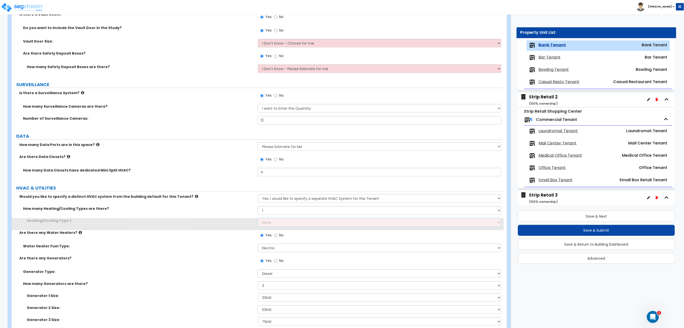
click at [282, 223] on select "None Heat Only Centralized Heating & Cooling Thru Wall Air Conditioners Mini Sp…" at bounding box center [380, 222] width 244 height 9
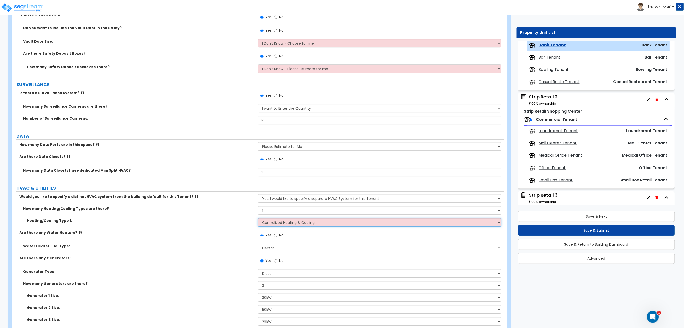
click at [258, 218] on select "None Heat Only Centralized Heating & Cooling Thru Wall Air Conditioners Mini Sp…" at bounding box center [380, 222] width 244 height 9
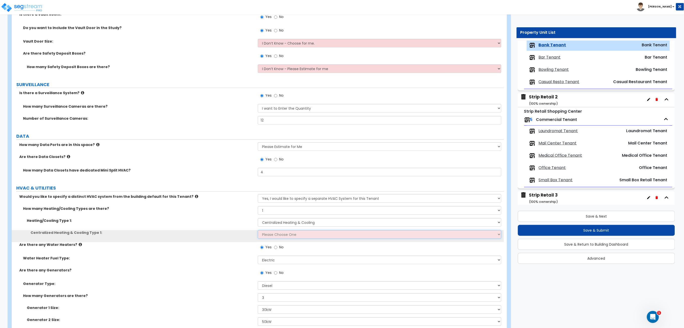
click at [295, 234] on select "Please Choose One Rooftop Unit Furnace-Condenser Forced Air Split Heating/Cooli…" at bounding box center [380, 234] width 244 height 9
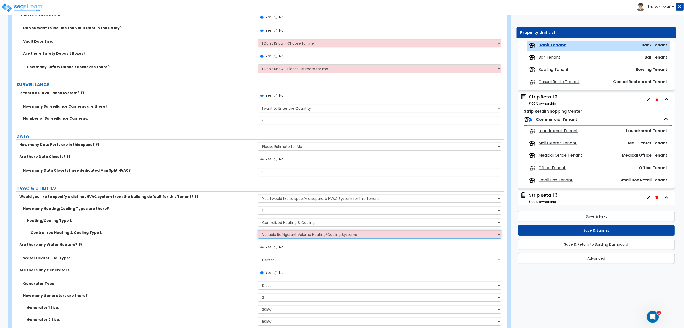
click at [258, 230] on select "Please Choose One Rooftop Unit Furnace-Condenser Forced Air Split Heating/Cooli…" at bounding box center [380, 234] width 244 height 9
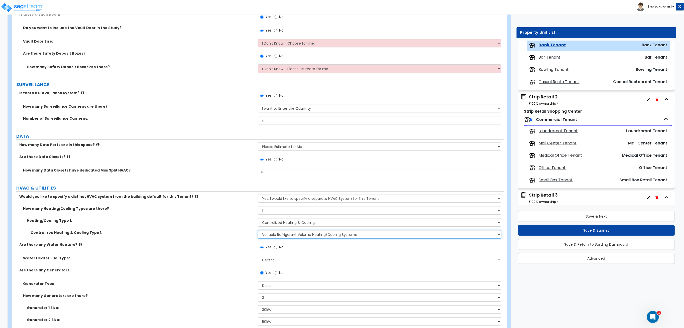
click at [392, 231] on select "Please Choose One Rooftop Unit Furnace-Condenser Forced Air Split Heating/Cooli…" at bounding box center [380, 234] width 244 height 9
click at [258, 230] on select "Please Choose One Rooftop Unit Furnace-Condenser Forced Air Split Heating/Cooli…" at bounding box center [380, 234] width 244 height 9
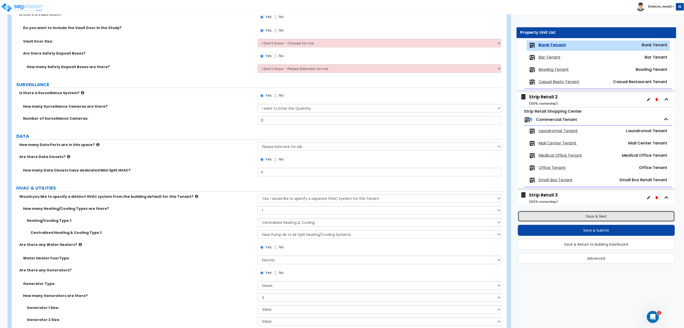
click at [569, 218] on button "Save & Next" at bounding box center [596, 216] width 157 height 11
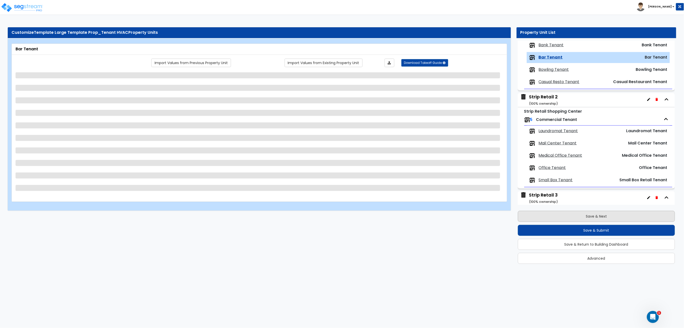
scroll to position [280, 0]
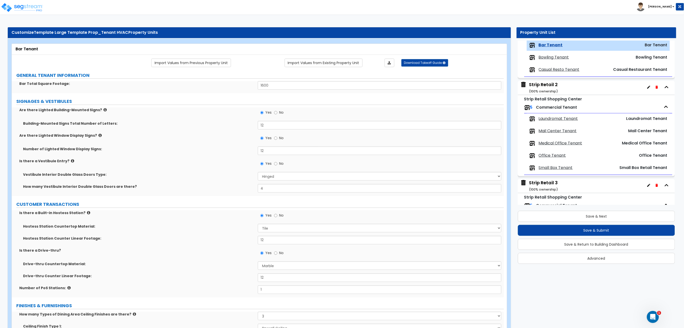
click at [219, 243] on div "Hostess Station Counter Linear Footage: 12" at bounding box center [258, 242] width 492 height 12
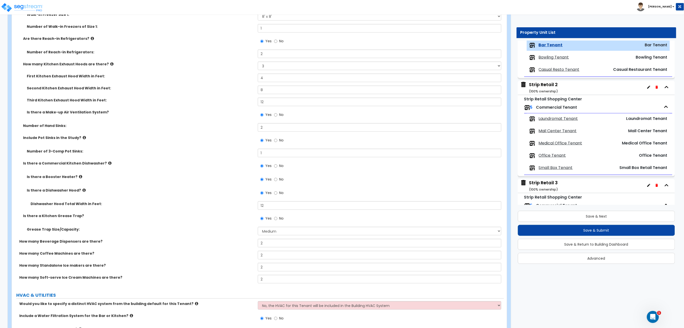
scroll to position [2293, 0]
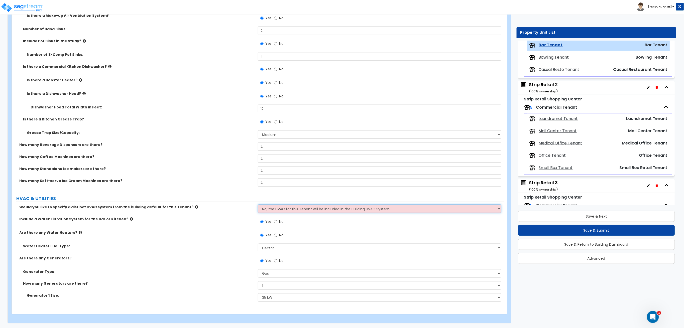
click at [284, 211] on select "No, the HVAC for this Tenant will be included in the Building HVAC System Yes, …" at bounding box center [380, 209] width 244 height 9
click at [258, 205] on select "No, the HVAC for this Tenant will be included in the Building HVAC System Yes, …" at bounding box center [380, 209] width 244 height 9
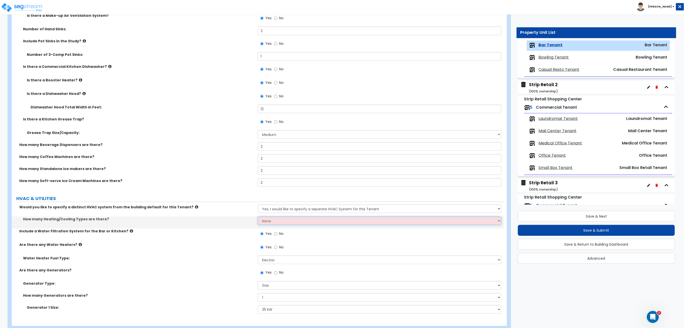
click at [279, 222] on select "None 1 2 3" at bounding box center [380, 221] width 244 height 9
click at [258, 217] on select "None 1 2 3" at bounding box center [380, 221] width 244 height 9
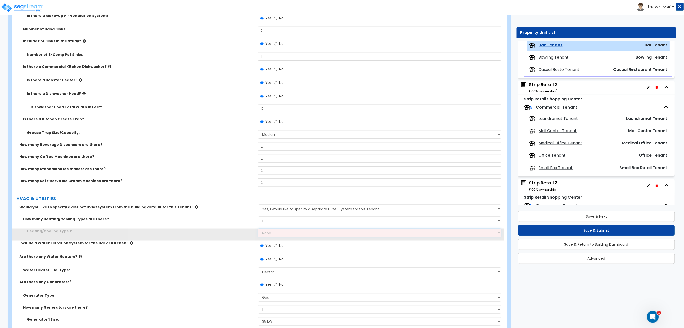
click at [280, 235] on select "None Heat Only Centralized Heating & Cooling Thru Wall Air Conditioners Mini Sp…" at bounding box center [380, 233] width 244 height 9
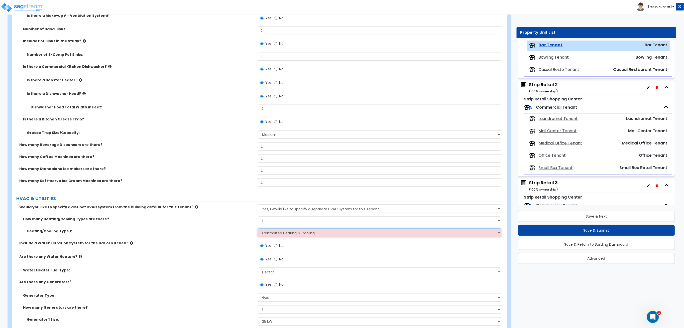
click at [258, 229] on select "None Heat Only Centralized Heating & Cooling Thru Wall Air Conditioners Mini Sp…" at bounding box center [380, 233] width 244 height 9
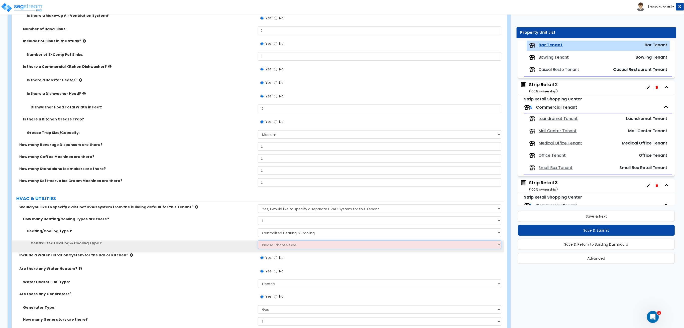
click at [298, 243] on select "Please Choose One Rooftop Unit Furnace-Condenser Forced Air Split Heating/Cooli…" at bounding box center [380, 245] width 244 height 9
click at [258, 241] on select "Please Choose One Rooftop Unit Furnace-Condenser Forced Air Split Heating/Cooli…" at bounding box center [380, 245] width 244 height 9
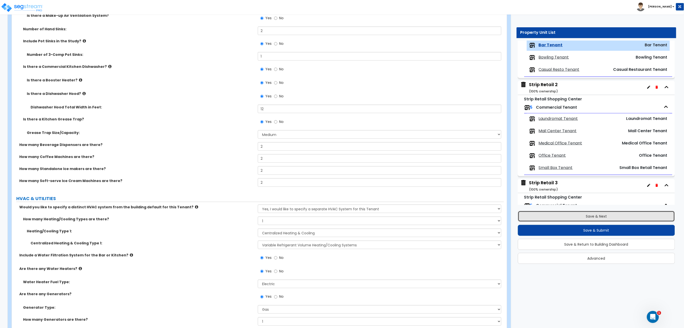
click at [595, 216] on button "Save & Next" at bounding box center [596, 216] width 157 height 11
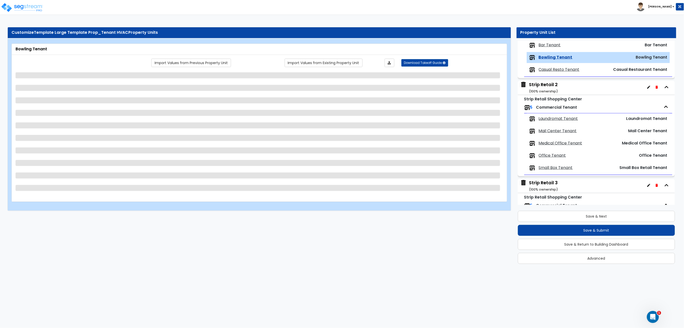
scroll to position [293, 0]
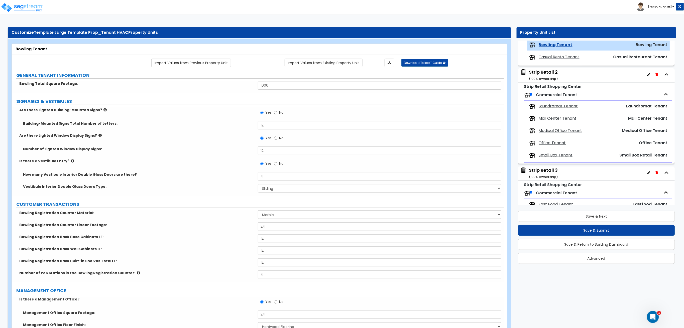
drag, startPoint x: 232, startPoint y: 254, endPoint x: 236, endPoint y: 256, distance: 4.6
click at [232, 254] on div "Bowling Registration Back Wall Cabinets LF: 12" at bounding box center [258, 253] width 492 height 12
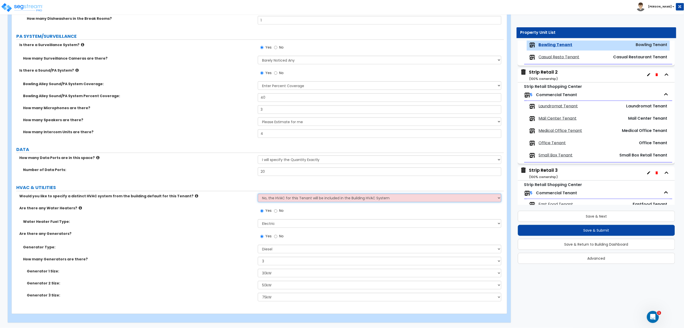
click at [291, 198] on select "No, the HVAC for this Tenant will be included in the Building HVAC System Yes, …" at bounding box center [380, 198] width 244 height 9
click at [258, 194] on select "No, the HVAC for this Tenant will be included in the Building HVAC System Yes, …" at bounding box center [380, 198] width 244 height 9
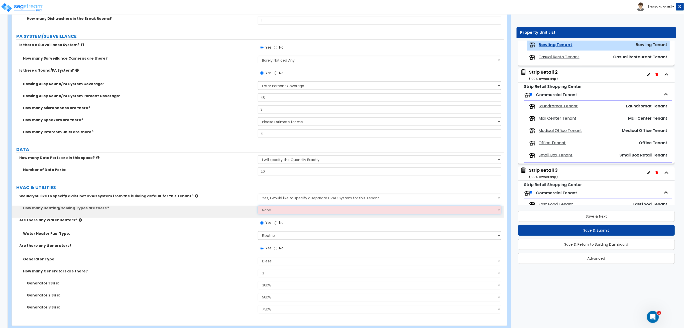
click at [295, 213] on select "None 1 2 3" at bounding box center [380, 210] width 244 height 9
click at [258, 206] on select "None 1 2 3" at bounding box center [380, 210] width 244 height 9
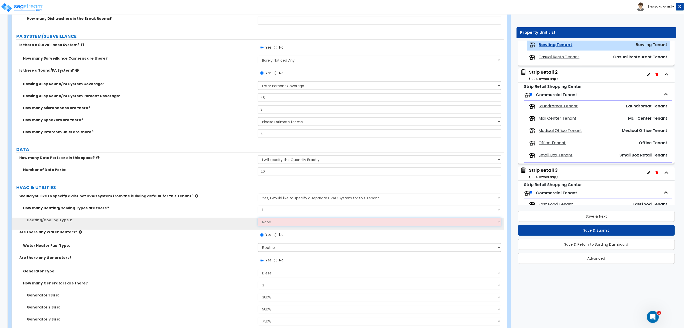
click at [286, 225] on select "None Heat Only Centralized Heating & Cooling Thru Wall Air Conditioners Mini Sp…" at bounding box center [380, 222] width 244 height 9
click at [258, 218] on select "None Heat Only Centralized Heating & Cooling Thru Wall Air Conditioners Mini Sp…" at bounding box center [380, 222] width 244 height 9
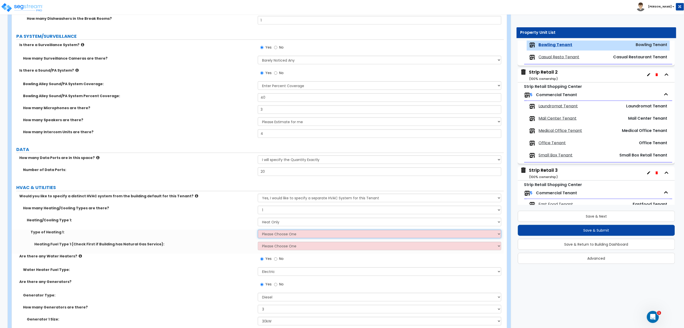
click at [281, 239] on select "Please Choose One Wall Heater Electric Baseboard Heater Hydronic Heating Radian…" at bounding box center [380, 234] width 244 height 9
click at [258, 230] on select "Please Choose One Wall Heater Electric Baseboard Heater Hydronic Heating Radian…" at bounding box center [380, 234] width 244 height 9
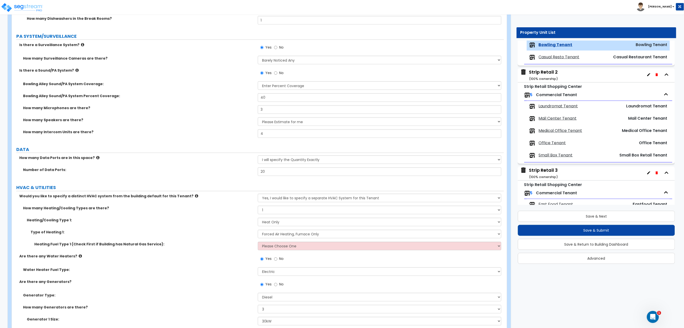
click at [295, 252] on div "Heating Fuel Type 1 (Check First if Building has Natural Gas Service): Please C…" at bounding box center [258, 248] width 492 height 12
click at [297, 248] on select "Please Choose One Gas Electric" at bounding box center [380, 246] width 244 height 9
click at [258, 242] on select "Please Choose One Gas Electric" at bounding box center [380, 246] width 244 height 9
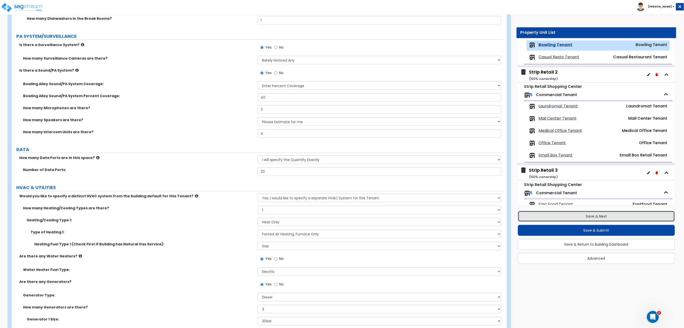
click at [579, 218] on button "Save & Next" at bounding box center [596, 216] width 157 height 11
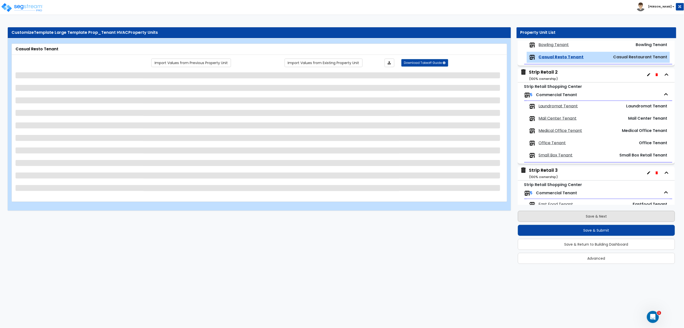
scroll to position [305, 0]
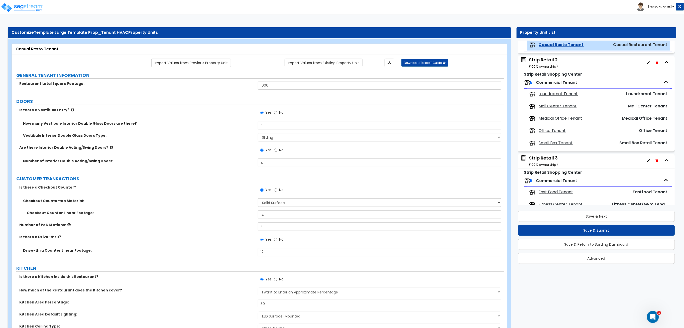
click at [228, 275] on label "Is there a Kitchen inside this Restaurant?" at bounding box center [136, 276] width 235 height 5
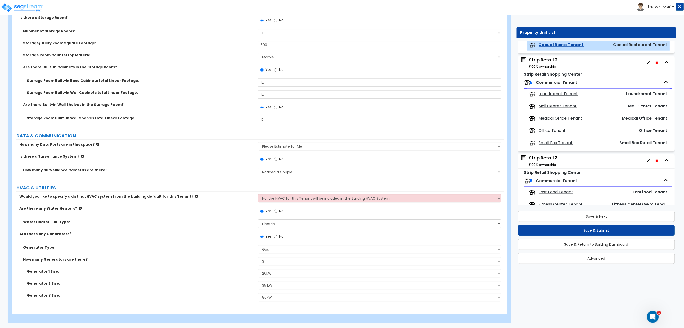
click at [304, 195] on select "No, the HVAC for this Tenant will be included in the Building HVAC System Yes, …" at bounding box center [380, 198] width 244 height 9
click at [258, 194] on select "No, the HVAC for this Tenant will be included in the Building HVAC System Yes, …" at bounding box center [380, 198] width 244 height 9
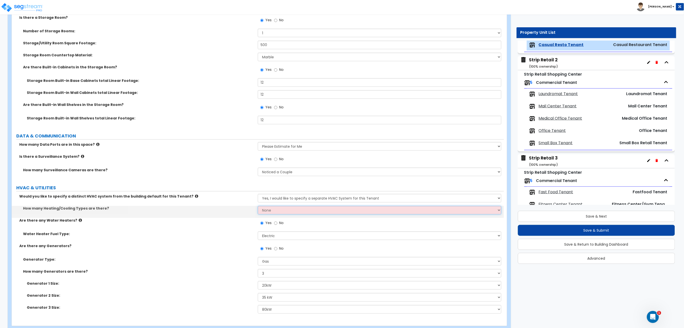
click at [290, 210] on select "None 1 2 3" at bounding box center [380, 210] width 244 height 9
click at [258, 206] on select "None 1 2 3" at bounding box center [380, 210] width 244 height 9
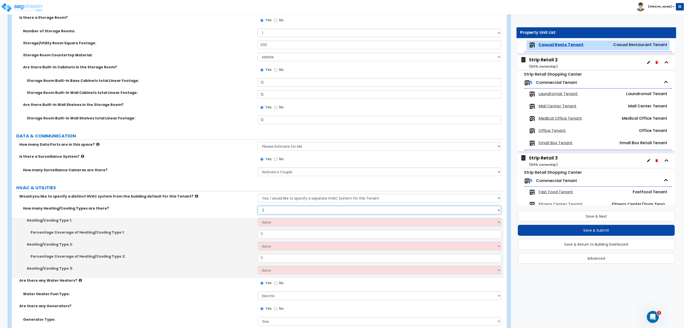
click at [291, 210] on select "None 1 2 3" at bounding box center [380, 210] width 244 height 9
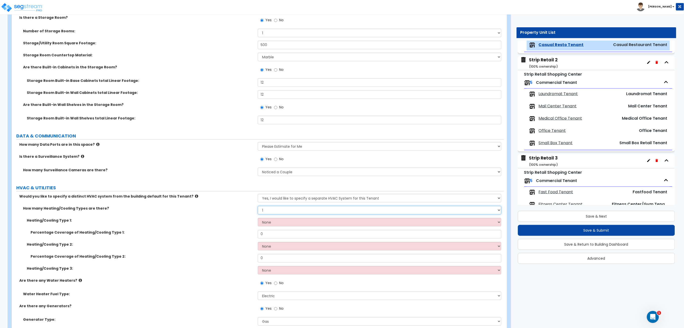
click at [258, 206] on select "None 1 2 3" at bounding box center [380, 210] width 244 height 9
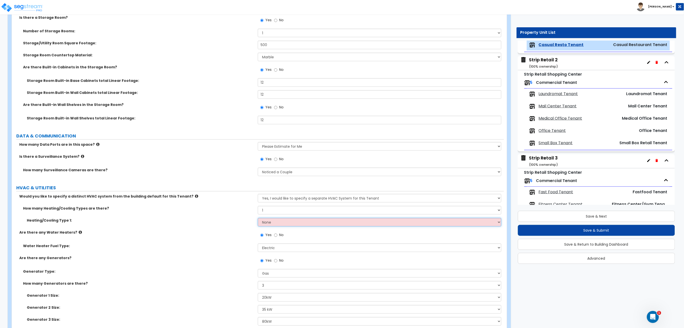
click at [282, 222] on select "None Heat Only Centralized Heating & Cooling Thru Wall Air Conditioners Mini Sp…" at bounding box center [380, 222] width 244 height 9
click at [258, 218] on select "None Heat Only Centralized Heating & Cooling Thru Wall Air Conditioners Mini Sp…" at bounding box center [380, 222] width 244 height 9
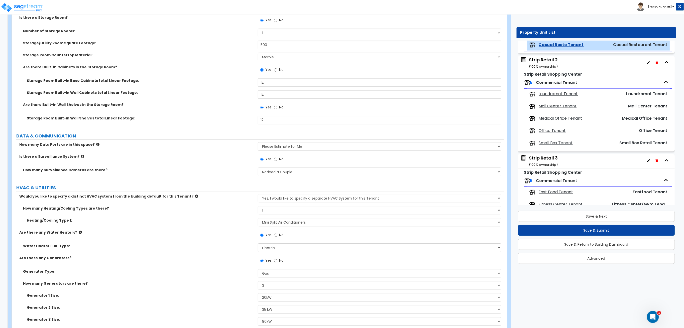
click at [568, 93] on span "Laundromat Tenant" at bounding box center [558, 94] width 39 height 6
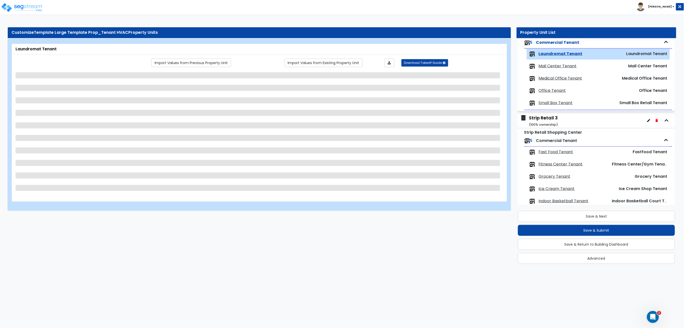
scroll to position [354, 0]
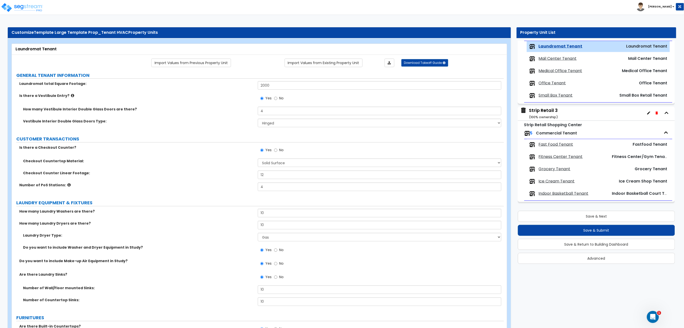
click at [209, 204] on label "LAUNDRY EQUIPMENT & FIXTURES" at bounding box center [260, 203] width 488 height 7
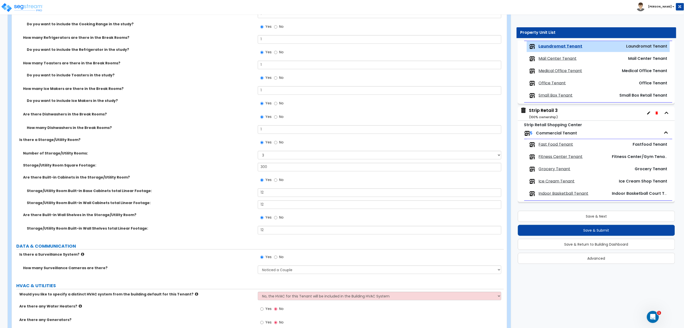
scroll to position [1655, 0]
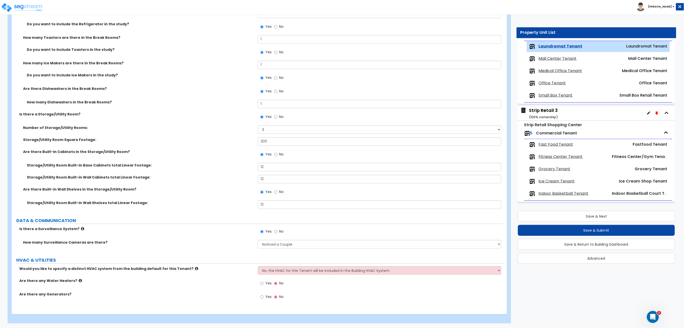
click at [325, 276] on div "Would you like to specify a distinct HVAC system from the building default for …" at bounding box center [258, 272] width 492 height 12
click at [323, 271] on select "No, the HVAC for this Tenant will be included in the Building HVAC System Yes, …" at bounding box center [380, 270] width 244 height 9
click at [258, 266] on select "No, the HVAC for this Tenant will be included in the Building HVAC System Yes, …" at bounding box center [380, 270] width 244 height 9
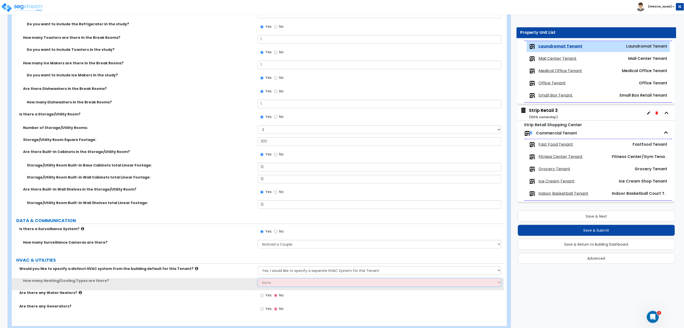
click at [278, 285] on select "None 1 2 3" at bounding box center [380, 282] width 244 height 9
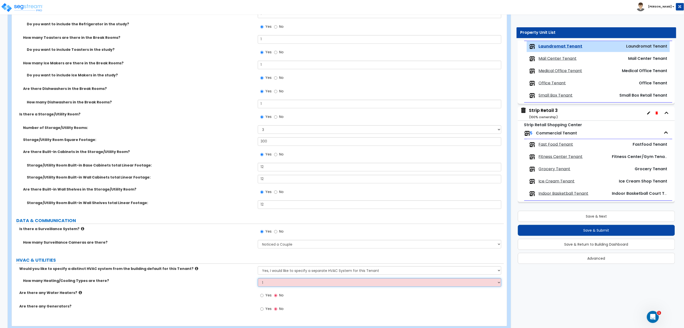
click at [258, 278] on select "None 1 2 3" at bounding box center [380, 282] width 244 height 9
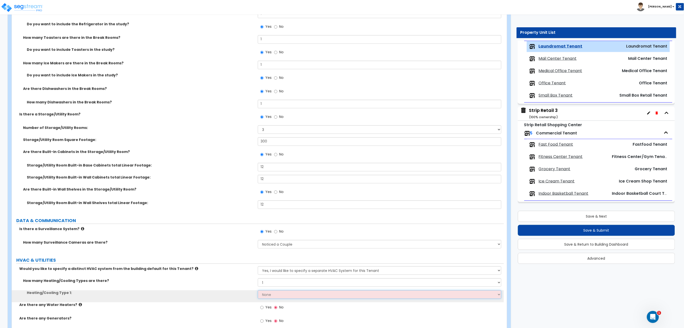
click at [289, 294] on select "None Heat Only Centralized Heating & Cooling Thru Wall Air Conditioners Mini Sp…" at bounding box center [380, 295] width 244 height 9
click at [258, 291] on select "None Heat Only Centralized Heating & Cooling Thru Wall Air Conditioners Mini Sp…" at bounding box center [380, 295] width 244 height 9
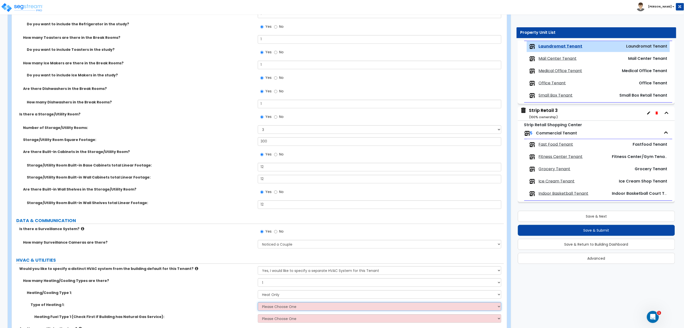
click at [276, 311] on select "Please Choose One Wall Heater Electric Baseboard Heater Hydronic Heating Radian…" at bounding box center [380, 307] width 244 height 9
click at [258, 303] on select "Please Choose One Wall Heater Electric Baseboard Heater Hydronic Heating Radian…" at bounding box center [380, 307] width 244 height 9
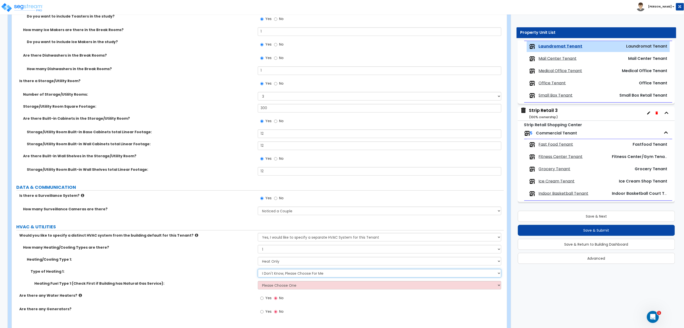
scroll to position [1689, 0]
click at [264, 284] on select "Please Choose One Gas Electric" at bounding box center [380, 285] width 244 height 9
click at [258, 281] on select "Please Choose One Gas Electric" at bounding box center [380, 285] width 244 height 9
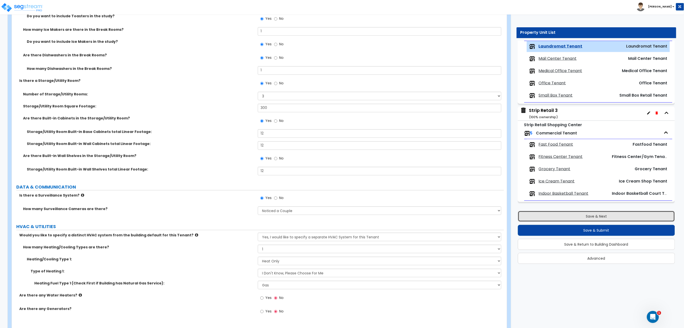
click at [631, 214] on button "Save & Next" at bounding box center [596, 216] width 157 height 11
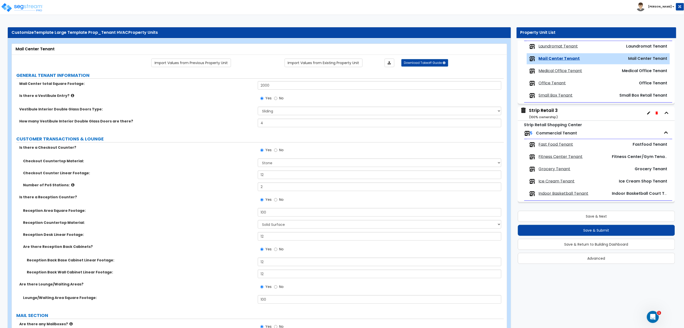
click at [207, 201] on div "Is there a Reception Counter? Yes No" at bounding box center [258, 202] width 492 height 14
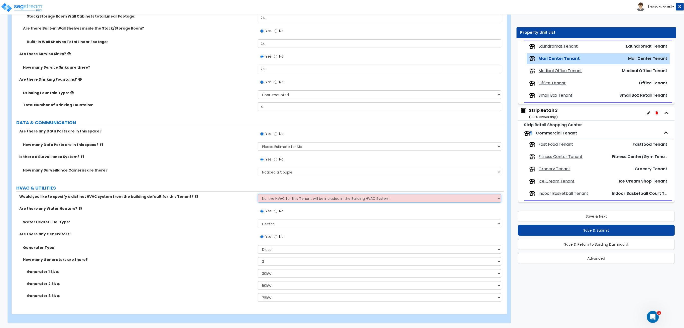
click at [279, 197] on select "No, the HVAC for this Tenant will be included in the Building HVAC System Yes, …" at bounding box center [380, 198] width 244 height 9
click at [258, 194] on select "No, the HVAC for this Tenant will be included in the Building HVAC System Yes, …" at bounding box center [380, 198] width 244 height 9
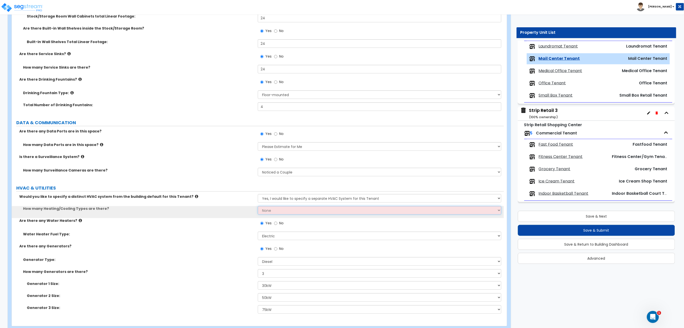
click at [283, 211] on select "None 1 2 3" at bounding box center [380, 210] width 244 height 9
click at [258, 206] on select "None 1 2 3" at bounding box center [380, 210] width 244 height 9
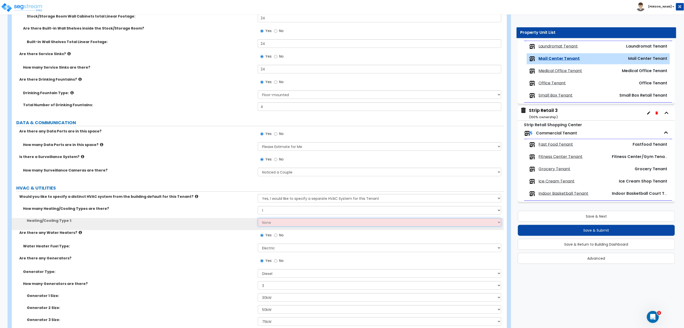
click at [278, 223] on select "None Heat Only Centralized Heating & Cooling Thru Wall Air Conditioners Mini Sp…" at bounding box center [380, 222] width 244 height 9
click at [258, 218] on select "None Heat Only Centralized Heating & Cooling Thru Wall Air Conditioners Mini Sp…" at bounding box center [380, 222] width 244 height 9
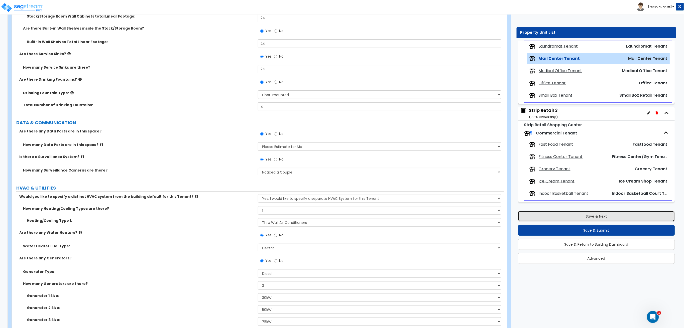
click at [562, 218] on button "Save & Next" at bounding box center [596, 216] width 157 height 11
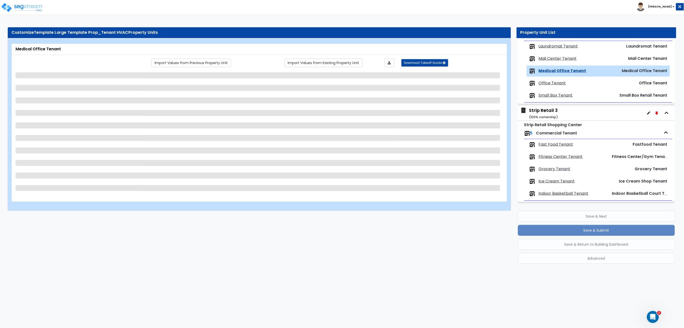
scroll to position [0, 0]
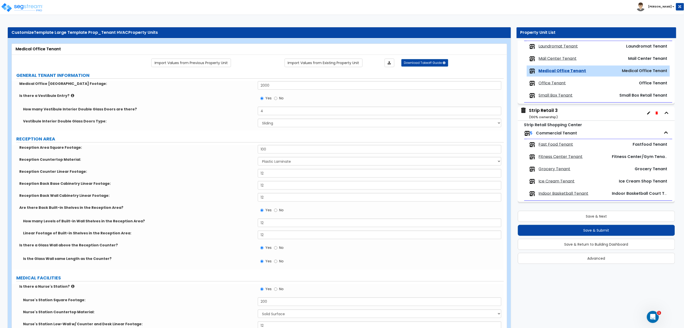
click at [192, 286] on label "Is there a Nurse's Station?" at bounding box center [136, 286] width 235 height 5
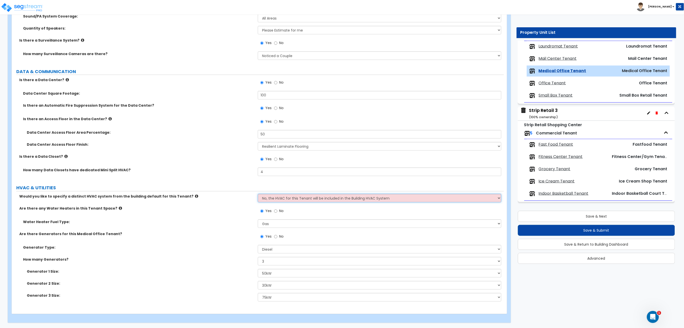
click at [315, 195] on select "No, the HVAC for this Tenant will be included in the Building HVAC System Yes, …" at bounding box center [380, 198] width 244 height 9
click at [258, 194] on select "No, the HVAC for this Tenant will be included in the Building HVAC System Yes, …" at bounding box center [380, 198] width 244 height 9
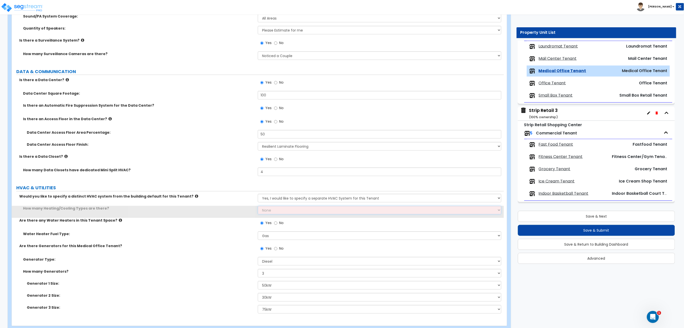
click at [287, 212] on select "None 1 2 3" at bounding box center [380, 210] width 244 height 9
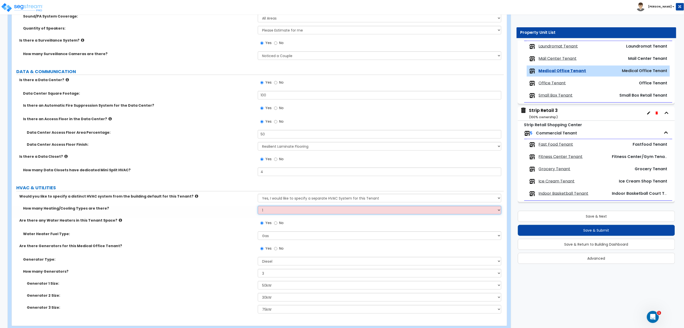
click at [258, 206] on select "None 1 2 3" at bounding box center [380, 210] width 244 height 9
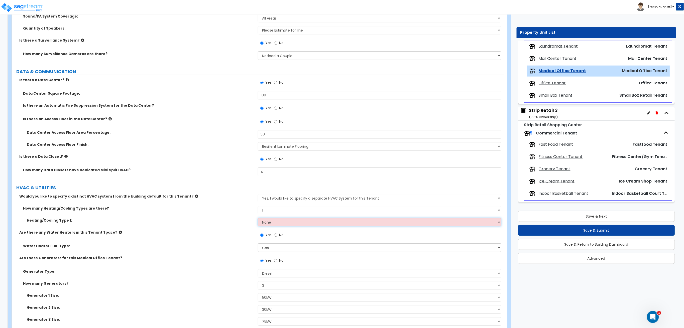
click at [289, 222] on select "None Heat Only Centralized Heating & Cooling Thru Wall Air Conditioners Mini Sp…" at bounding box center [380, 222] width 244 height 9
click at [258, 218] on select "None Heat Only Centralized Heating & Cooling Thru Wall Air Conditioners Mini Sp…" at bounding box center [380, 222] width 244 height 9
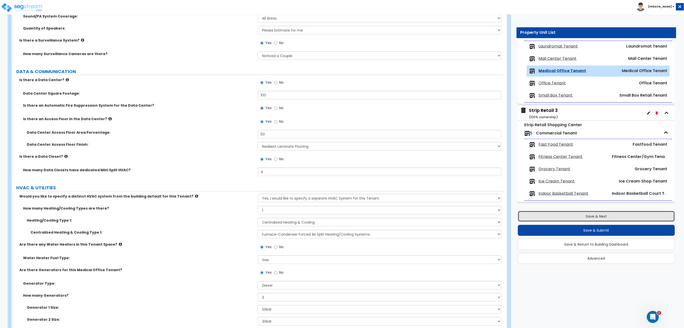
click at [608, 215] on button "Save & Next" at bounding box center [596, 216] width 157 height 11
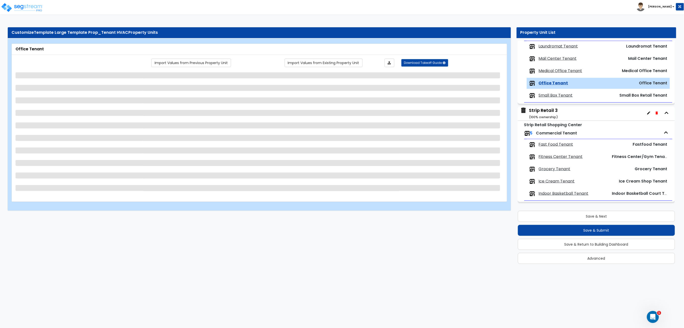
scroll to position [0, 0]
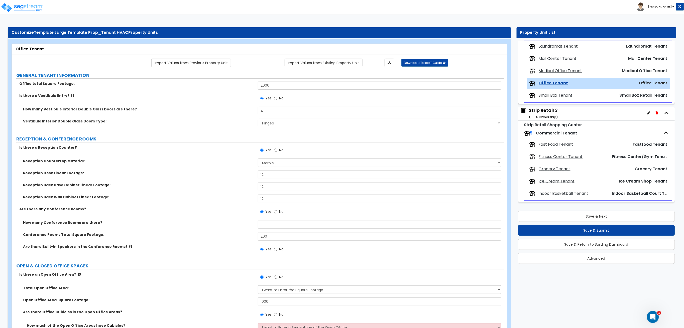
click at [237, 240] on div "Conference Rooms Total Square Footage: 200" at bounding box center [258, 238] width 492 height 12
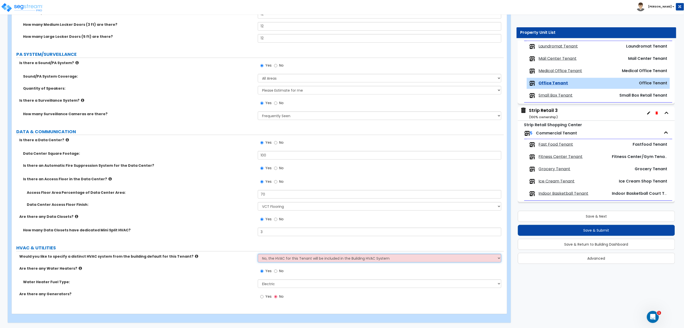
drag, startPoint x: 280, startPoint y: 254, endPoint x: 283, endPoint y: 257, distance: 4.3
click at [282, 255] on select "No, the HVAC for this Tenant will be included in the Building HVAC System Yes, …" at bounding box center [380, 258] width 244 height 9
click at [258, 254] on select "No, the HVAC for this Tenant will be included in the Building HVAC System Yes, …" at bounding box center [380, 258] width 244 height 9
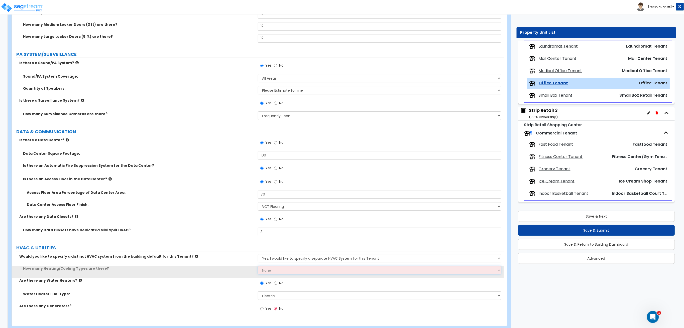
click at [292, 271] on select "None 1 2 3" at bounding box center [380, 270] width 244 height 9
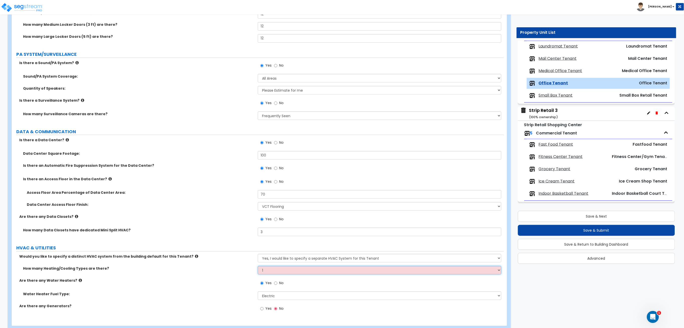
click at [258, 266] on select "None 1 2 3" at bounding box center [380, 270] width 244 height 9
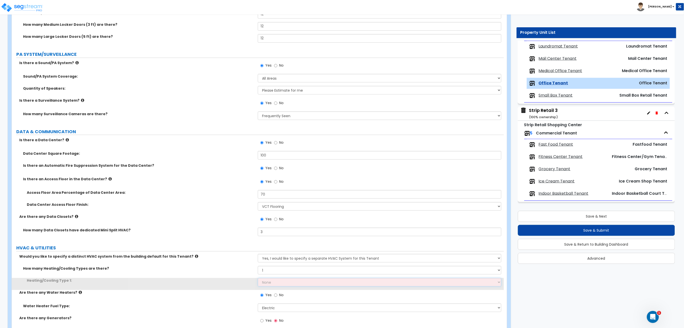
click at [273, 281] on select "None Heat Only Centralized Heating & Cooling Thru Wall Air Conditioners Mini Sp…" at bounding box center [380, 282] width 244 height 9
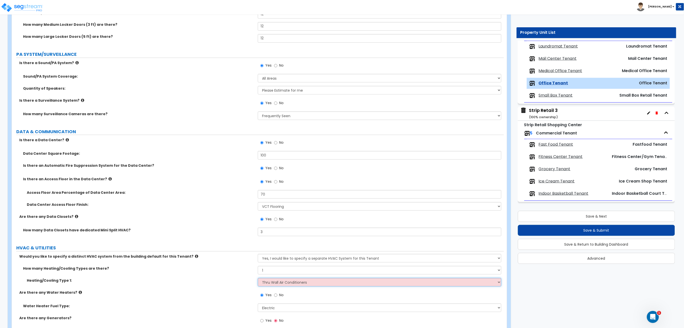
click at [258, 278] on select "None Heat Only Centralized Heating & Cooling Thru Wall Air Conditioners Mini Sp…" at bounding box center [380, 282] width 244 height 9
click at [290, 284] on select "None Heat Only Centralized Heating & Cooling Thru Wall Air Conditioners Mini Sp…" at bounding box center [380, 282] width 244 height 9
click at [258, 278] on select "None Heat Only Centralized Heating & Cooling Thru Wall Air Conditioners Mini Sp…" at bounding box center [380, 282] width 244 height 9
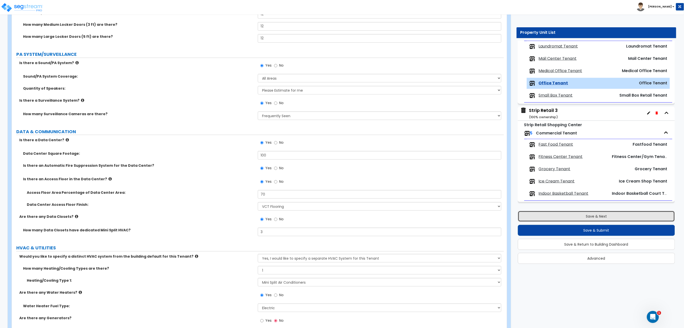
click at [562, 215] on button "Save & Next" at bounding box center [596, 216] width 157 height 11
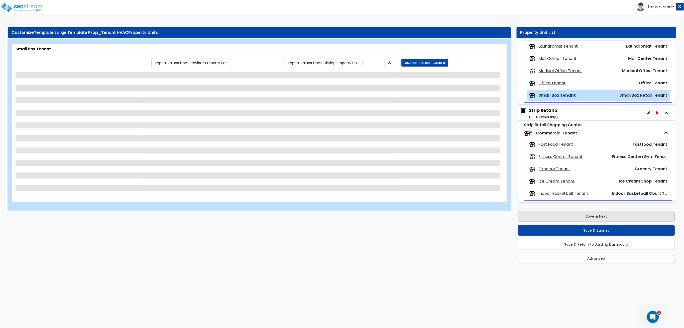
scroll to position [0, 0]
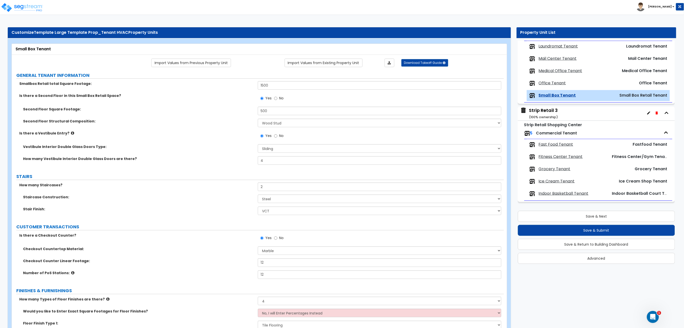
click at [223, 289] on label "FINISHES & FURNISHINGS" at bounding box center [260, 291] width 488 height 7
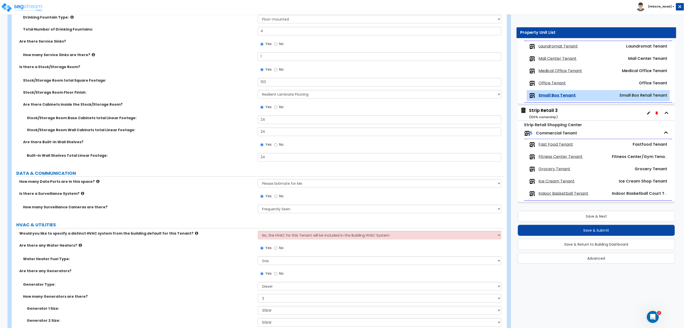
scroll to position [1750, 0]
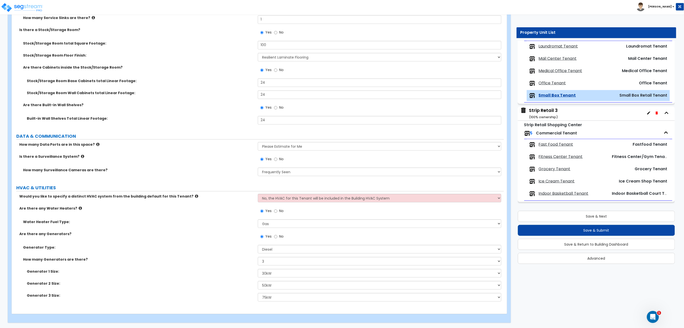
click at [276, 204] on div "Would you like to specify a distinct HVAC system from the building default for …" at bounding box center [258, 200] width 492 height 12
click at [277, 201] on select "No, the HVAC for this Tenant will be included in the Building HVAC System Yes, …" at bounding box center [380, 198] width 244 height 9
click at [258, 194] on select "No, the HVAC for this Tenant will be included in the Building HVAC System Yes, …" at bounding box center [380, 198] width 244 height 9
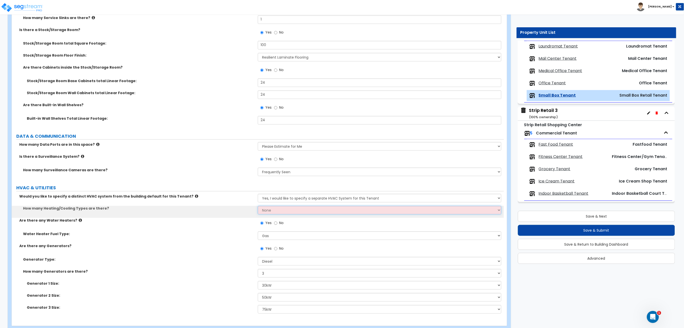
click at [278, 213] on select "None 1 2 3" at bounding box center [380, 210] width 244 height 9
click at [258, 206] on select "None 1 2 3" at bounding box center [380, 210] width 244 height 9
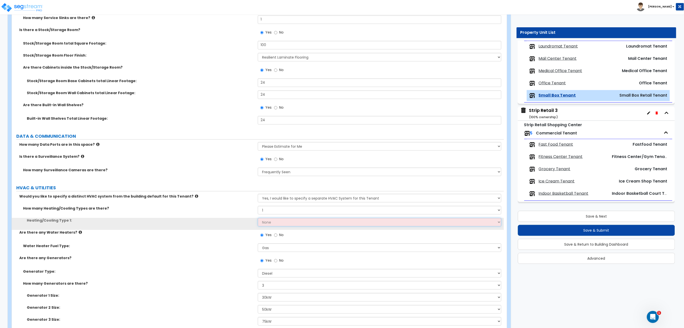
click at [293, 224] on select "None Heat Only Centralized Heating & Cooling Thru Wall Air Conditioners Mini Sp…" at bounding box center [380, 222] width 244 height 9
click at [258, 218] on select "None Heat Only Centralized Heating & Cooling Thru Wall Air Conditioners Mini Sp…" at bounding box center [380, 222] width 244 height 9
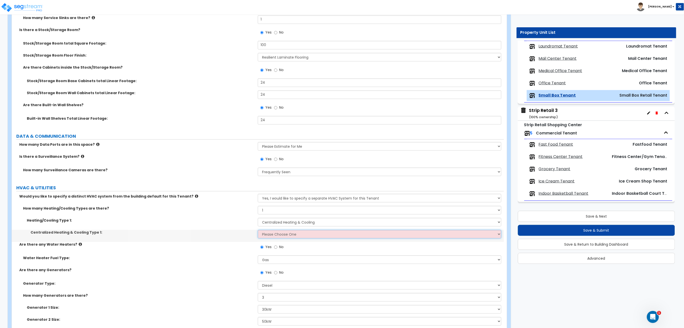
click at [294, 237] on select "Please Choose One Rooftop Unit Furnace-Condenser Forced Air Split Heating/Cooli…" at bounding box center [380, 234] width 244 height 9
click at [258, 230] on select "Please Choose One Rooftop Unit Furnace-Condenser Forced Air Split Heating/Cooli…" at bounding box center [380, 234] width 244 height 9
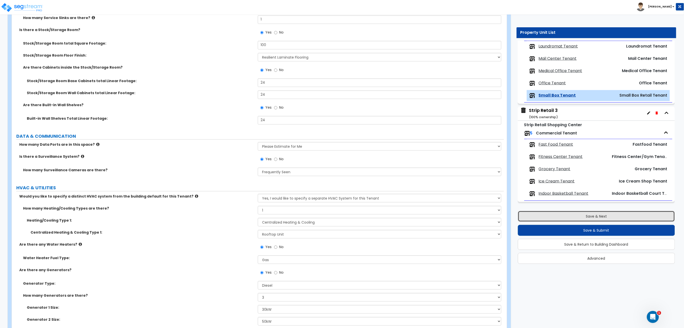
click at [560, 217] on button "Save & Next" at bounding box center [596, 216] width 157 height 11
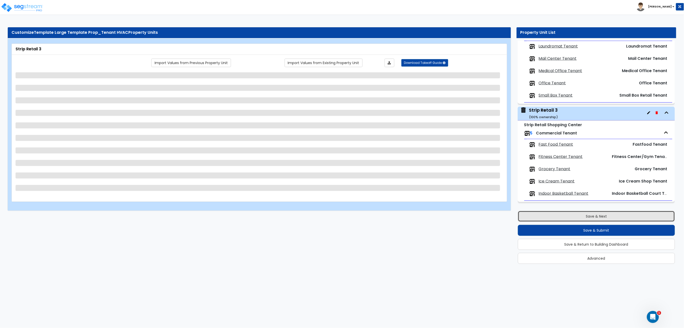
click at [543, 215] on button "Save & Next" at bounding box center [596, 216] width 157 height 11
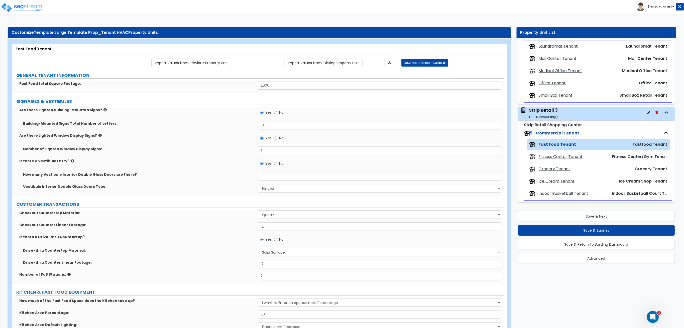
click at [211, 184] on div "How many Vestibule Interior Double Glass Doors are there? 1" at bounding box center [258, 178] width 492 height 12
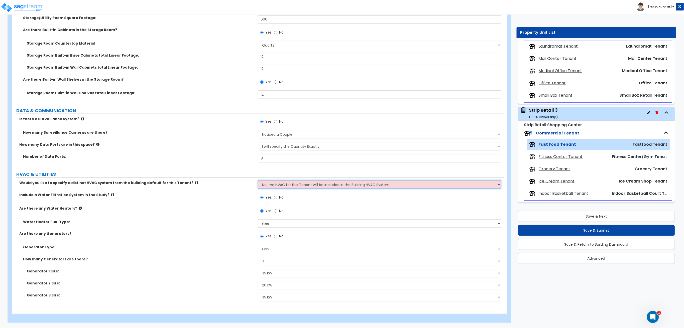
click at [279, 184] on select "No, the HVAC for this Tenant will be included in the Building HVAC System Yes, …" at bounding box center [380, 184] width 244 height 9
click at [258, 180] on select "No, the HVAC for this Tenant will be included in the Building HVAC System Yes, …" at bounding box center [380, 184] width 244 height 9
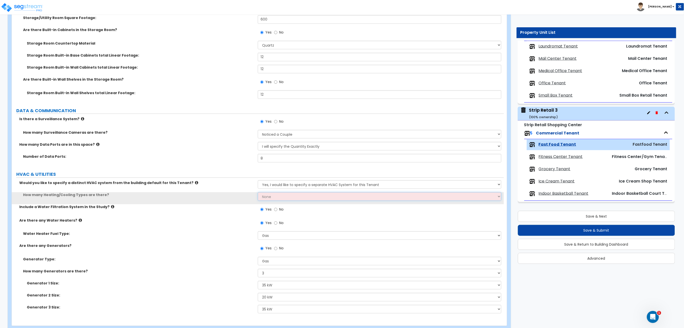
click at [287, 199] on select "None 1 2 3" at bounding box center [380, 197] width 244 height 9
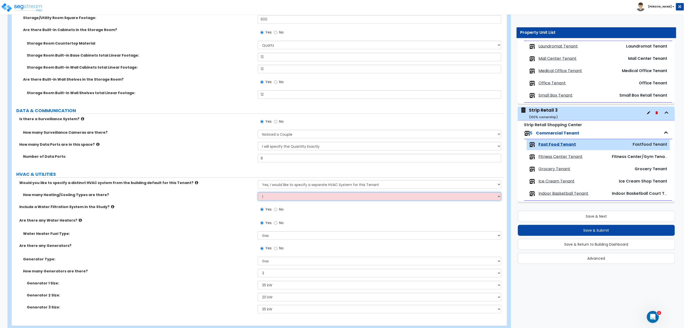
click at [258, 193] on select "None 1 2 3" at bounding box center [380, 197] width 244 height 9
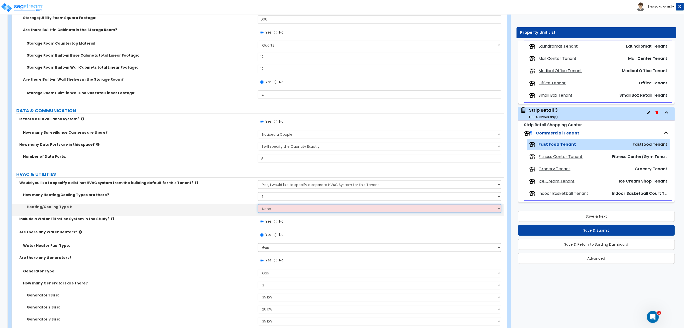
click at [322, 208] on select "None Heat Only Centralized Heating & Cooling Thru Wall Air Conditioners Mini Sp…" at bounding box center [380, 209] width 244 height 9
click at [258, 205] on select "None Heat Only Centralized Heating & Cooling Thru Wall Air Conditioners Mini Sp…" at bounding box center [380, 209] width 244 height 9
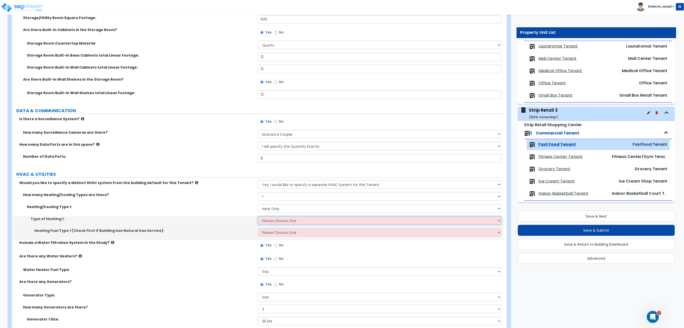
click at [306, 224] on select "Please Choose One Wall Heater Electric Baseboard Heater Hydronic Heating Radian…" at bounding box center [380, 221] width 244 height 9
click at [258, 217] on select "Please Choose One Wall Heater Electric Baseboard Heater Hydronic Heating Radian…" at bounding box center [380, 221] width 244 height 9
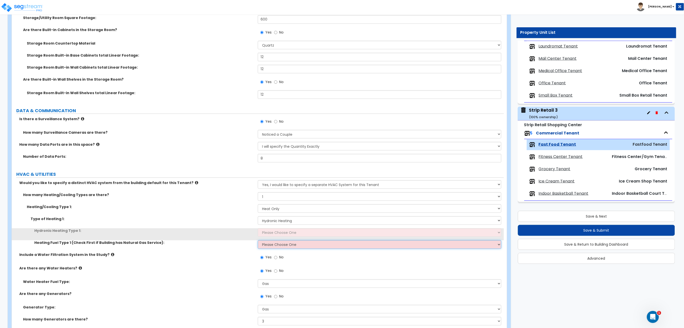
click at [295, 246] on select "Please Choose One Gas Electric" at bounding box center [380, 245] width 244 height 9
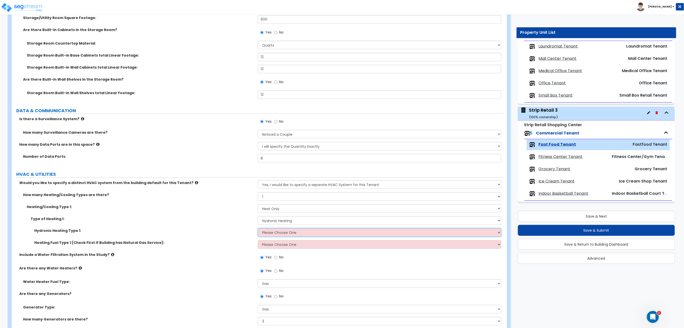
click at [295, 232] on select "Please Choose One Hydronic Radiator Hydronic Baseboard Hydronic Fin Tube Radiat…" at bounding box center [380, 233] width 244 height 9
click at [258, 229] on select "Please Choose One Hydronic Radiator Hydronic Baseboard Hydronic Fin Tube Radiat…" at bounding box center [380, 233] width 244 height 9
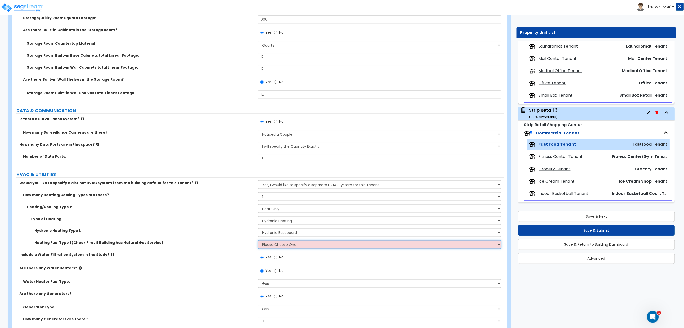
click at [295, 243] on select "Please Choose One Gas Electric" at bounding box center [380, 245] width 244 height 9
click at [258, 241] on select "Please Choose One Gas Electric" at bounding box center [380, 245] width 244 height 9
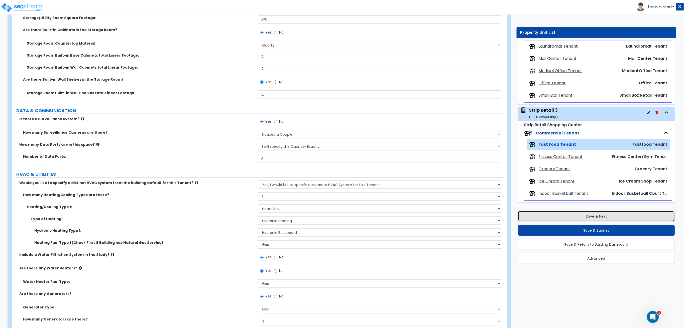
click at [561, 214] on button "Save & Next" at bounding box center [596, 216] width 157 height 11
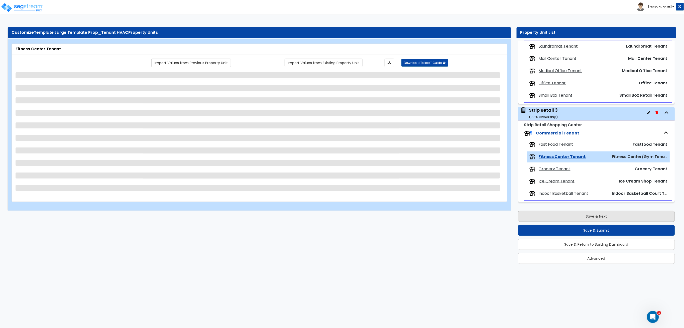
scroll to position [0, 0]
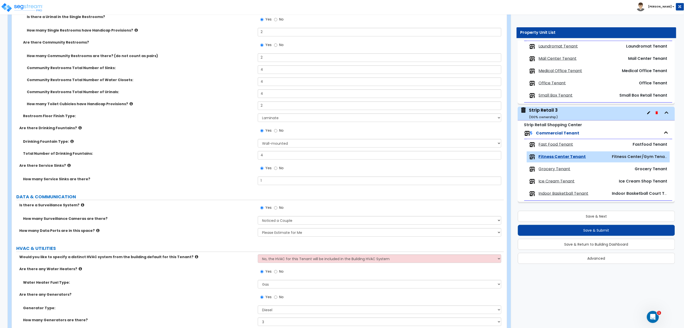
scroll to position [1902, 0]
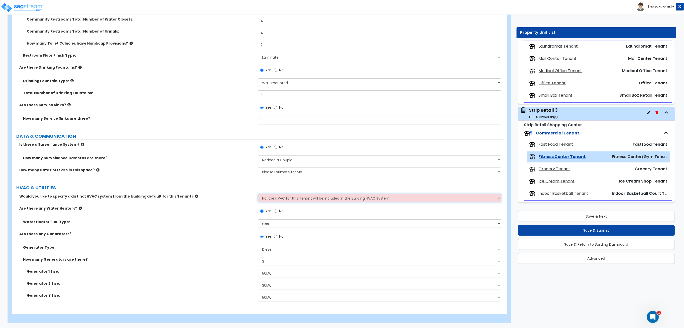
click at [294, 196] on select "No, the HVAC for this Tenant will be included in the Building HVAC System Yes, …" at bounding box center [380, 198] width 244 height 9
click at [258, 194] on select "No, the HVAC for this Tenant will be included in the Building HVAC System Yes, …" at bounding box center [380, 198] width 244 height 9
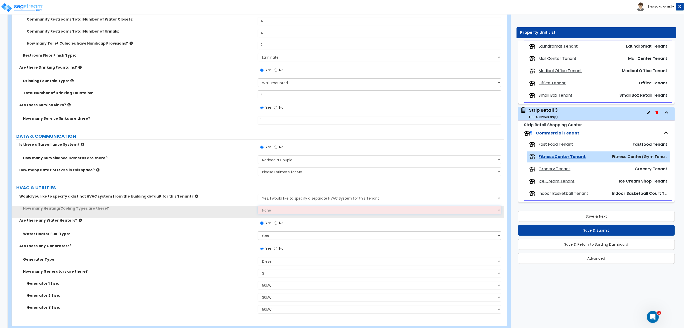
click at [291, 213] on select "None 1 2 3" at bounding box center [380, 210] width 244 height 9
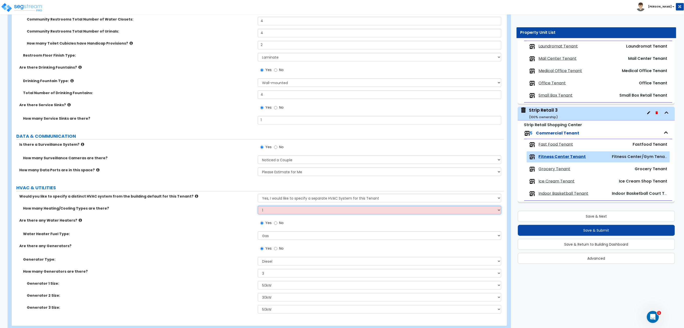
click at [258, 206] on select "None 1 2 3" at bounding box center [380, 210] width 244 height 9
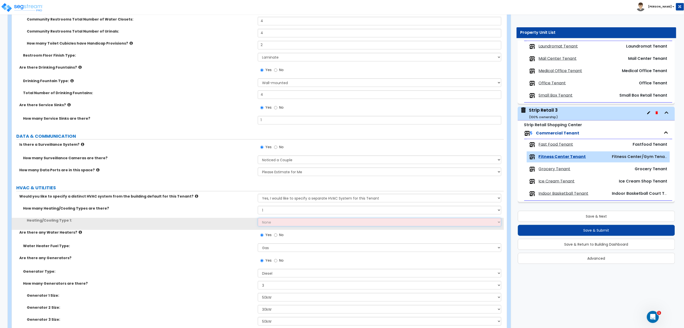
click at [279, 222] on select "None Heat Only Centralized Heating & Cooling Thru Wall Air Conditioners Mini Sp…" at bounding box center [380, 222] width 244 height 9
click at [258, 218] on select "None Heat Only Centralized Heating & Cooling Thru Wall Air Conditioners Mini Sp…" at bounding box center [380, 222] width 244 height 9
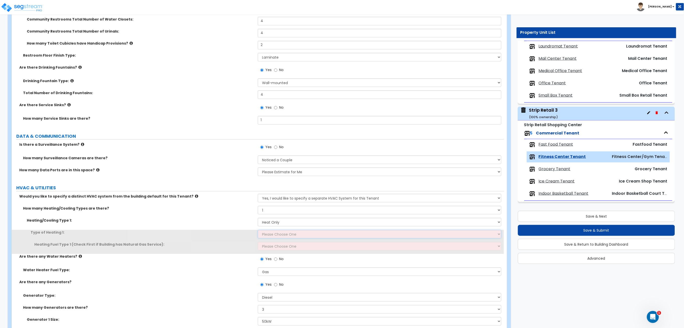
click at [282, 236] on select "Please Choose One Wall Heater Electric Baseboard Heater Hydronic Heating Radian…" at bounding box center [380, 234] width 244 height 9
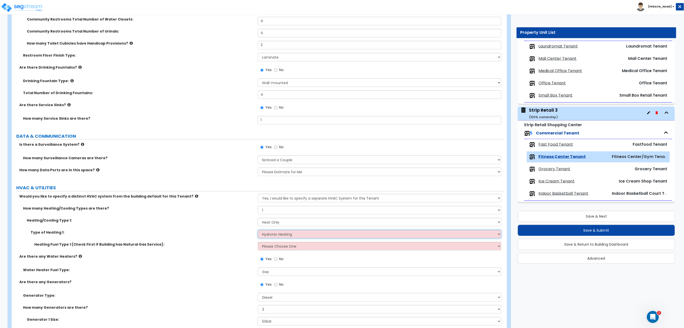
click at [258, 230] on select "Please Choose One Wall Heater Electric Baseboard Heater Hydronic Heating Radian…" at bounding box center [380, 234] width 244 height 9
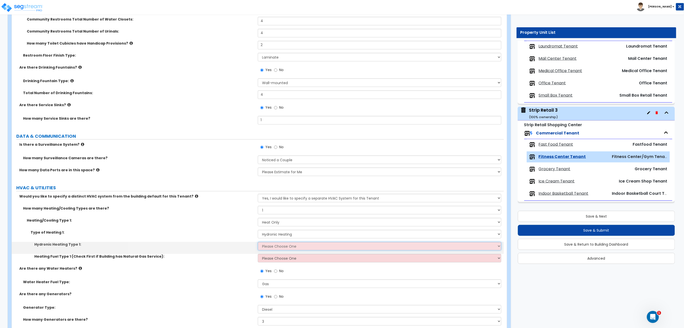
click at [288, 247] on select "Please Choose One Hydronic Radiator Hydronic Baseboard Hydronic Fin Tube Radiat…" at bounding box center [380, 246] width 244 height 9
click at [258, 242] on select "Please Choose One Hydronic Radiator Hydronic Baseboard Hydronic Fin Tube Radiat…" at bounding box center [380, 246] width 244 height 9
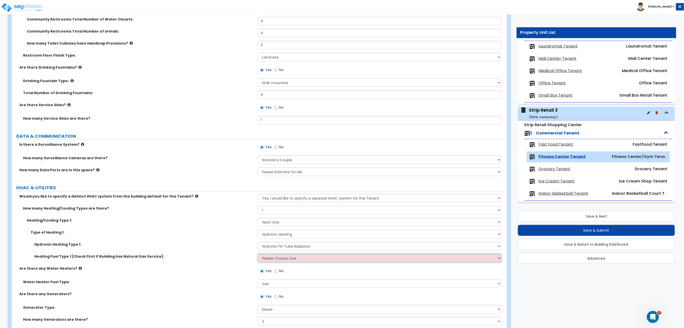
click at [295, 256] on select "Please Choose One Gas Electric" at bounding box center [380, 258] width 244 height 9
click at [258, 254] on select "Please Choose One Gas Electric" at bounding box center [380, 258] width 244 height 9
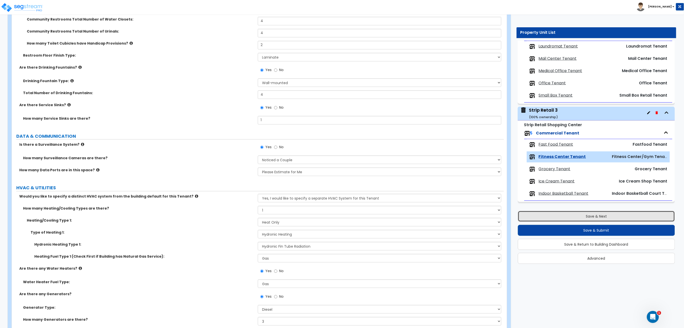
click at [570, 216] on button "Save & Next" at bounding box center [596, 216] width 157 height 11
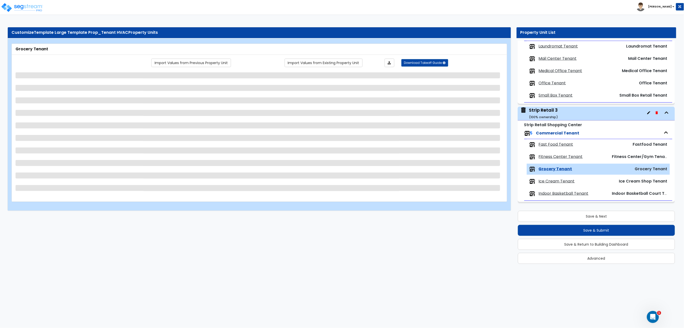
scroll to position [0, 0]
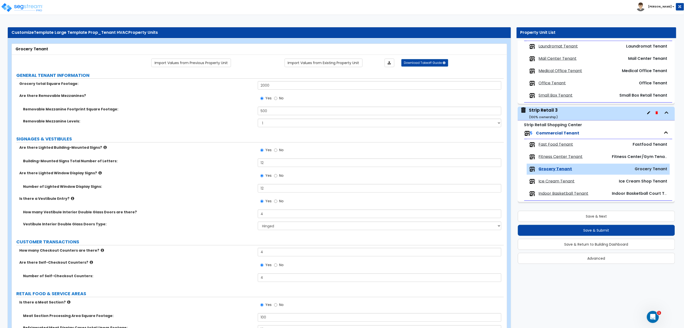
click at [555, 114] on div "Strip Retail 3 ( 100 % ownership)" at bounding box center [544, 113] width 29 height 13
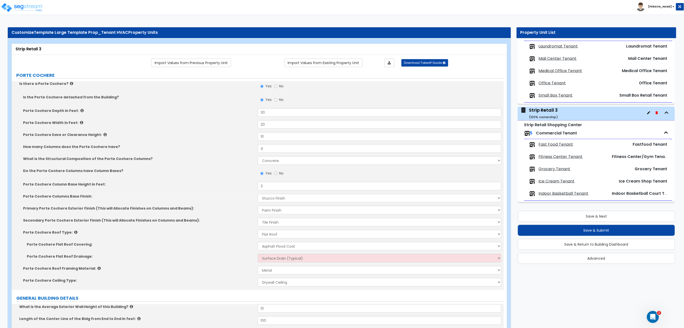
click at [197, 241] on div "Porte Cochere Roof Type: Please Choose One Gabled Roof Flat Roof" at bounding box center [258, 236] width 492 height 12
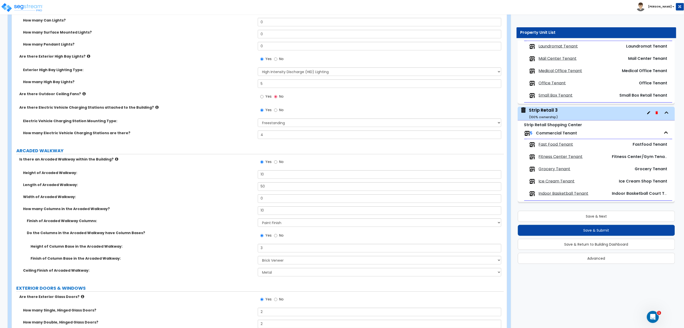
scroll to position [2372, 0]
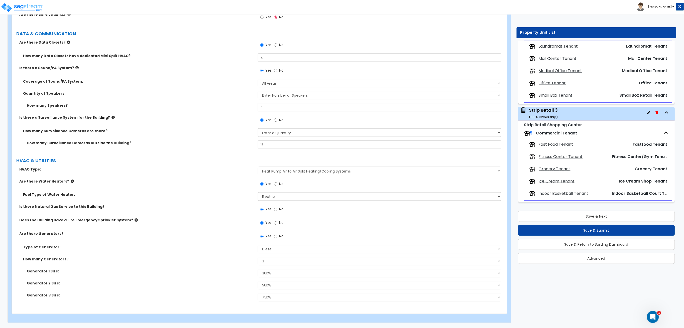
click at [564, 169] on span "Grocery Tenant" at bounding box center [555, 169] width 32 height 6
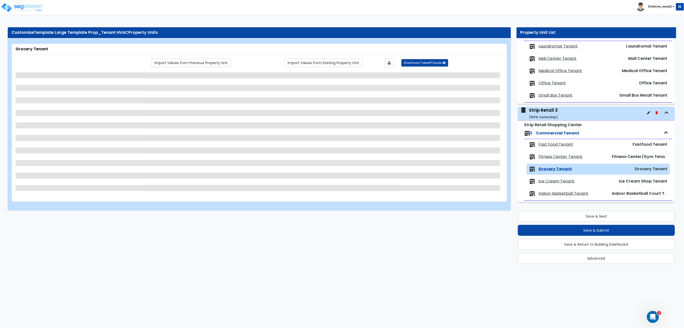
scroll to position [0, 0]
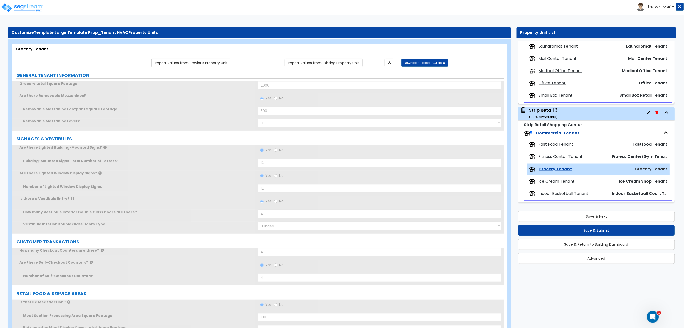
click at [555, 158] on span "Fitness Center Tenant" at bounding box center [561, 157] width 44 height 6
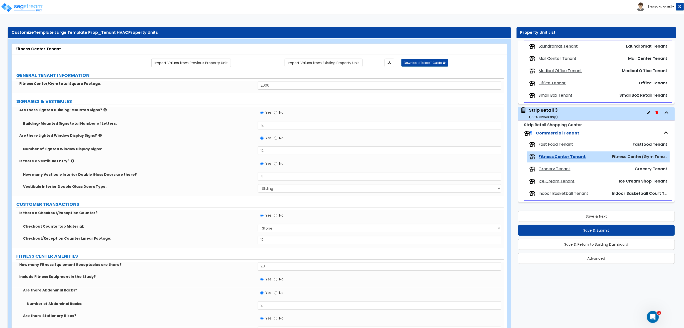
click at [213, 235] on div "Checkout Countertop Material: None Plastic Laminate Solid Surface Stone Quartz …" at bounding box center [258, 230] width 492 height 12
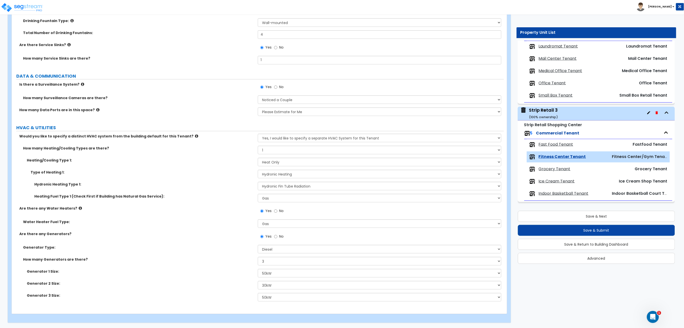
click at [564, 167] on span "Grocery Tenant" at bounding box center [555, 169] width 32 height 6
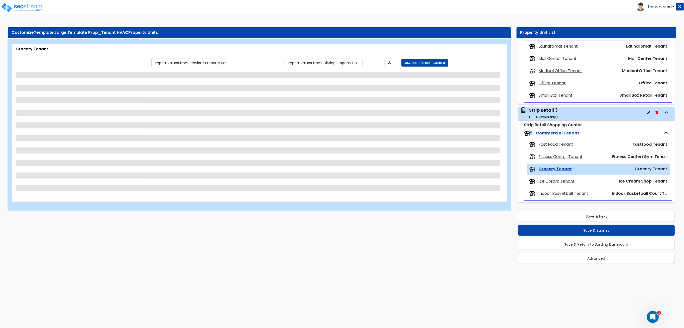
scroll to position [0, 0]
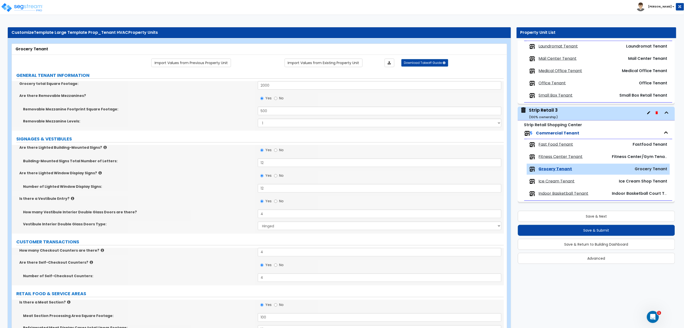
click at [226, 258] on div "How many Checkout Counters are there? 4" at bounding box center [258, 254] width 492 height 12
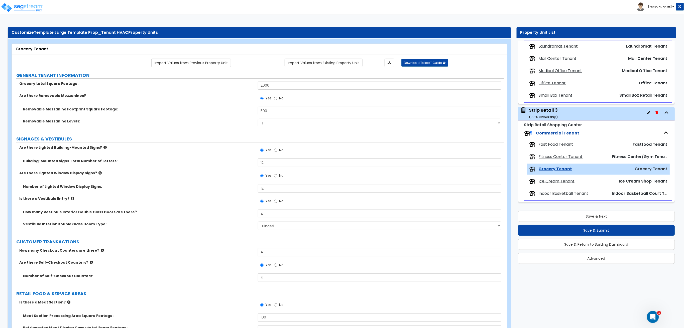
scroll to position [3047, 0]
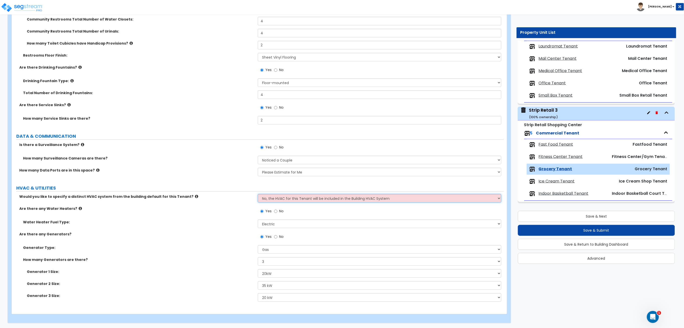
click at [279, 195] on select "No, the HVAC for this Tenant will be included in the Building HVAC System Yes, …" at bounding box center [380, 198] width 244 height 9
click at [258, 194] on select "No, the HVAC for this Tenant will be included in the Building HVAC System Yes, …" at bounding box center [380, 198] width 244 height 9
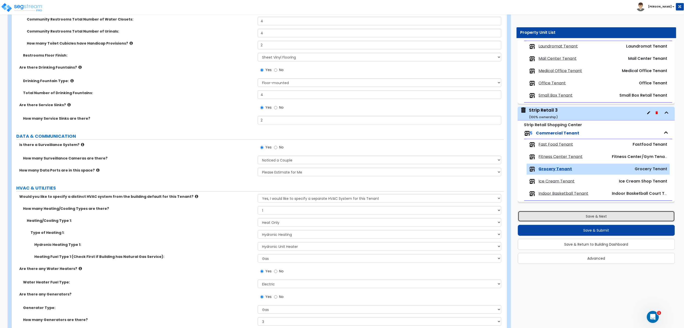
click at [546, 216] on button "Save & Next" at bounding box center [596, 216] width 157 height 11
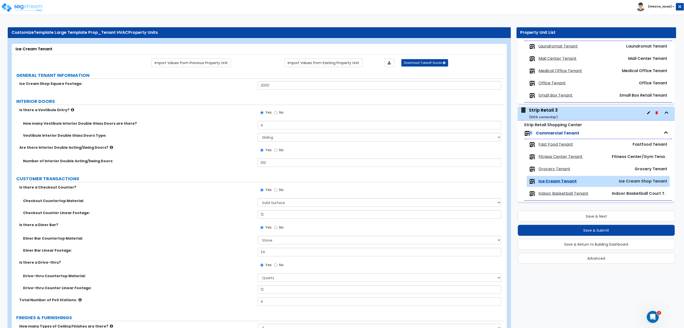
click at [233, 266] on div "Is there a Drive-thru? Yes No" at bounding box center [258, 267] width 492 height 14
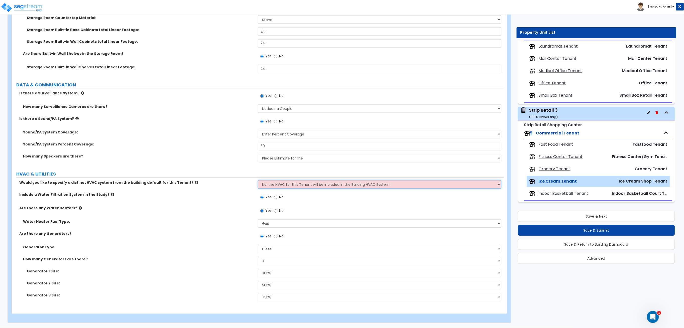
click at [320, 182] on select "No, the HVAC for this Tenant will be included in the Building HVAC System Yes, …" at bounding box center [380, 184] width 244 height 9
click at [258, 180] on select "No, the HVAC for this Tenant will be included in the Building HVAC System Yes, …" at bounding box center [380, 184] width 244 height 9
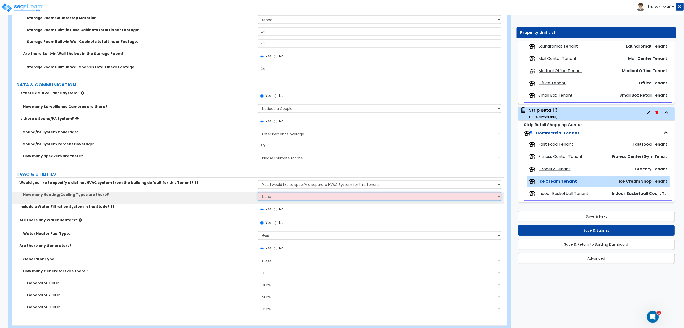
click at [289, 198] on select "None 1 2 3" at bounding box center [380, 197] width 244 height 9
click at [258, 193] on select "None 1 2 3" at bounding box center [380, 197] width 244 height 9
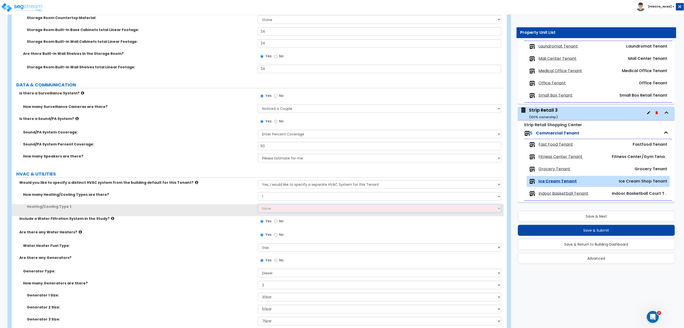
click at [282, 209] on select "None Heat Only Centralized Heating & Cooling Thru Wall Air Conditioners Mini Sp…" at bounding box center [380, 209] width 244 height 9
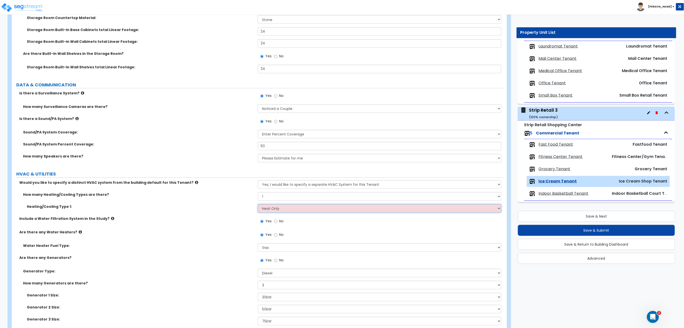
click at [258, 205] on select "None Heat Only Centralized Heating & Cooling Thru Wall Air Conditioners Mini Sp…" at bounding box center [380, 209] width 244 height 9
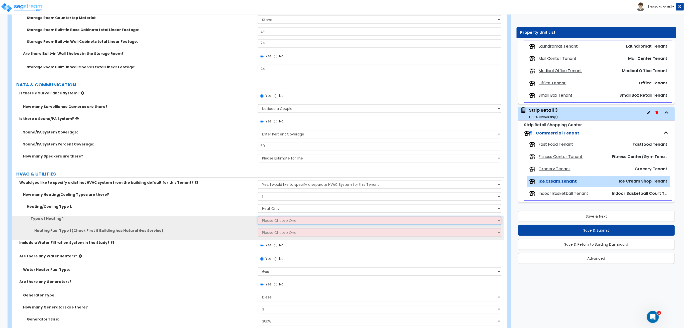
click at [283, 223] on select "Please Choose One Wall Heater Electric Baseboard Heater Hydronic Heating Radian…" at bounding box center [380, 221] width 244 height 9
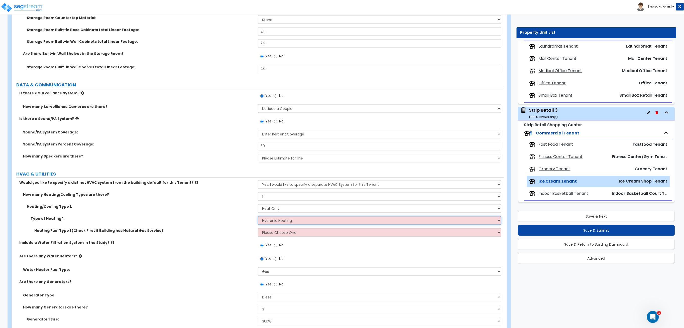
click at [258, 217] on select "Please Choose One Wall Heater Electric Baseboard Heater Hydronic Heating Radian…" at bounding box center [380, 221] width 244 height 9
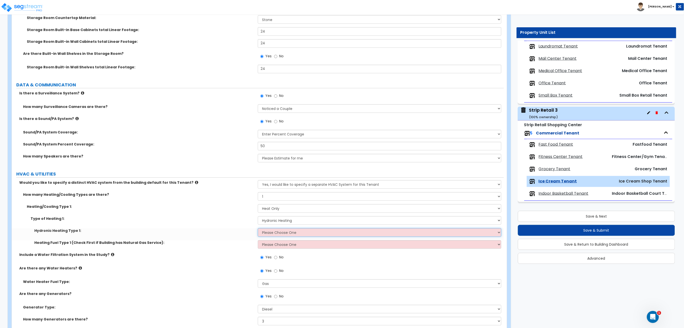
click at [291, 236] on select "Please Choose One Hydronic Radiator Hydronic Baseboard Hydronic Fin Tube Radiat…" at bounding box center [380, 233] width 244 height 9
click at [258, 229] on select "Please Choose One Hydronic Radiator Hydronic Baseboard Hydronic Fin Tube Radiat…" at bounding box center [380, 233] width 244 height 9
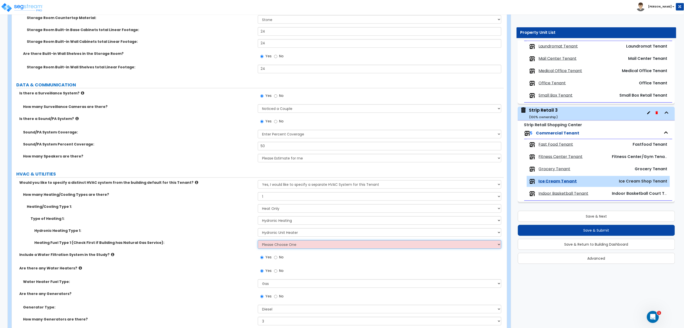
click at [292, 248] on select "Please Choose One Gas Electric" at bounding box center [380, 245] width 244 height 9
click at [258, 241] on select "Please Choose One Gas Electric" at bounding box center [380, 245] width 244 height 9
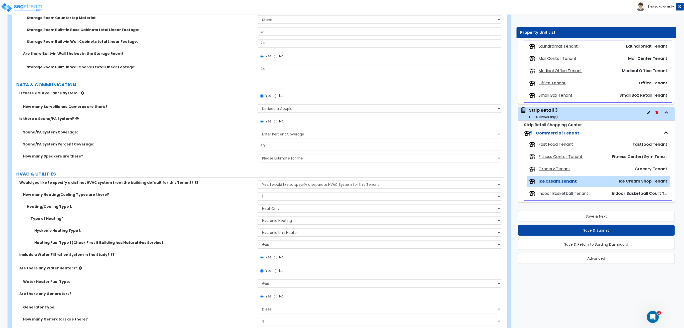
click at [560, 222] on div "Save & Next Save & Submit Save & Return to Building Dashboard Advanced" at bounding box center [596, 236] width 157 height 57
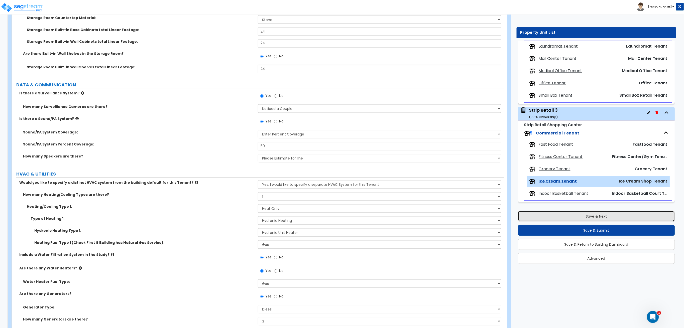
click at [560, 220] on button "Save & Next" at bounding box center [596, 216] width 157 height 11
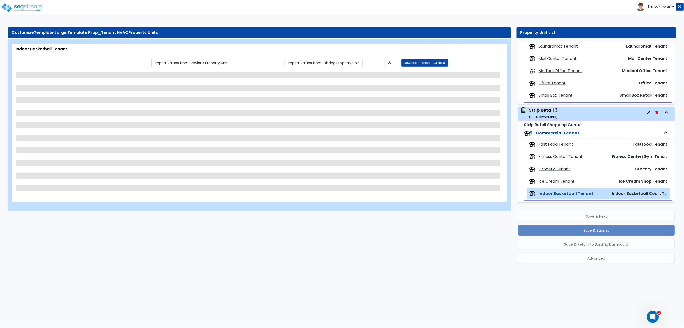
scroll to position [0, 0]
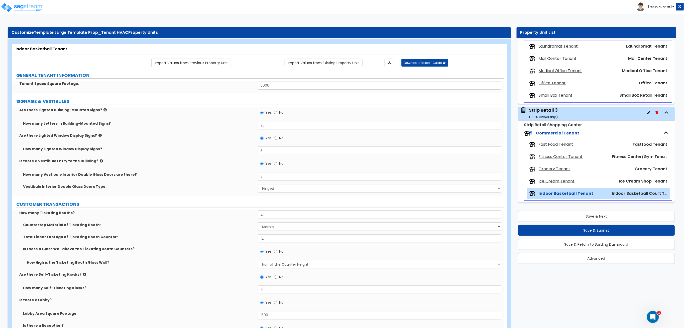
click at [232, 241] on div "Total Linear Footage of Ticketing Booth Counter: 12" at bounding box center [258, 241] width 492 height 12
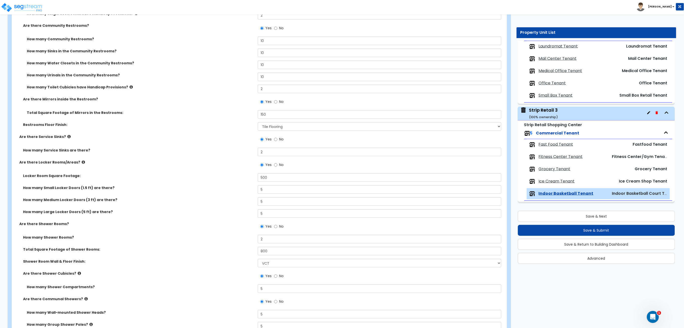
scroll to position [2603, 0]
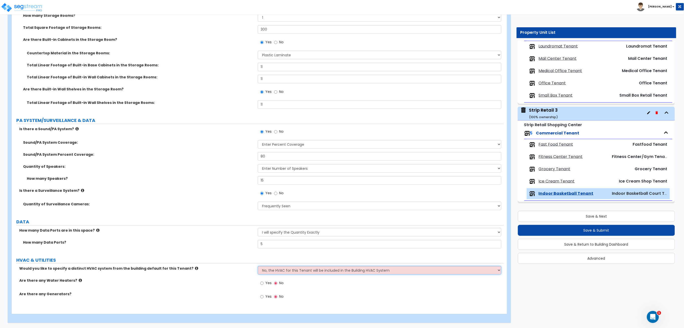
click at [283, 268] on select "No, the HVAC for this Tenant will be included in the Building HVAC System Yes, …" at bounding box center [380, 270] width 244 height 9
click at [258, 266] on select "No, the HVAC for this Tenant will be included in the Building HVAC System Yes, …" at bounding box center [380, 270] width 244 height 9
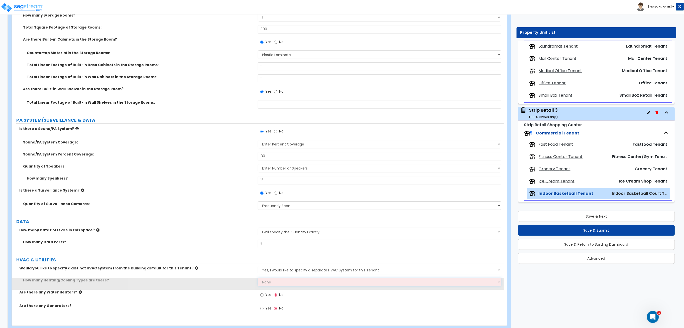
click at [289, 284] on select "None 1 2 3" at bounding box center [380, 282] width 244 height 9
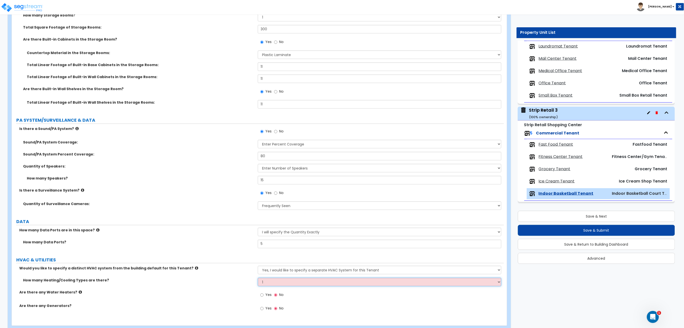
click at [258, 278] on select "None 1 2 3" at bounding box center [380, 282] width 244 height 9
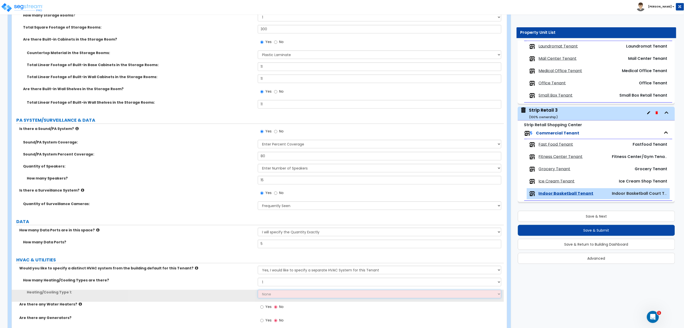
click at [281, 293] on select "None Heat Only Centralized Heating & Cooling Thru Wall Air Conditioners Mini Sp…" at bounding box center [380, 294] width 244 height 9
click at [258, 290] on select "None Heat Only Centralized Heating & Cooling Thru Wall Air Conditioners Mini Sp…" at bounding box center [380, 294] width 244 height 9
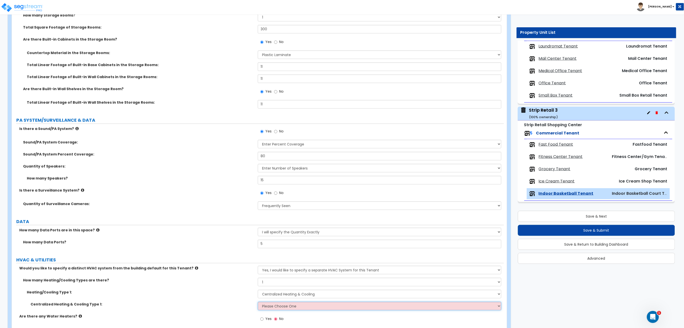
click at [278, 307] on select "Please Choose One Rooftop Unit Furnace-Condenser Forced Air Split Heating/Cooli…" at bounding box center [380, 306] width 244 height 9
click at [258, 302] on select "Please Choose One Rooftop Unit Furnace-Condenser Forced Air Split Heating/Cooli…" at bounding box center [380, 306] width 244 height 9
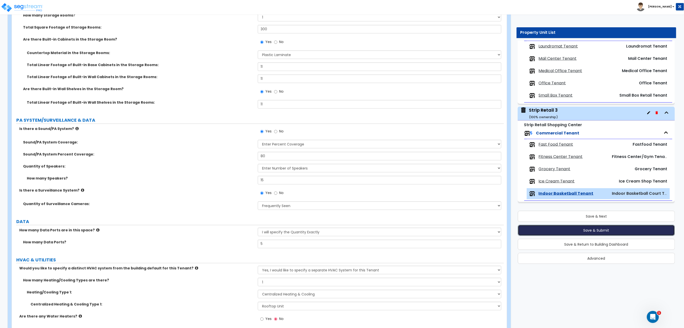
click at [579, 232] on button "Save & Submit" at bounding box center [596, 230] width 157 height 11
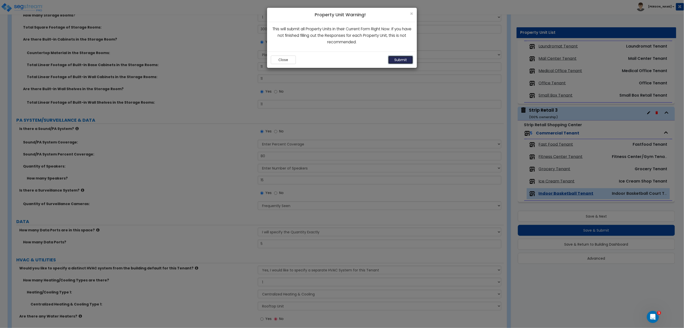
click at [404, 60] on button "Submit" at bounding box center [400, 60] width 25 height 9
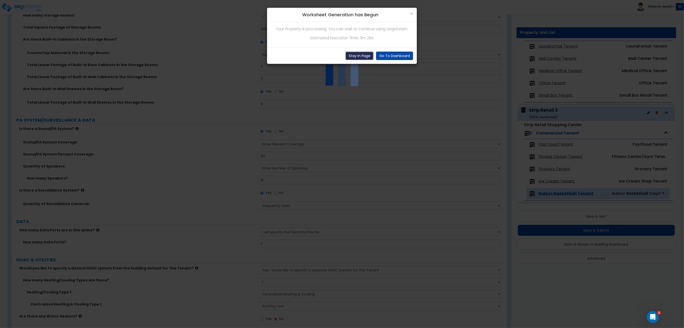
click at [359, 56] on button "Stay In Page" at bounding box center [360, 56] width 28 height 9
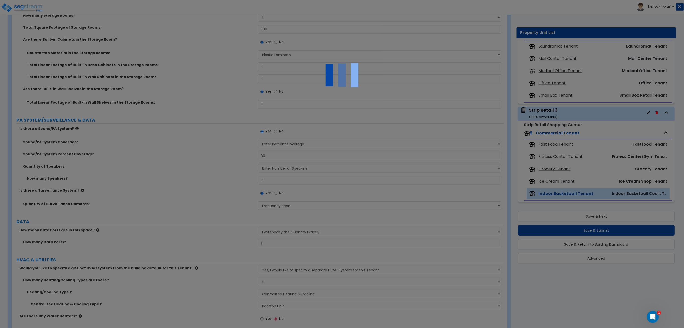
click at [334, 94] on img at bounding box center [342, 75] width 50 height 50
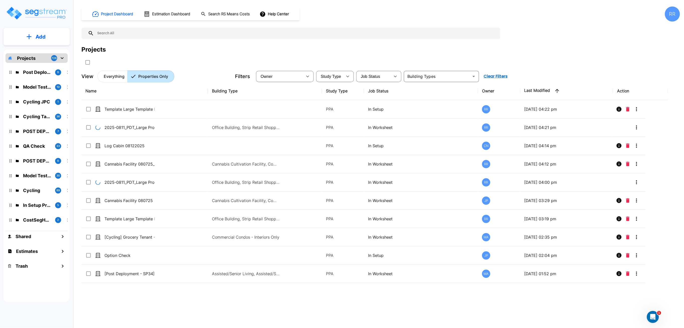
click at [670, 19] on div "RR" at bounding box center [672, 14] width 15 height 15
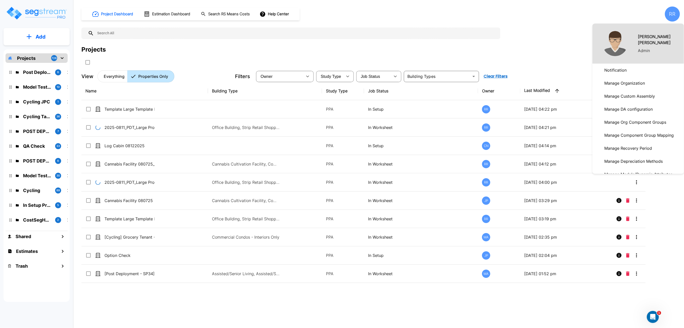
click at [533, 24] on div at bounding box center [342, 164] width 684 height 328
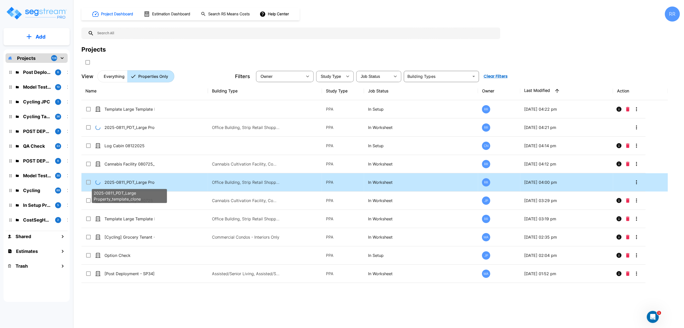
click at [145, 183] on p "2025-0811_PDT_Large Property_template_clone" at bounding box center [130, 182] width 50 height 6
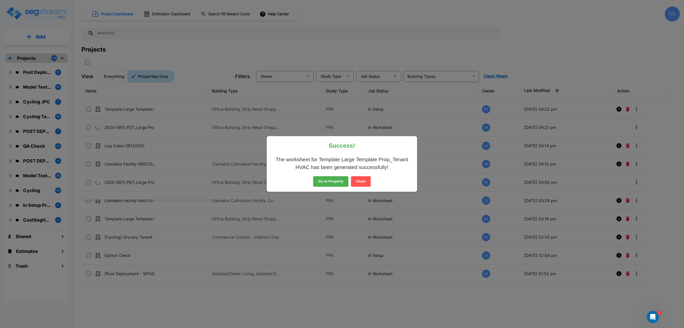
click at [334, 186] on button "Go to Property" at bounding box center [330, 181] width 35 height 11
click at [334, 183] on button "Go to Property" at bounding box center [330, 181] width 35 height 11
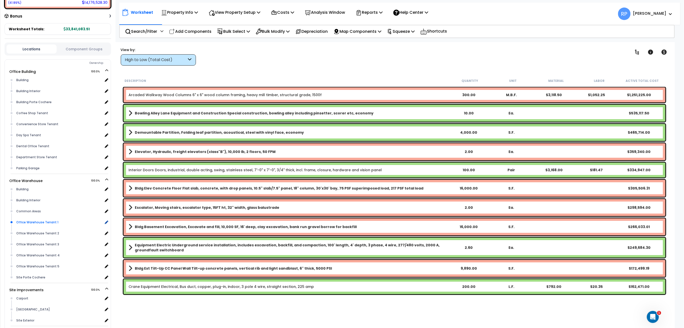
scroll to position [267, 0]
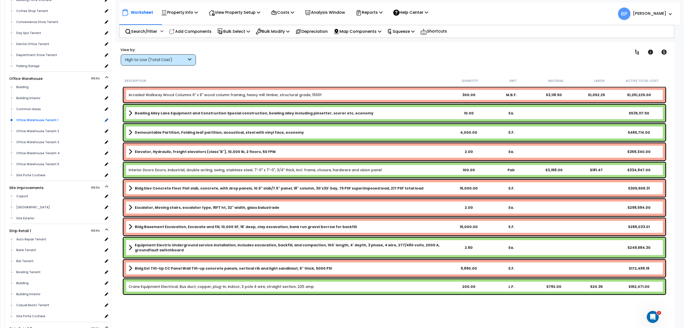
click at [49, 119] on div "Office Warehouse Tenant 1" at bounding box center [59, 120] width 88 height 6
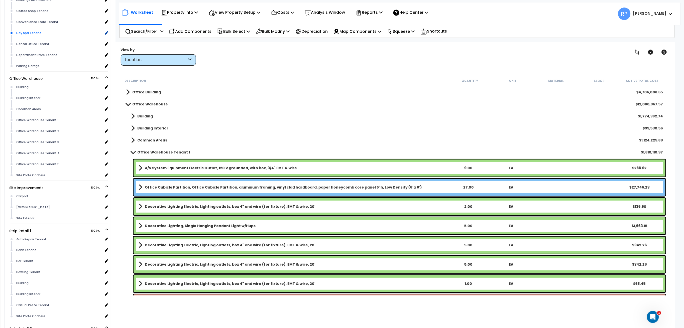
scroll to position [167, 0]
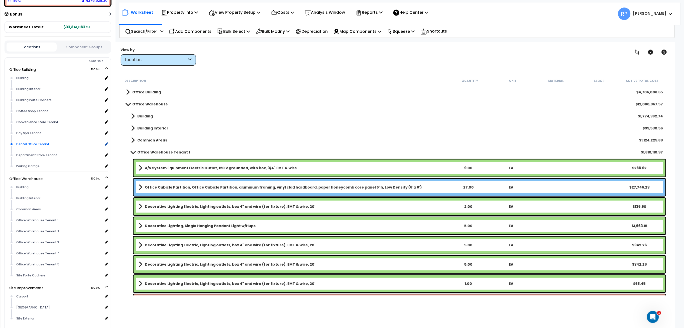
click at [37, 142] on div "Dental Office Tenant" at bounding box center [59, 144] width 88 height 6
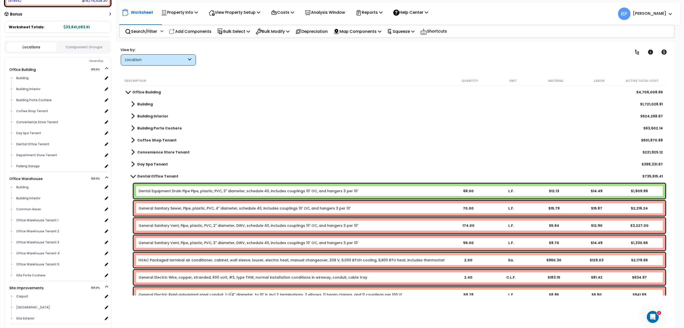
click at [96, 49] on div "Locations Component Groups" at bounding box center [58, 47] width 107 height 13
click at [95, 46] on button "Component Groups" at bounding box center [84, 47] width 50 height 6
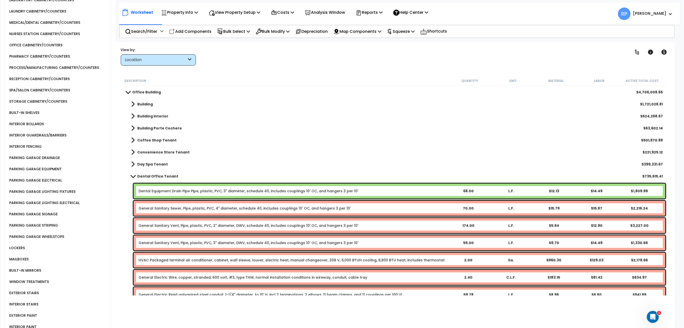
scroll to position [902, 0]
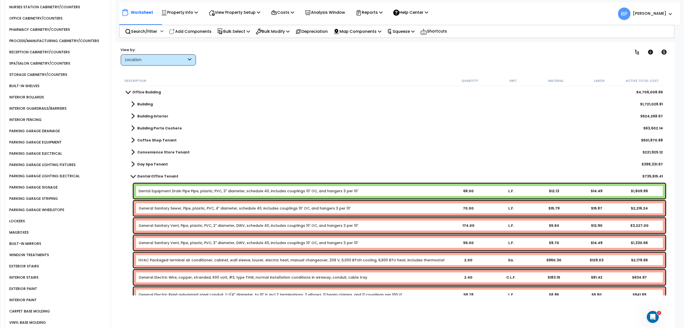
click at [107, 216] on div "LOCKERS" at bounding box center [59, 221] width 103 height 11
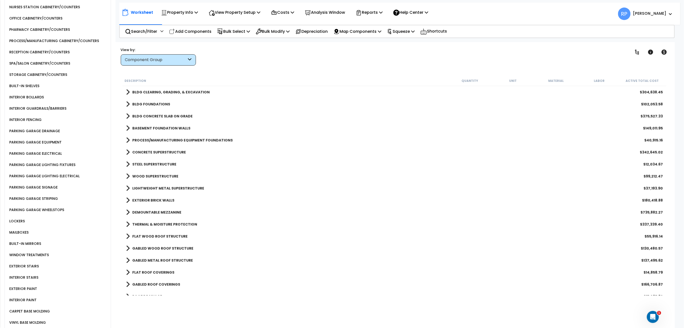
scroll to position [1246, 0]
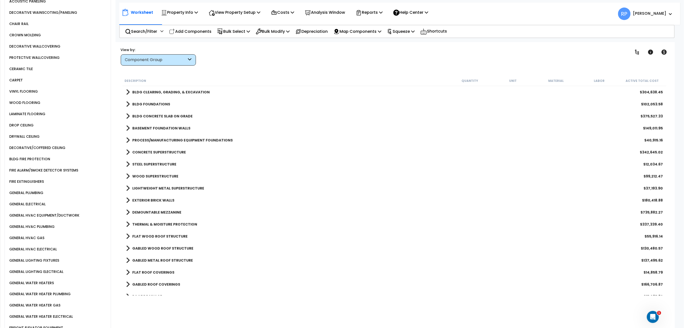
click at [46, 213] on div "GENERAL HVAC EQUIPMENT/DUCTWORK" at bounding box center [43, 216] width 71 height 6
click at [63, 213] on div "GENERAL HVAC EQUIPMENT/DUCTWORK" at bounding box center [43, 216] width 71 height 6
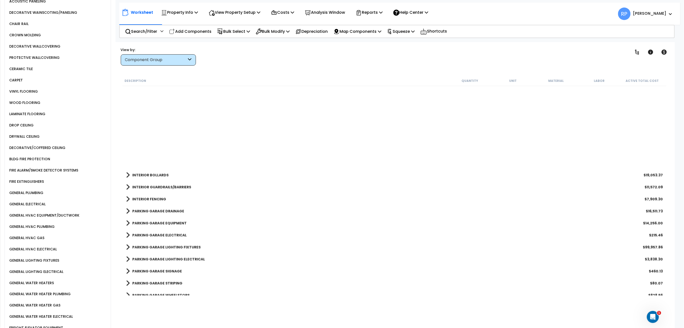
scroll to position [969, 0]
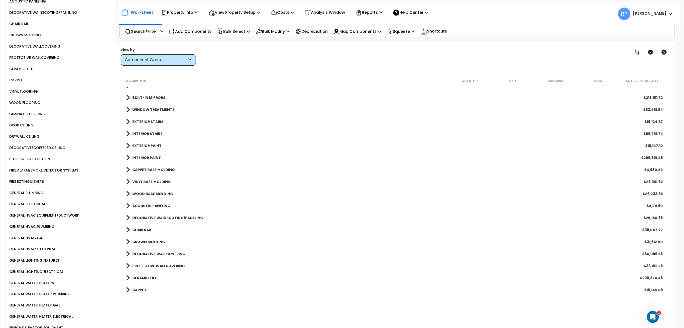
click at [61, 210] on div "GENERAL HVAC EQUIPMENT/DUCTWORK" at bounding box center [59, 215] width 103 height 11
click at [64, 213] on div "GENERAL HVAC EQUIPMENT/DUCTWORK" at bounding box center [43, 216] width 71 height 6
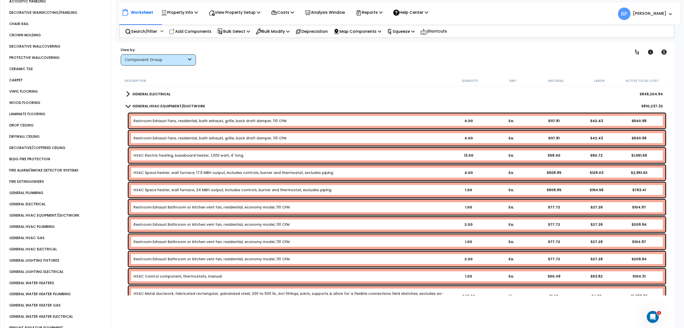
scroll to position [1270, 0]
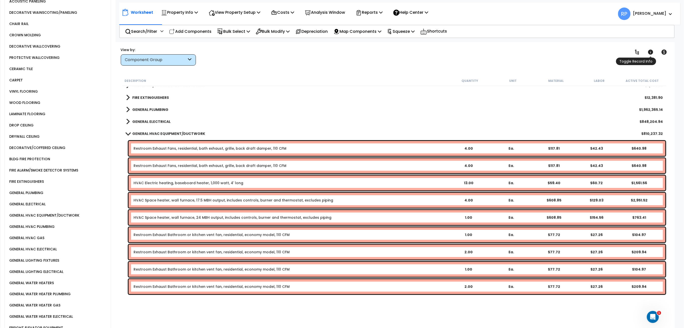
click at [651, 52] on icon at bounding box center [651, 52] width 6 height 6
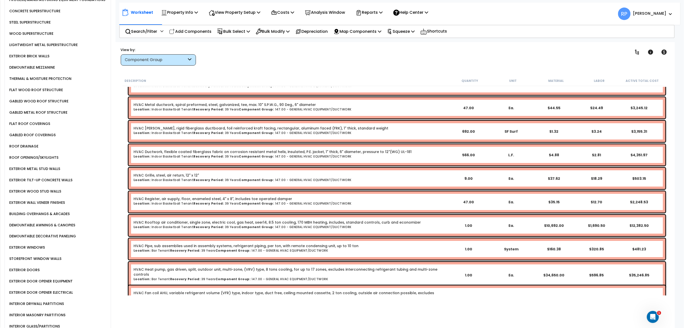
scroll to position [277, 0]
click at [103, 96] on div "GABLED WOOD ROOF STRUCTURE" at bounding box center [59, 101] width 103 height 11
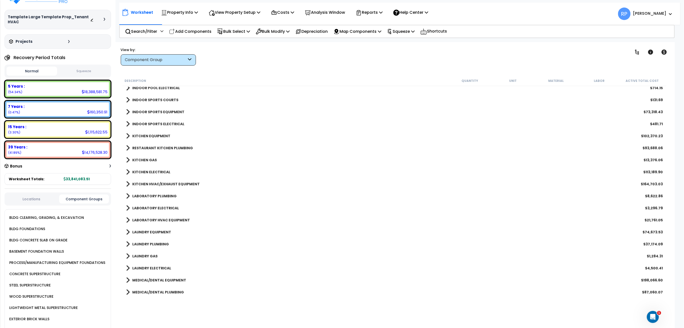
scroll to position [0, 0]
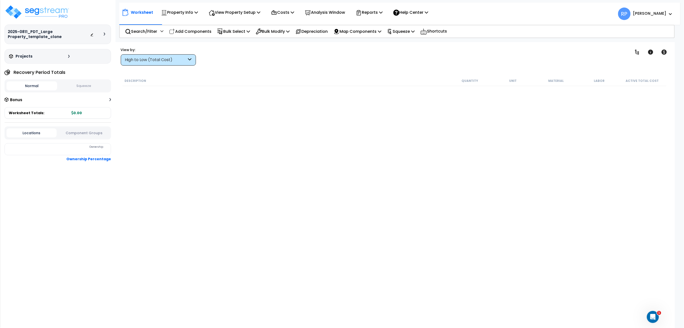
click at [70, 130] on button "Component Groups" at bounding box center [84, 133] width 50 height 6
click at [26, 135] on button "Locations" at bounding box center [32, 133] width 50 height 6
click at [100, 132] on button "Component Groups" at bounding box center [84, 133] width 50 height 6
click at [29, 127] on div "Locations Component Groups" at bounding box center [58, 133] width 107 height 13
click at [24, 131] on button "Locations" at bounding box center [32, 133] width 50 height 6
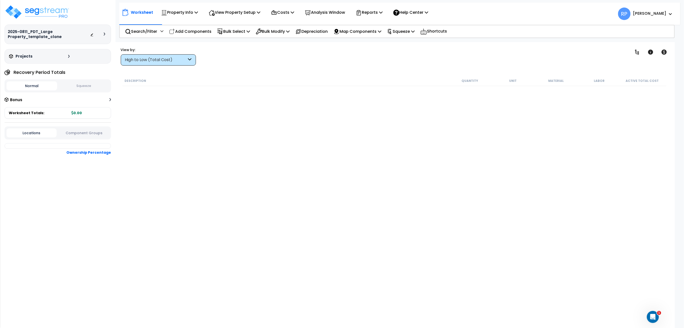
click at [80, 132] on button "Component Groups" at bounding box center [84, 133] width 50 height 6
click at [29, 133] on button "Locations" at bounding box center [32, 133] width 50 height 6
click at [92, 133] on button "Component Groups" at bounding box center [84, 133] width 50 height 6
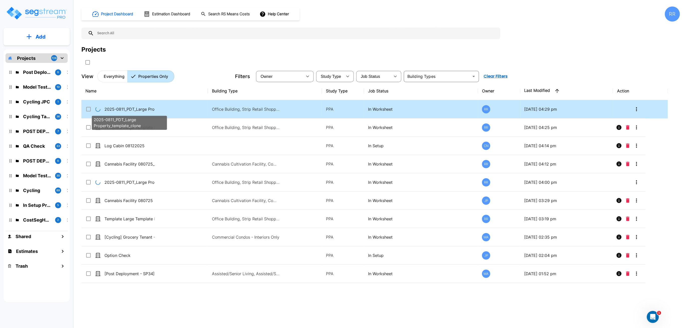
click at [145, 107] on p "2025-0811_PDT_Large Property_template_clone" at bounding box center [130, 109] width 50 height 6
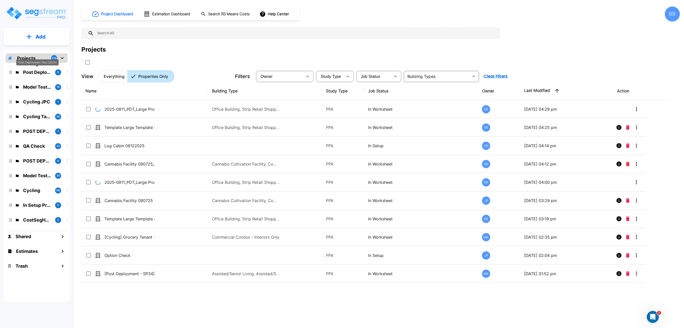
click at [26, 71] on p "Post Deployment Test (2025)" at bounding box center [37, 72] width 28 height 7
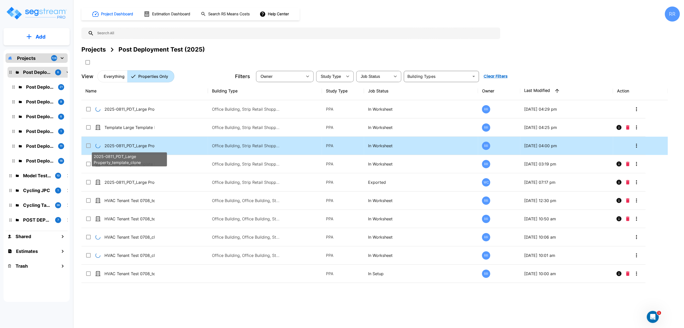
click at [127, 147] on p "2025-0811_PDT_Large Property_template_clone" at bounding box center [130, 146] width 50 height 6
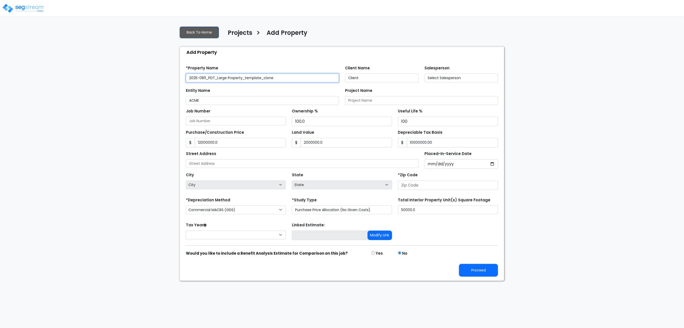
type input "12,000,000.0"
type input "2,000,000.0"
type input "10,000,000.00"
type input "123 Property Street"
type input "34423"
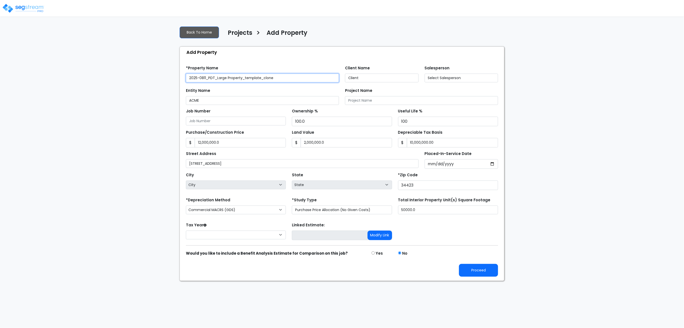
select select "2025"
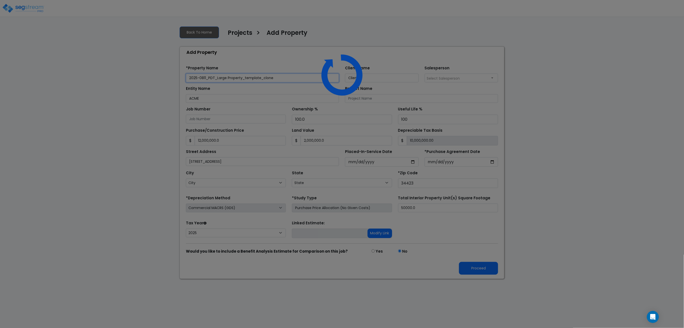
select select "FL"
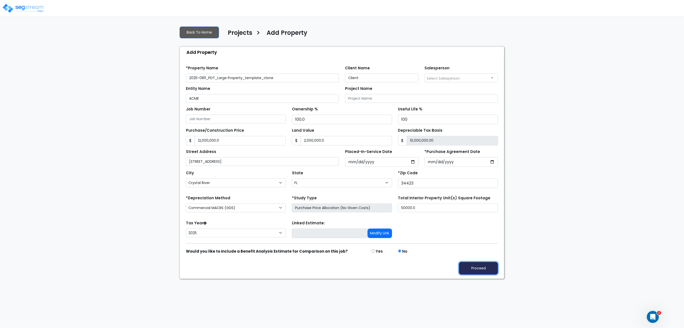
click at [468, 266] on button "Proceed" at bounding box center [478, 268] width 39 height 13
type input "12000000"
type input "2000000"
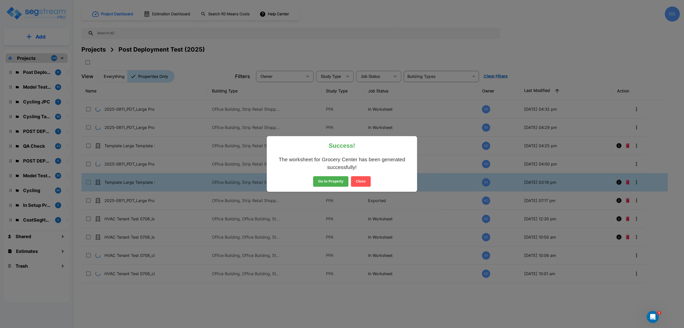
drag, startPoint x: 362, startPoint y: 183, endPoint x: 372, endPoint y: 180, distance: 10.8
click at [362, 183] on button "Close" at bounding box center [361, 181] width 20 height 11
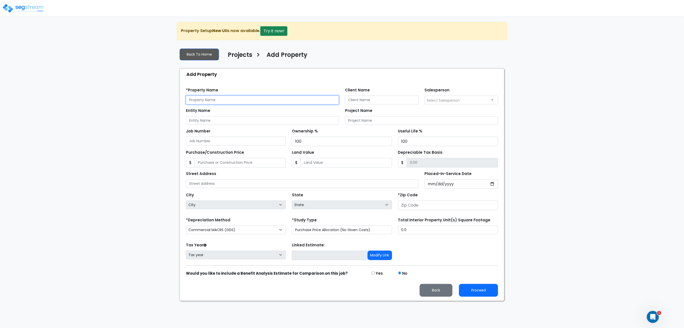
click at [245, 101] on input "text" at bounding box center [262, 100] width 153 height 9
type input "[GEOGRAPHIC_DATA]"
click at [447, 208] on input "number" at bounding box center [448, 206] width 100 height 10
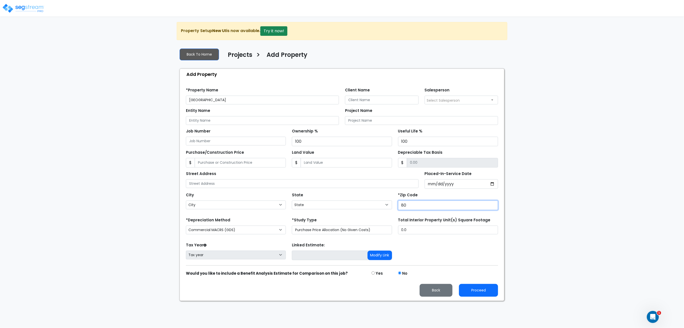
type input "805"
select select "CO"
type input "80212"
click at [490, 293] on button "Proceed" at bounding box center [478, 290] width 39 height 13
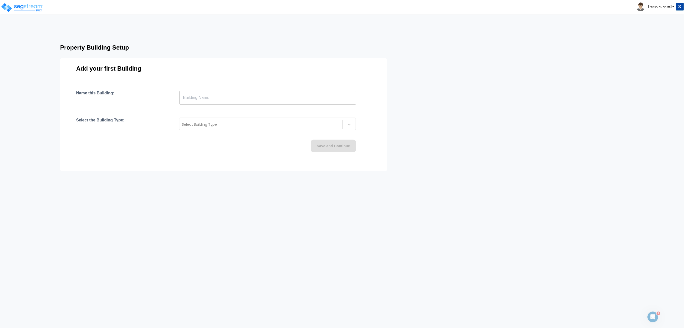
click at [224, 97] on input "text" at bounding box center [267, 98] width 177 height 14
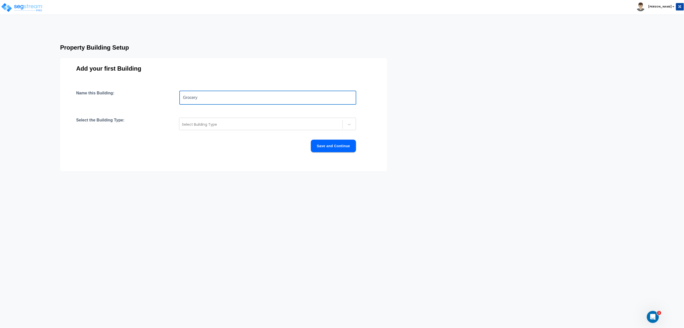
type input "Grocery"
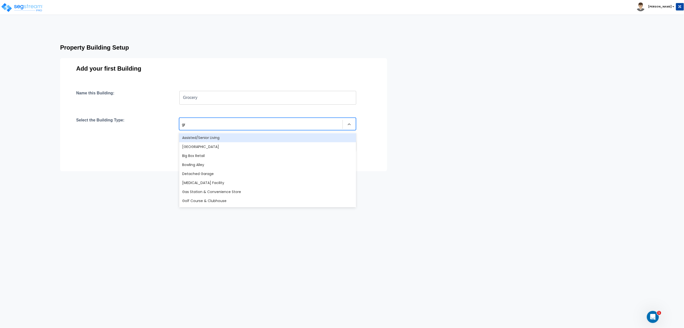
type input "gro"
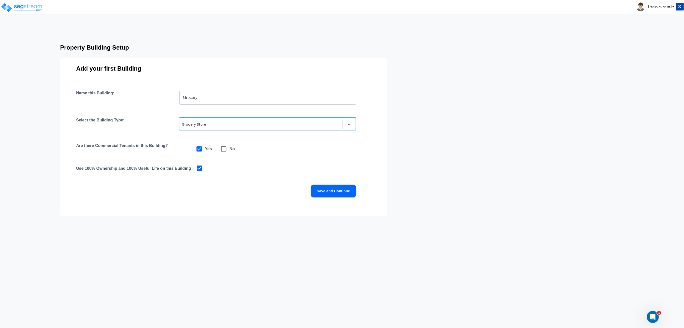
click at [338, 188] on button "Save and Continue" at bounding box center [333, 191] width 45 height 13
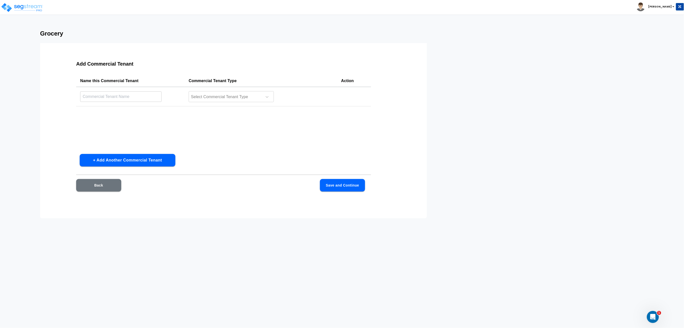
click at [120, 90] on td "​" at bounding box center [130, 97] width 109 height 20
click at [121, 93] on input "text" at bounding box center [120, 96] width 81 height 11
click at [203, 95] on div at bounding box center [224, 97] width 69 height 7
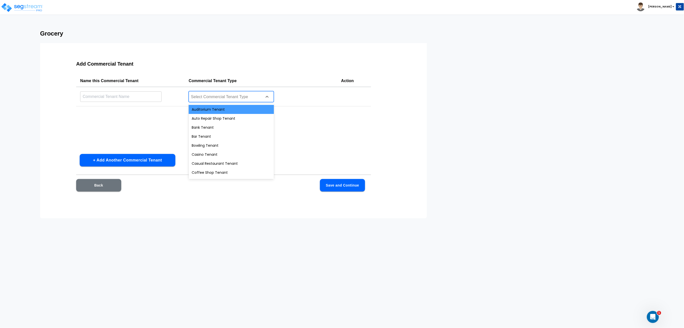
click at [209, 108] on div "Auditorium Tenant" at bounding box center [231, 109] width 85 height 9
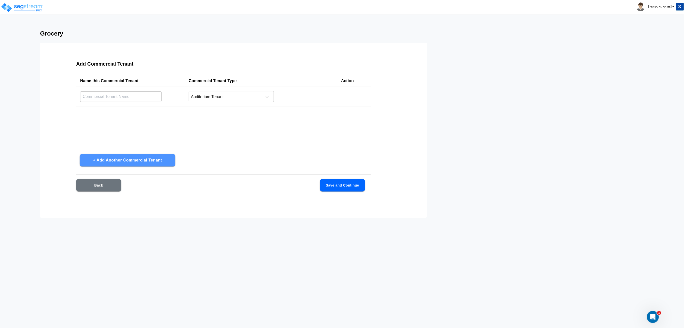
click at [148, 156] on button "+ Add Another Commercial Tenant" at bounding box center [128, 160] width 96 height 13
click at [223, 119] on div at bounding box center [224, 117] width 69 height 7
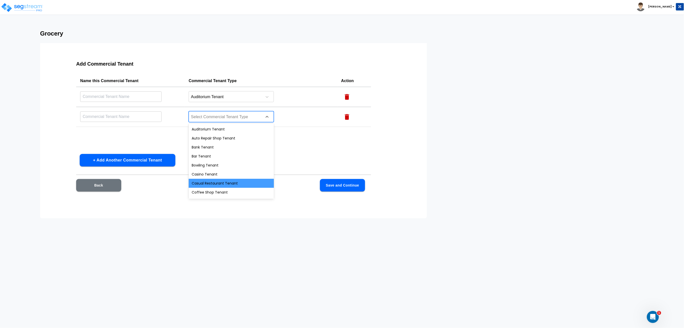
click at [220, 180] on div "Casual Restaurant Tenant" at bounding box center [231, 183] width 85 height 9
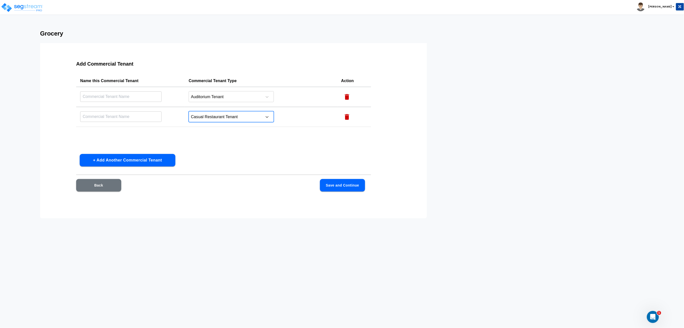
click at [164, 160] on button "+ Add Another Commercial Tenant" at bounding box center [128, 160] width 96 height 13
click at [210, 140] on div at bounding box center [224, 137] width 69 height 7
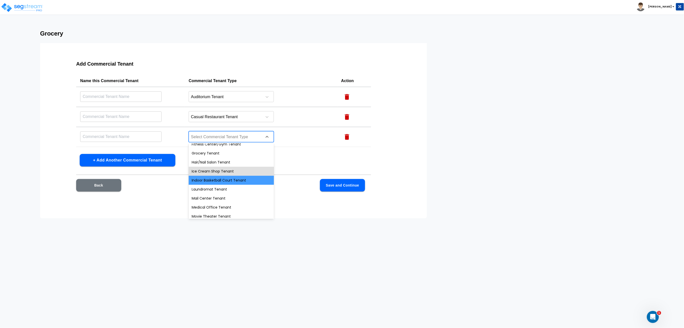
scroll to position [134, 0]
click at [230, 181] on div "Indoor Basketball Court Tenant" at bounding box center [231, 178] width 85 height 9
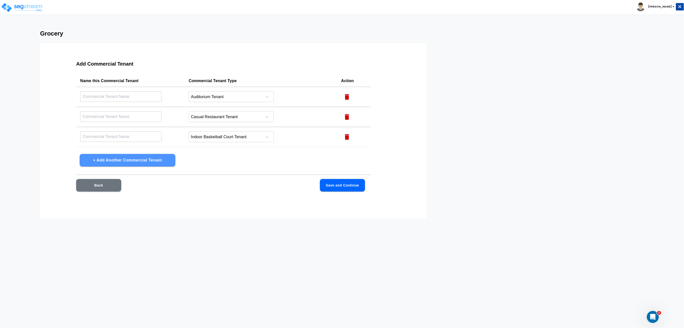
click at [147, 163] on button "+ Add Another Commercial Tenant" at bounding box center [128, 160] width 96 height 13
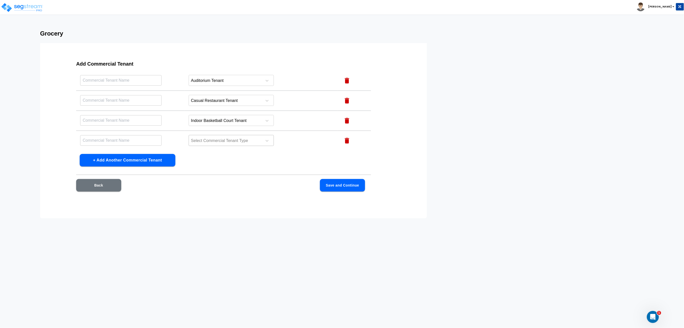
click at [222, 135] on div "Select Commercial Tenant Type" at bounding box center [231, 140] width 85 height 11
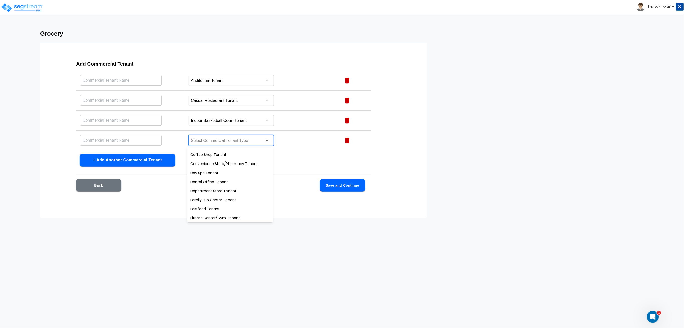
scroll to position [100, 0]
click at [229, 197] on div "Hair/Nail Salon Tenant" at bounding box center [229, 197] width 85 height 9
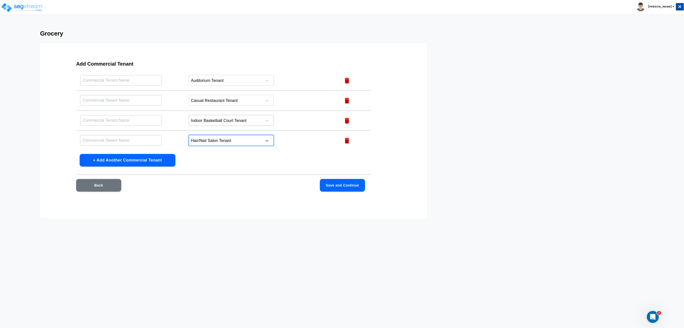
click at [219, 121] on div at bounding box center [224, 121] width 69 height 7
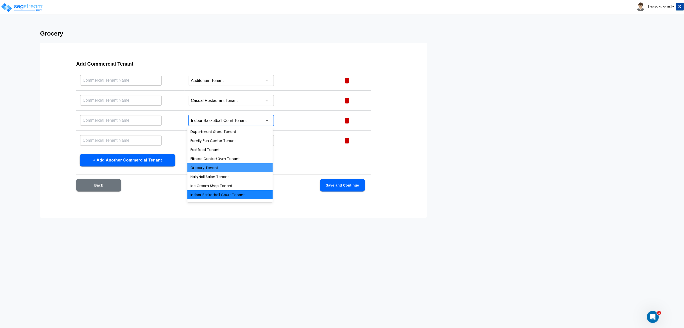
click at [217, 170] on div "Grocery Tenant" at bounding box center [229, 167] width 85 height 9
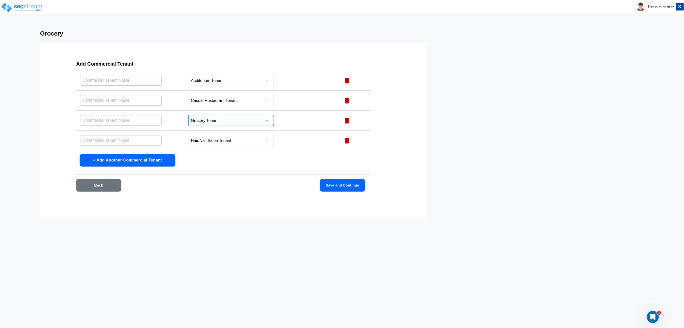
click at [214, 126] on td "option Grocery Tenant, selected. Grocery Tenant" at bounding box center [261, 121] width 152 height 20
click at [224, 120] on div at bounding box center [224, 121] width 69 height 7
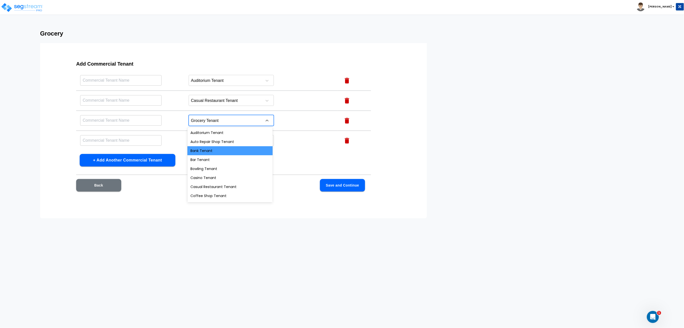
click at [217, 150] on div "Bank Tenant" at bounding box center [229, 150] width 85 height 9
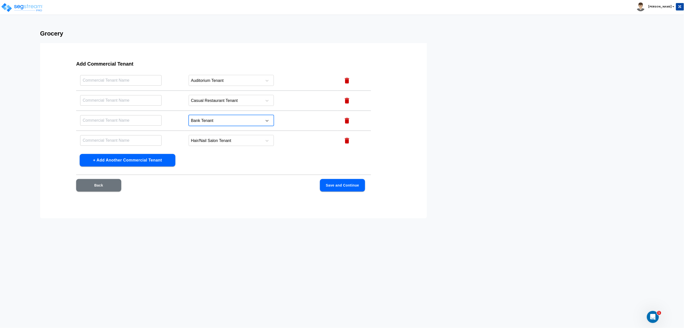
scroll to position [16, 0]
click at [112, 82] on input "text" at bounding box center [120, 80] width 81 height 11
type input "Auditorium"
type input "Casual Restaurant"
type input "Bank"
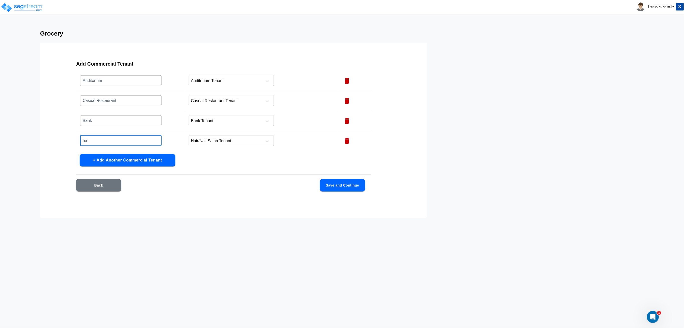
type input "h"
type input "Hair/Nail Salon"
click at [343, 183] on button "Save and Continue" at bounding box center [342, 185] width 45 height 13
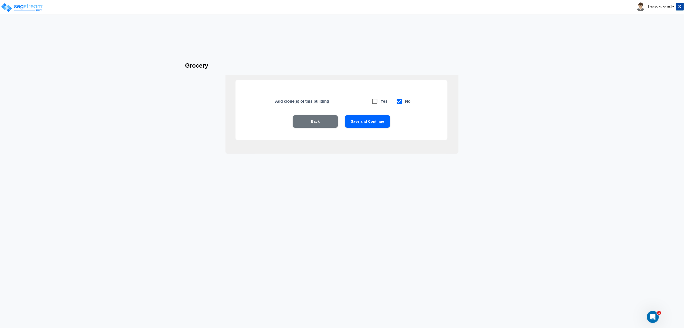
click at [369, 123] on button "Save and Continue" at bounding box center [367, 121] width 45 height 13
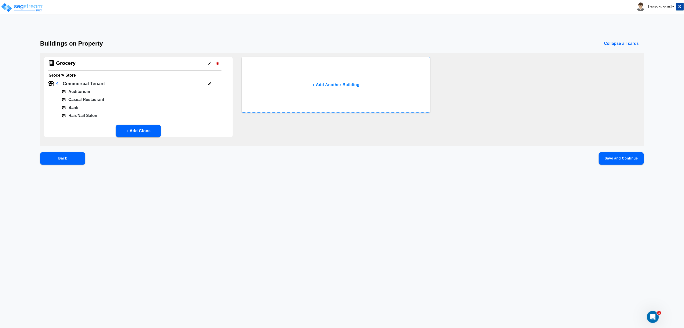
click at [610, 161] on button "Save and Continue" at bounding box center [621, 158] width 45 height 13
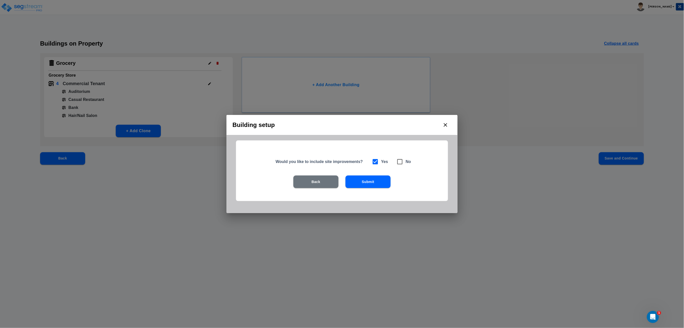
click at [399, 160] on input "checkbox" at bounding box center [396, 159] width 5 height 4
checkbox input "true"
checkbox input "false"
click at [383, 182] on button "Submit" at bounding box center [368, 182] width 45 height 13
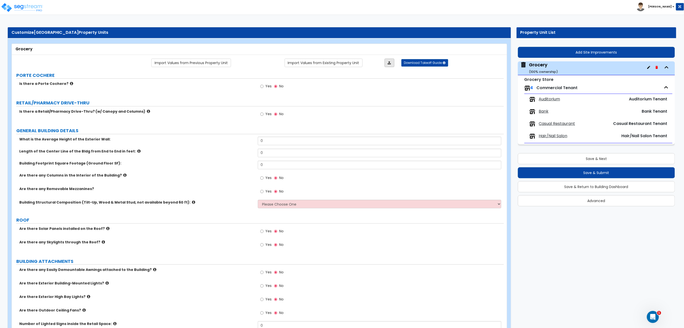
click at [385, 60] on link at bounding box center [390, 63] width 10 height 9
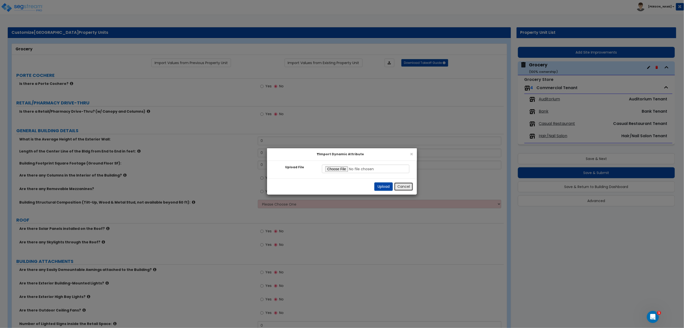
click at [406, 185] on button "Cancel" at bounding box center [403, 187] width 19 height 9
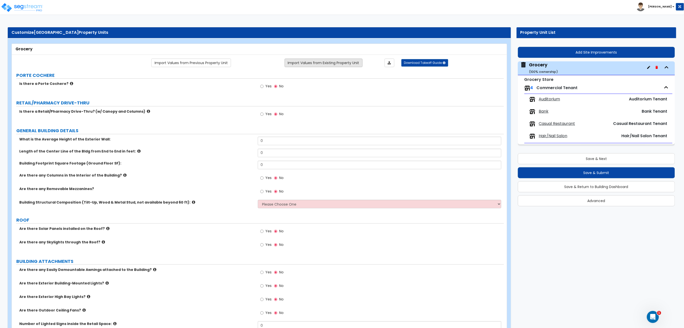
click at [312, 60] on link "Import Values from Existing Property Unit" at bounding box center [324, 63] width 78 height 9
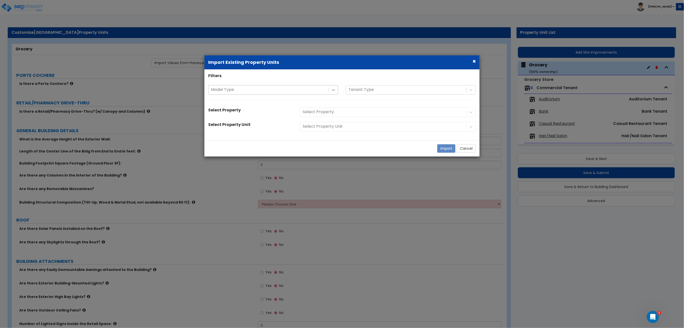
click at [332, 88] on icon at bounding box center [333, 89] width 5 height 5
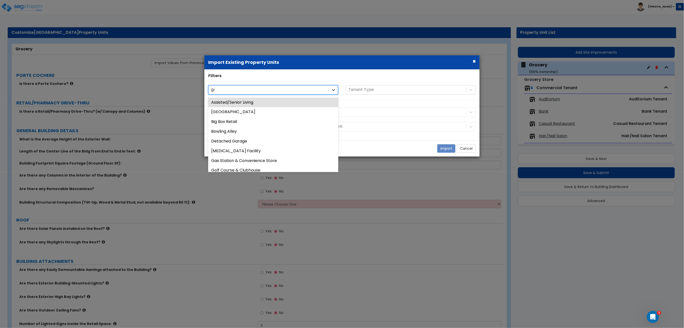
type input "gro"
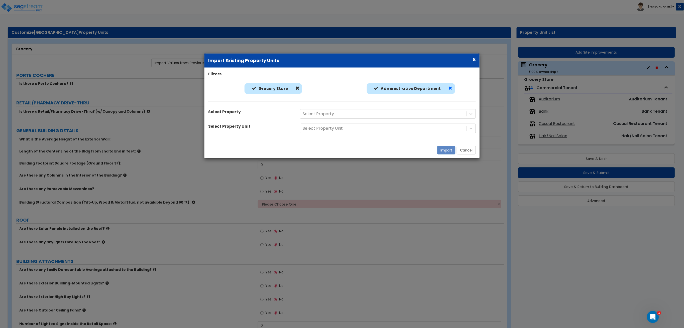
click at [449, 86] on span at bounding box center [451, 88] width 4 height 4
click at [431, 114] on div at bounding box center [383, 114] width 161 height 7
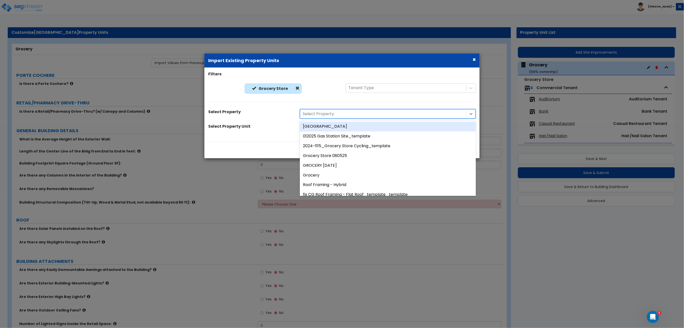
click at [353, 126] on div "Grocery Center" at bounding box center [388, 127] width 176 height 10
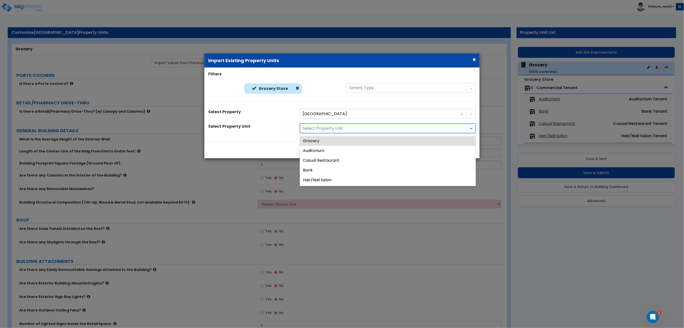
click at [348, 131] on div at bounding box center [383, 128] width 161 height 7
click at [342, 142] on div "Grocery" at bounding box center [388, 141] width 176 height 10
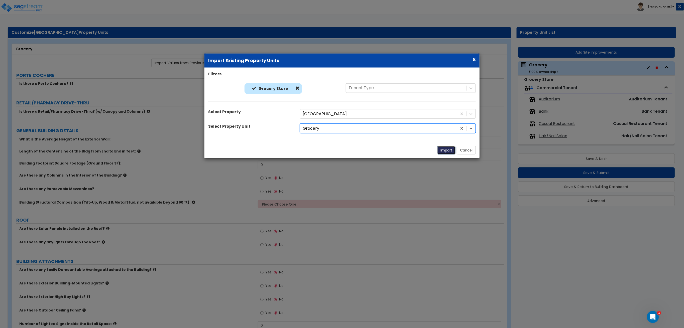
click at [449, 152] on button "Import" at bounding box center [446, 150] width 18 height 9
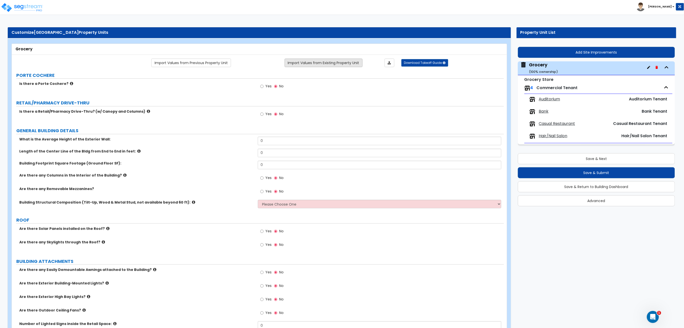
click at [350, 64] on link "Import Values from Existing Property Unit" at bounding box center [324, 63] width 78 height 9
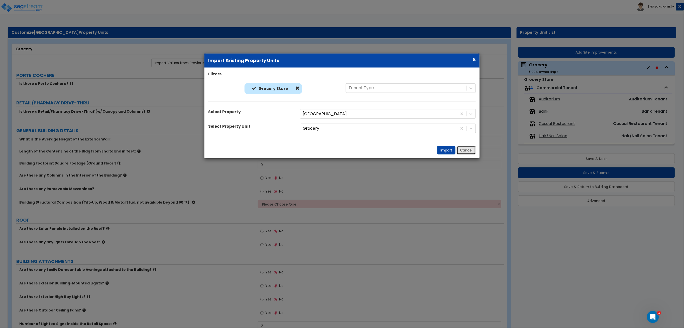
click at [459, 150] on button "Cancel" at bounding box center [466, 150] width 19 height 9
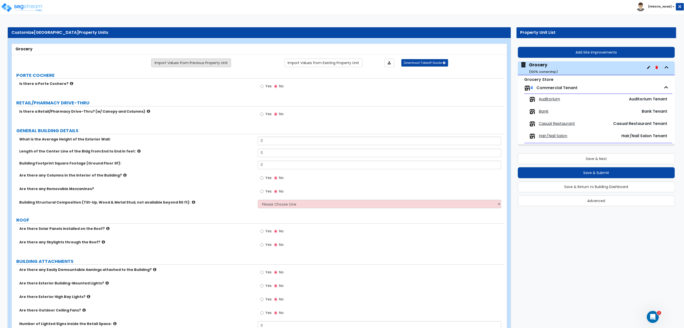
click at [184, 62] on link "Import Values from Previous Property Unit" at bounding box center [191, 63] width 80 height 9
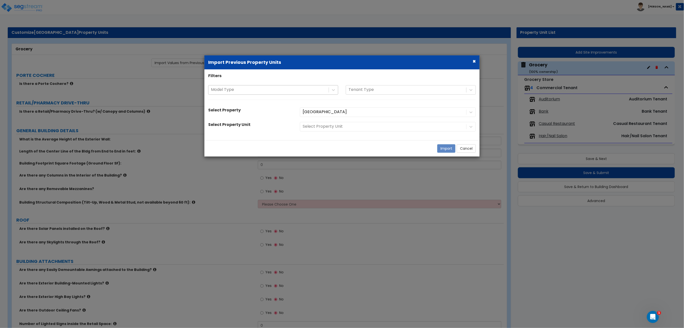
click at [304, 86] on div at bounding box center [268, 89] width 115 height 7
type input "gro"
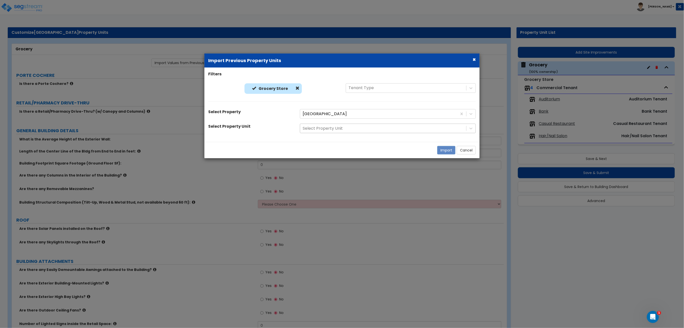
click at [383, 132] on div at bounding box center [383, 128] width 161 height 7
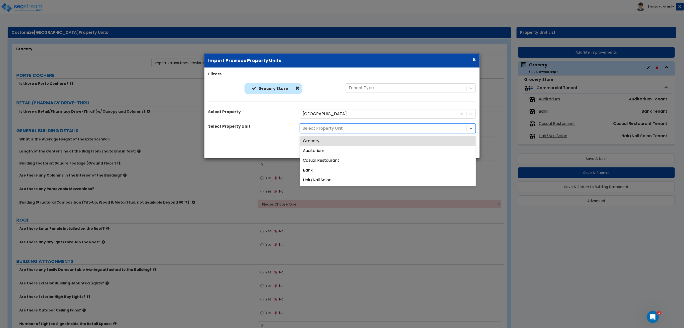
click at [226, 144] on div "Import Cancel" at bounding box center [342, 150] width 275 height 16
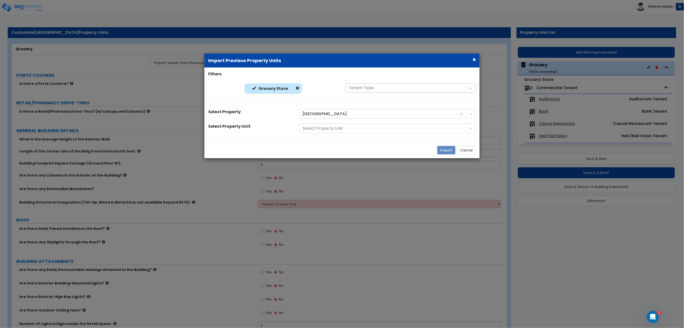
click at [415, 84] on div "Tenant Type" at bounding box center [406, 88] width 120 height 9
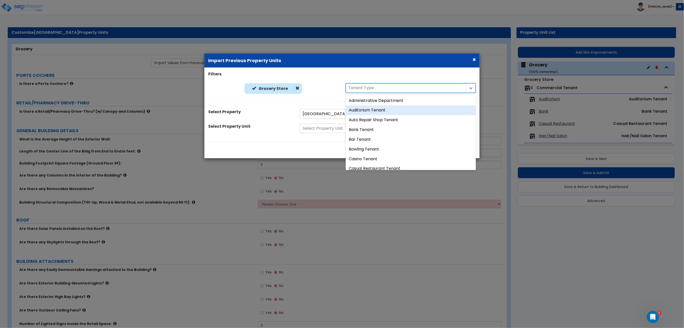
click at [391, 108] on div "Auditorium Tenant" at bounding box center [411, 111] width 130 height 10
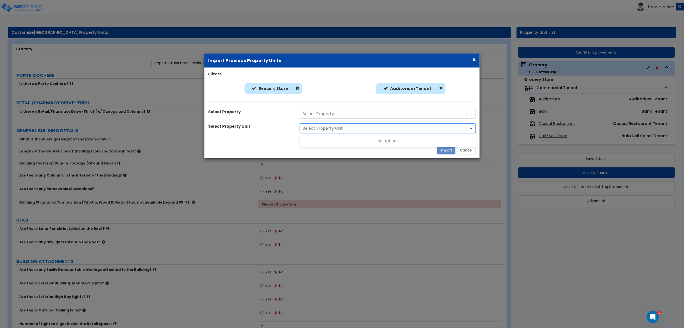
click at [404, 130] on div at bounding box center [383, 128] width 161 height 7
click at [354, 141] on div "No options" at bounding box center [388, 141] width 176 height 10
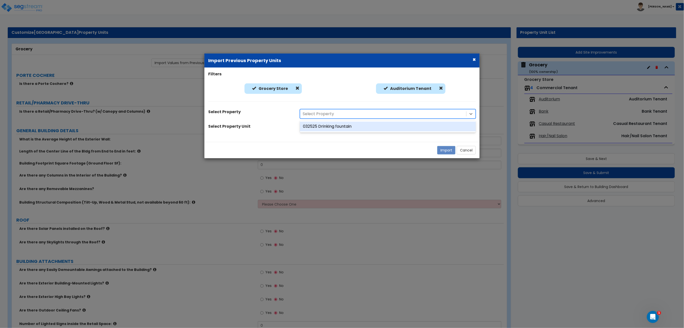
click at [337, 115] on div at bounding box center [383, 114] width 161 height 7
click at [436, 91] on div at bounding box center [438, 89] width 9 height 6
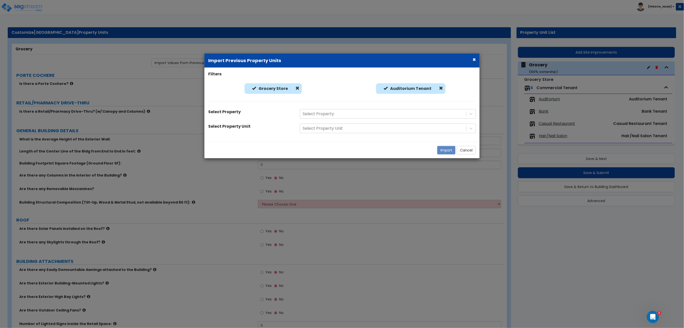
click at [438, 87] on div at bounding box center [438, 89] width 9 height 6
click at [439, 88] on span at bounding box center [441, 88] width 4 height 4
click at [418, 93] on div "Grocery Store Grocery Store Tenant Type" at bounding box center [342, 89] width 275 height 13
click at [416, 90] on div at bounding box center [406, 88] width 115 height 7
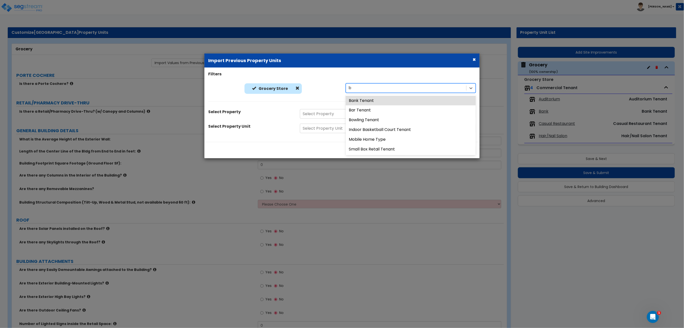
type input "ba"
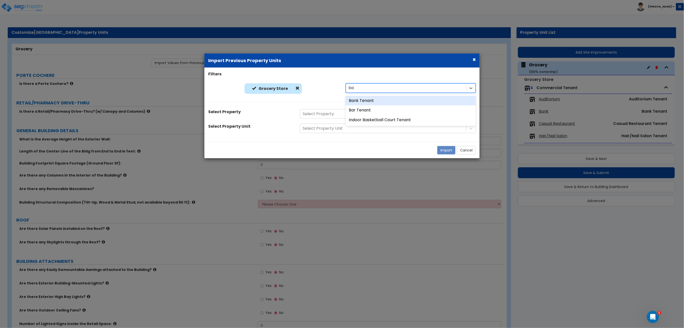
click at [403, 97] on div "Bank Tenant" at bounding box center [411, 101] width 130 height 10
click at [374, 110] on div "Select Property" at bounding box center [387, 114] width 183 height 10
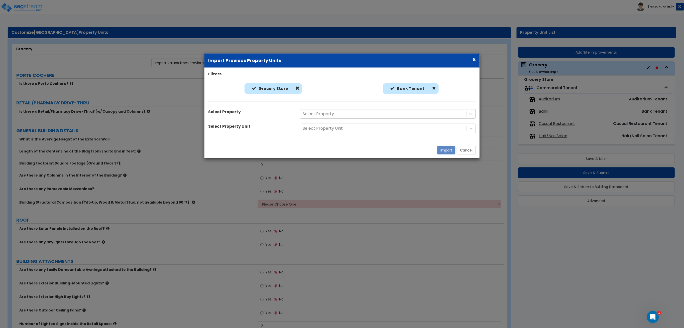
click at [370, 112] on div at bounding box center [383, 114] width 161 height 7
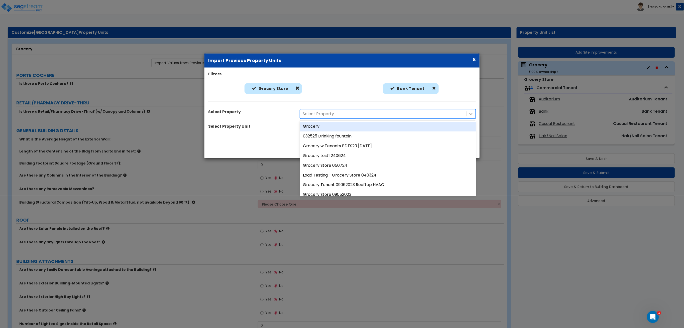
click at [359, 128] on div "Grocery" at bounding box center [388, 127] width 176 height 10
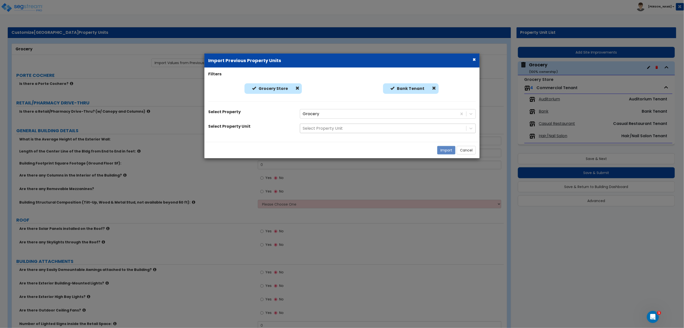
click at [364, 127] on div at bounding box center [383, 128] width 161 height 7
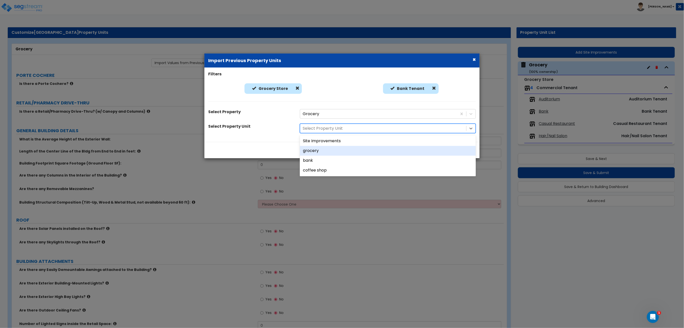
click at [339, 152] on div "grocery" at bounding box center [388, 151] width 176 height 10
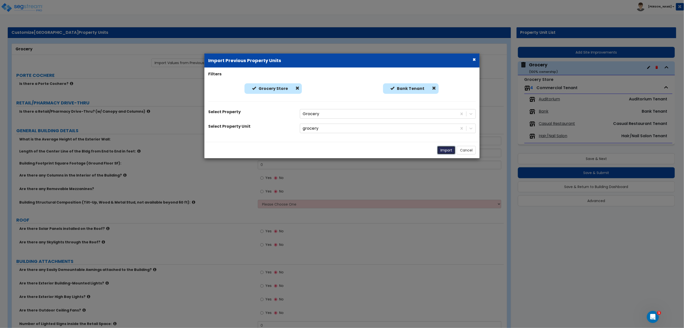
click at [443, 151] on button "Import" at bounding box center [446, 150] width 18 height 9
radio input "true"
type input "20"
type input "130"
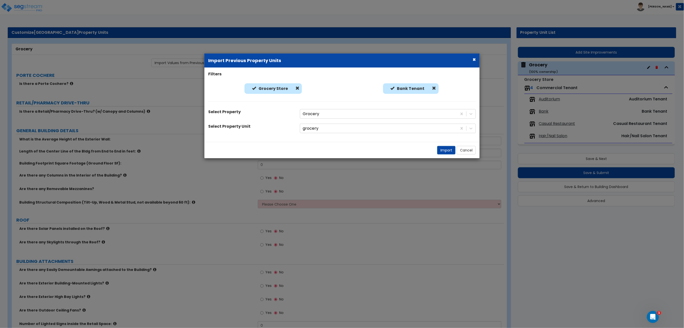
type input "15000"
radio input "true"
select select "3"
radio input "true"
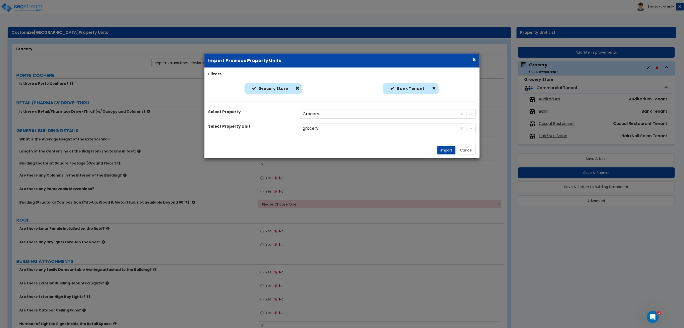
radio input "true"
type input "5"
radio input "true"
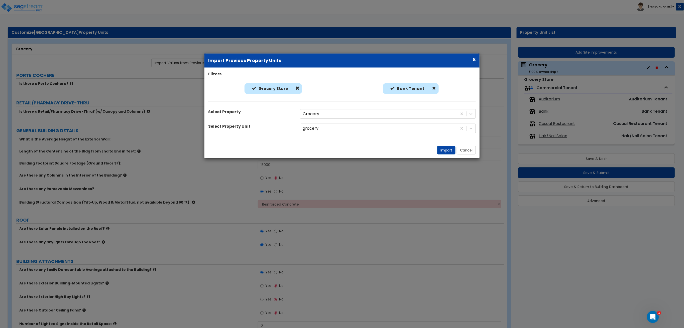
radio input "true"
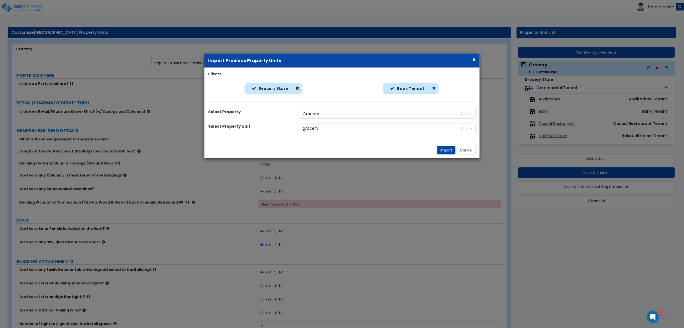
radio input "true"
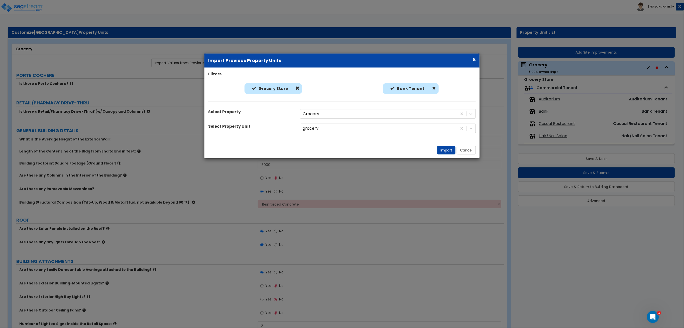
radio input "true"
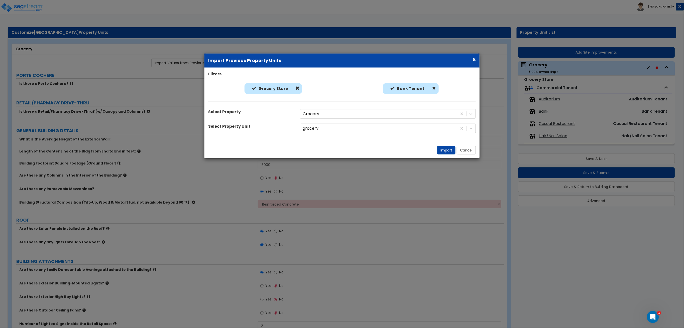
radio input "true"
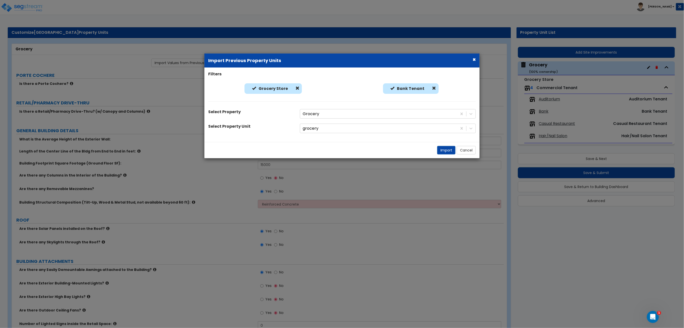
type input "8"
radio input "true"
select select "2"
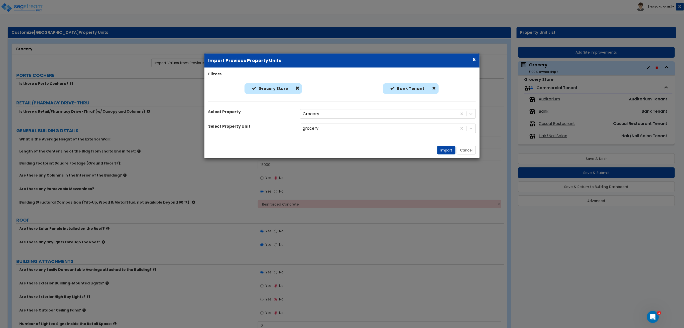
radio input "true"
select select "1"
radio input "true"
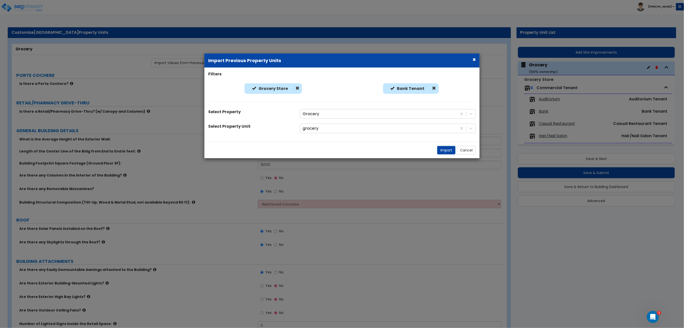
type input "2"
select select "4"
radio input "true"
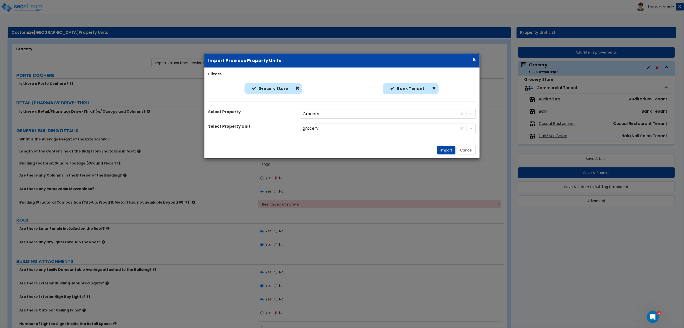
radio input "true"
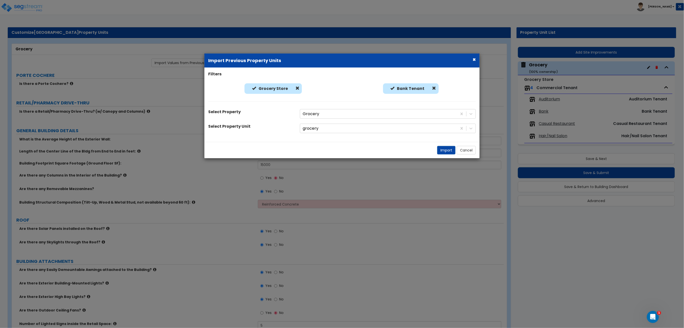
radio input "true"
select select "1"
radio input "true"
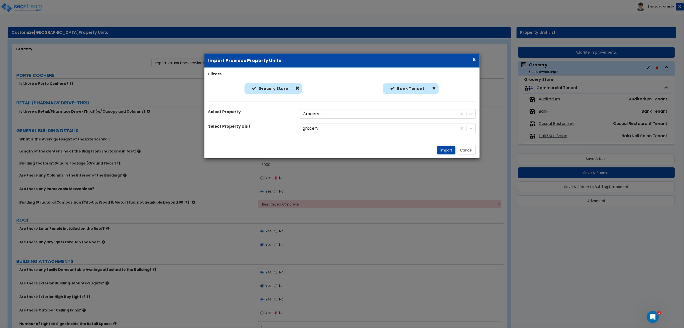
radio input "true"
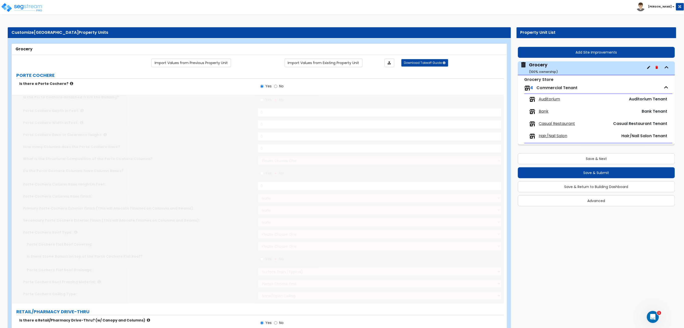
type input "40"
type input "20"
type input "12"
type input "4"
select select "2"
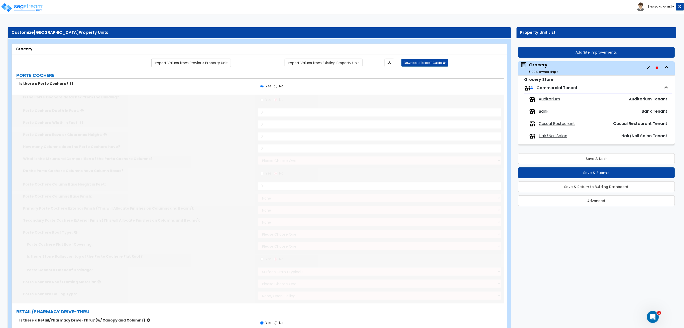
radio input "true"
type input "1"
select select "2"
select select "1"
select select "2"
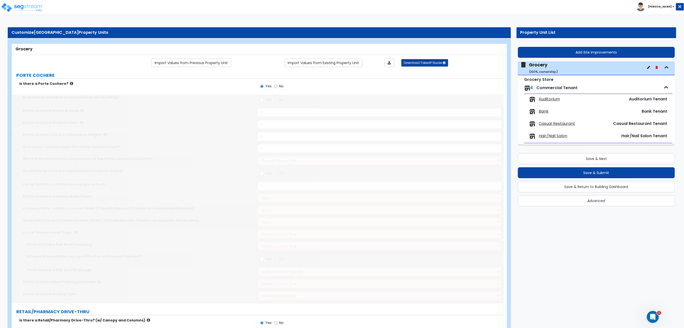
select select "2"
select select "1"
radio input "true"
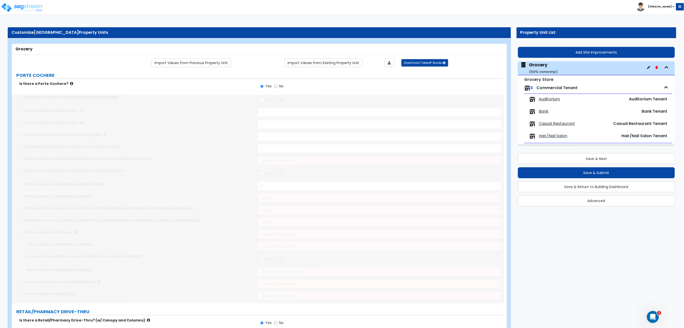
type input "3"
select select "6"
type input "500"
select select "6"
radio input "true"
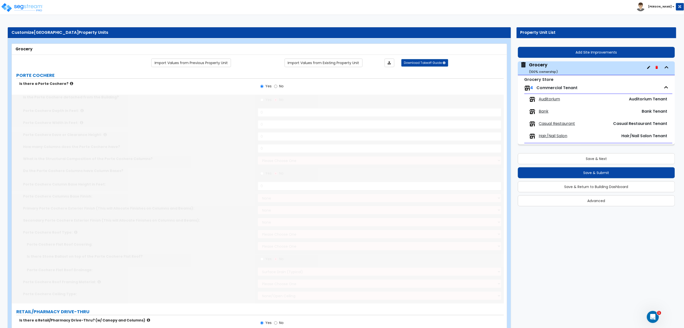
select select "1"
type input "1"
type input "200"
type input "1"
select select "2"
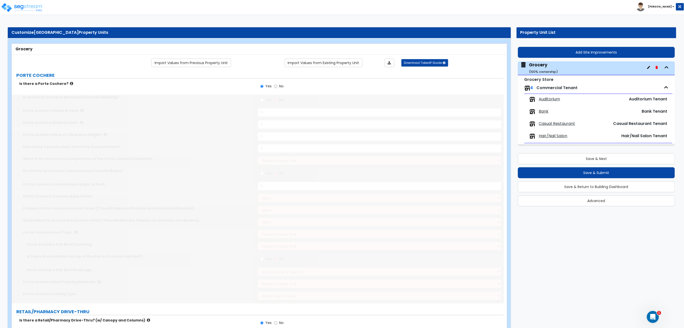
select select "1"
select select "10"
type input "90"
select select "3"
select select "2"
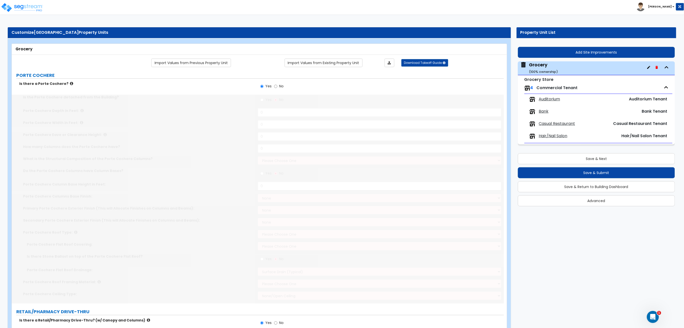
select select "1"
select select "2"
type input "100"
select select "1"
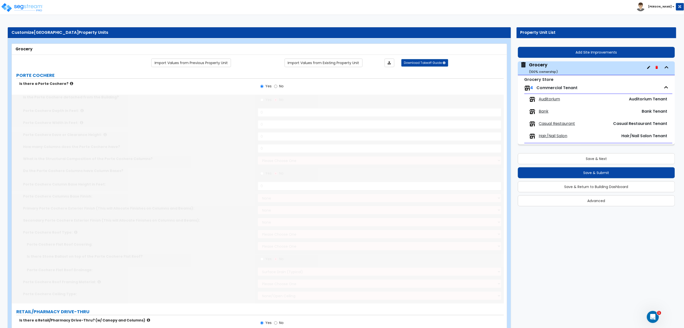
type input "40"
radio input "true"
select select "1"
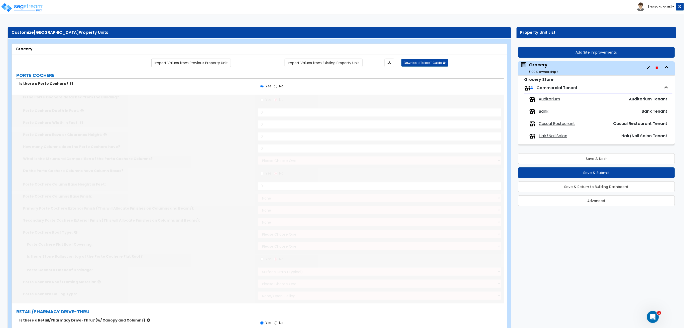
type input "15"
select select "2"
type input "15"
type input "20"
type input "1"
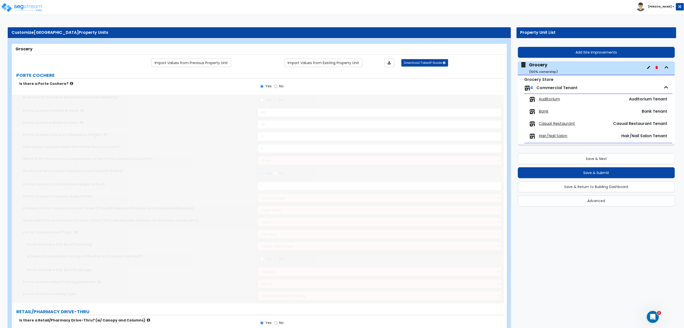
type input "2"
type input "3"
type input "4"
type input "5"
select select "1"
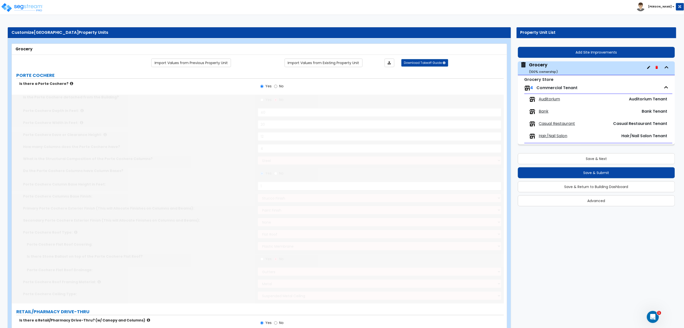
type input "8"
type input "7"
type input "2"
select select "2"
type input "2"
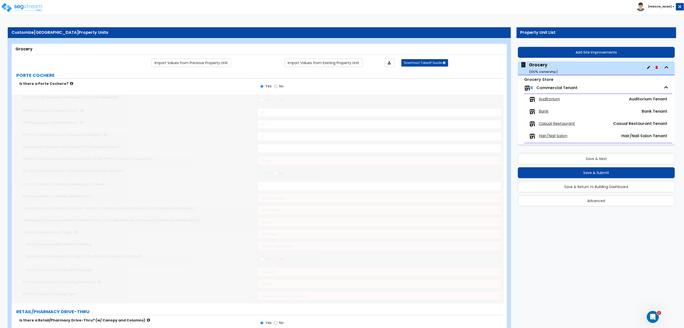
type input "1"
select select "2"
type input "1"
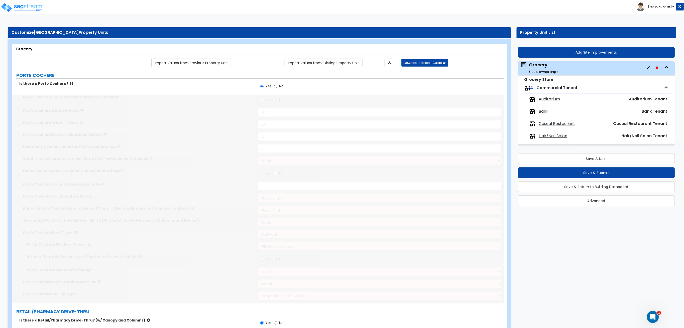
type input "1"
select select "3"
type input "10"
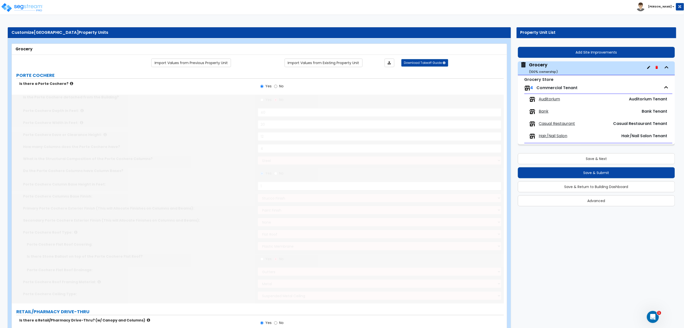
select select "2"
select select "1"
type input "1"
select select "1"
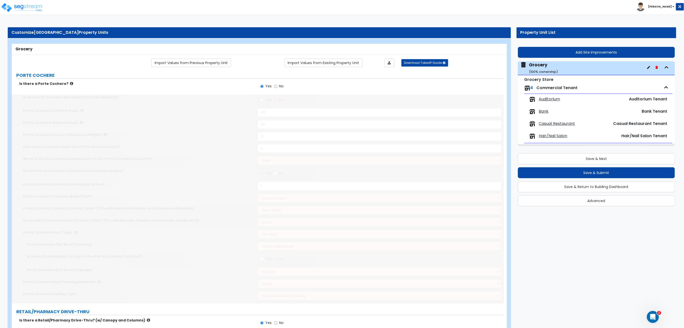
type input "1"
select select "2"
select select "1"
type input "1"
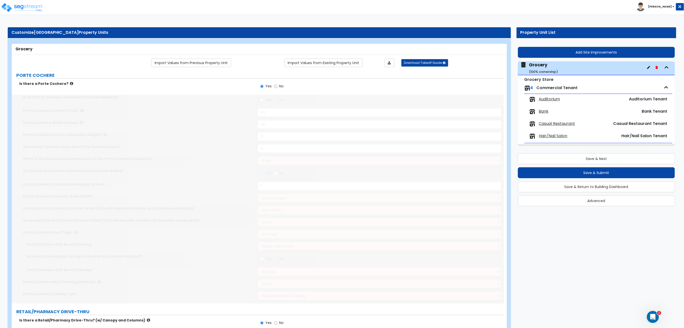
select select "1"
type input "1"
type input "2"
type input "80"
radio input "true"
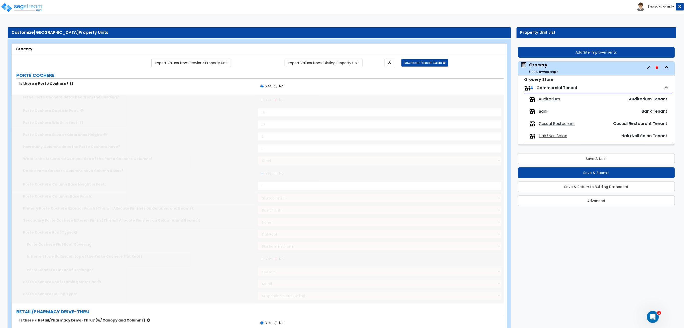
select select "2"
radio input "true"
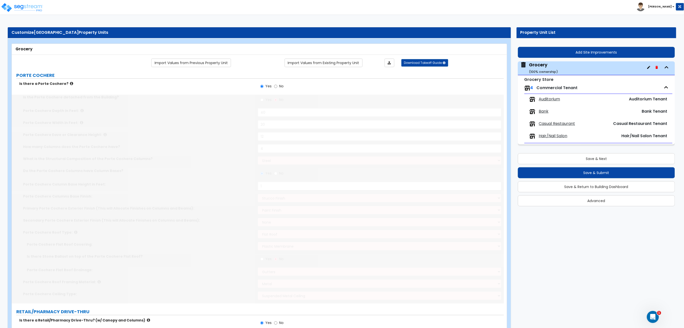
radio input "true"
type input "1"
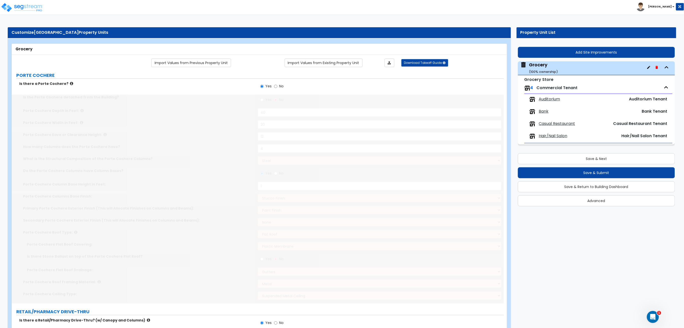
type input "1"
type input "250"
type input "10"
select select "1"
type input "2"
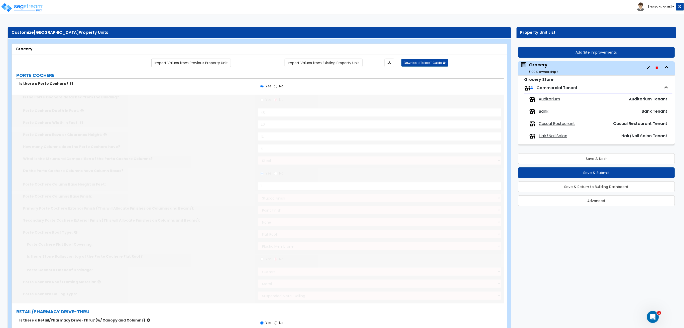
type input "4"
radio input "true"
type input "2"
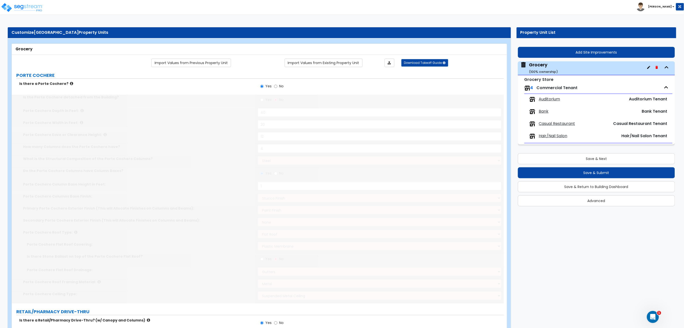
select select "1"
type input "2"
select select "1"
radio input "true"
type input "10"
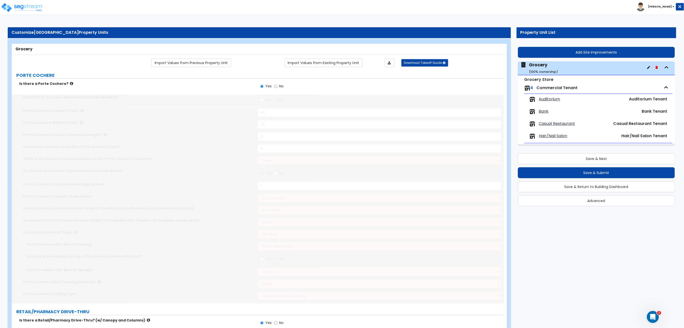
radio input "true"
type input "10"
type input "12"
radio input "true"
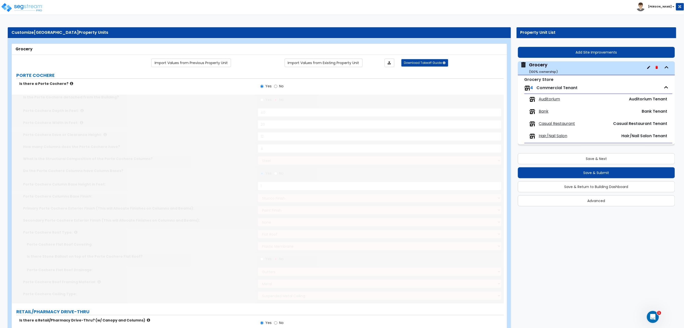
type input "10"
radio input "true"
type input "10"
radio input "true"
type input "250"
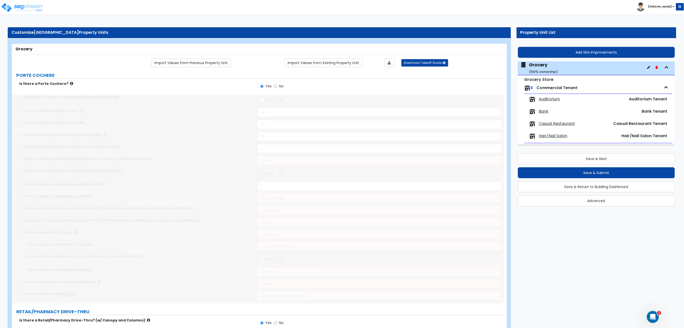
type input "12"
type input "1"
type input "4"
type input "1"
radio input "true"
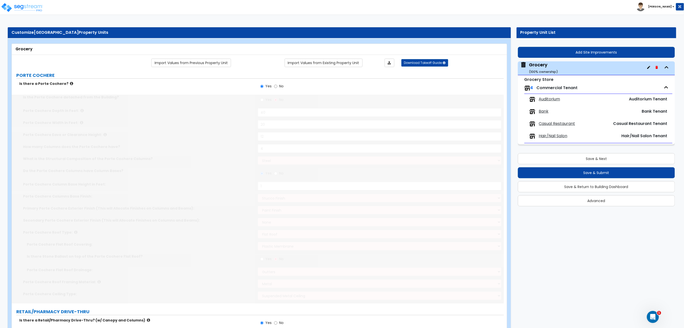
radio input "true"
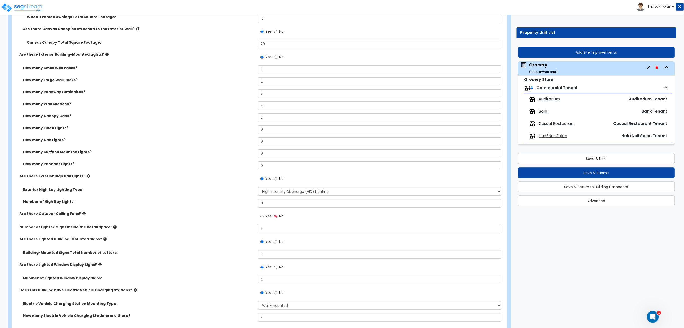
scroll to position [869, 0]
click at [548, 100] on span "Auditorium" at bounding box center [549, 100] width 21 height 6
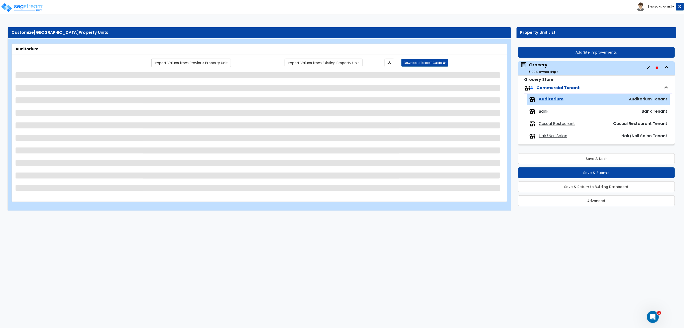
scroll to position [0, 0]
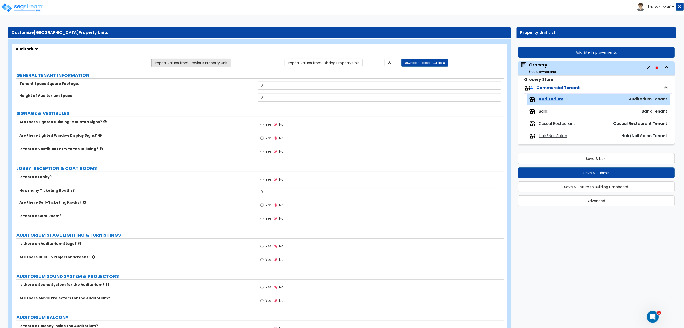
click at [199, 60] on link "Import Values from Previous Property Unit" at bounding box center [191, 63] width 80 height 9
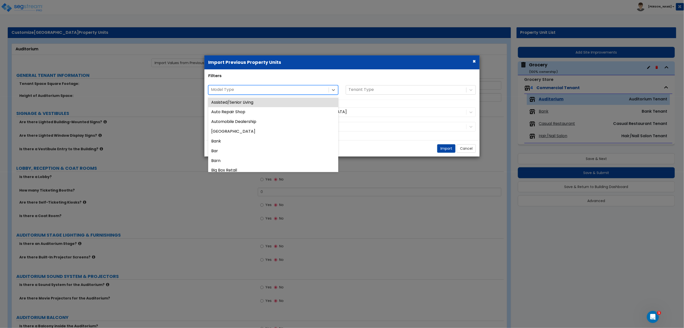
click at [276, 87] on div at bounding box center [268, 89] width 115 height 7
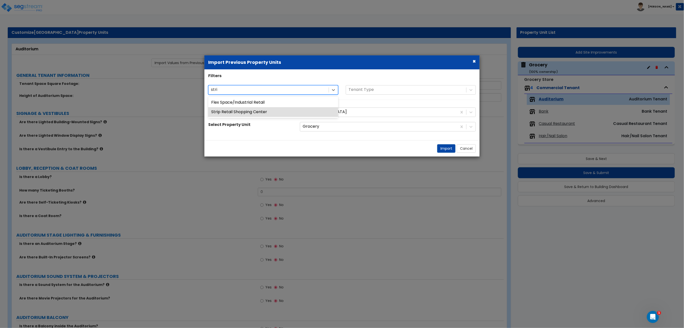
drag, startPoint x: 277, startPoint y: 115, endPoint x: 282, endPoint y: 114, distance: 4.4
click at [278, 115] on div "Strip Retail Shopping Center" at bounding box center [273, 113] width 130 height 10
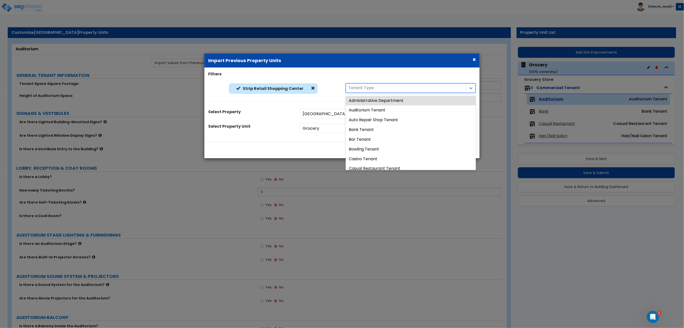
click at [375, 94] on div "Strip Retail Shopping Center Strip Retail Shopping Center 43 results available.…" at bounding box center [342, 89] width 275 height 13
click at [374, 98] on div "Administrative Department" at bounding box center [411, 101] width 130 height 10
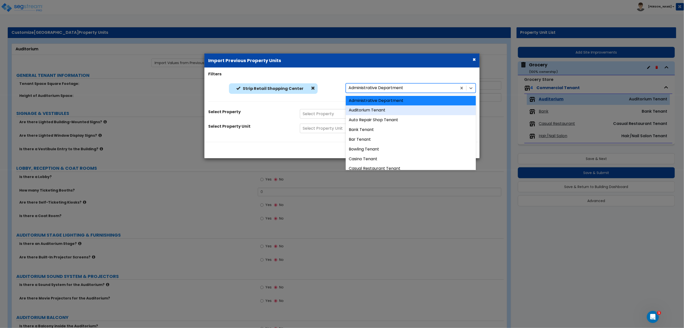
click at [367, 111] on div "Auditorium Tenant" at bounding box center [411, 111] width 130 height 10
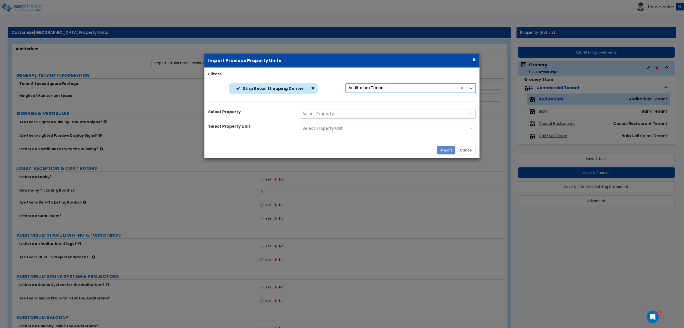
click at [324, 114] on div at bounding box center [383, 114] width 161 height 7
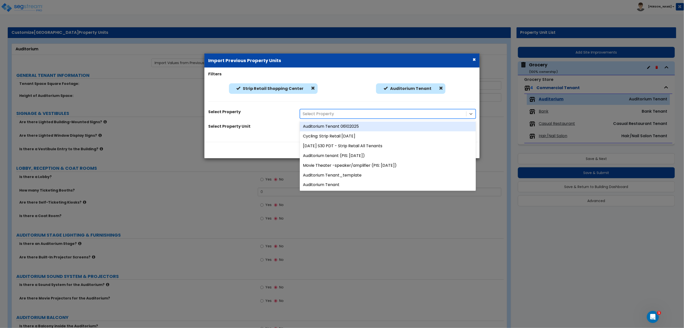
click at [326, 127] on div "Auditorium Tenant 06102025" at bounding box center [388, 127] width 176 height 10
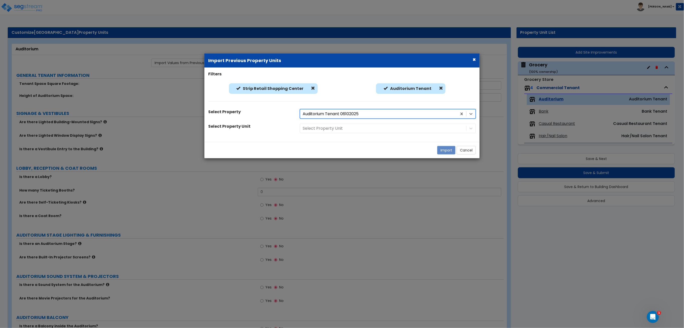
click at [326, 129] on div "Select Property Unit" at bounding box center [387, 129] width 183 height 10
click at [328, 129] on div at bounding box center [383, 128] width 161 height 7
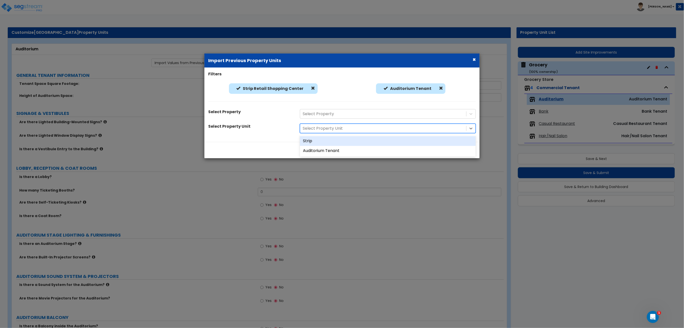
click at [323, 143] on div "Strip" at bounding box center [388, 141] width 176 height 10
click at [357, 111] on div at bounding box center [383, 114] width 161 height 7
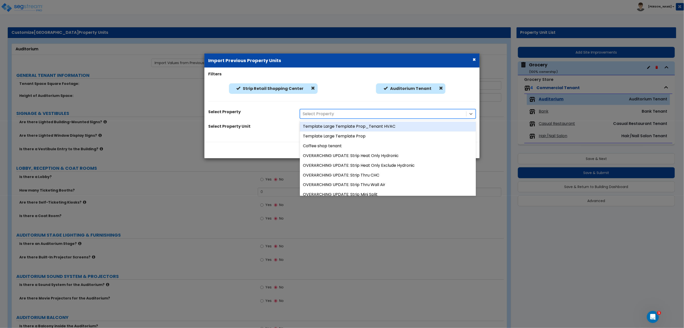
click at [351, 127] on div "Template Large Template Prop_Tenant HVAC" at bounding box center [388, 127] width 176 height 10
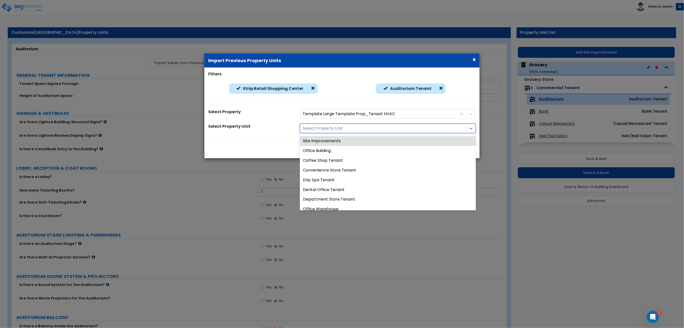
click at [414, 127] on div at bounding box center [383, 128] width 161 height 7
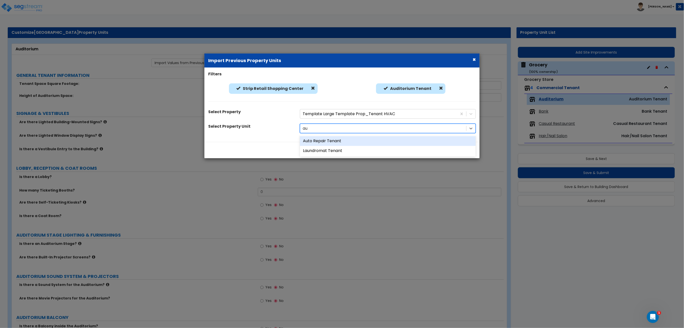
click at [371, 145] on div "Auto Repair Tenant" at bounding box center [388, 141] width 176 height 10
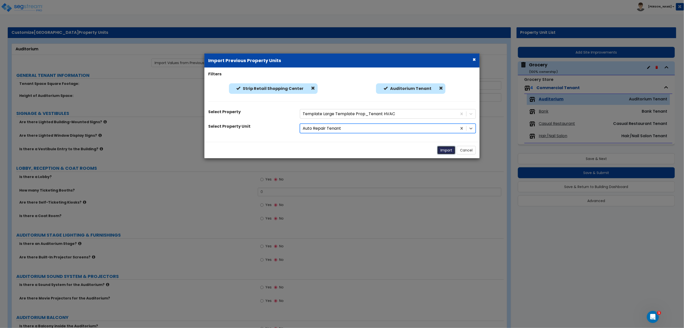
click at [447, 150] on button "Import" at bounding box center [446, 150] width 18 height 9
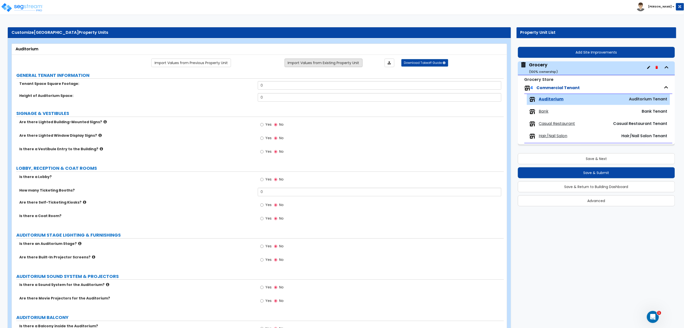
click at [349, 63] on link "Import Values from Existing Property Unit" at bounding box center [324, 63] width 78 height 9
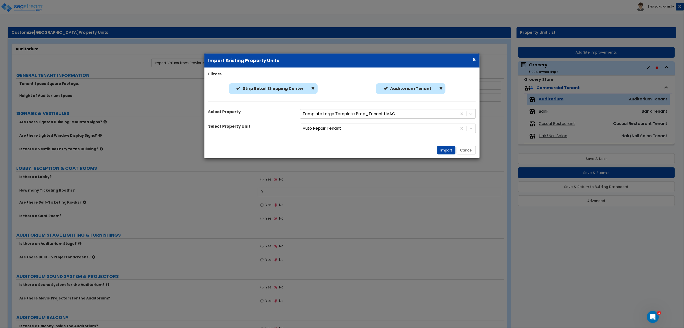
click at [344, 113] on div at bounding box center [379, 114] width 152 height 7
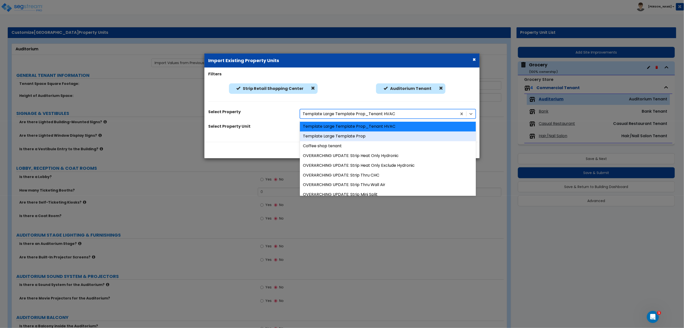
click at [344, 133] on div "Template Large Template Prop" at bounding box center [388, 137] width 176 height 10
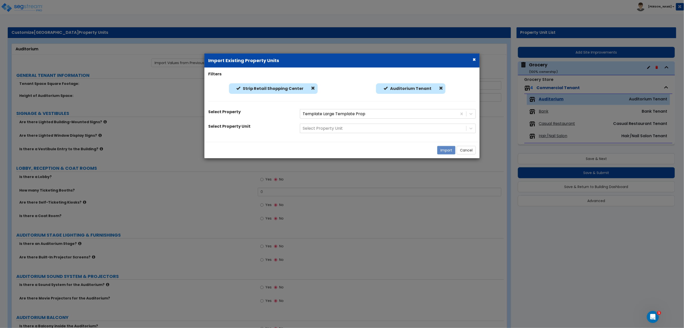
click at [398, 134] on div "Filters Strip Retail Shopping Center Strip Retail Shopping Center Auditorium Te…" at bounding box center [342, 104] width 275 height 67
click at [398, 130] on div at bounding box center [383, 128] width 161 height 7
click at [392, 154] on div "Import Cancel" at bounding box center [342, 150] width 275 height 16
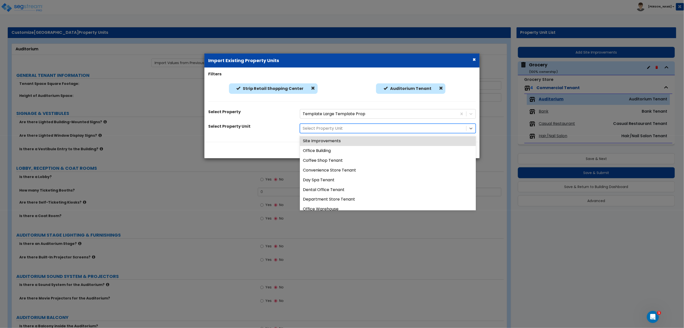
click at [393, 128] on div at bounding box center [383, 128] width 161 height 7
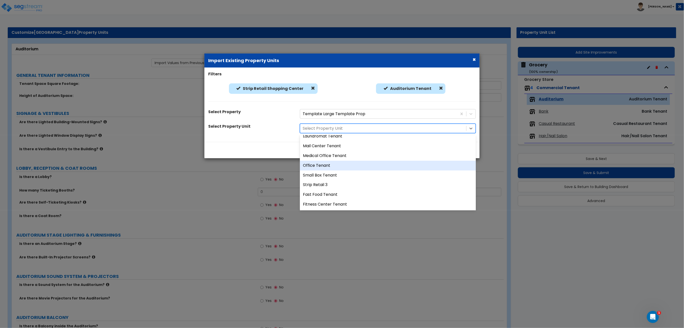
scroll to position [201, 0]
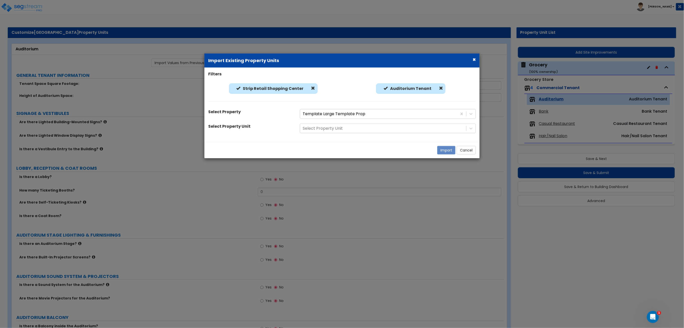
click at [257, 155] on div "Import Cancel" at bounding box center [342, 150] width 275 height 16
click at [459, 144] on div "Import Cancel" at bounding box center [342, 150] width 275 height 16
click at [470, 149] on button "Cancel" at bounding box center [466, 150] width 19 height 9
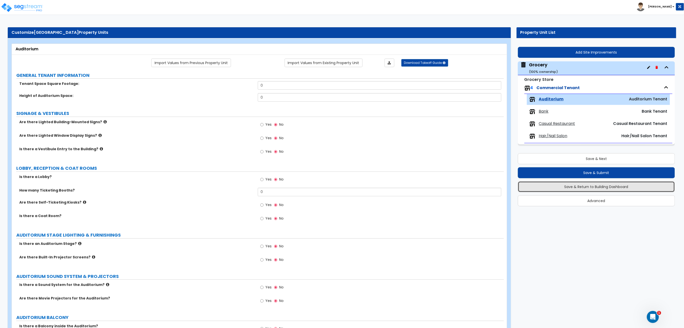
click at [620, 187] on button "Save & Return to Building Dashboard" at bounding box center [596, 186] width 157 height 11
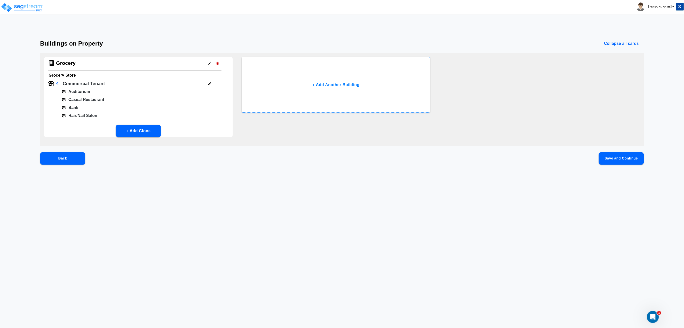
click at [208, 83] on icon "button" at bounding box center [210, 84] width 4 height 4
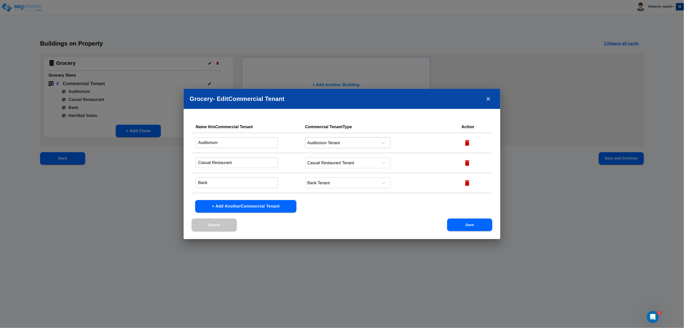
click at [325, 143] on div at bounding box center [341, 143] width 69 height 7
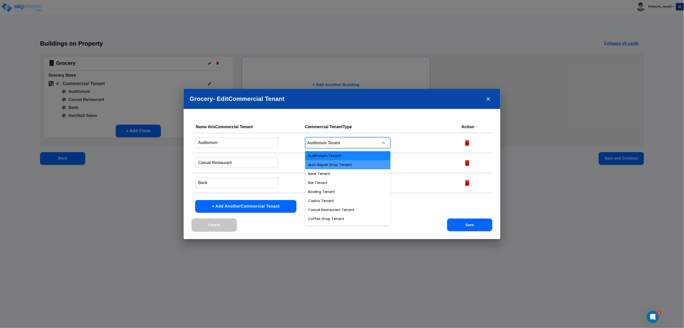
click at [328, 164] on div "Auto Repair Shop Tenant" at bounding box center [347, 164] width 85 height 9
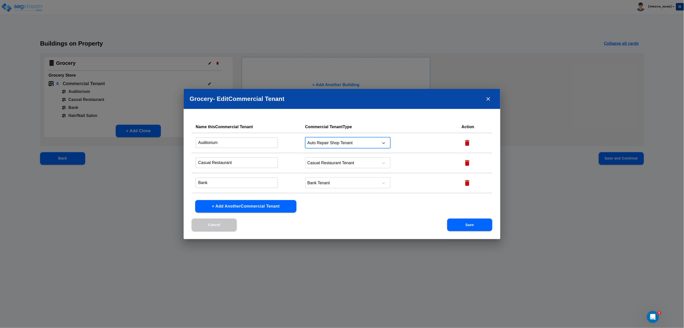
click at [252, 143] on input "Auditorium" at bounding box center [237, 142] width 82 height 11
drag, startPoint x: 251, startPoint y: 143, endPoint x: 16, endPoint y: 79, distance: 244.5
click at [31, 113] on div "Grocery - Edit Commercial Tenant Name this Commercial Tenant Commercial Tenant …" at bounding box center [342, 164] width 684 height 328
drag, startPoint x: 477, startPoint y: 222, endPoint x: 475, endPoint y: 225, distance: 3.4
click at [477, 222] on button "Save" at bounding box center [469, 225] width 45 height 13
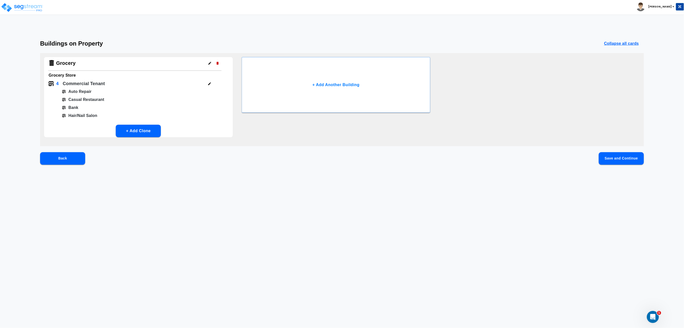
click at [623, 164] on button "Save and Continue" at bounding box center [621, 158] width 45 height 13
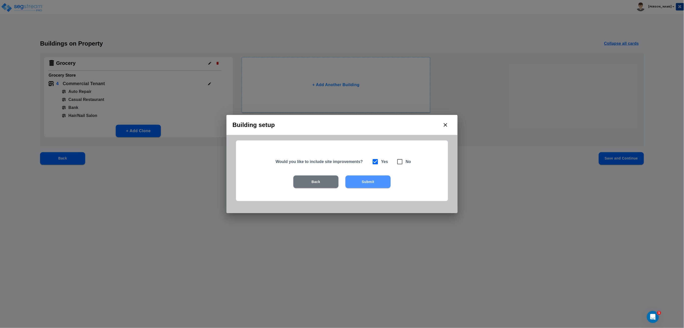
click at [375, 183] on button "Submit" at bounding box center [368, 182] width 45 height 13
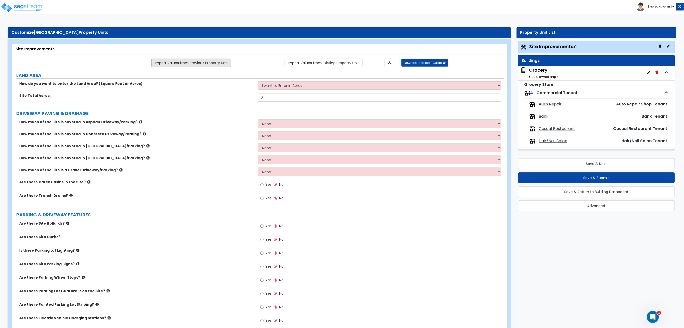
click at [210, 64] on link "Import Values from Previous Property Unit" at bounding box center [191, 63] width 80 height 9
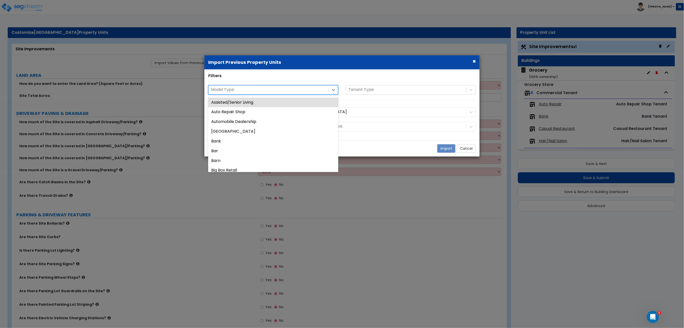
click at [290, 92] on div at bounding box center [268, 89] width 115 height 7
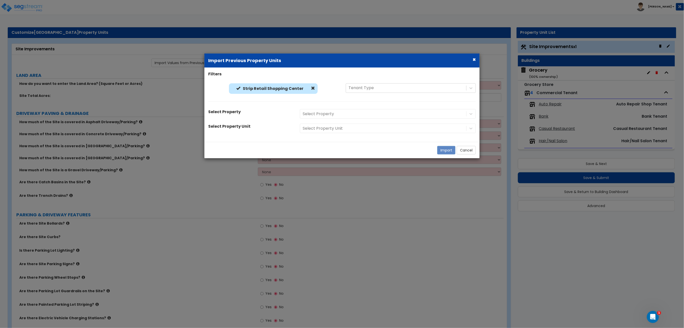
click at [379, 104] on div "Strip Retail Shopping Center Strip Retail Shopping Center Tenant Type" at bounding box center [342, 95] width 275 height 24
click at [368, 115] on div "Select Property" at bounding box center [387, 114] width 183 height 10
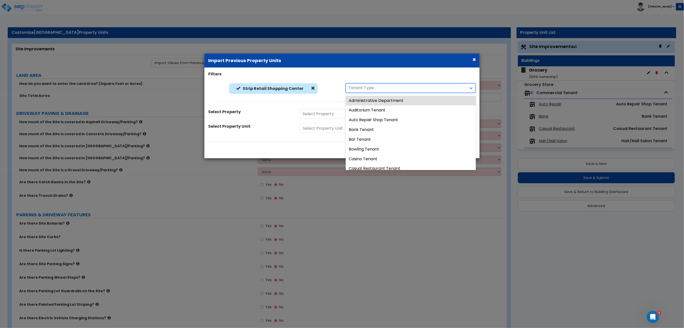
click at [376, 90] on div at bounding box center [406, 88] width 115 height 7
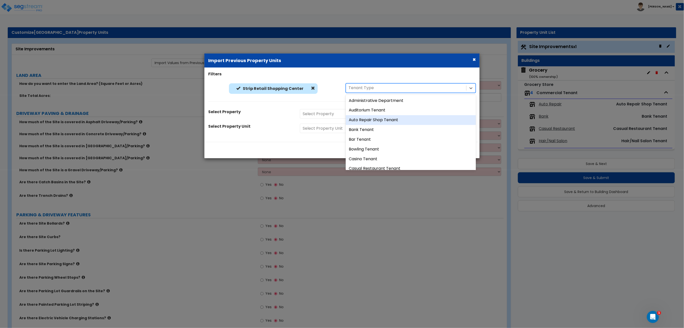
click at [366, 116] on div "Auto Repair Shop Tenant" at bounding box center [411, 120] width 130 height 10
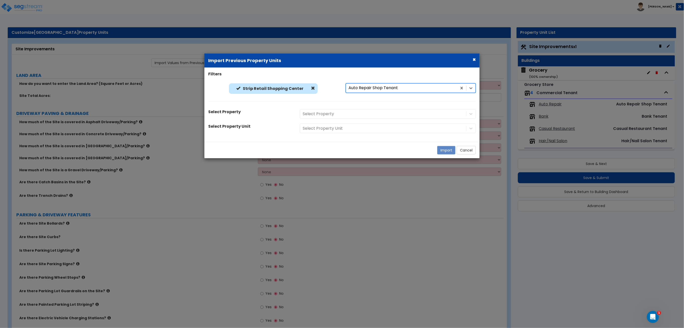
click at [345, 119] on div "Select Property" at bounding box center [388, 114] width 176 height 10
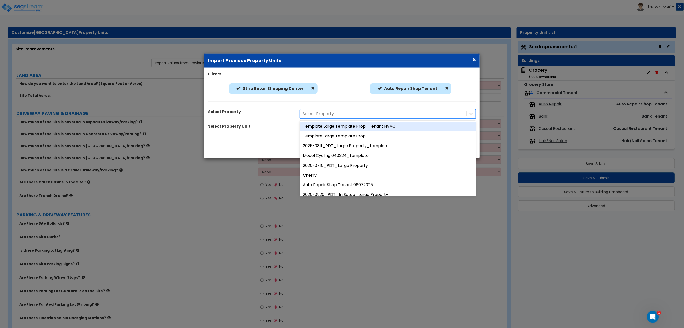
click at [343, 126] on div "Template Large Template Prop_Tenant HVAC" at bounding box center [388, 127] width 176 height 10
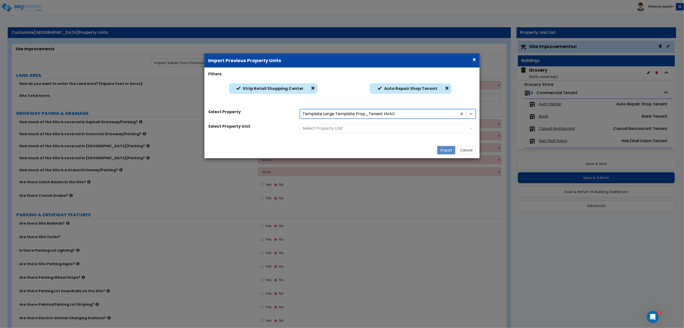
click at [342, 131] on div "Select Property Unit" at bounding box center [387, 129] width 183 height 10
click at [344, 126] on div at bounding box center [383, 128] width 161 height 7
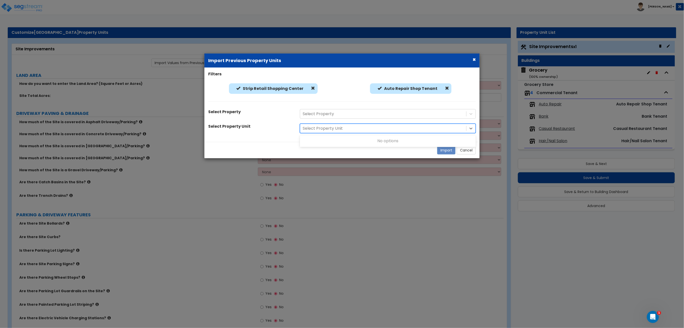
click at [342, 130] on div at bounding box center [383, 128] width 161 height 7
click at [339, 130] on div at bounding box center [383, 128] width 161 height 7
click at [324, 107] on div "Filters Strip Retail Shopping Center Strip Retail Shopping Center Auto Repair S…" at bounding box center [342, 104] width 275 height 67
click at [324, 111] on div at bounding box center [383, 114] width 161 height 7
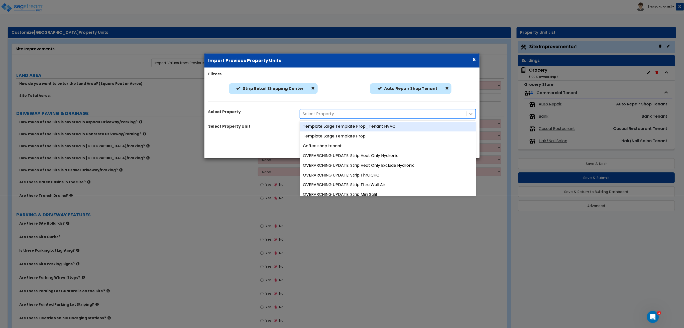
click at [332, 129] on div "Template Large Template Prop_Tenant HVAC" at bounding box center [388, 127] width 176 height 10
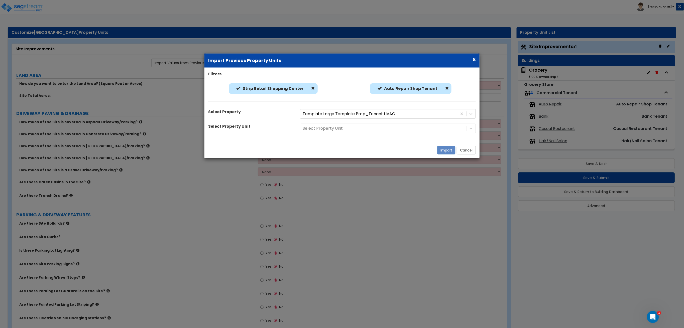
click at [327, 133] on div "Select Property Unit" at bounding box center [387, 129] width 183 height 10
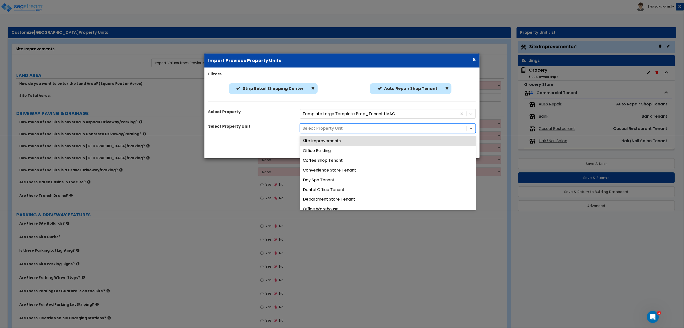
click at [327, 131] on div at bounding box center [383, 128] width 161 height 7
click at [322, 145] on div "Site Improvements" at bounding box center [388, 141] width 176 height 10
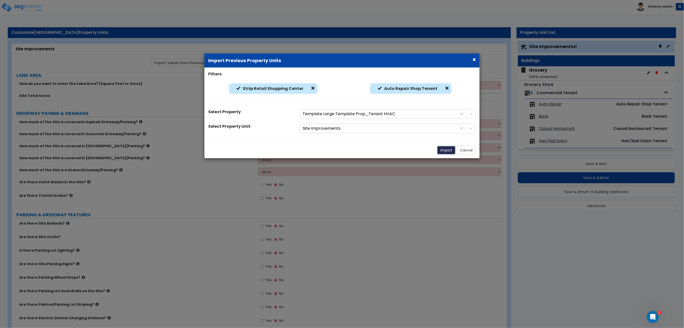
click at [442, 151] on button "Import" at bounding box center [446, 150] width 18 height 9
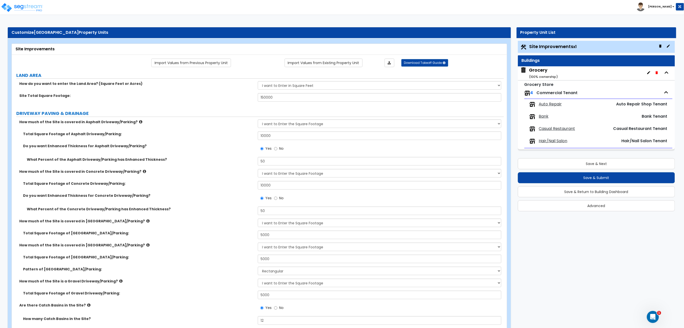
click at [547, 67] on div "Grocery ( 100 % ownership)" at bounding box center [544, 73] width 29 height 13
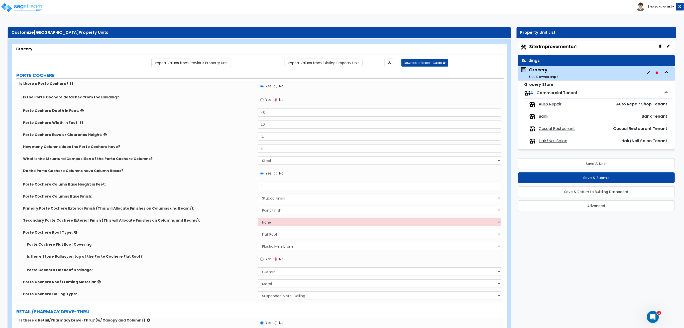
click at [546, 103] on span "Auto Repair" at bounding box center [550, 105] width 23 height 6
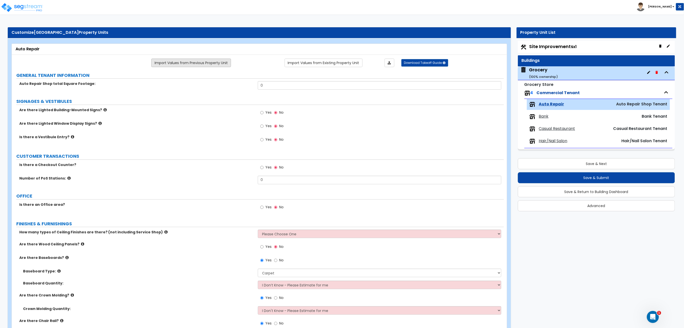
click at [176, 62] on link "Import Values from Previous Property Unit" at bounding box center [191, 63] width 80 height 9
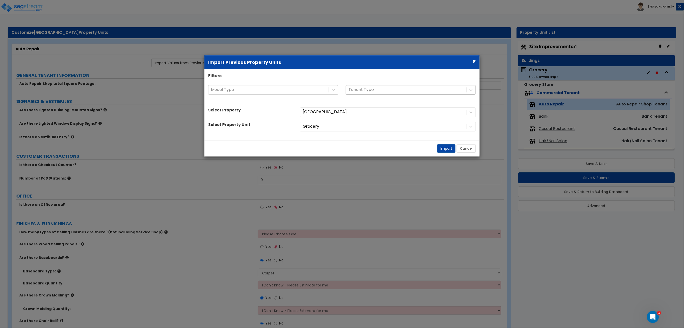
click at [356, 86] on div at bounding box center [406, 89] width 115 height 7
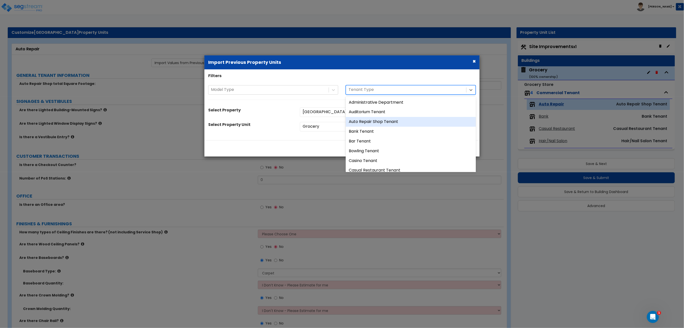
drag, startPoint x: 364, startPoint y: 123, endPoint x: 363, endPoint y: 125, distance: 3.3
click at [364, 123] on div "Auto Repair Shop Tenant" at bounding box center [411, 122] width 130 height 10
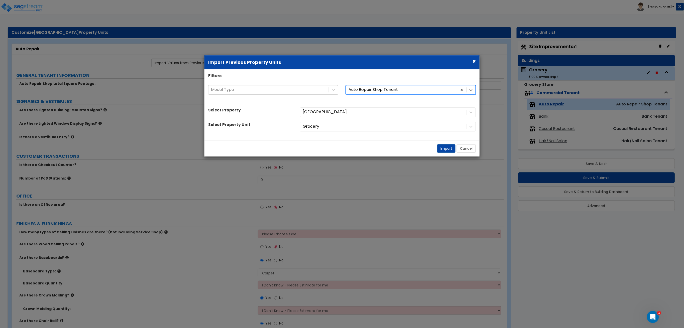
click at [336, 128] on div "Grocery" at bounding box center [387, 127] width 183 height 10
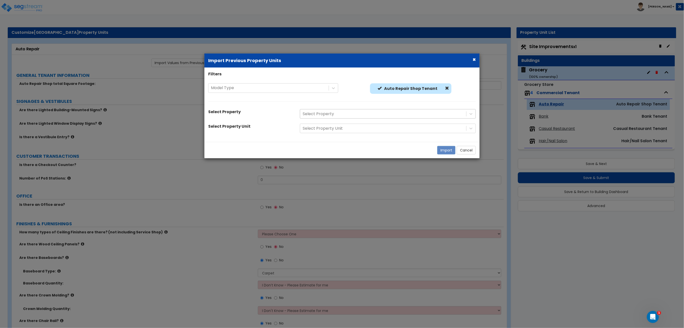
click at [337, 114] on div at bounding box center [383, 114] width 161 height 7
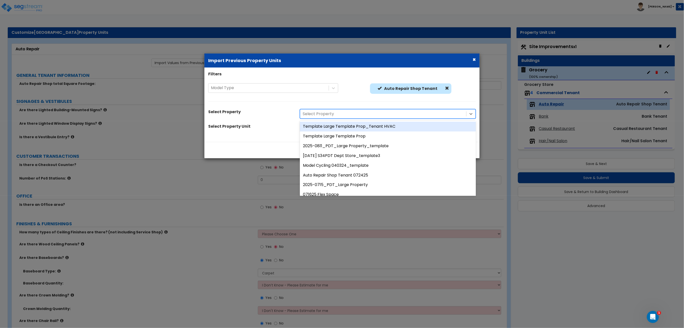
click at [335, 124] on div "Template Large Template Prop_Tenant HVAC" at bounding box center [388, 127] width 176 height 10
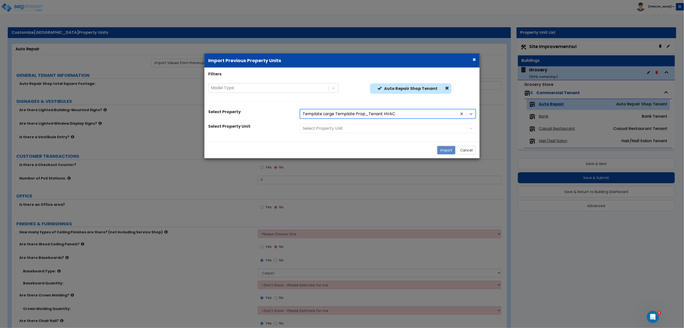
click at [329, 128] on div "Select Property Unit" at bounding box center [387, 129] width 183 height 10
click at [334, 127] on div at bounding box center [383, 128] width 161 height 7
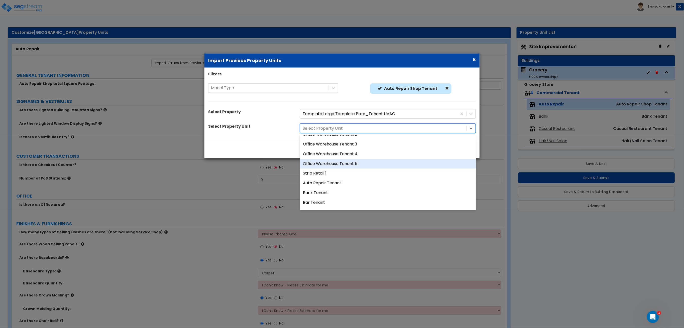
scroll to position [100, 0]
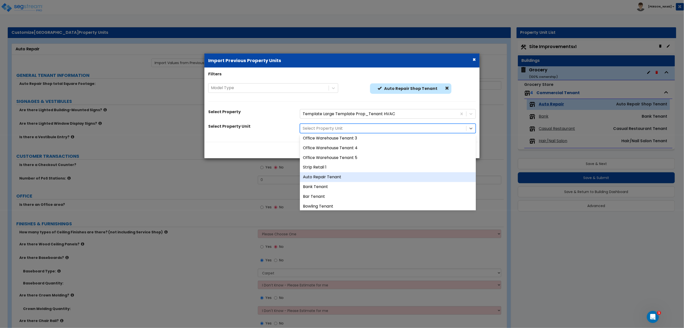
click at [333, 180] on div "Auto Repair Tenant" at bounding box center [388, 177] width 176 height 10
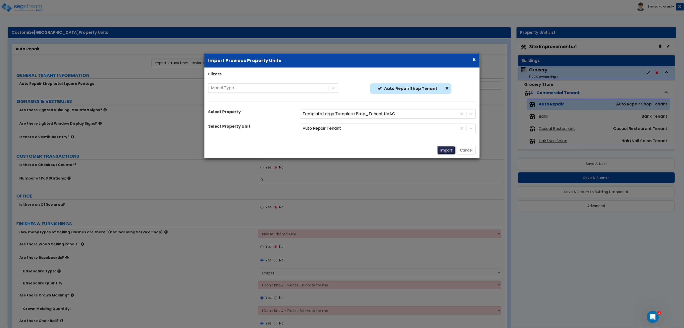
click at [447, 148] on button "Import" at bounding box center [446, 150] width 18 height 9
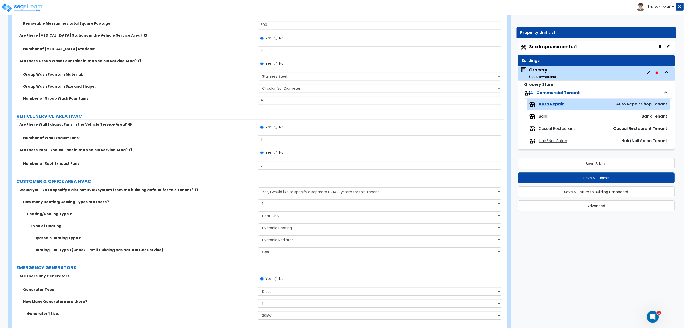
scroll to position [2645, 0]
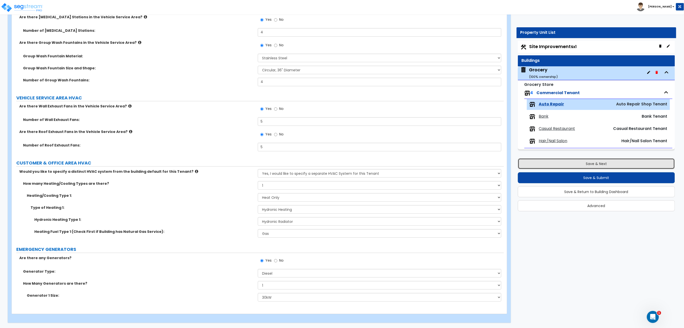
click at [566, 162] on button "Save & Next" at bounding box center [596, 163] width 157 height 11
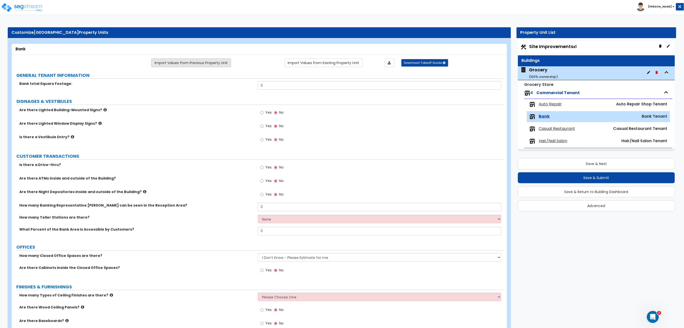
click at [198, 62] on link "Import Values from Previous Property Unit" at bounding box center [191, 63] width 80 height 9
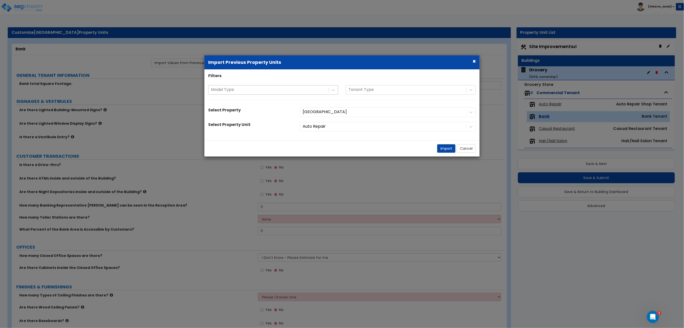
click at [261, 93] on div at bounding box center [268, 89] width 115 height 7
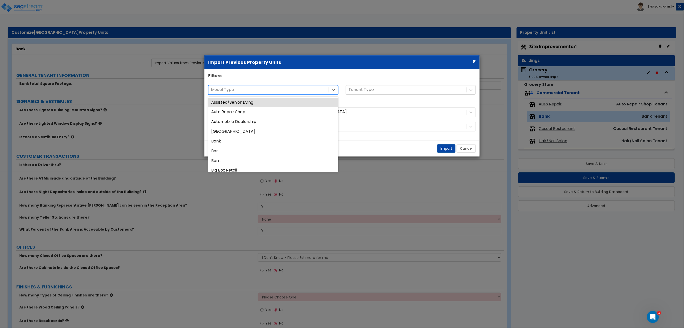
click at [261, 93] on div at bounding box center [268, 89] width 115 height 7
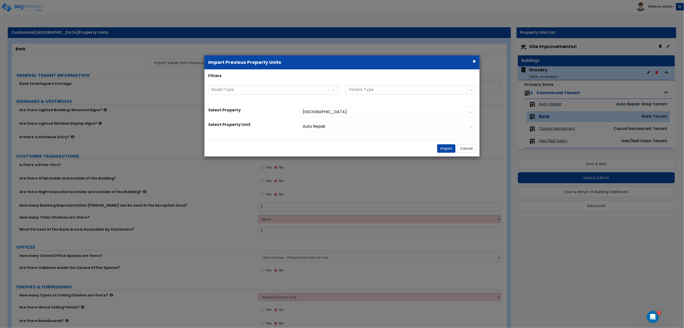
click at [360, 116] on div "Grocery Center" at bounding box center [387, 113] width 183 height 10
click at [348, 126] on div "Auto Repair" at bounding box center [387, 127] width 183 height 10
click at [340, 130] on div "Auto Repair" at bounding box center [387, 127] width 183 height 10
click at [340, 129] on div "Auto Repair" at bounding box center [387, 127] width 183 height 10
click at [345, 128] on div "Auto Repair" at bounding box center [387, 127] width 183 height 10
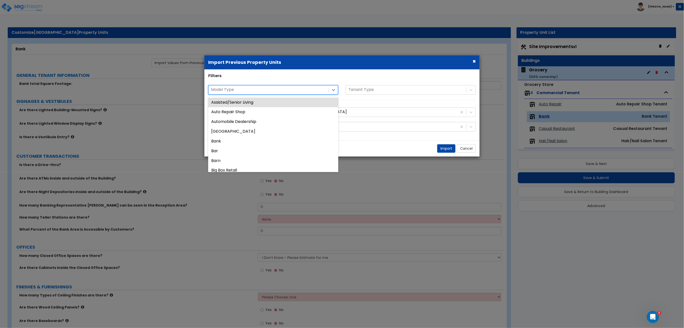
click at [225, 94] on div "Model Type" at bounding box center [269, 89] width 120 height 9
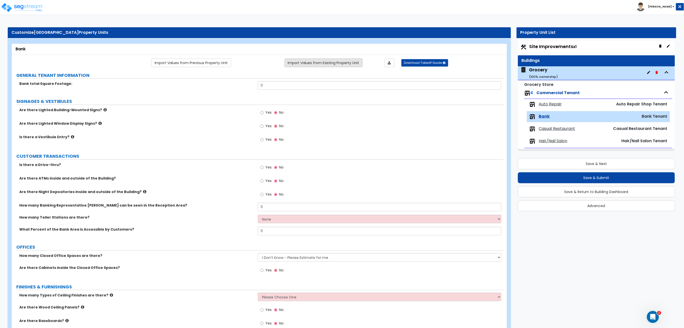
click at [318, 64] on link "Import Values from Existing Property Unit" at bounding box center [324, 63] width 78 height 9
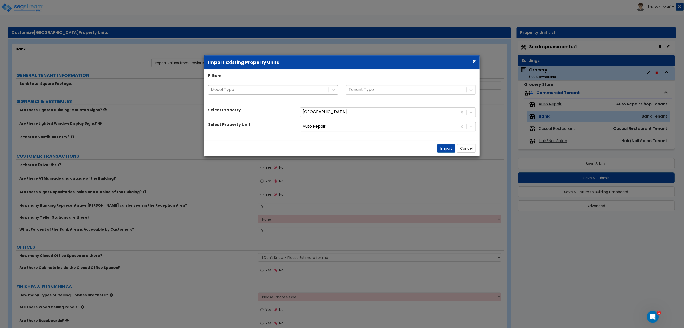
click at [318, 111] on div at bounding box center [379, 112] width 152 height 7
click at [270, 86] on div "Model Type" at bounding box center [269, 89] width 120 height 9
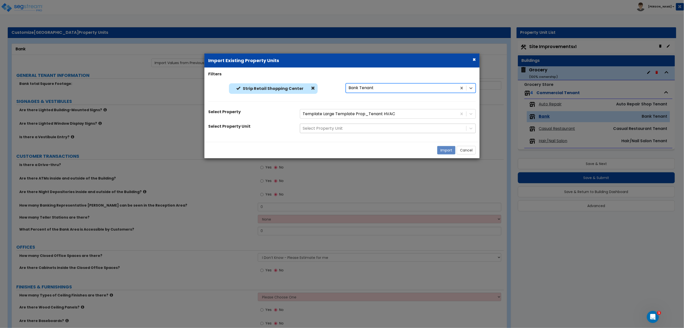
click at [315, 132] on div "Select Property Unit" at bounding box center [383, 128] width 166 height 9
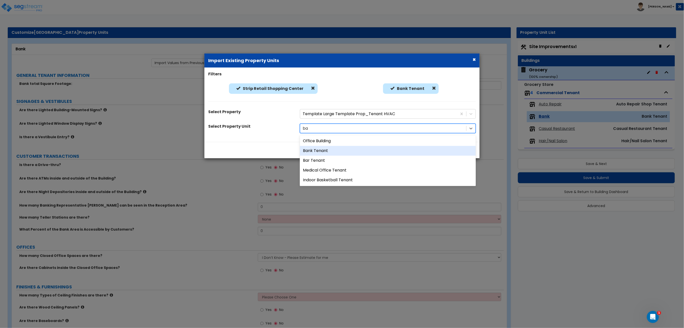
click at [332, 152] on div "Bank Tenant" at bounding box center [388, 151] width 176 height 10
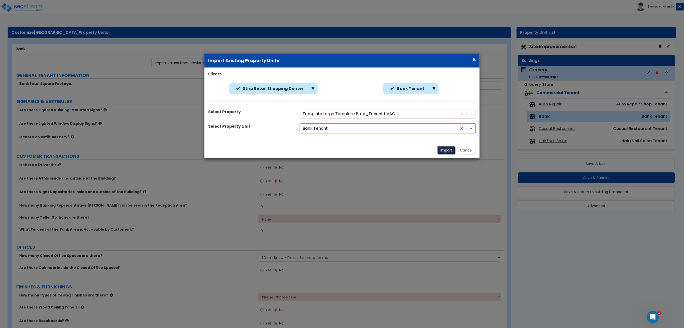
click at [439, 150] on button "Import" at bounding box center [446, 150] width 18 height 9
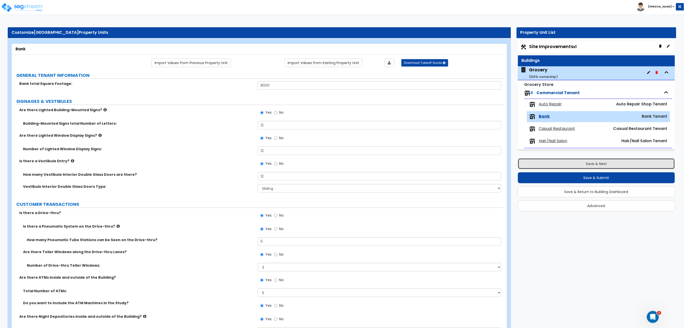
click at [567, 162] on button "Save & Next" at bounding box center [596, 163] width 157 height 11
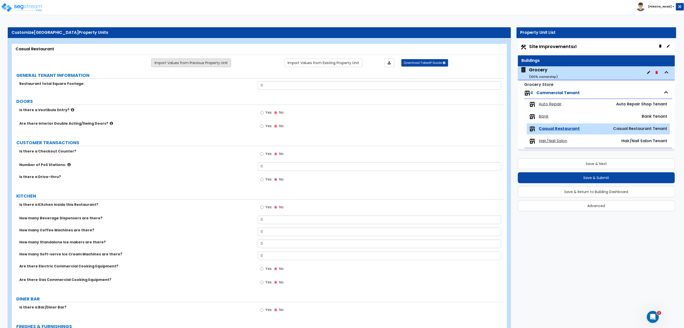
click at [211, 64] on link "Import Values from Previous Property Unit" at bounding box center [191, 63] width 80 height 9
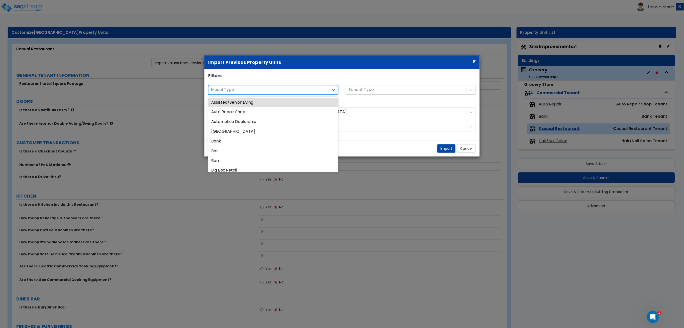
click at [286, 88] on div at bounding box center [268, 89] width 115 height 7
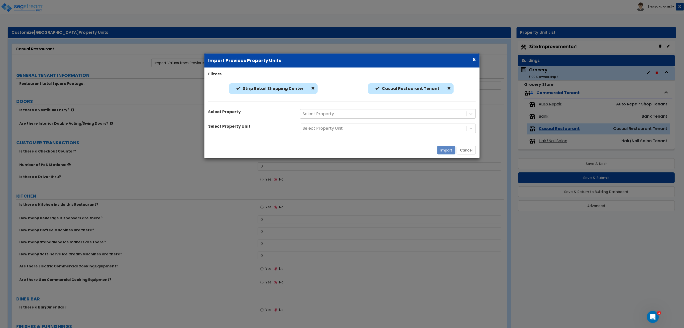
drag, startPoint x: 319, startPoint y: 109, endPoint x: 277, endPoint y: 114, distance: 42.1
click at [325, 116] on div "Select Property" at bounding box center [388, 114] width 176 height 10
click at [332, 115] on div at bounding box center [383, 114] width 161 height 7
click at [277, 114] on div "Select Property" at bounding box center [251, 112] width 92 height 7
click at [318, 114] on div at bounding box center [383, 114] width 161 height 7
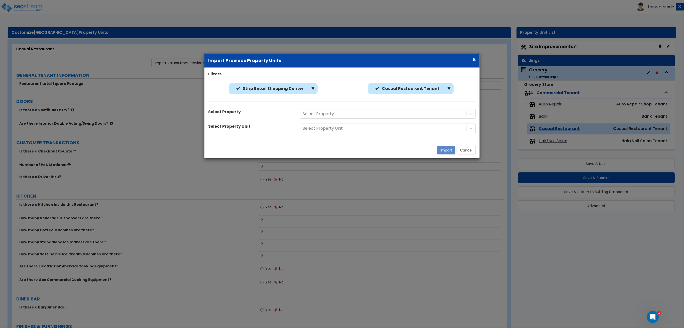
click at [471, 112] on icon at bounding box center [471, 114] width 5 height 5
click at [474, 112] on icon at bounding box center [471, 114] width 5 height 5
click at [313, 111] on div at bounding box center [383, 114] width 161 height 7
click at [317, 125] on div "Select Property Unit" at bounding box center [383, 128] width 166 height 9
click at [318, 128] on div at bounding box center [383, 128] width 161 height 7
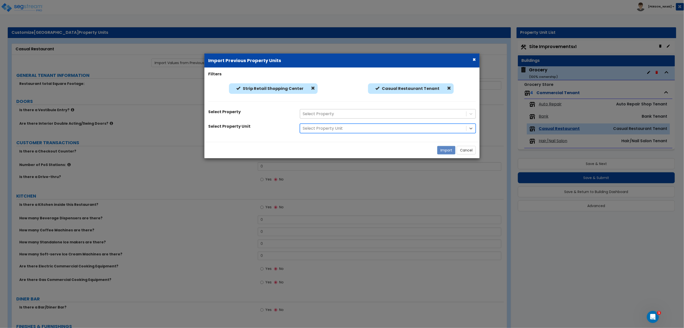
click at [326, 118] on div "Select Property" at bounding box center [383, 114] width 166 height 9
click at [328, 113] on div at bounding box center [383, 114] width 161 height 7
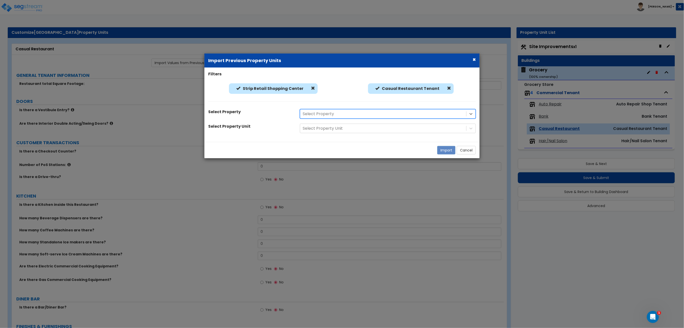
click at [444, 87] on div at bounding box center [446, 89] width 9 height 6
click at [447, 87] on span at bounding box center [449, 88] width 4 height 4
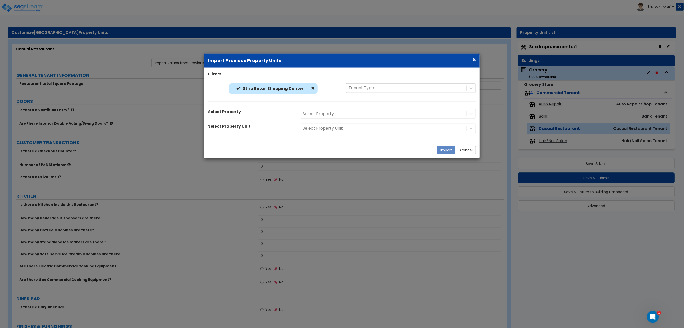
click at [394, 112] on div "Select Property" at bounding box center [387, 114] width 183 height 10
click at [383, 115] on div "Select Property" at bounding box center [387, 114] width 183 height 10
click at [313, 115] on div at bounding box center [383, 114] width 161 height 7
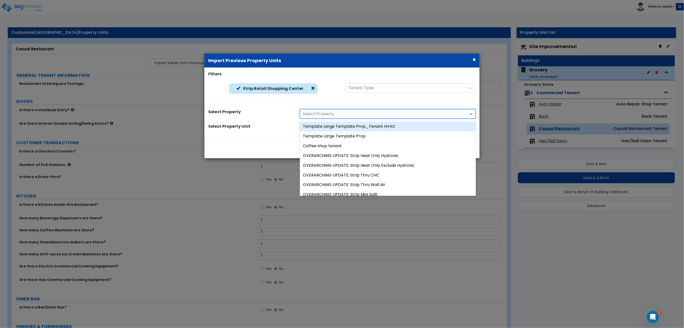
click at [335, 126] on div "Template Large Template Prop_Tenant HVAC" at bounding box center [388, 127] width 176 height 10
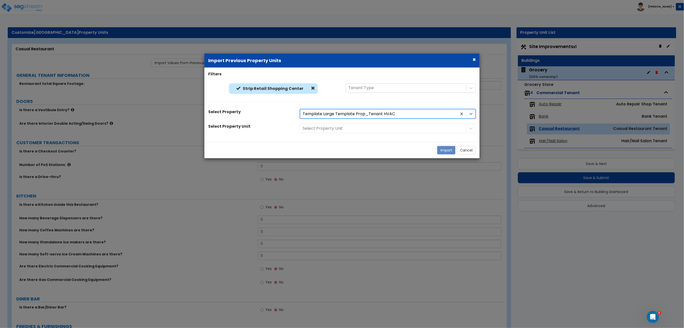
click at [329, 133] on div "Select Property Unit" at bounding box center [387, 129] width 183 height 10
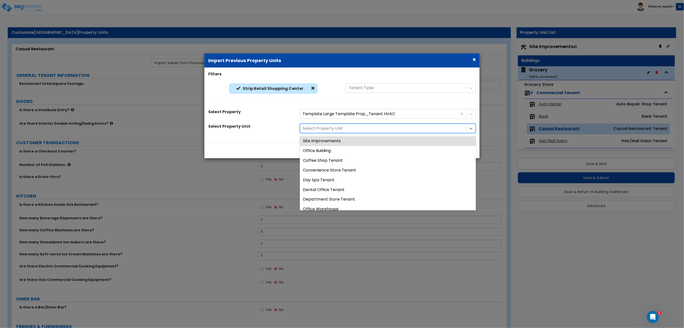
click at [332, 130] on div at bounding box center [383, 128] width 161 height 7
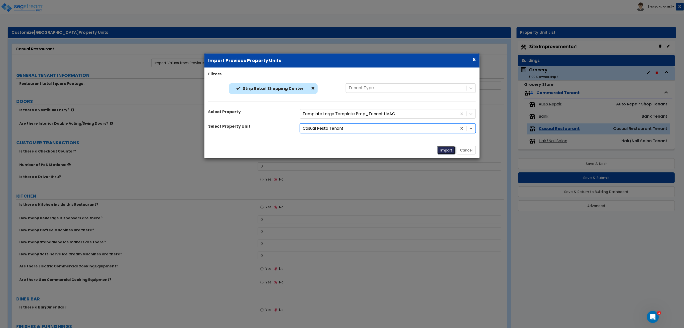
click at [440, 151] on button "Import" at bounding box center [446, 150] width 18 height 9
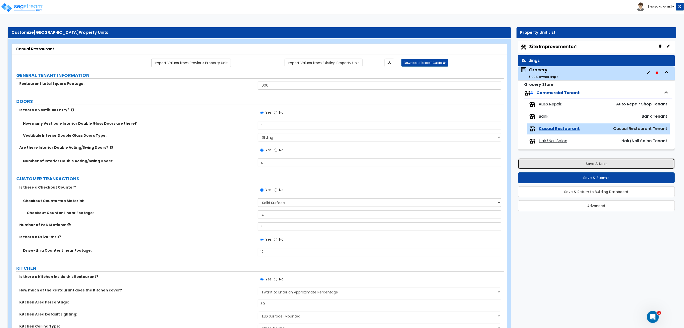
click at [564, 163] on button "Save & Next" at bounding box center [596, 163] width 157 height 11
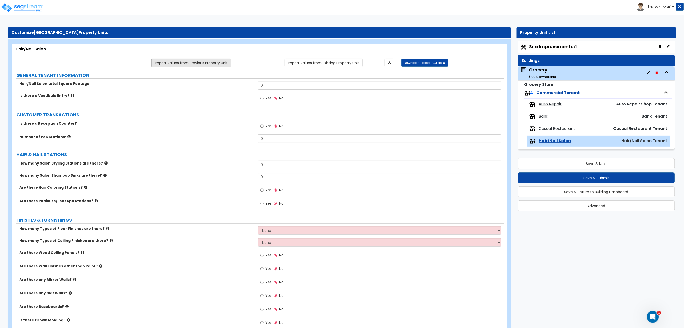
click at [202, 63] on link "Import Values from Previous Property Unit" at bounding box center [191, 63] width 80 height 9
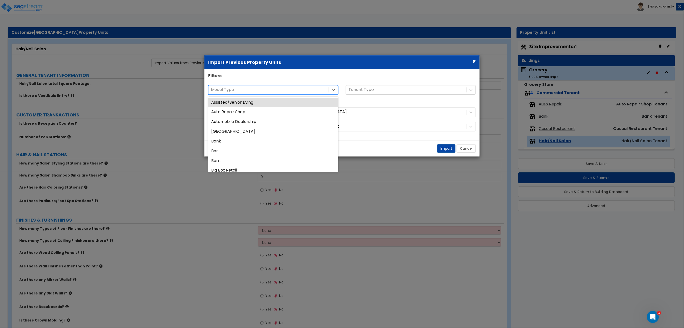
click at [244, 90] on div at bounding box center [268, 89] width 115 height 7
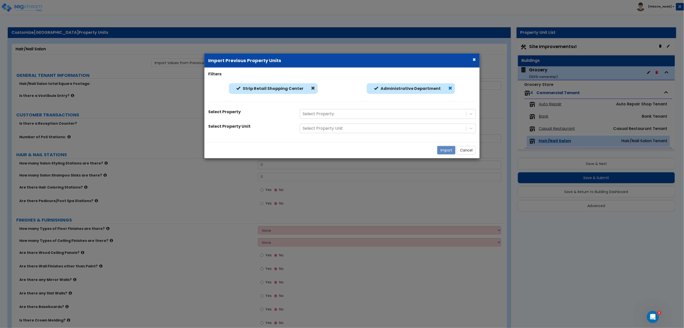
click at [449, 86] on span at bounding box center [451, 88] width 4 height 4
click at [411, 115] on div at bounding box center [383, 114] width 161 height 7
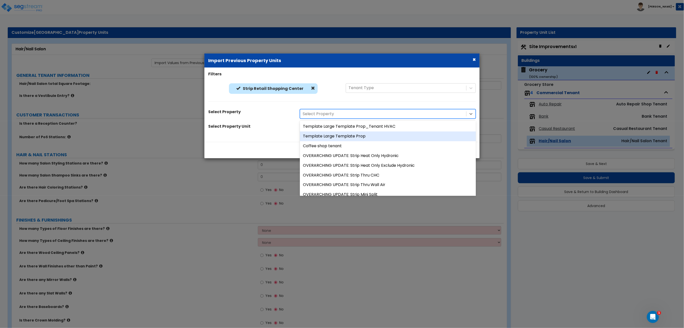
click at [332, 126] on div "Template Large Template Prop_Tenant HVAC" at bounding box center [388, 127] width 176 height 10
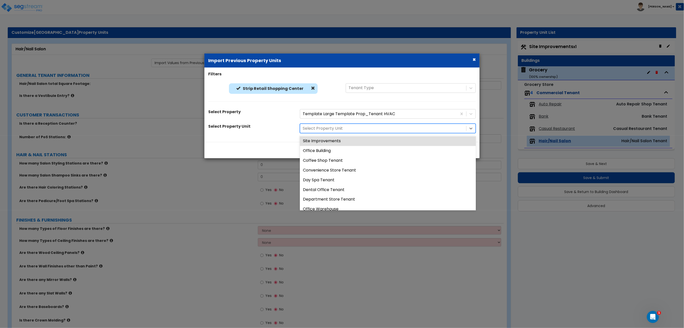
click at [339, 128] on div at bounding box center [383, 128] width 161 height 7
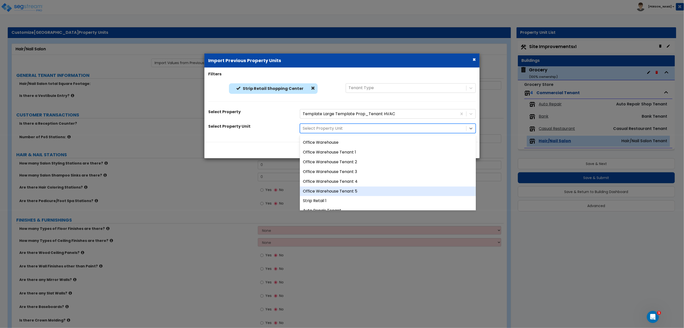
scroll to position [229, 0]
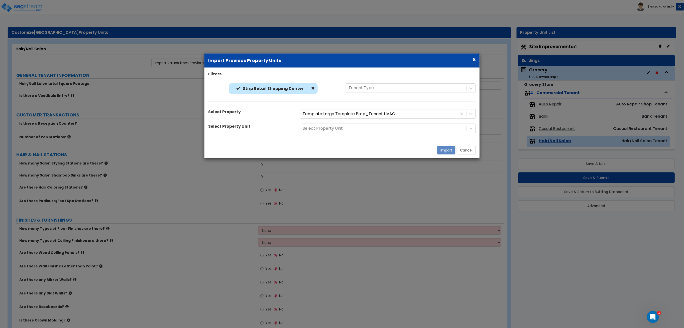
click at [554, 211] on div "× Import Previous Property Units Filters Strip Retail Shopping Center Strip Ret…" at bounding box center [342, 164] width 684 height 328
click at [466, 149] on button "Cancel" at bounding box center [466, 150] width 19 height 9
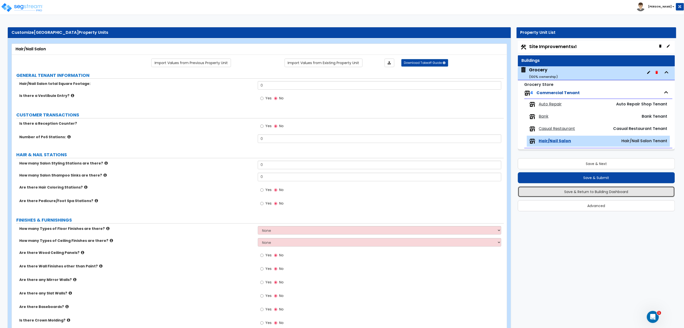
click at [630, 196] on button "Save & Return to Building Dashboard" at bounding box center [596, 191] width 157 height 11
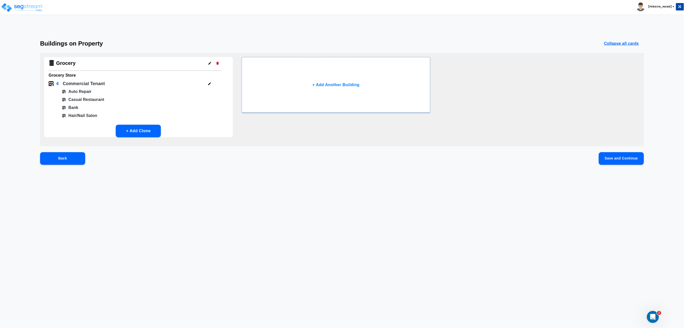
click at [207, 83] on button "button" at bounding box center [210, 84] width 8 height 8
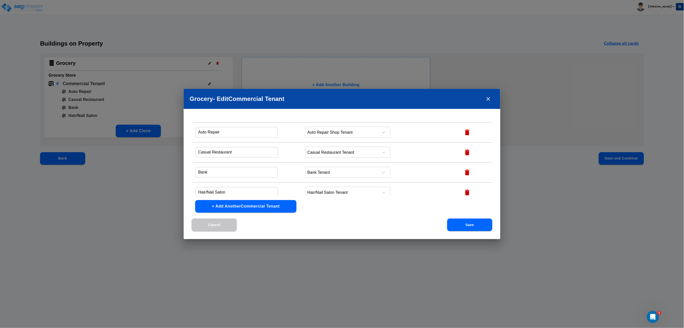
scroll to position [16, 0]
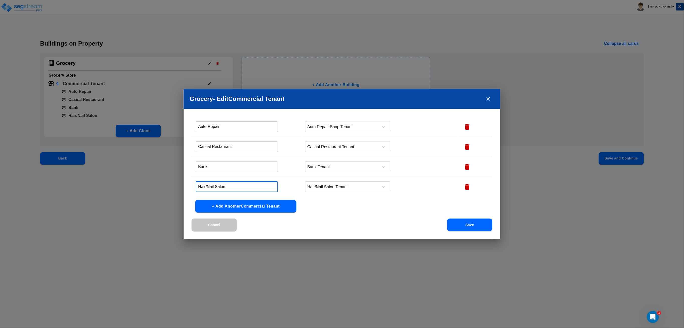
drag, startPoint x: 233, startPoint y: 184, endPoint x: 0, endPoint y: 173, distance: 233.1
click at [0, 178] on div "Grocery - Edit Commercial Tenant Name this Commercial Tenant Commercial Tenant …" at bounding box center [342, 164] width 684 height 328
click at [369, 189] on div at bounding box center [341, 187] width 69 height 7
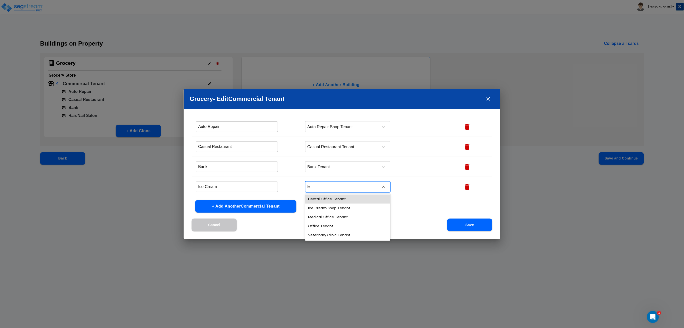
scroll to position [0, 0]
drag, startPoint x: 363, startPoint y: 207, endPoint x: 367, endPoint y: 208, distance: 3.8
click at [363, 208] on div "Ice Cream Shop Tenant" at bounding box center [347, 208] width 85 height 9
click at [474, 224] on button "Save" at bounding box center [469, 225] width 45 height 13
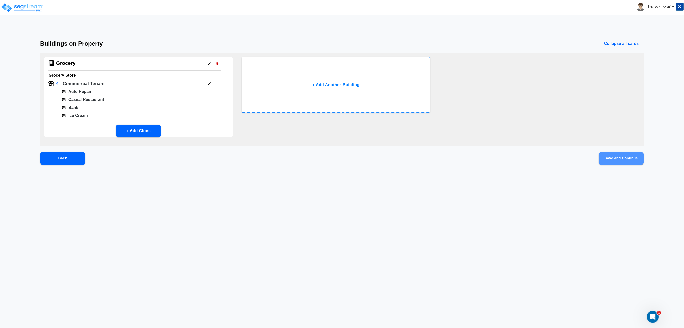
click at [626, 158] on button "Save and Continue" at bounding box center [621, 158] width 45 height 13
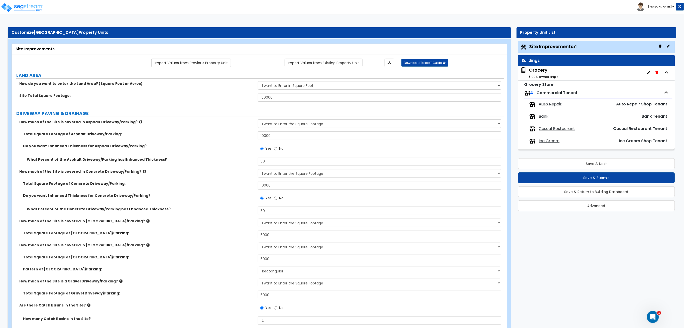
click at [557, 142] on span "Ice Cream" at bounding box center [549, 141] width 21 height 6
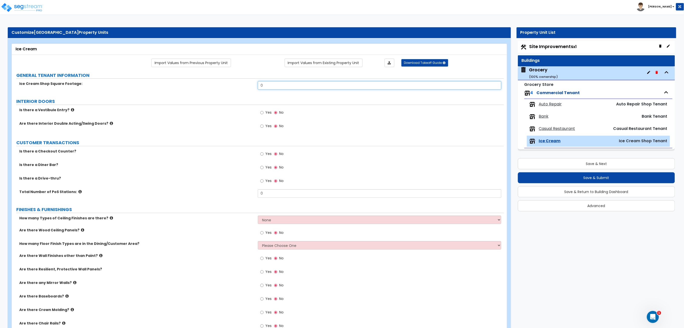
click at [277, 86] on input "0" at bounding box center [380, 85] width 244 height 9
click at [217, 65] on link "Import Values from Previous Property Unit" at bounding box center [191, 63] width 80 height 9
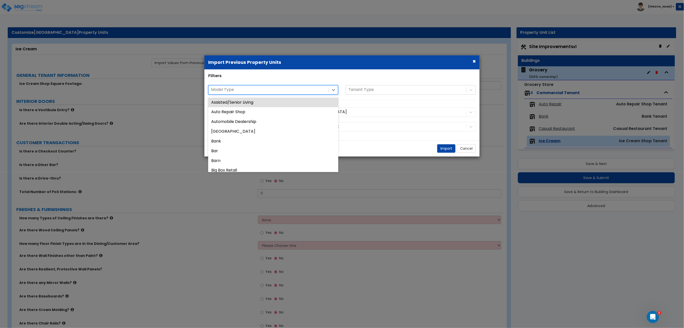
click at [256, 94] on div "Model Type" at bounding box center [273, 90] width 130 height 10
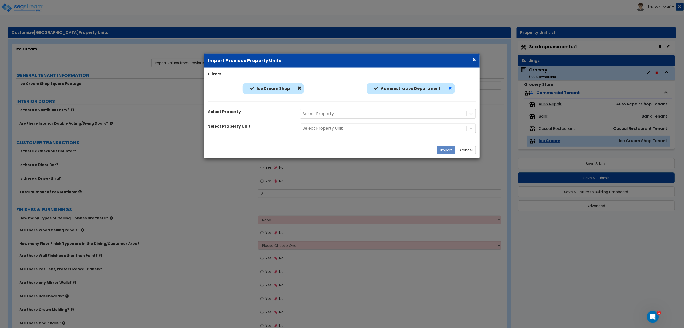
click at [449, 87] on span at bounding box center [451, 88] width 4 height 4
click at [394, 116] on div at bounding box center [383, 114] width 161 height 7
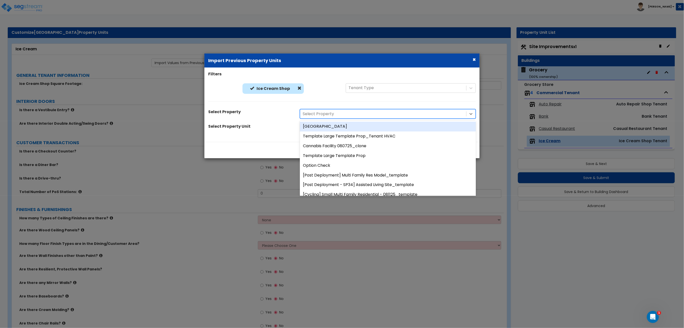
click at [378, 135] on div "Template Large Template Prop_Tenant HVAC" at bounding box center [388, 137] width 176 height 10
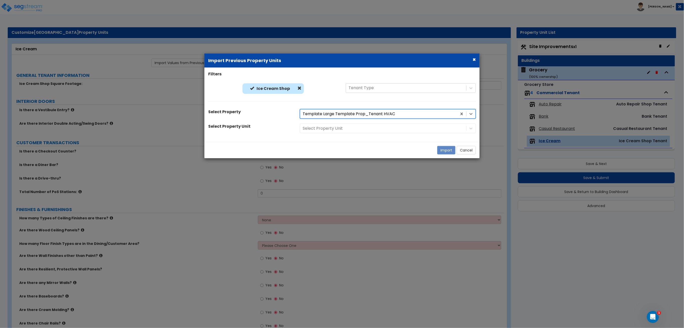
click at [337, 131] on div "Select Property Unit" at bounding box center [387, 129] width 183 height 10
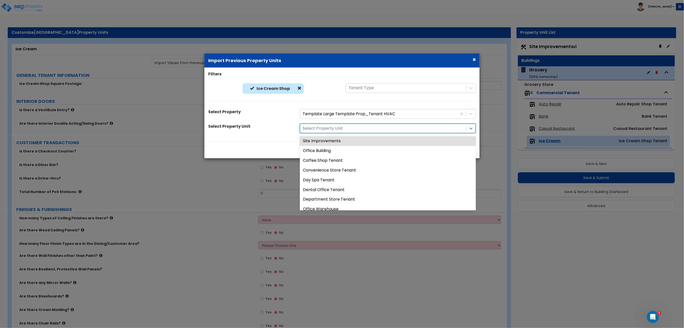
click at [336, 126] on div at bounding box center [383, 128] width 161 height 7
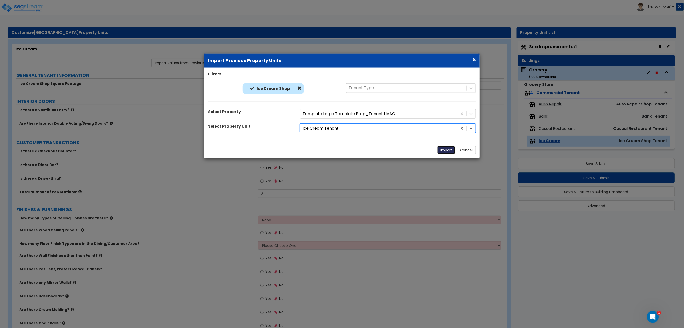
click at [451, 151] on button "Import" at bounding box center [446, 150] width 18 height 9
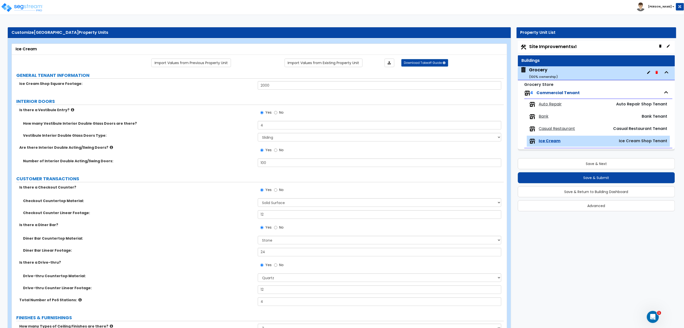
click at [548, 133] on div "Casual Restaurant Casual Restaurant Tenant" at bounding box center [598, 129] width 143 height 11
click at [548, 130] on span "Casual Restaurant" at bounding box center [557, 129] width 36 height 6
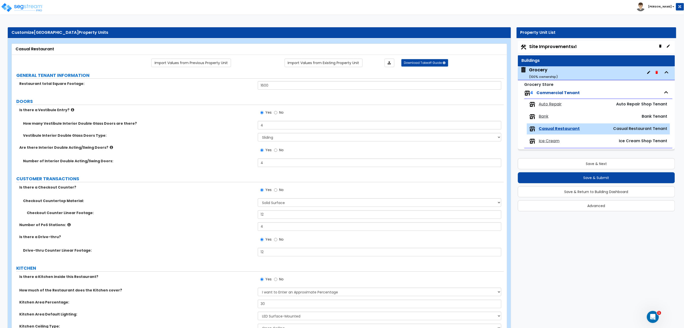
click at [548, 117] on span "Bank" at bounding box center [544, 117] width 10 height 6
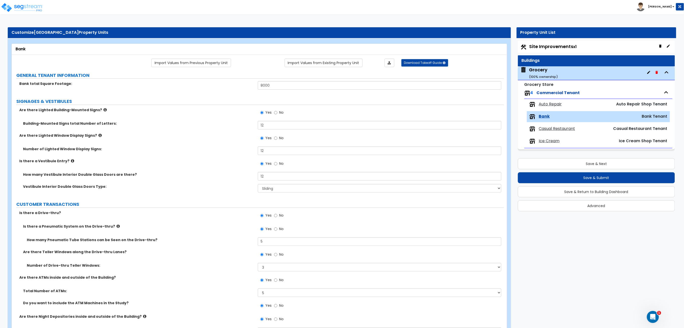
click at [554, 107] on span "Auto Repair" at bounding box center [550, 105] width 23 height 6
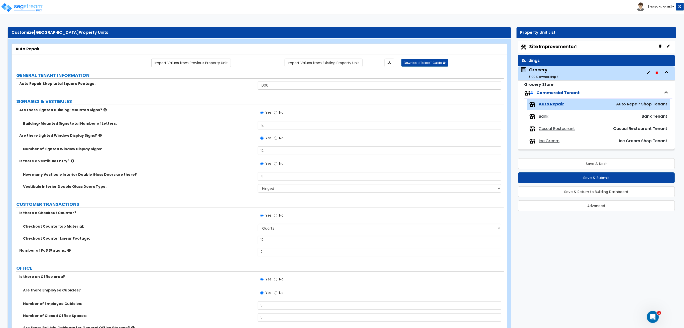
click at [551, 73] on div "Grocery ( 100 % ownership)" at bounding box center [544, 73] width 29 height 13
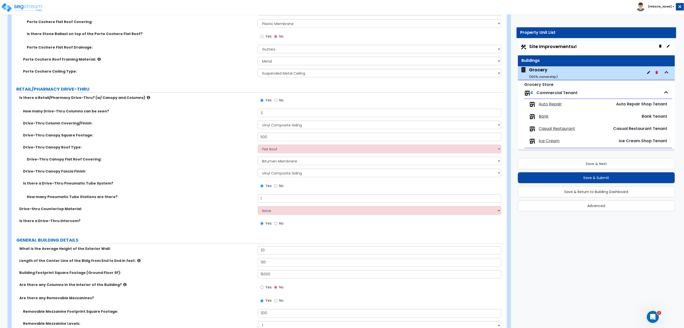
scroll to position [234, 0]
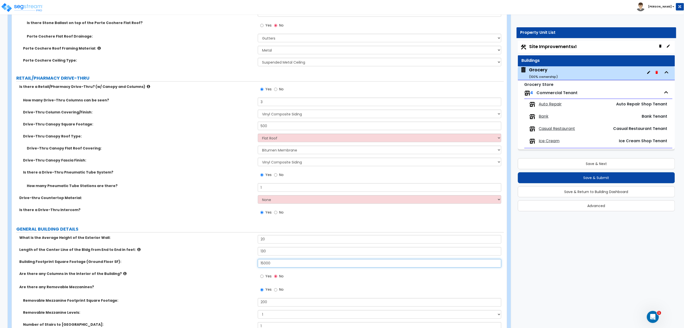
drag, startPoint x: 283, startPoint y: 260, endPoint x: 118, endPoint y: 253, distance: 165.6
click at [122, 253] on div "What is the Average Height of the Exterior Wall: 20 Length of the Center Line o…" at bounding box center [258, 290] width 485 height 111
click at [641, 180] on button "Save & Submit" at bounding box center [596, 177] width 157 height 11
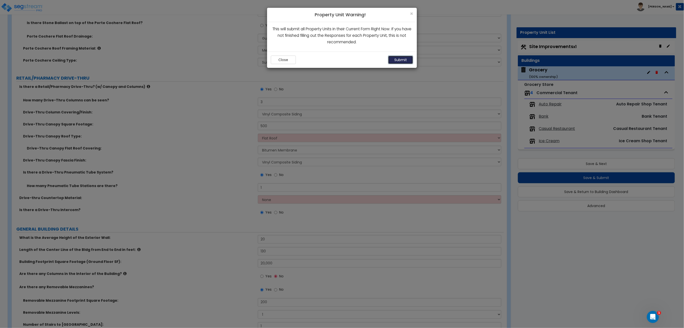
click at [397, 59] on button "Submit" at bounding box center [400, 60] width 25 height 9
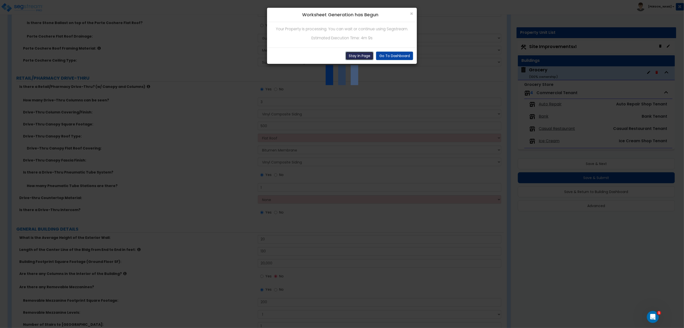
click at [349, 56] on button "Stay In Page" at bounding box center [360, 56] width 28 height 9
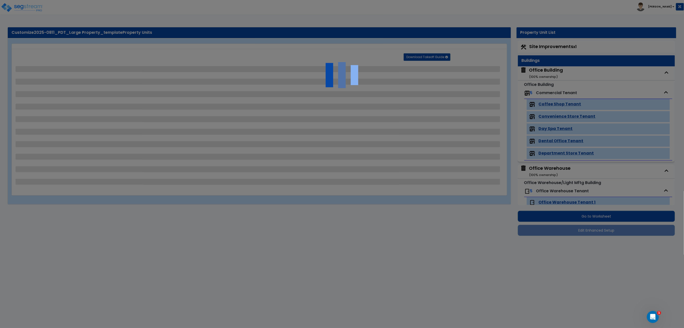
select select "2"
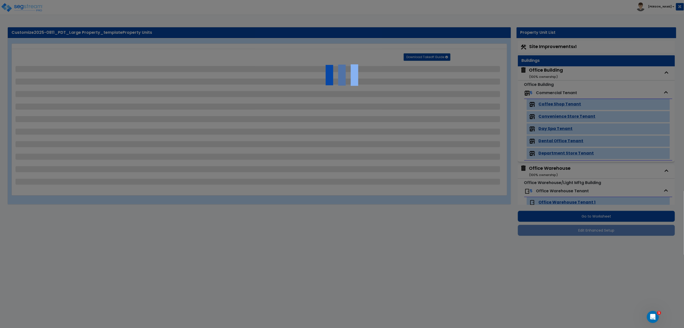
select select "2"
select select "1"
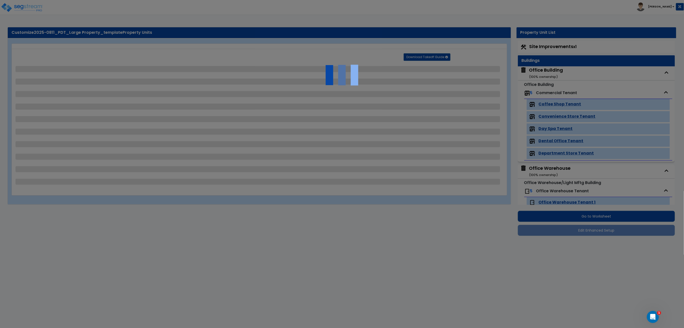
select select "1"
select select "2"
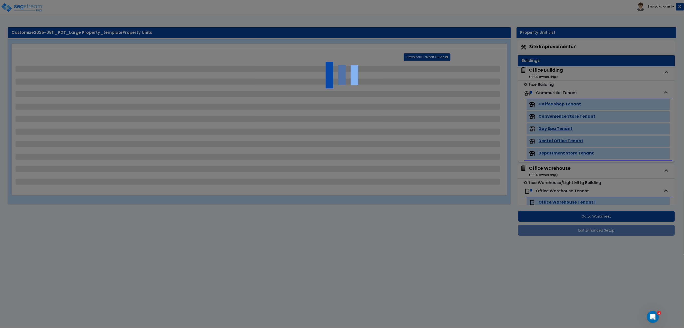
select select "1"
select select "3"
select select "2"
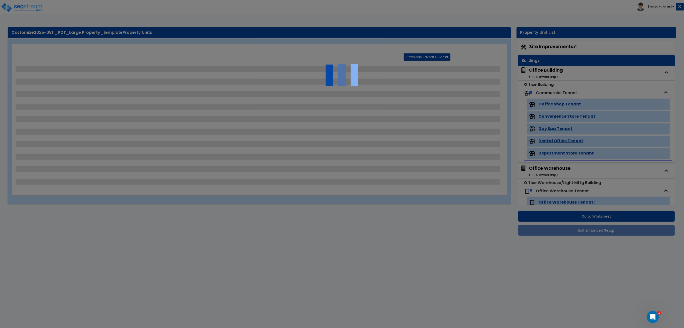
select select "3"
select select "2"
select select "1"
select select "2"
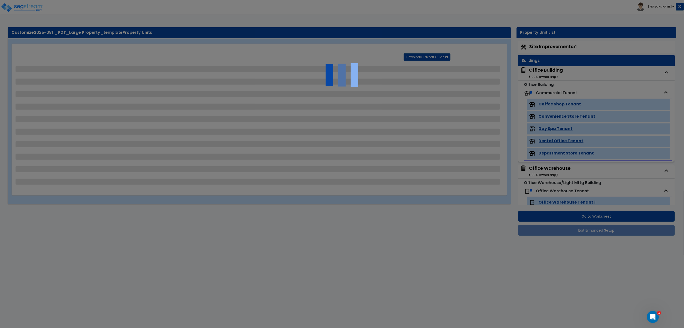
select select "4"
select select "1"
select select "3"
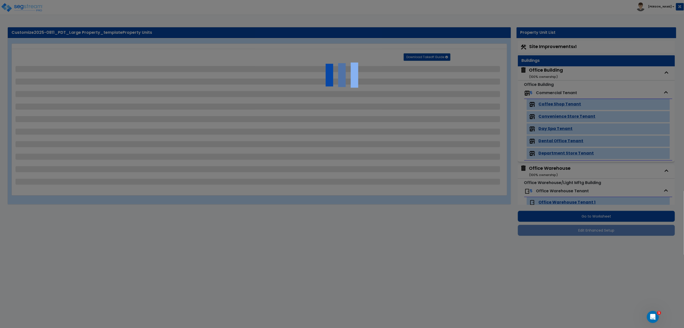
select select "6"
select select "11"
select select "1"
select select "3"
select select "1"
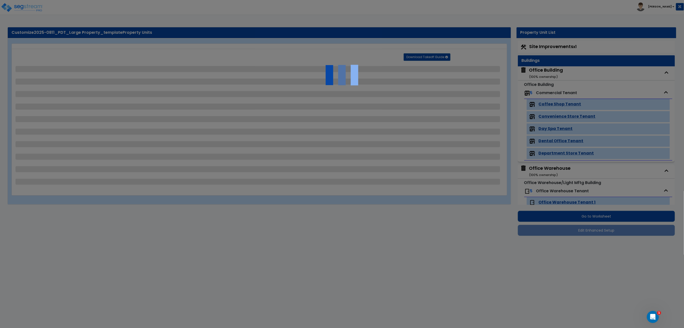
select select "2"
select select "3"
select select "2"
select select "3"
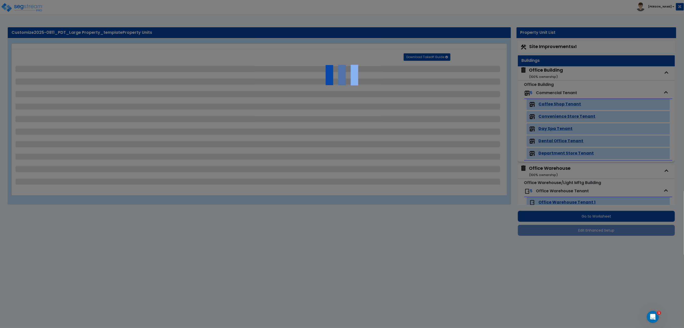
select select "1"
select select "5"
select select "7"
select select "3"
select select "2"
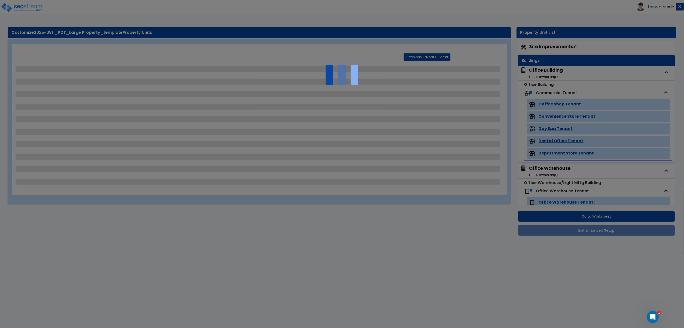
select select "7"
select select "3"
select select "2"
select select "3"
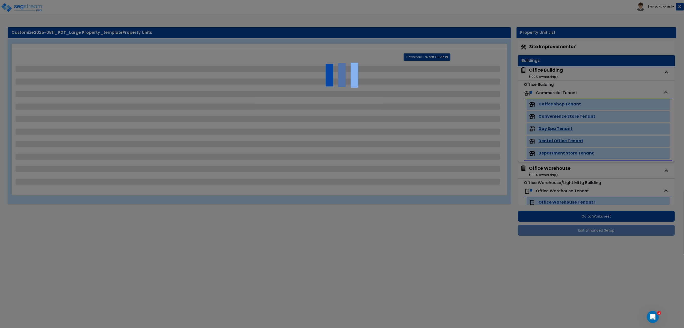
select select "1"
select select "2"
select select "1"
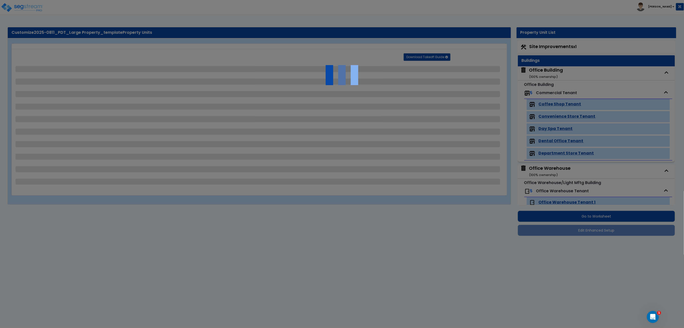
select select "2"
select select "7"
select select "1"
select select "2"
select select "1"
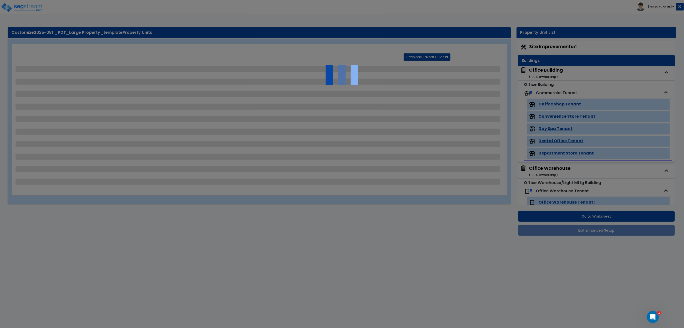
select select "3"
select select "18"
select select "15"
select select "16"
select select "1"
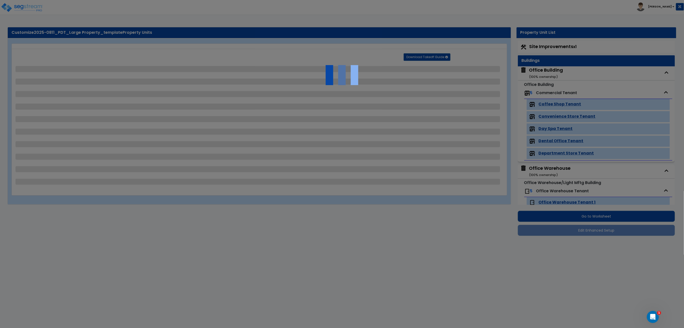
select select "3"
select select "1"
select select "2"
select select "1"
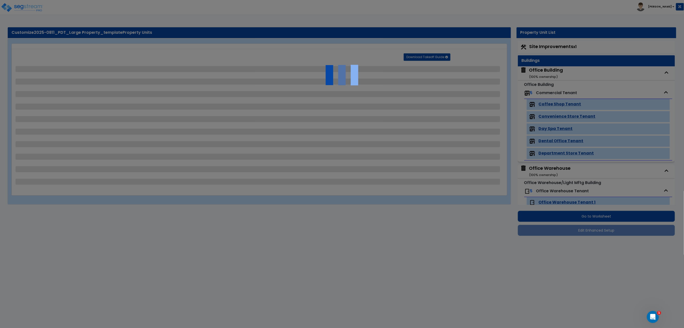
select select "1"
select select "4"
select select "2"
select select "1"
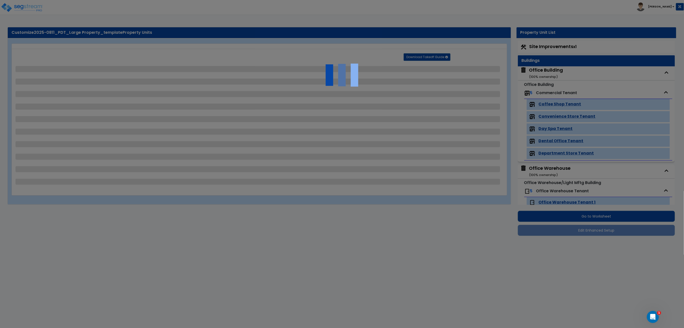
select select "1"
select select "2"
select select "1"
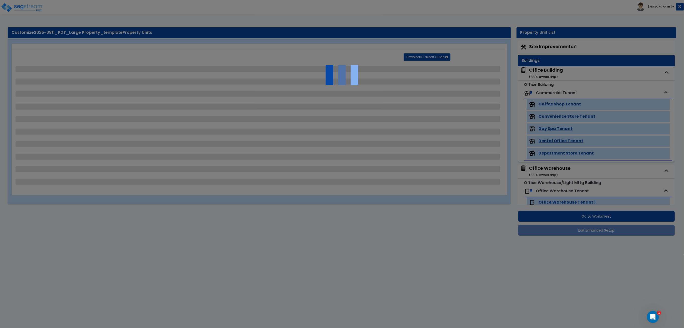
select select "1"
select select "2"
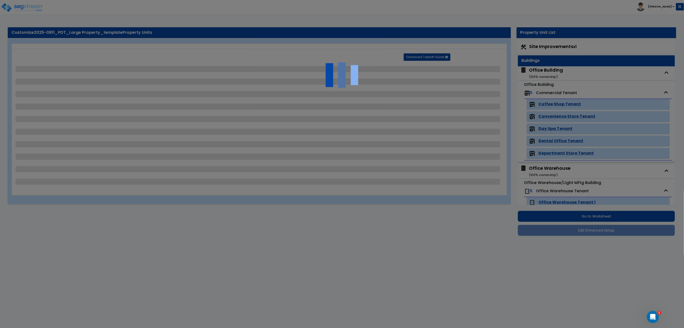
select select "3"
select select "2"
select select "4"
select select "3"
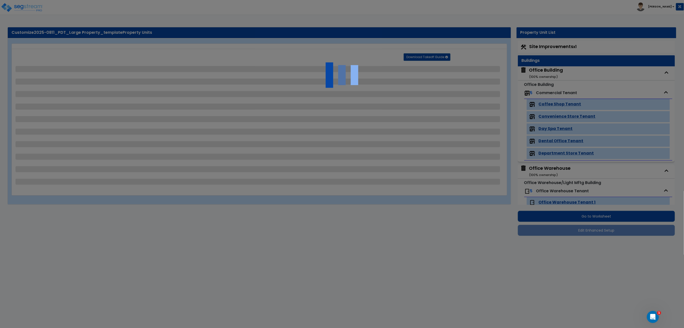
select select "2"
select select "1"
select select "3"
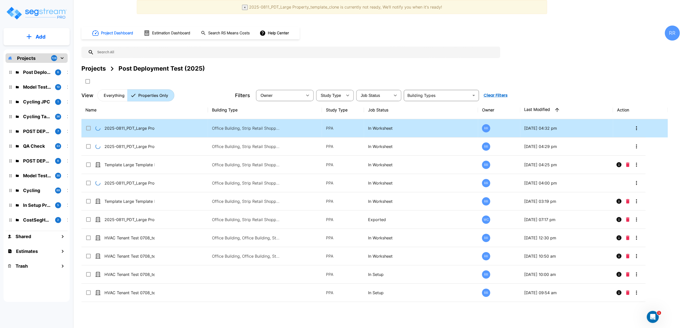
click at [90, 129] on input "select row 2025-0811_PDT_Large Property_template_clone" at bounding box center [87, 127] width 5 height 4
checkbox input "false"
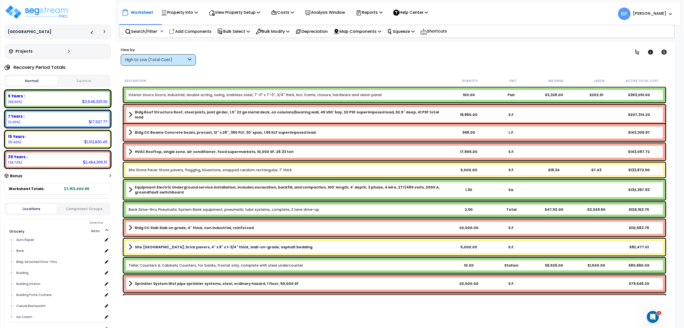
drag, startPoint x: 85, startPoint y: 207, endPoint x: 88, endPoint y: 207, distance: 2.8
click at [85, 207] on button "Component Groups" at bounding box center [84, 209] width 50 height 6
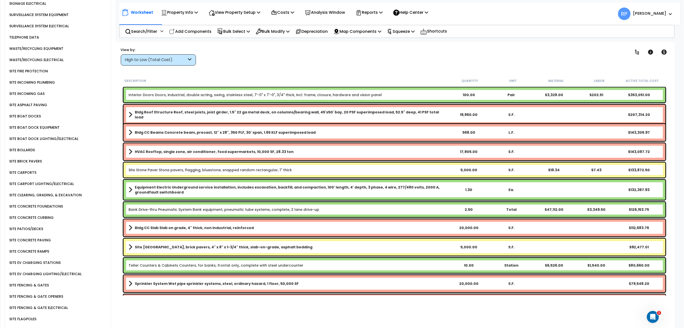
scroll to position [1738, 0]
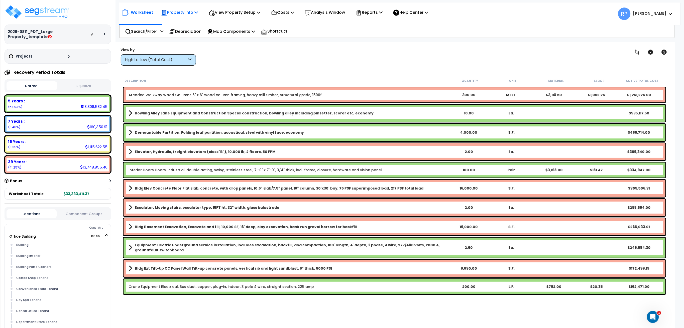
click at [169, 11] on p "Property Info" at bounding box center [179, 12] width 37 height 7
click at [188, 53] on link "Clone property" at bounding box center [184, 55] width 50 height 10
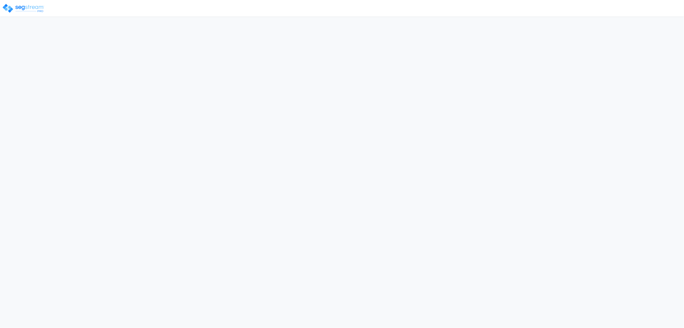
select select "2025"
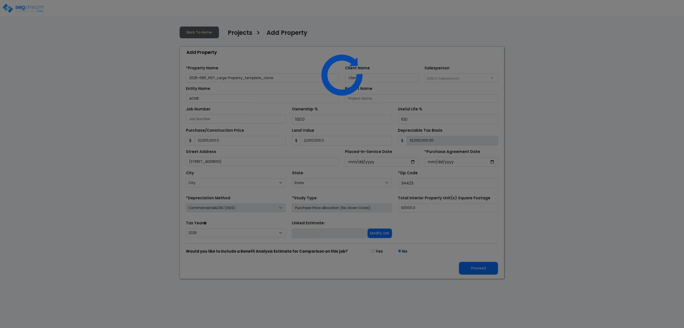
select select "FL"
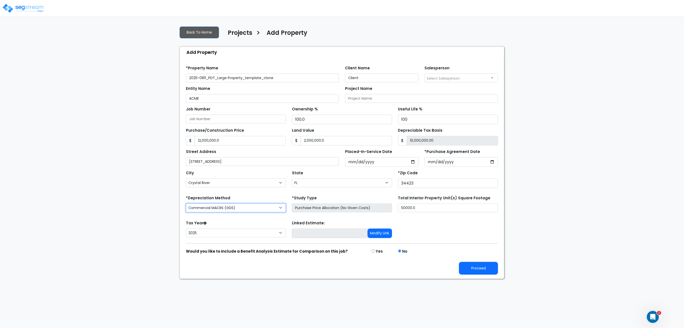
click at [224, 208] on select "Commercial MACRS (GDS) Residential Rental MACRS (GDS) Commercial MACRS (ADS) Co…" at bounding box center [236, 208] width 100 height 9
click at [260, 211] on select "Commercial MACRS (GDS) Residential Rental MACRS (GDS) Commercial MACRS (ADS) Co…" at bounding box center [236, 208] width 100 height 9
click at [114, 228] on div "We are Building your Property. So please grab a coffee and let us do the heavy …" at bounding box center [342, 150] width 684 height 257
click at [474, 264] on button "Proceed" at bounding box center [478, 268] width 39 height 13
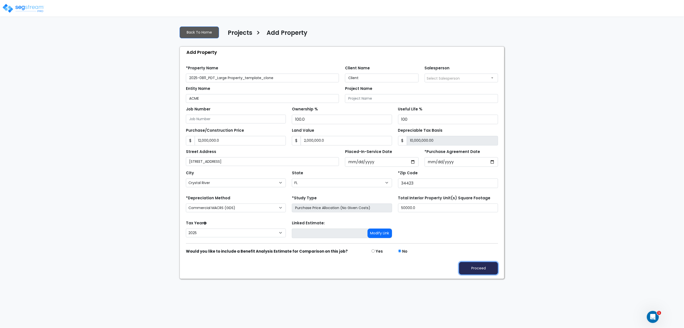
type input "12000000"
type input "2000000"
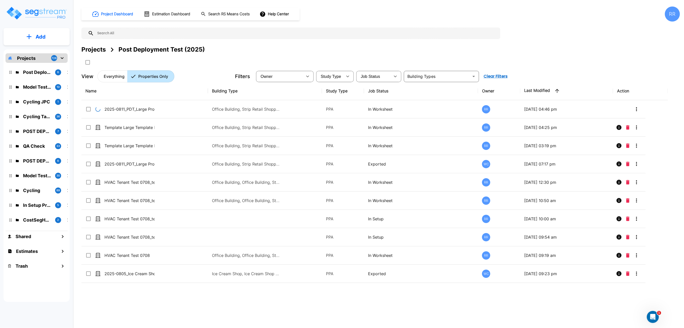
click at [315, 48] on div "Projects Post Deployment Test (2025)" at bounding box center [380, 49] width 599 height 9
click at [203, 65] on div at bounding box center [342, 164] width 685 height 329
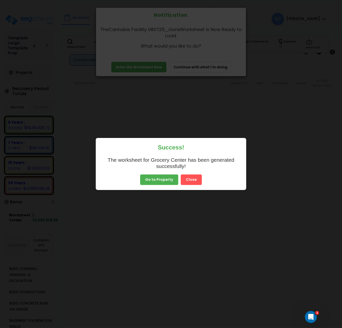
scroll to position [2713, 0]
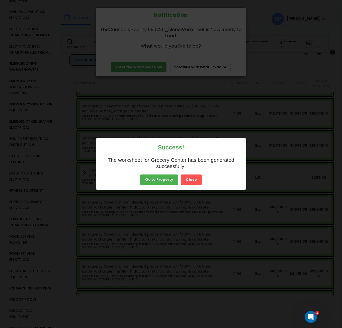
click at [191, 182] on button "Close" at bounding box center [191, 180] width 21 height 11
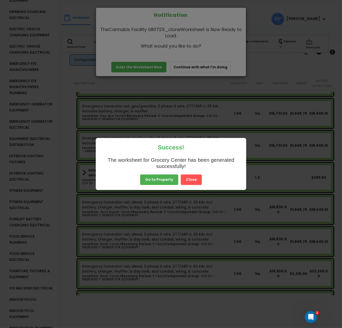
click at [194, 180] on button "Close" at bounding box center [191, 180] width 21 height 11
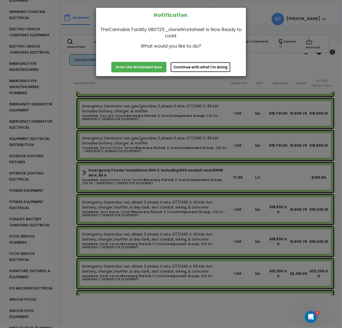
click at [186, 68] on button "Continue with what I'm doing" at bounding box center [200, 67] width 60 height 11
